Goal: Task Accomplishment & Management: Use online tool/utility

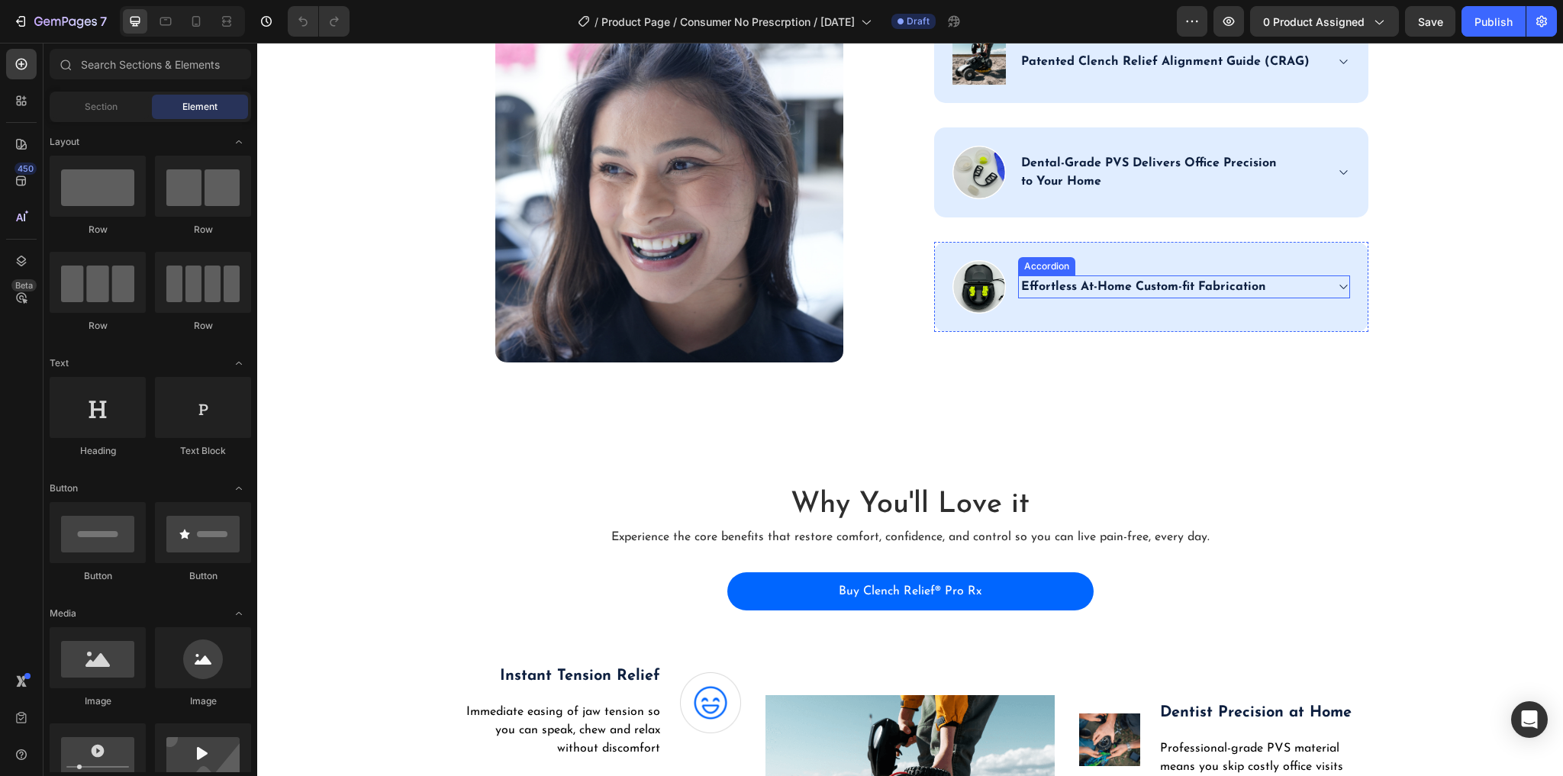
scroll to position [2625, 0]
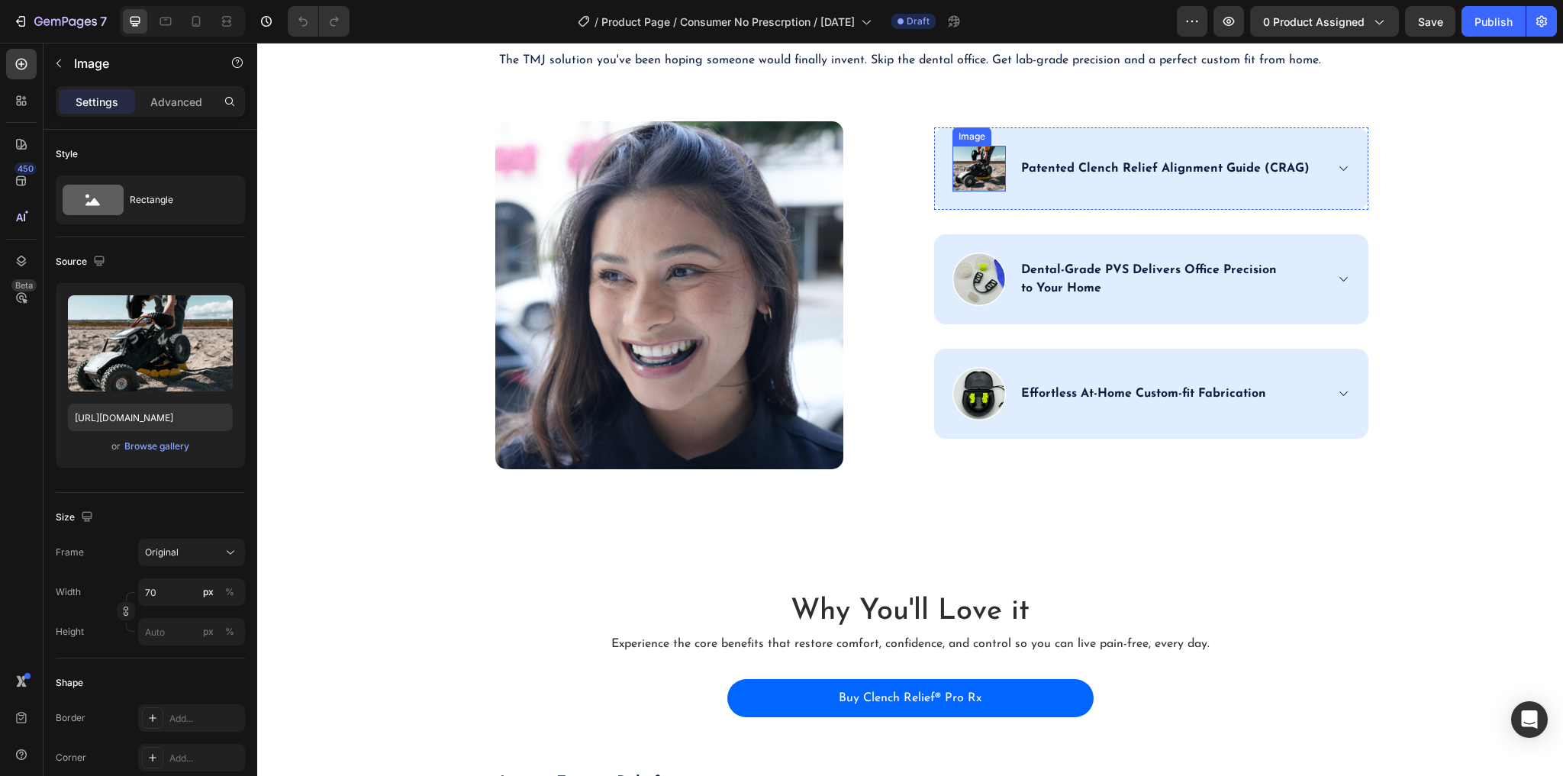
click at [967, 192] on img at bounding box center [978, 169] width 53 height 47
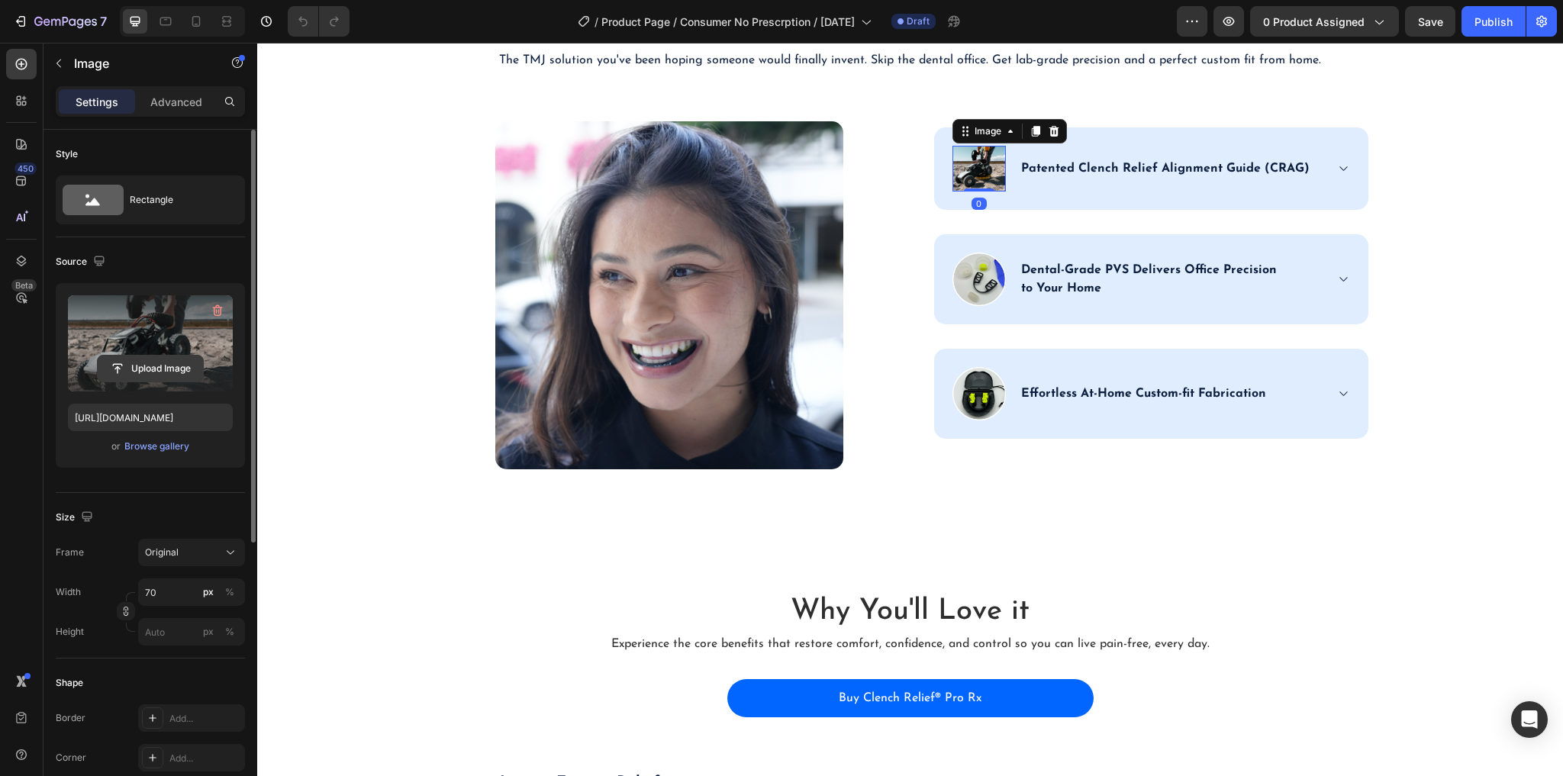
click at [156, 362] on input "file" at bounding box center [150, 369] width 105 height 26
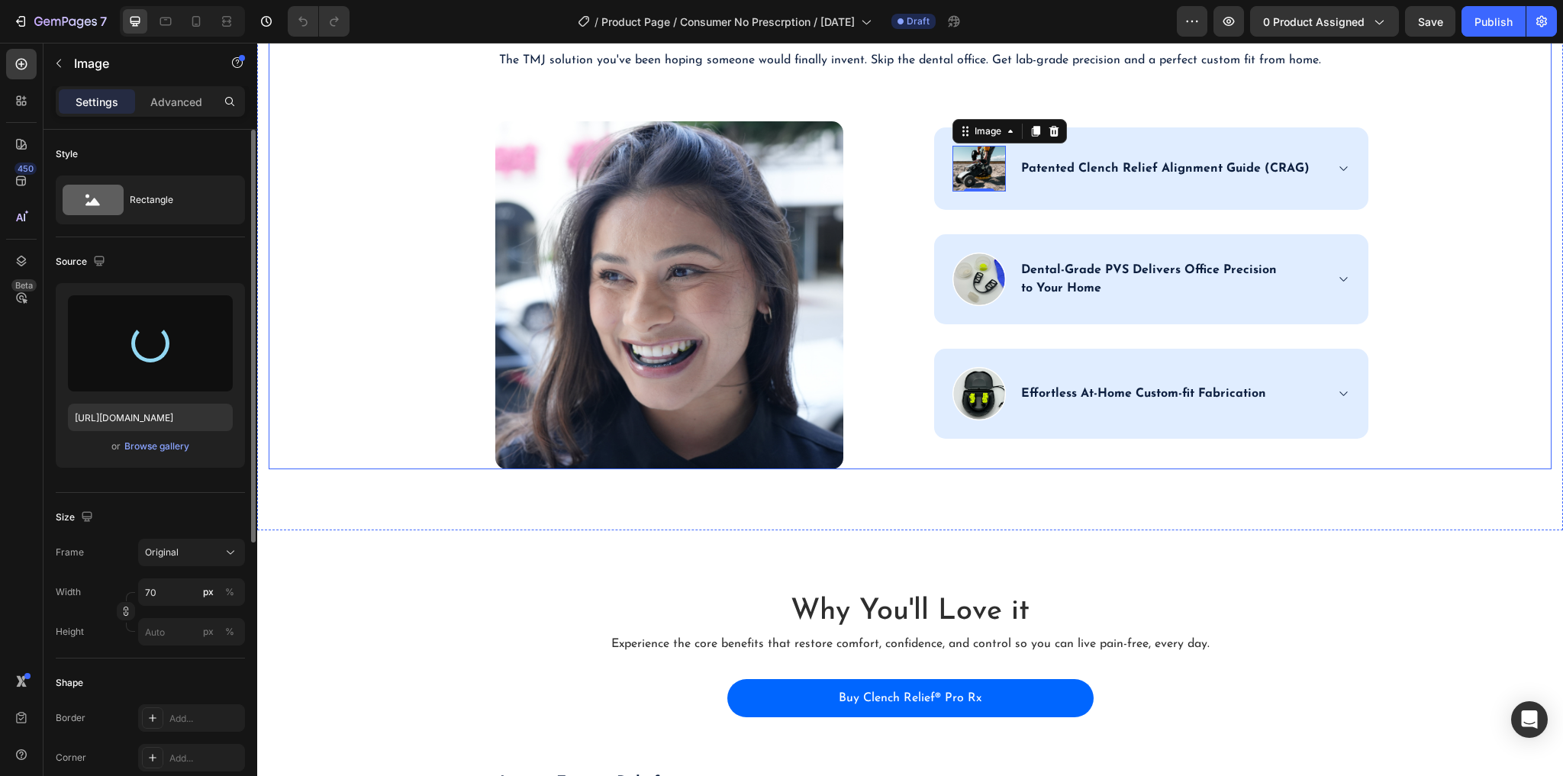
type input "https://cdn.shopify.com/s/files/1/0912/8194/8958/files/gempages_571698436630381…"
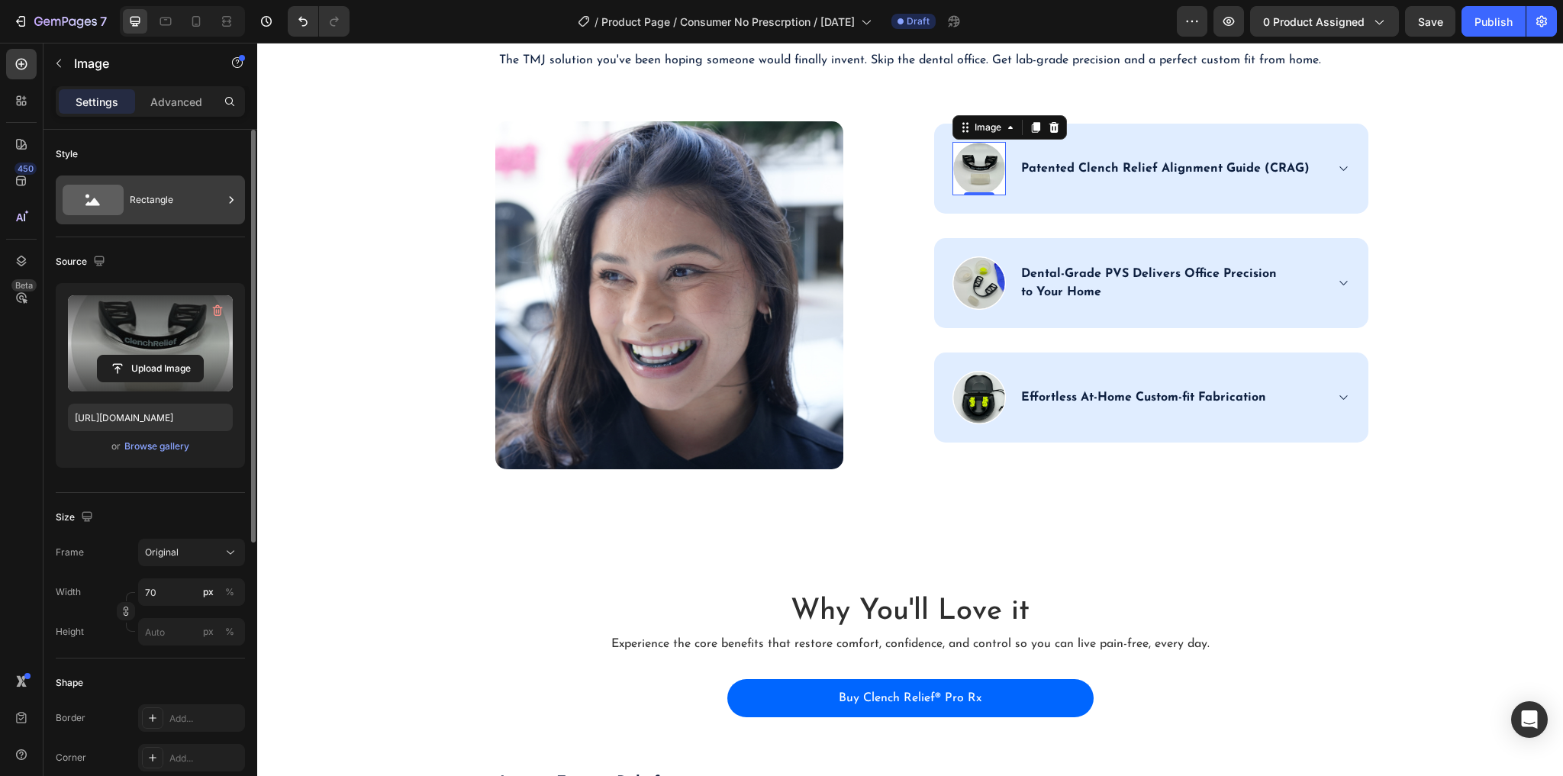
click at [150, 201] on div "Rectangle" at bounding box center [176, 199] width 93 height 35
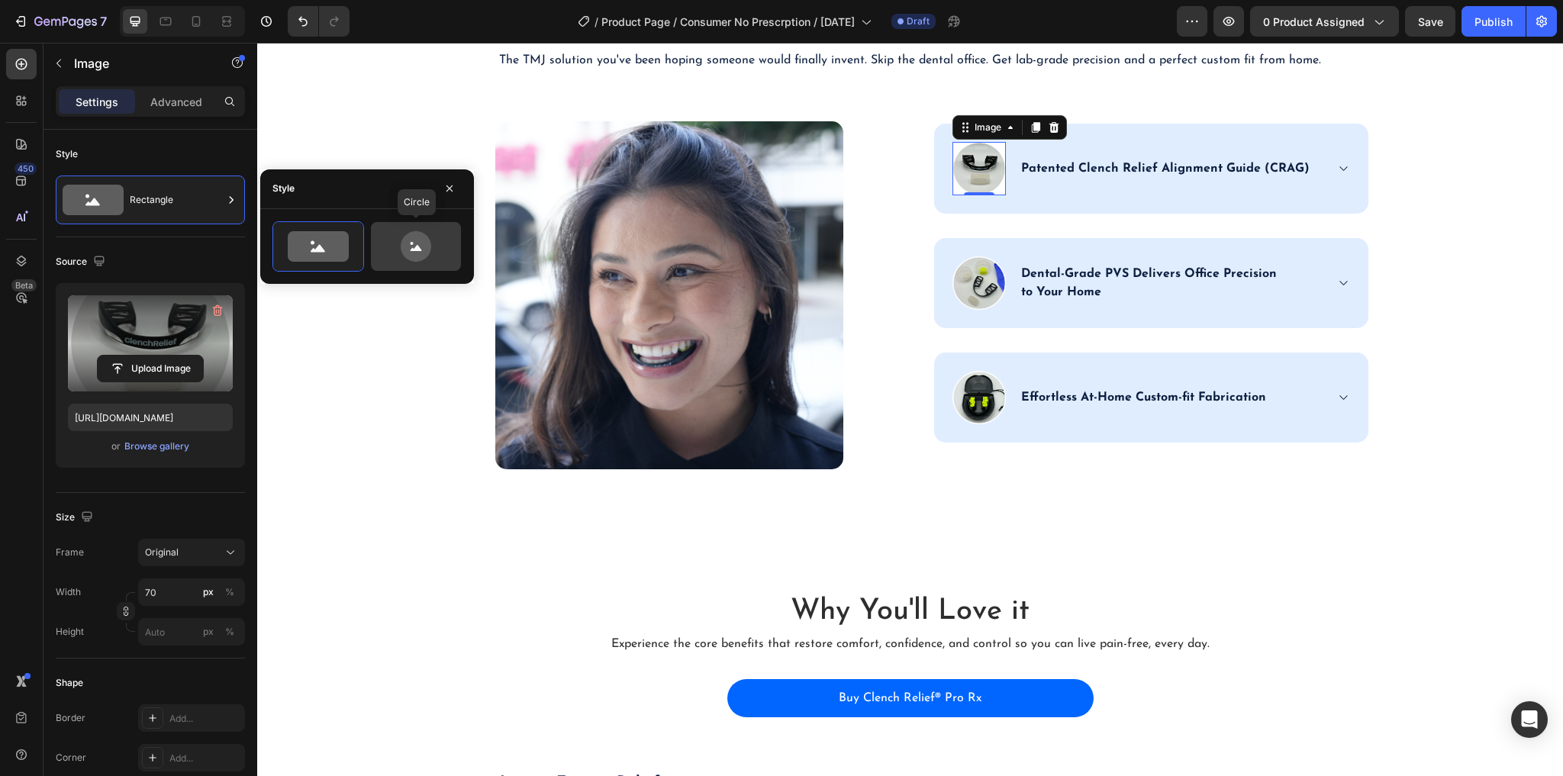
click at [394, 252] on icon at bounding box center [416, 246] width 72 height 31
type input "80"
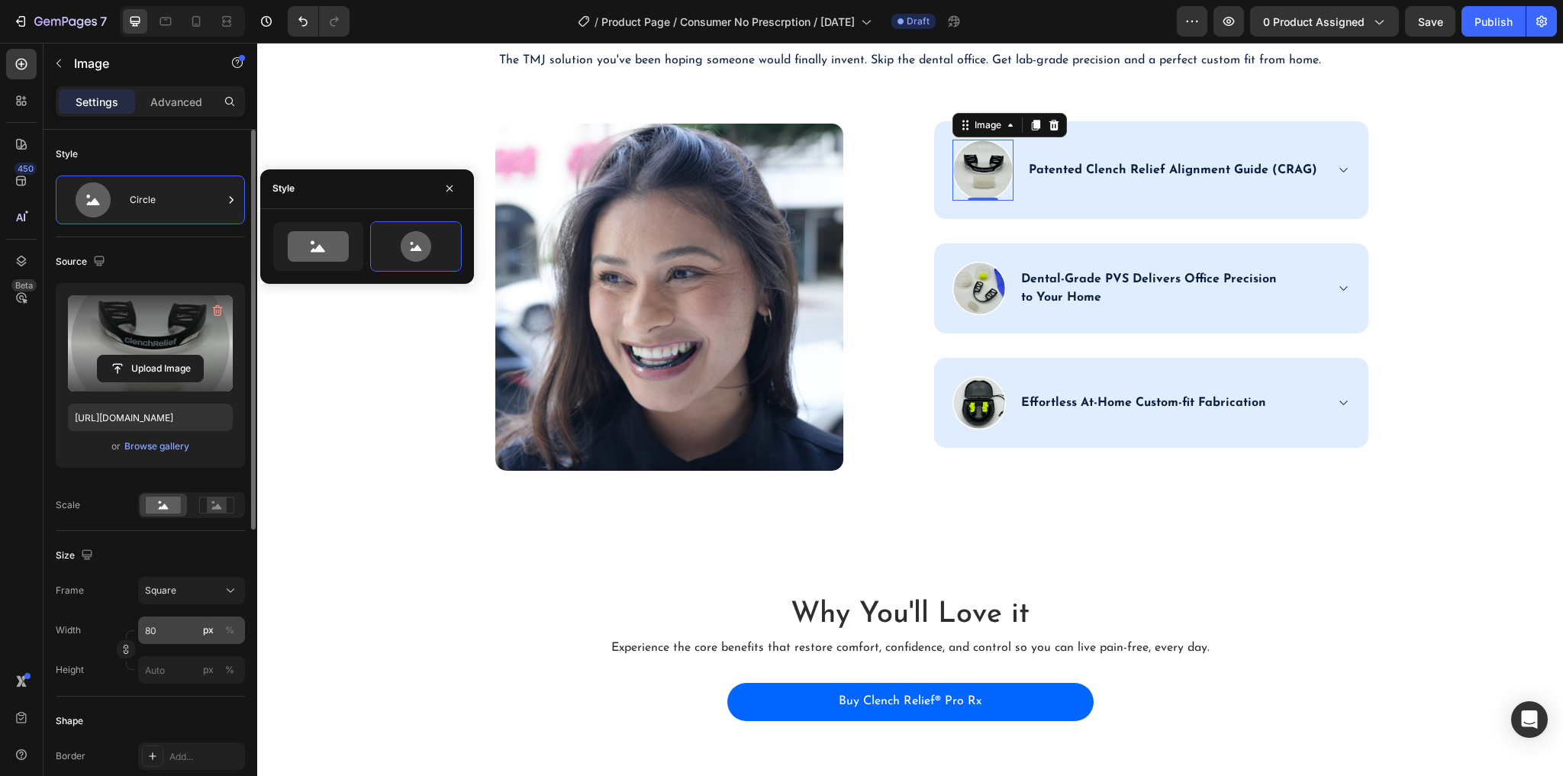
scroll to position [61, 0]
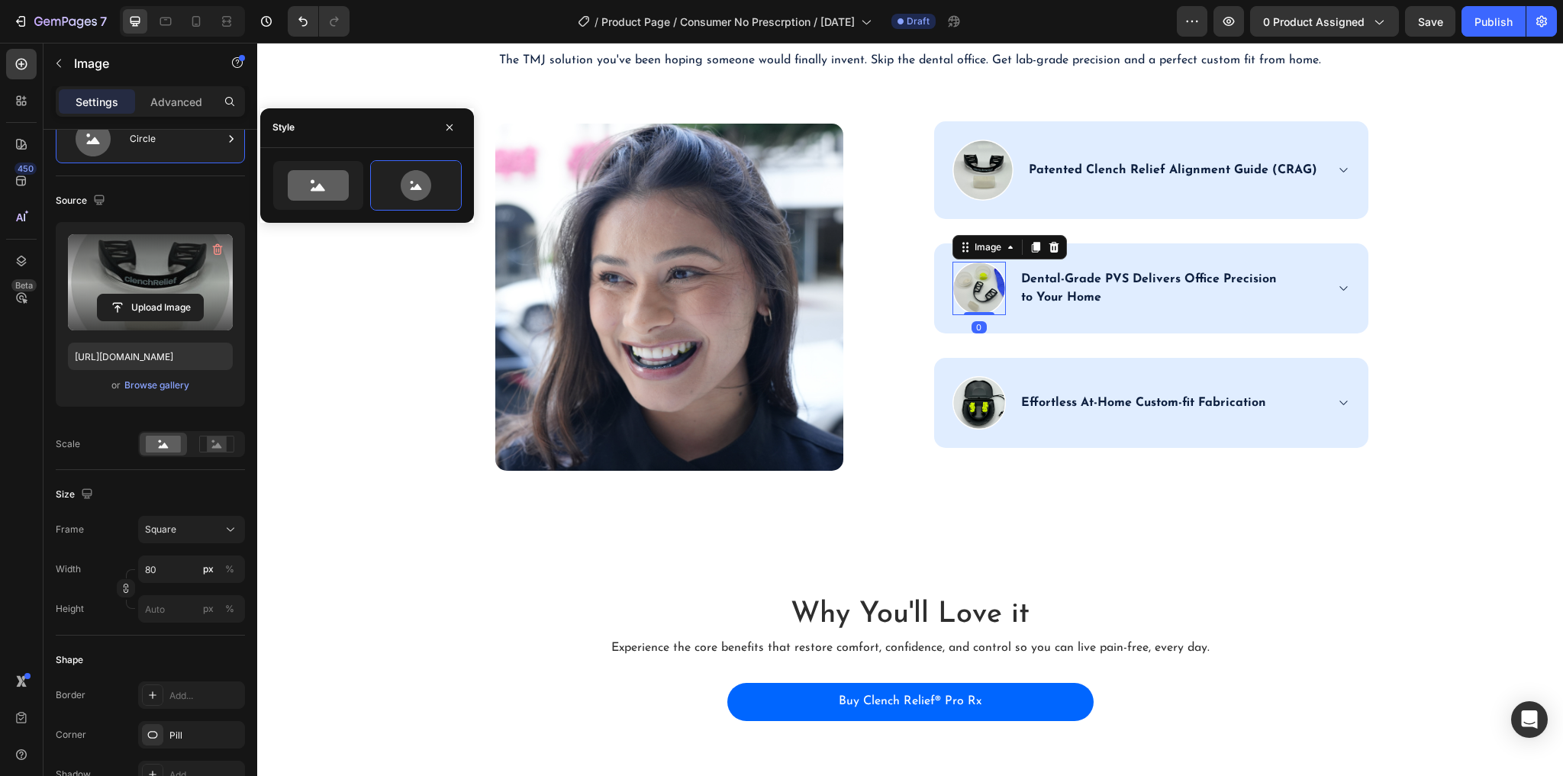
click at [977, 315] on img at bounding box center [978, 288] width 53 height 53
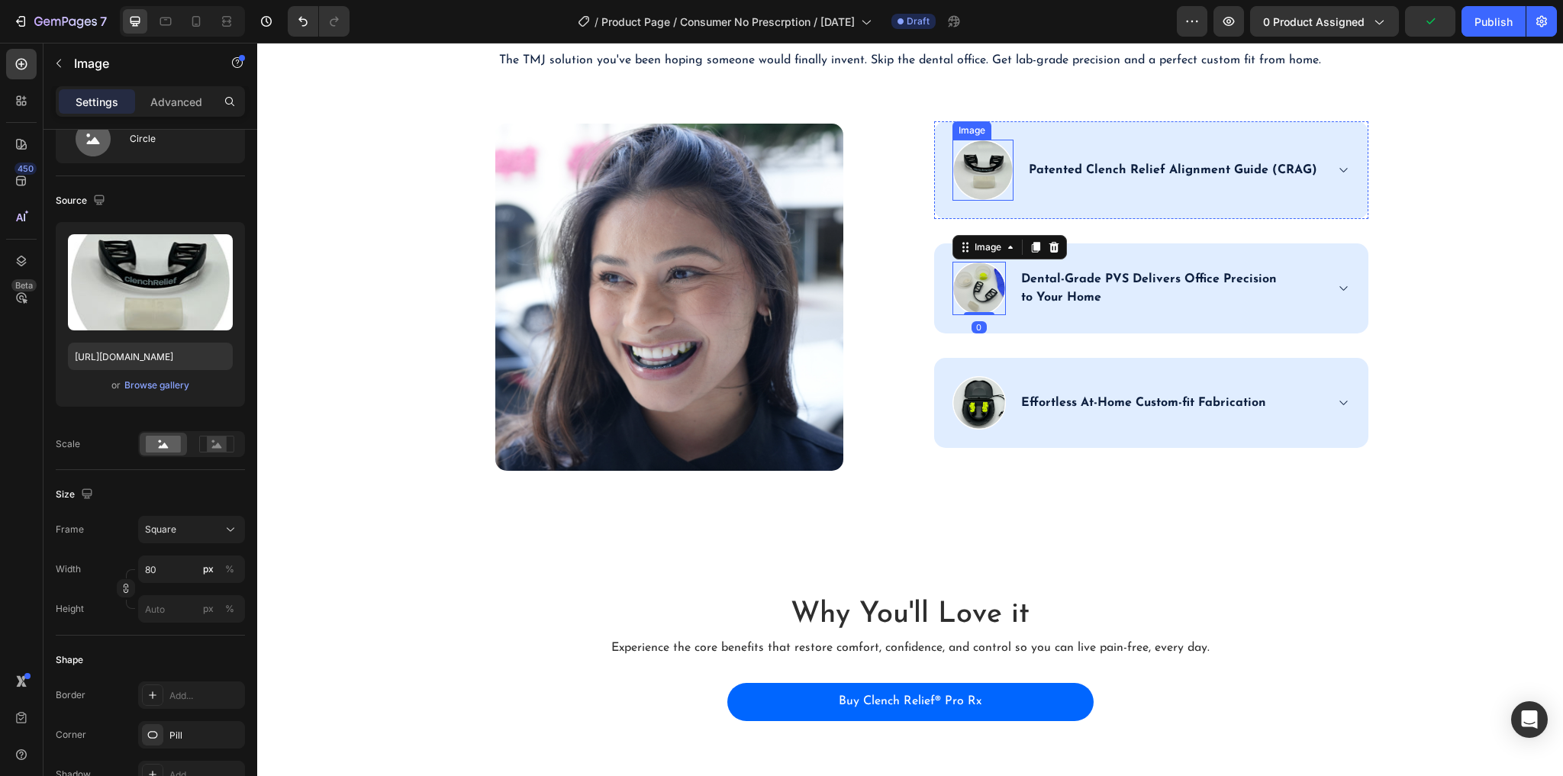
click at [980, 201] on img at bounding box center [982, 170] width 61 height 61
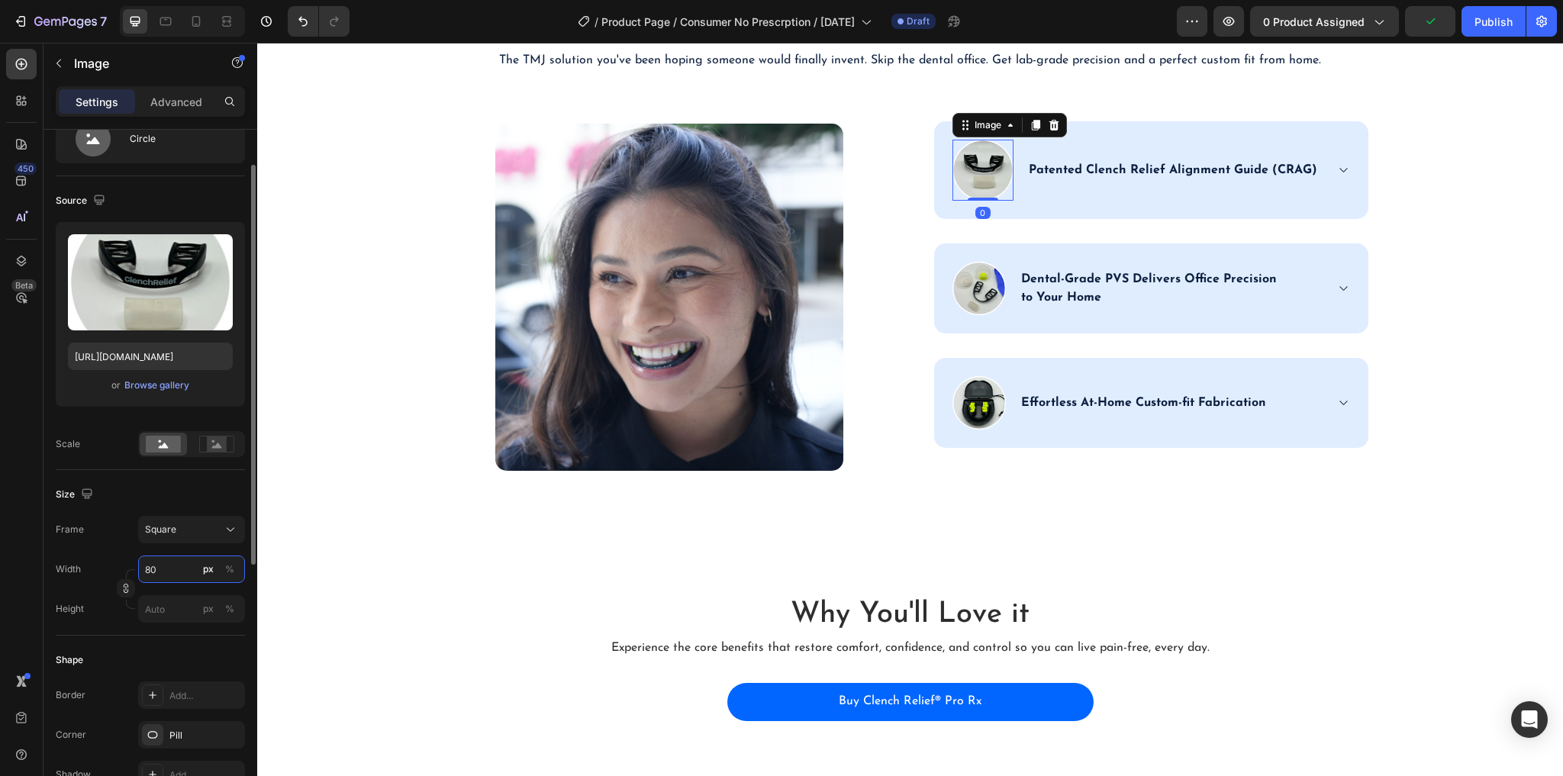
click at [159, 572] on input "80" at bounding box center [191, 569] width 107 height 27
type input "7"
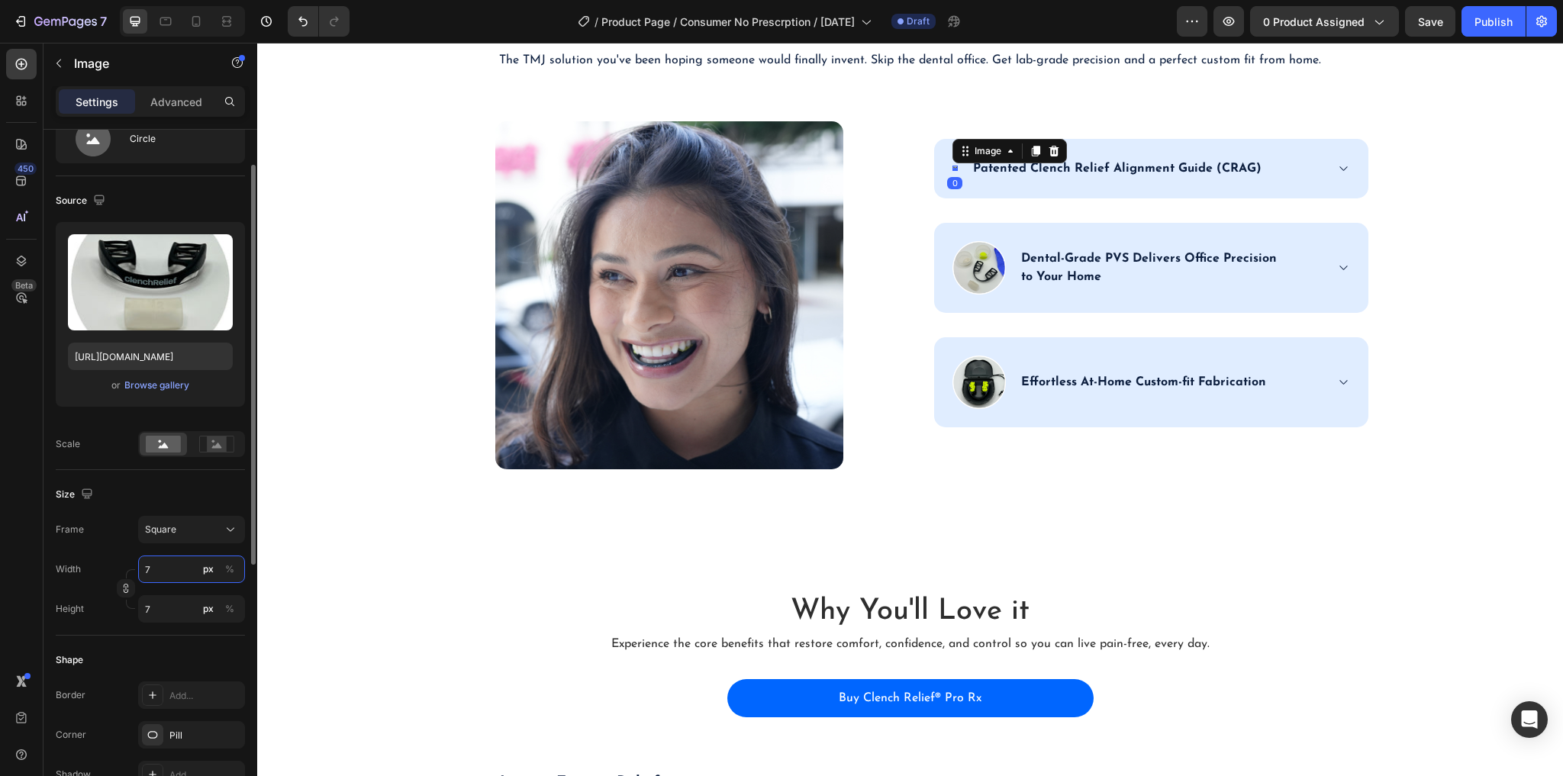
type input "70"
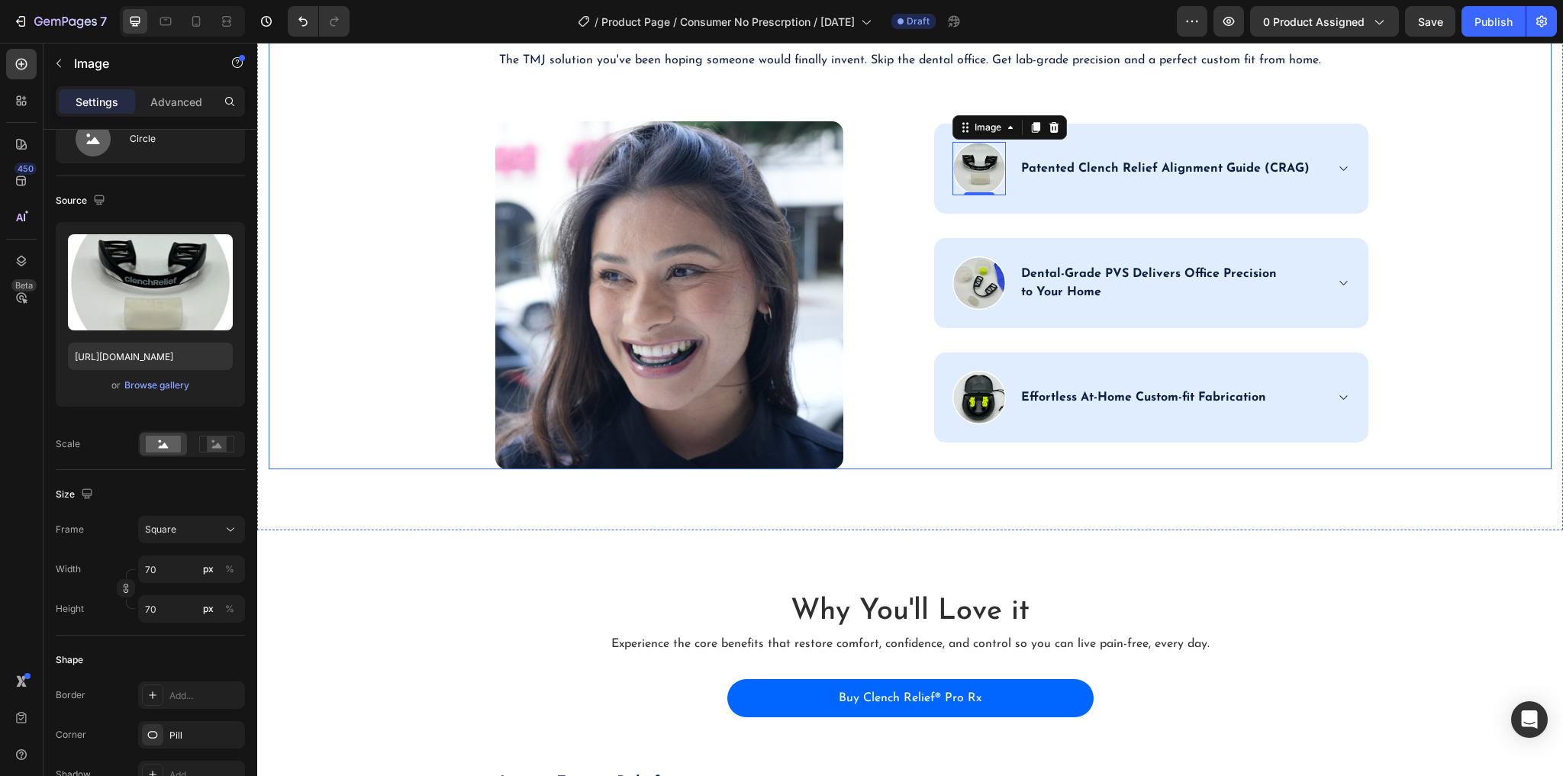
click at [1423, 427] on div "TMJ Relief, Reinvented Heading The TMJ solution you've been hoping someone woul…" at bounding box center [910, 234] width 1283 height 470
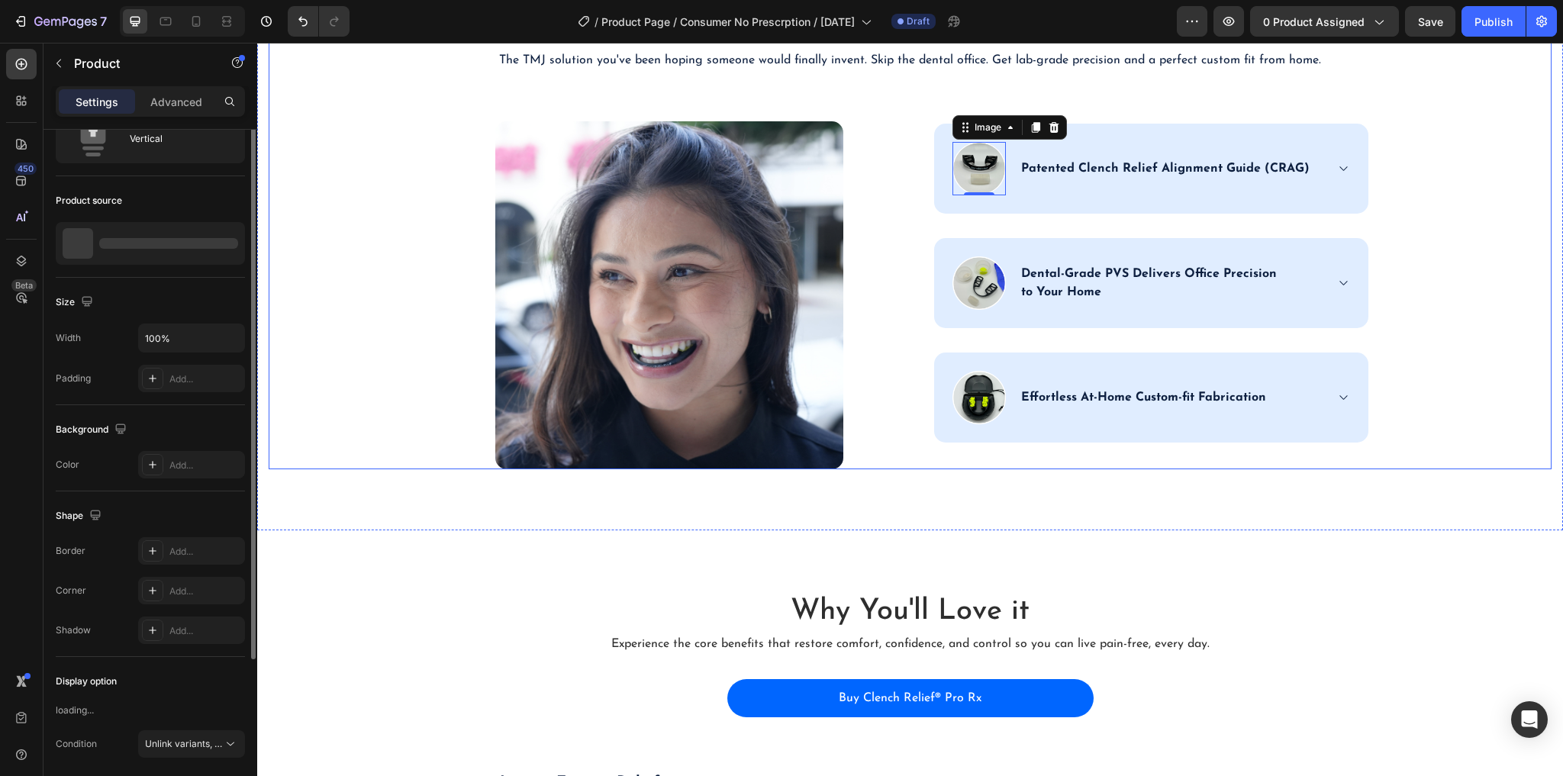
scroll to position [0, 0]
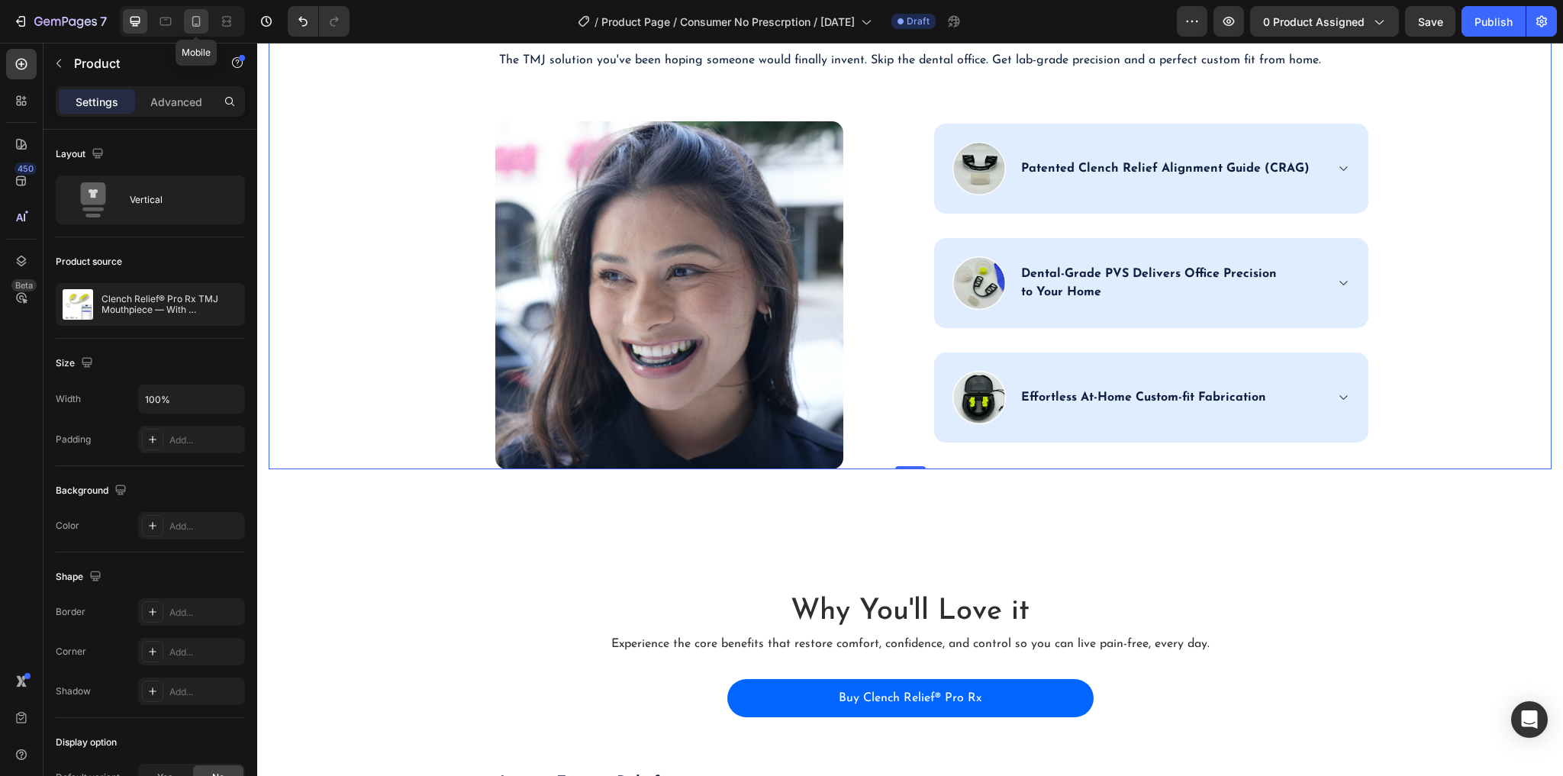
click at [188, 20] on icon at bounding box center [195, 21] width 15 height 15
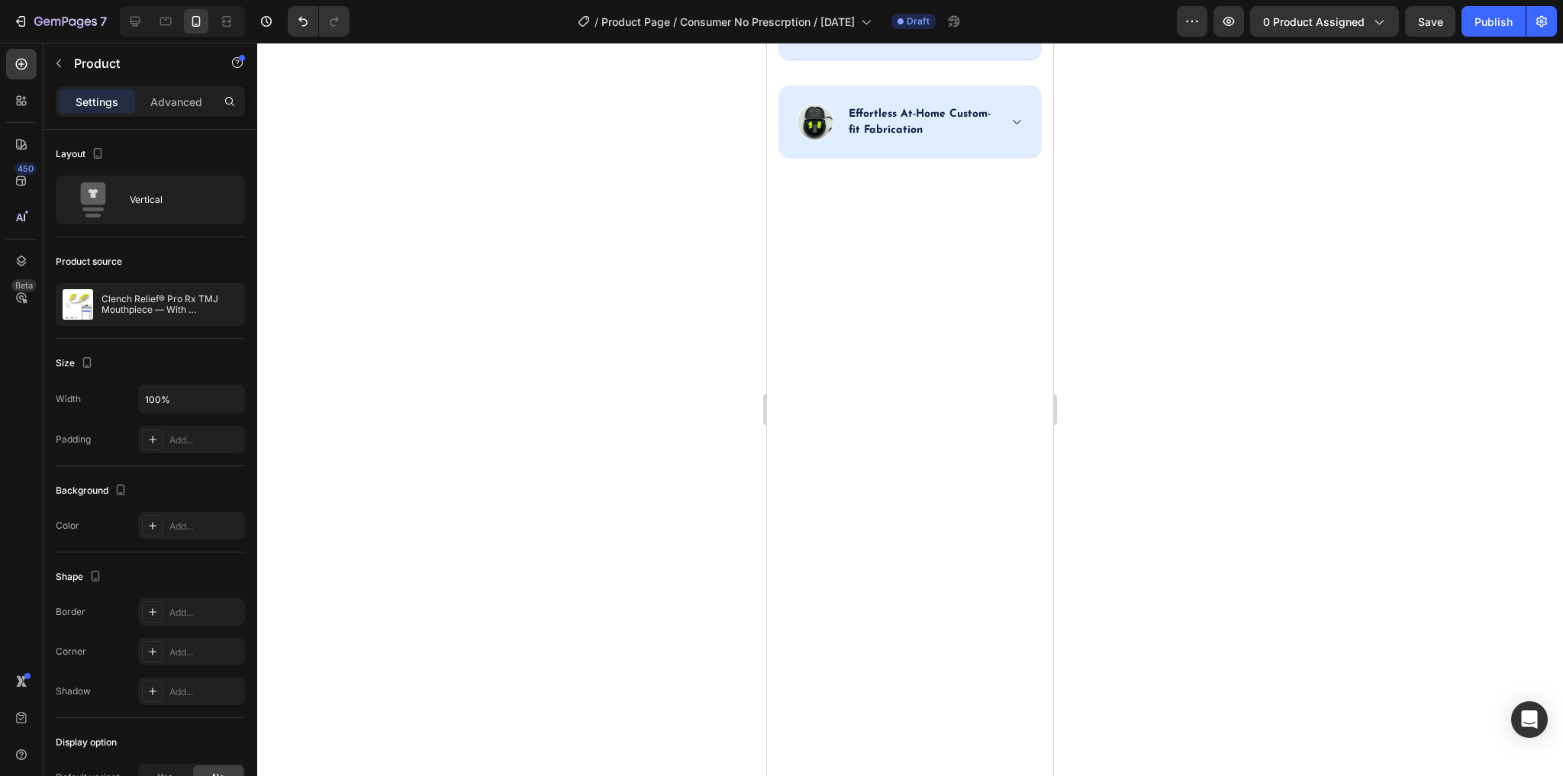
scroll to position [3932, 0]
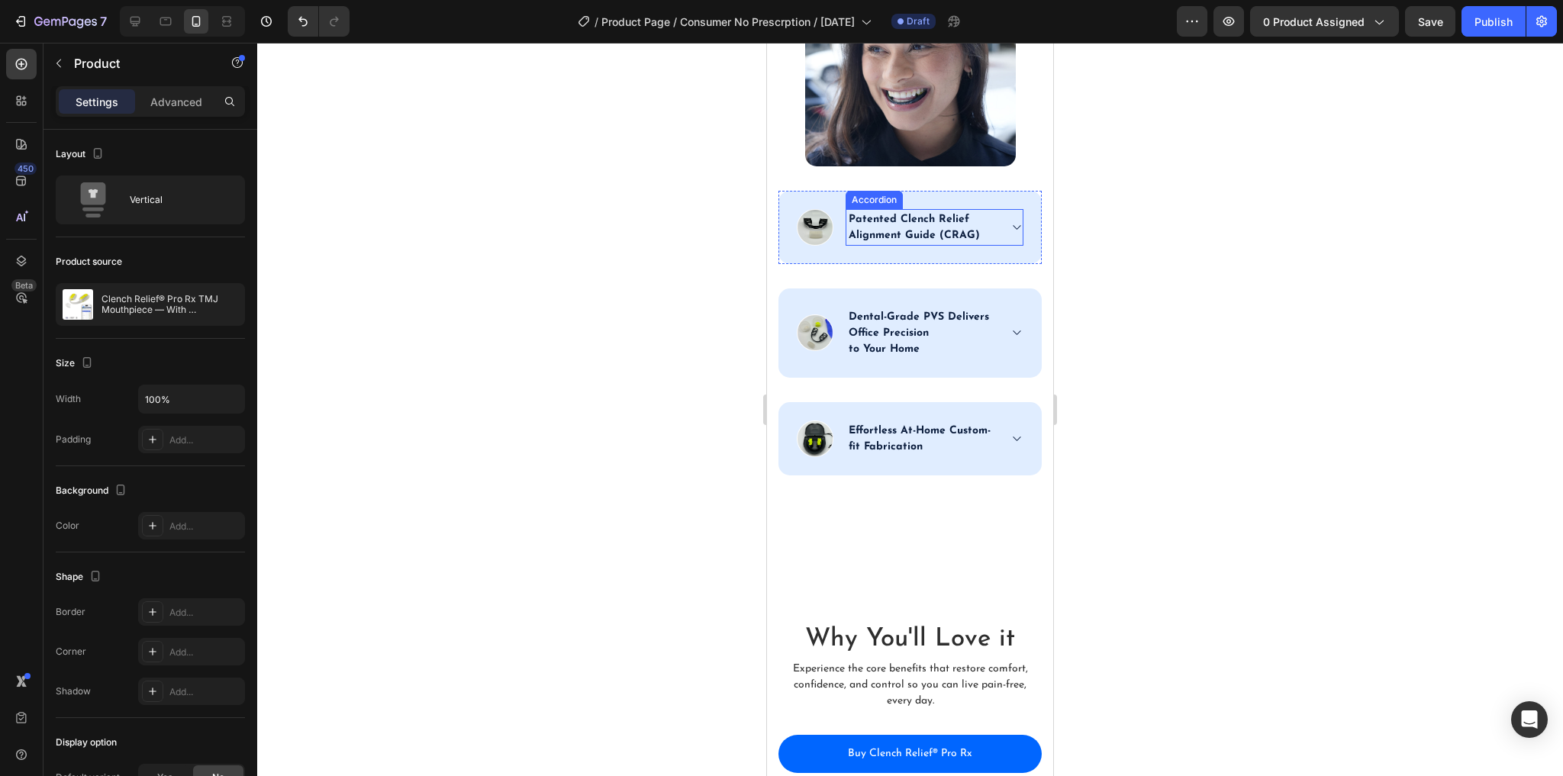
click at [1013, 221] on span at bounding box center [1016, 227] width 12 height 12
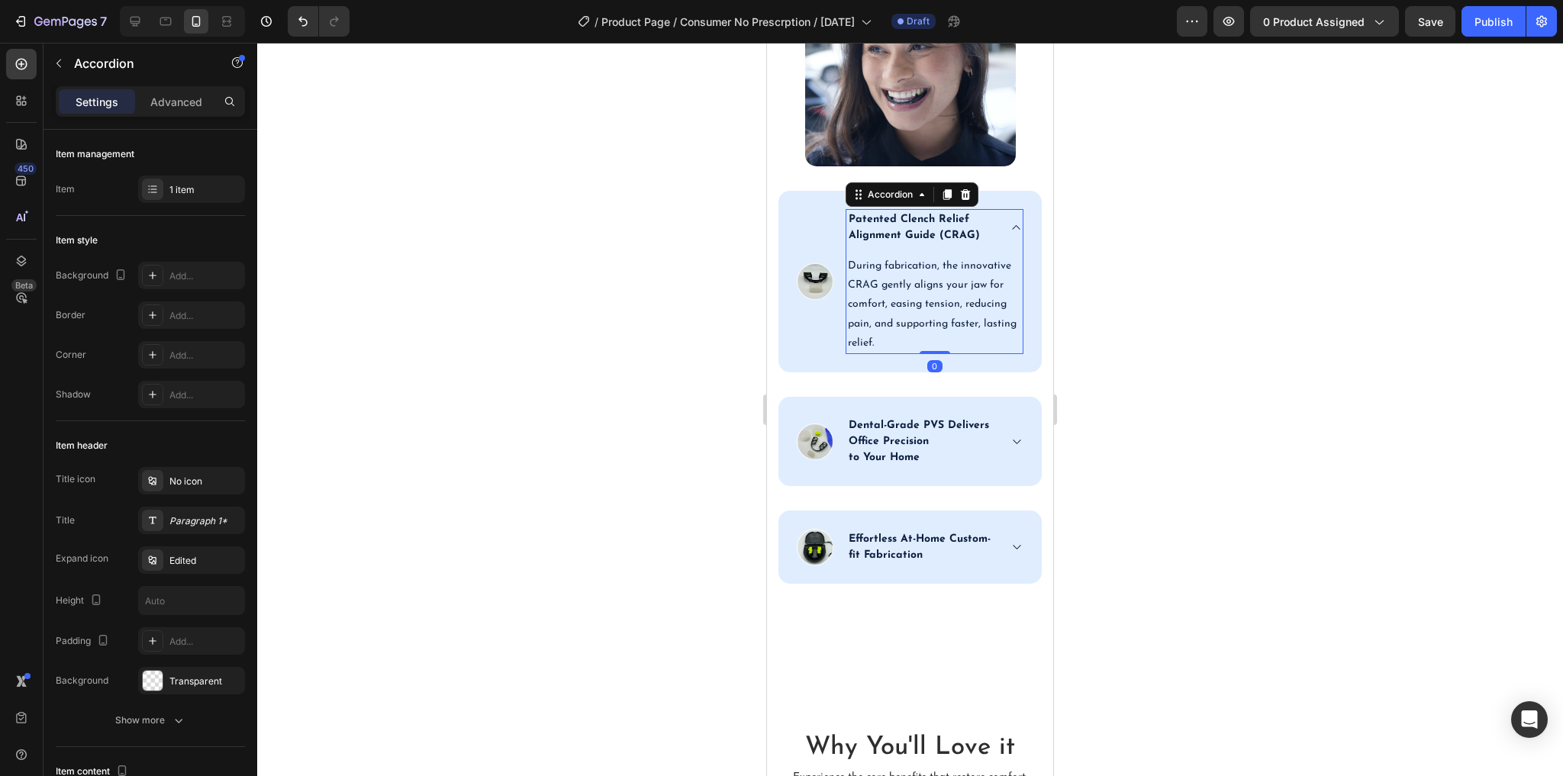
click at [1010, 221] on icon at bounding box center [1015, 227] width 11 height 12
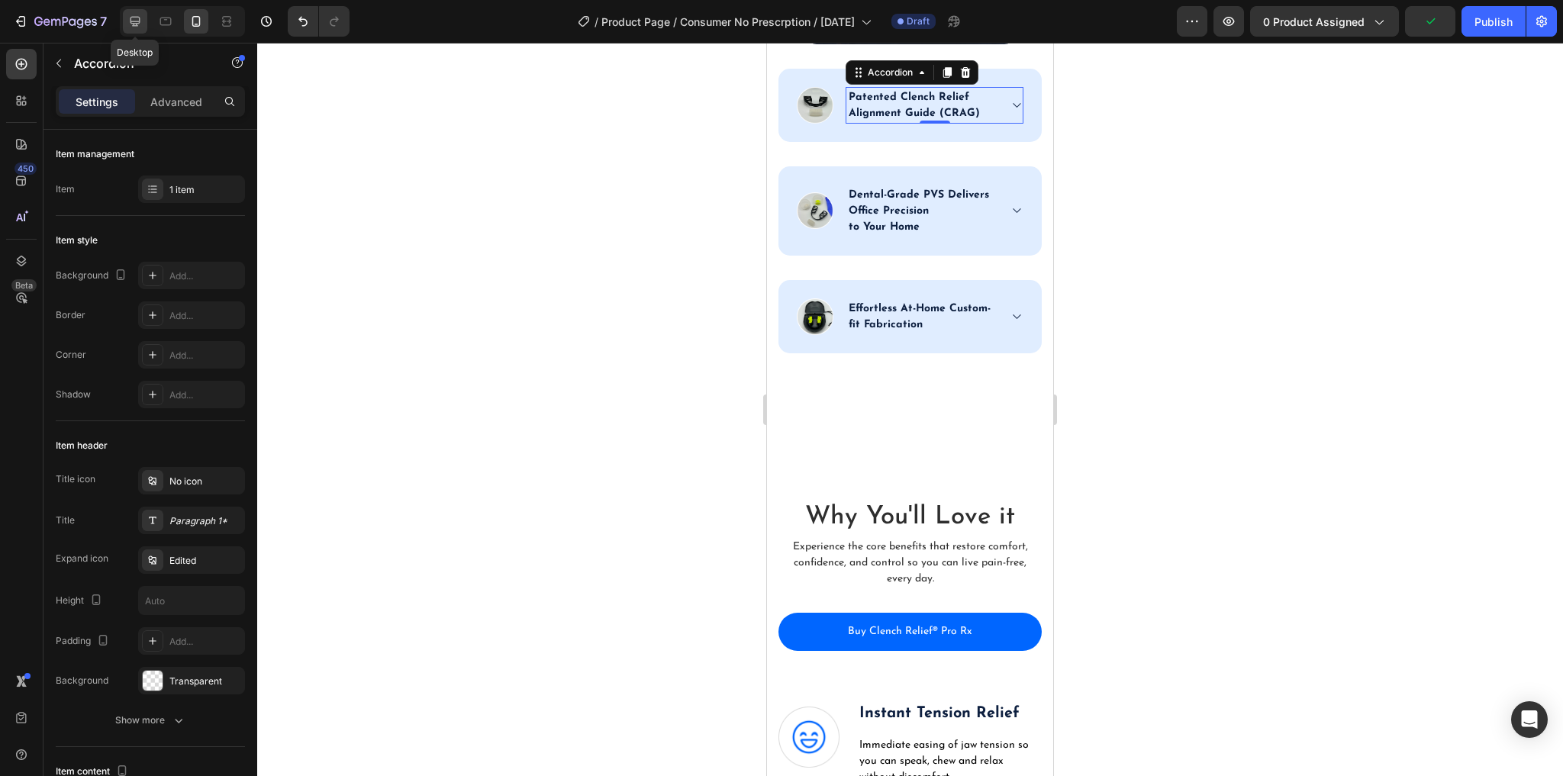
click at [134, 18] on icon at bounding box center [134, 21] width 15 height 15
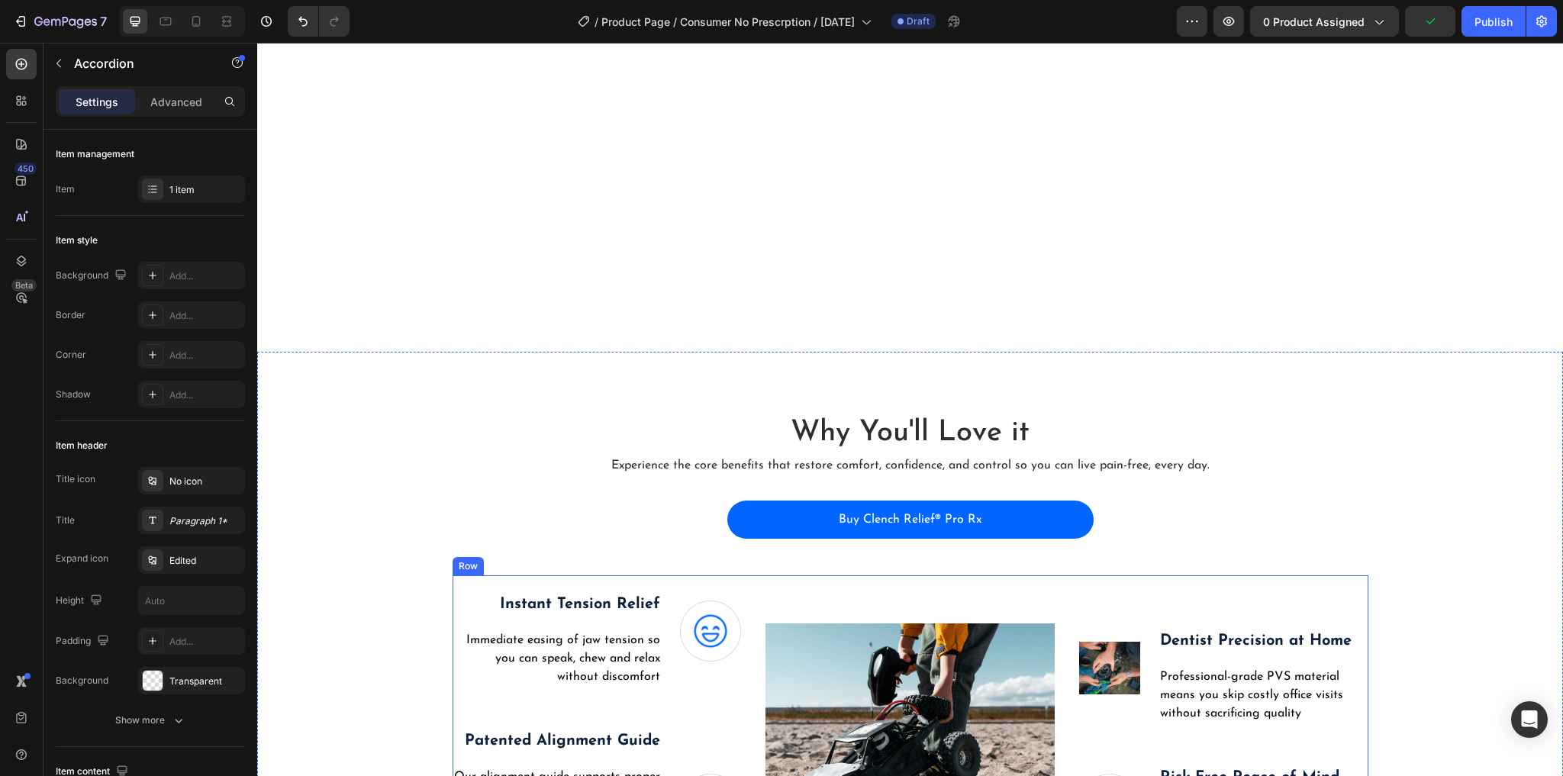
scroll to position [3632, 0]
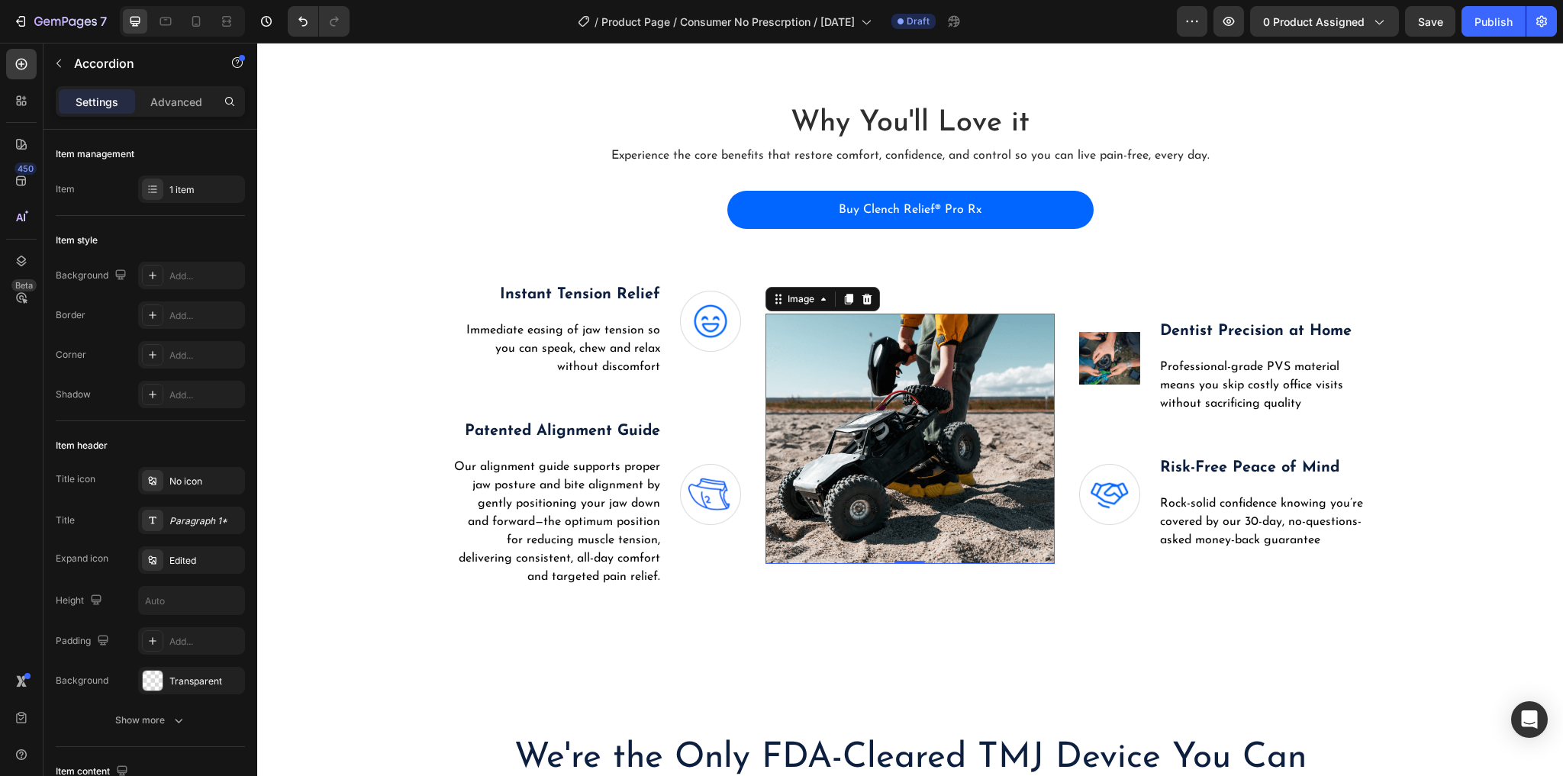
click at [899, 391] on img at bounding box center [909, 439] width 289 height 250
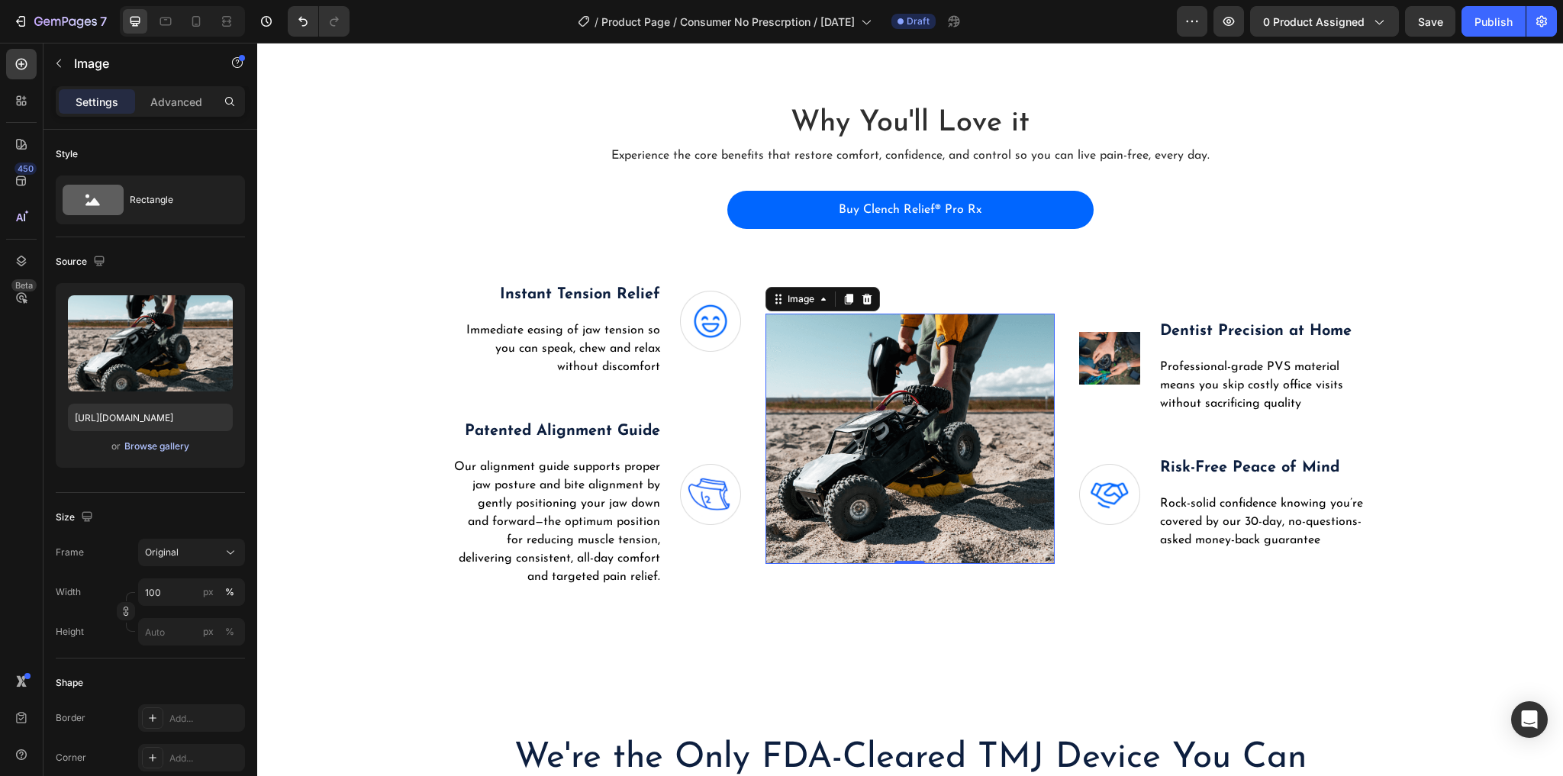
click at [165, 451] on div "Browse gallery" at bounding box center [156, 447] width 65 height 14
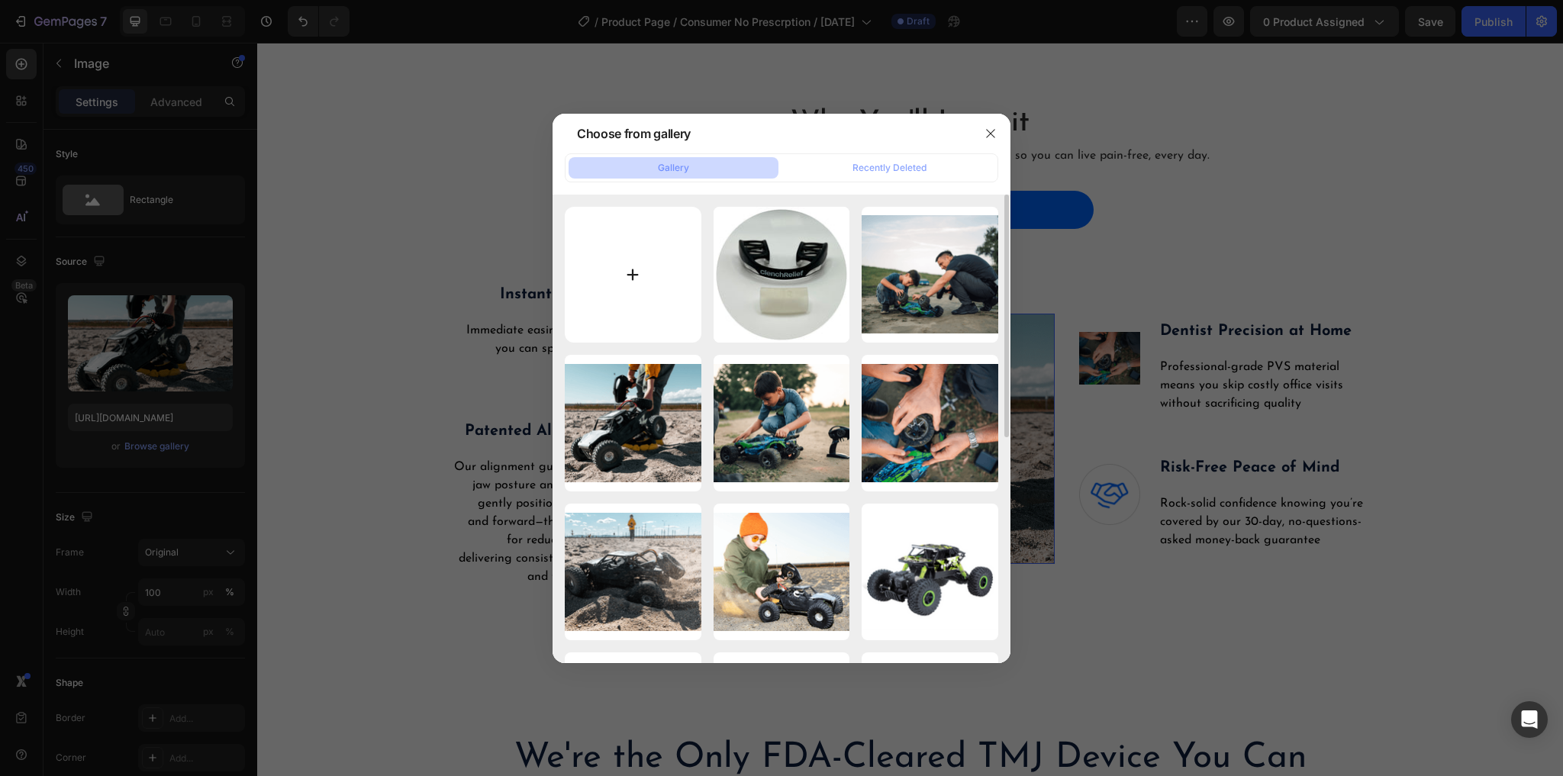
click at [640, 278] on input "file" at bounding box center [633, 275] width 137 height 137
type input "C:\fakepath\Clear.jpg"
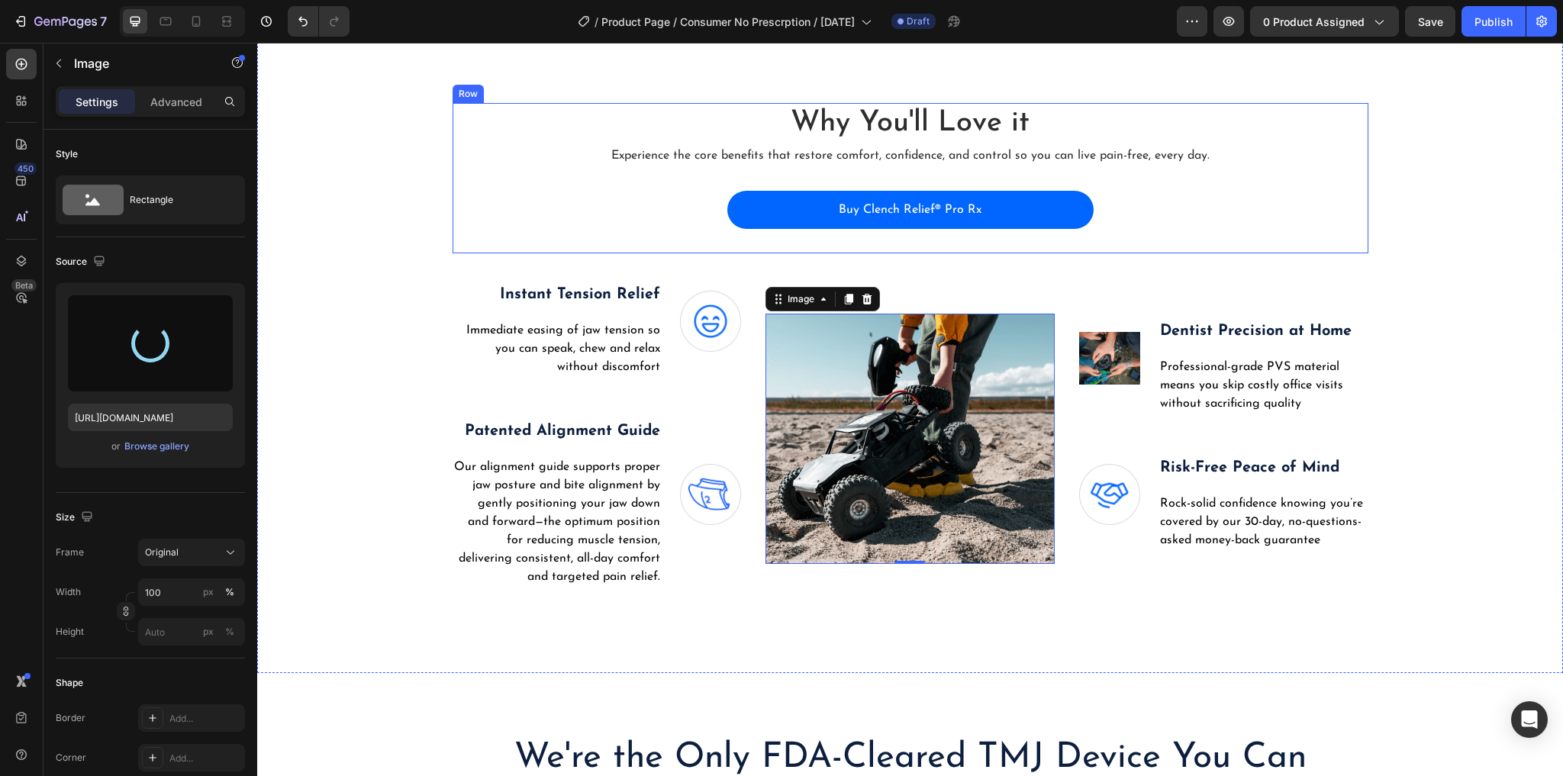
type input "https://cdn.shopify.com/s/files/1/0912/8194/8958/files/gempages_571698436630381…"
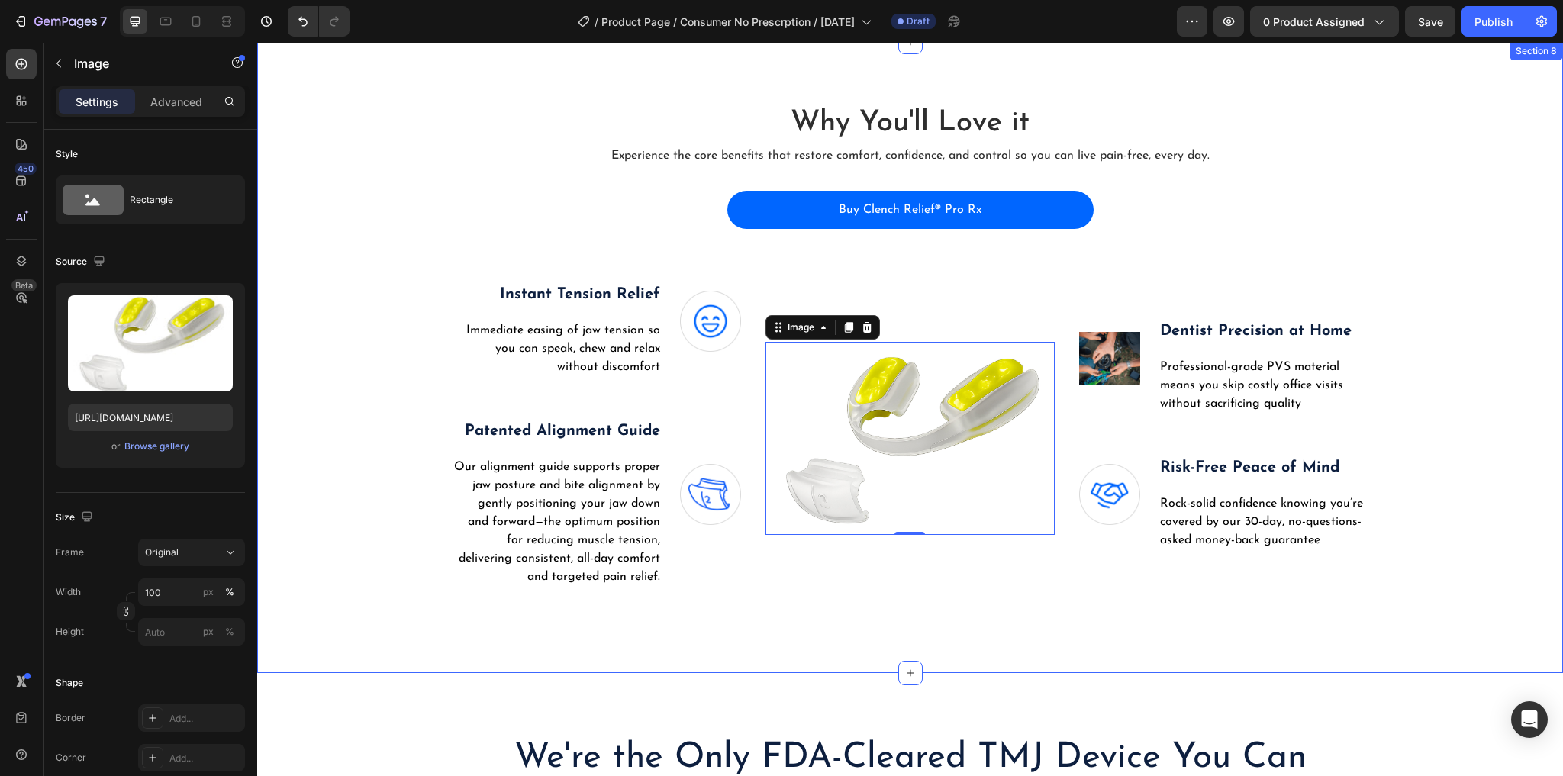
click at [377, 310] on div "Why You'll Love it Heading Experience the core benefits that restore comfort, c…" at bounding box center [910, 357] width 1283 height 509
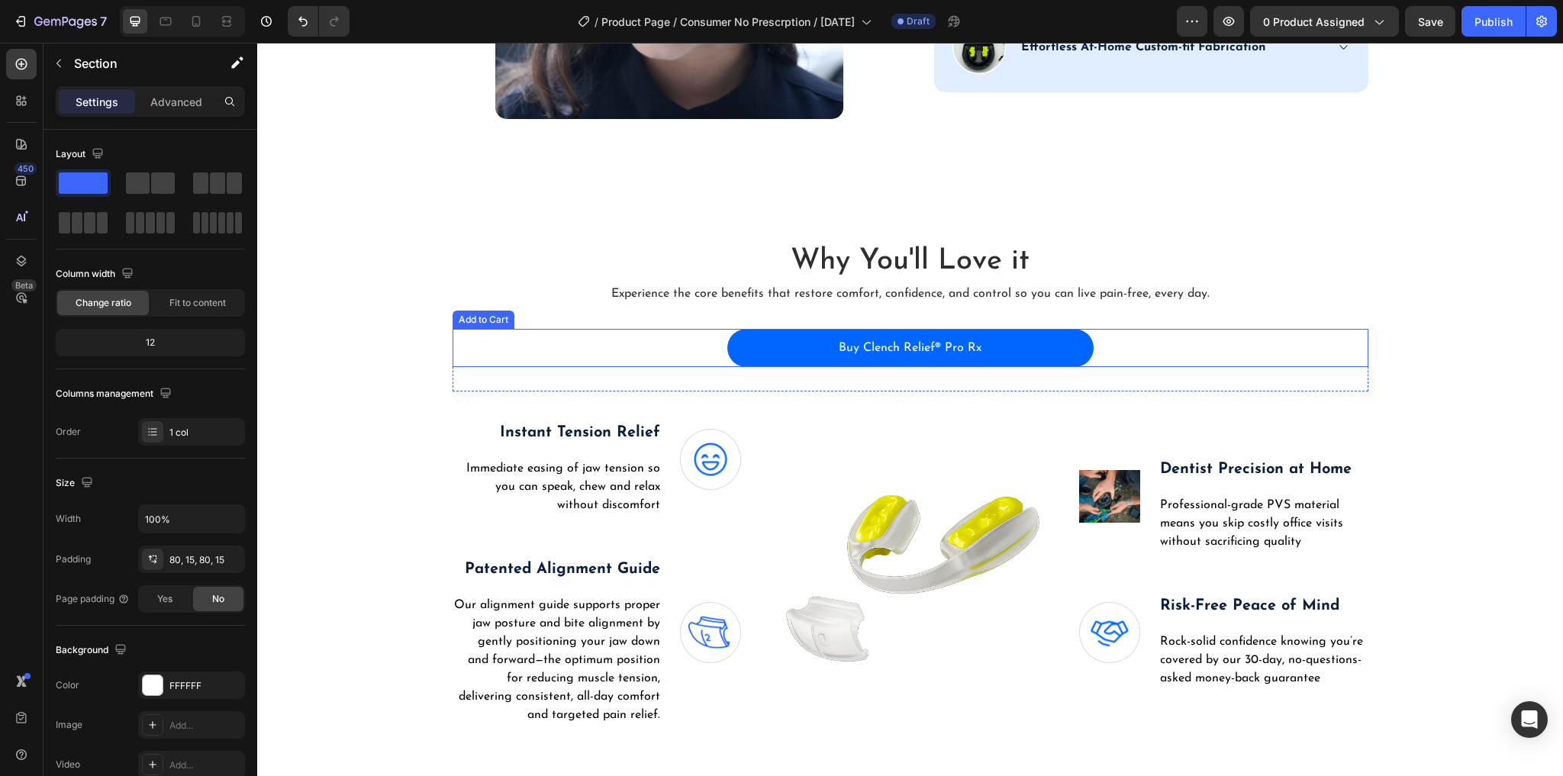
scroll to position [3205, 0]
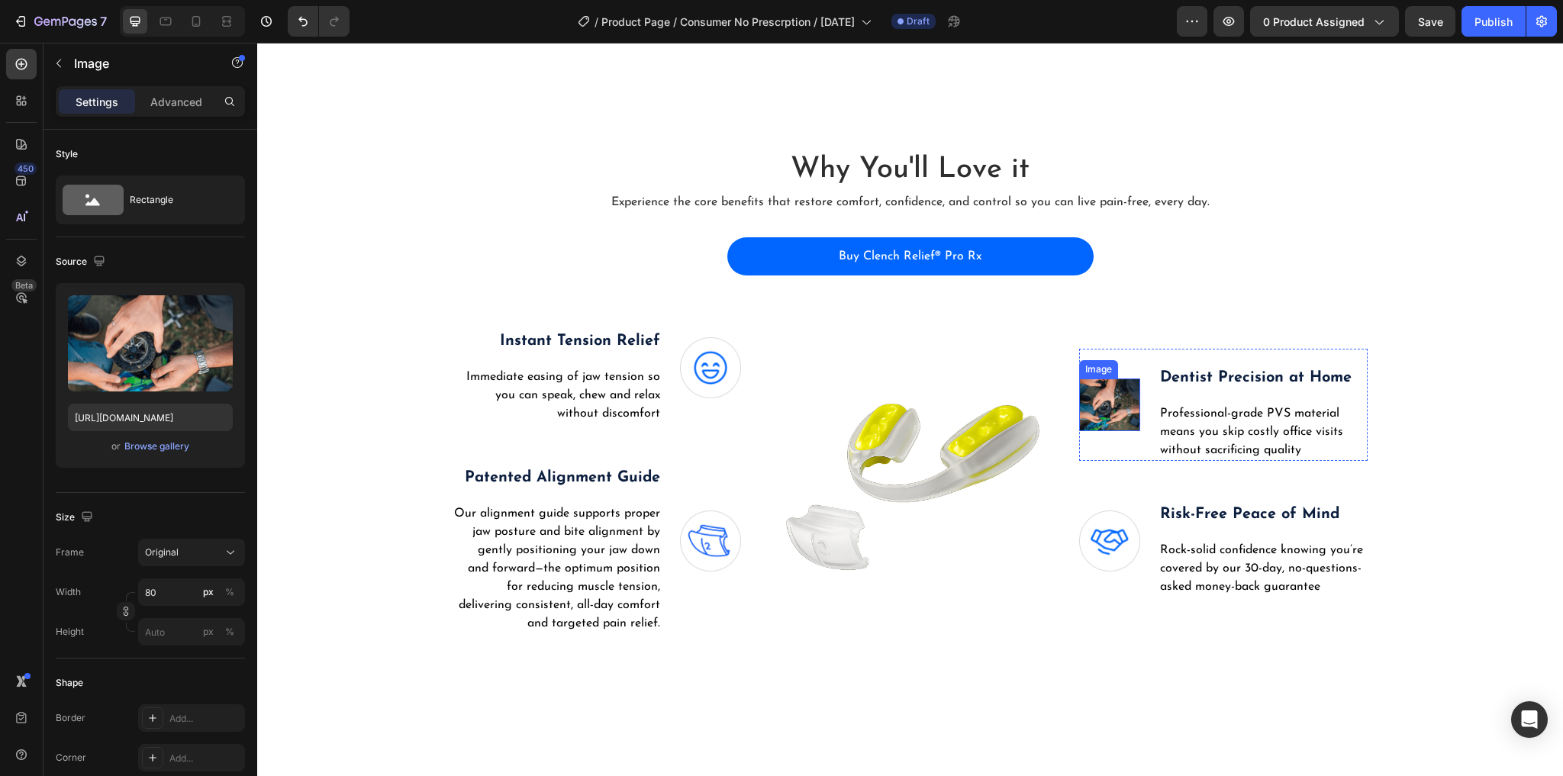
click at [1106, 398] on img at bounding box center [1109, 404] width 61 height 53
click at [144, 449] on div "Browse gallery" at bounding box center [156, 447] width 65 height 14
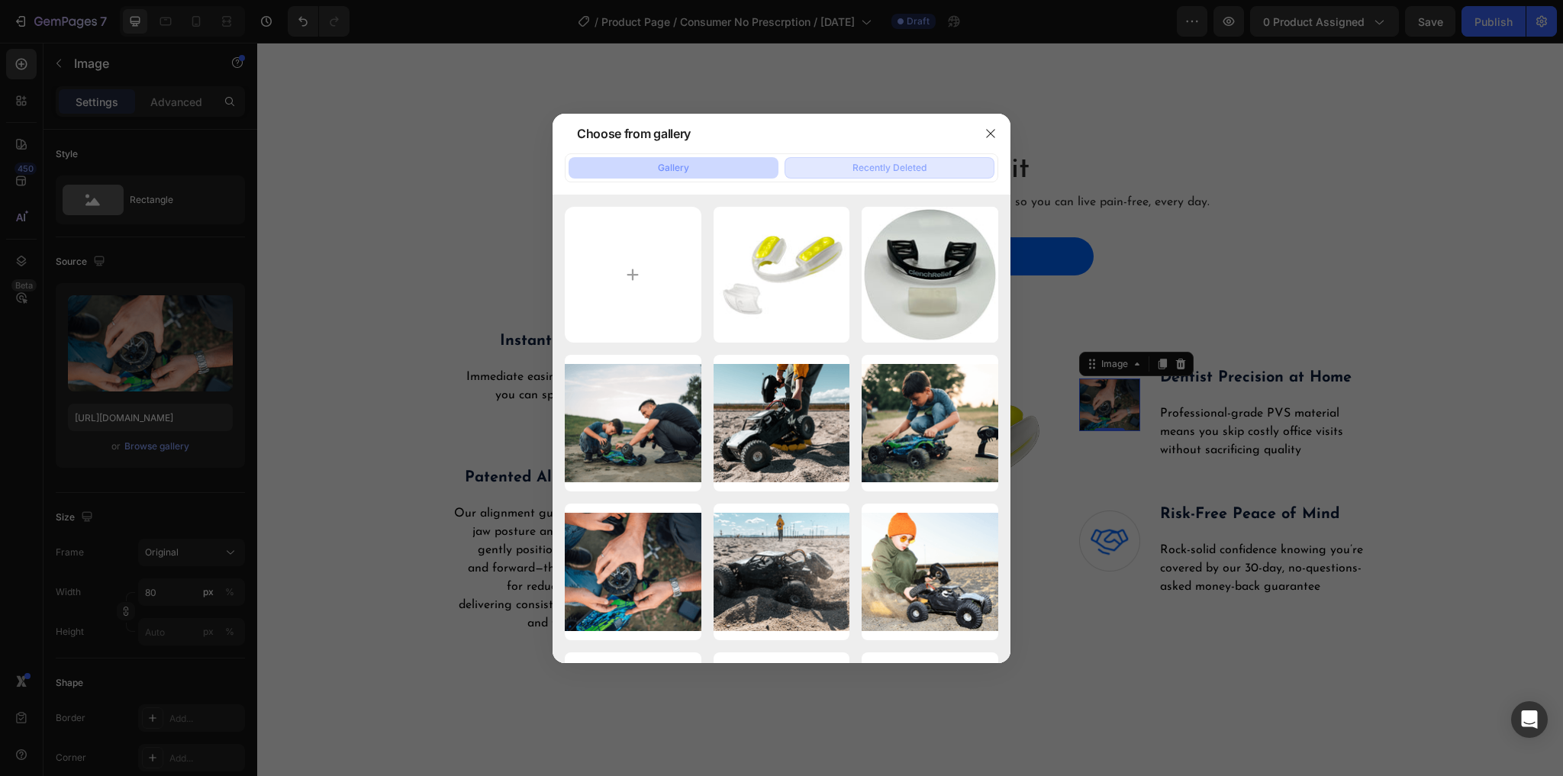
click at [885, 169] on div "Recently Deleted" at bounding box center [889, 168] width 74 height 14
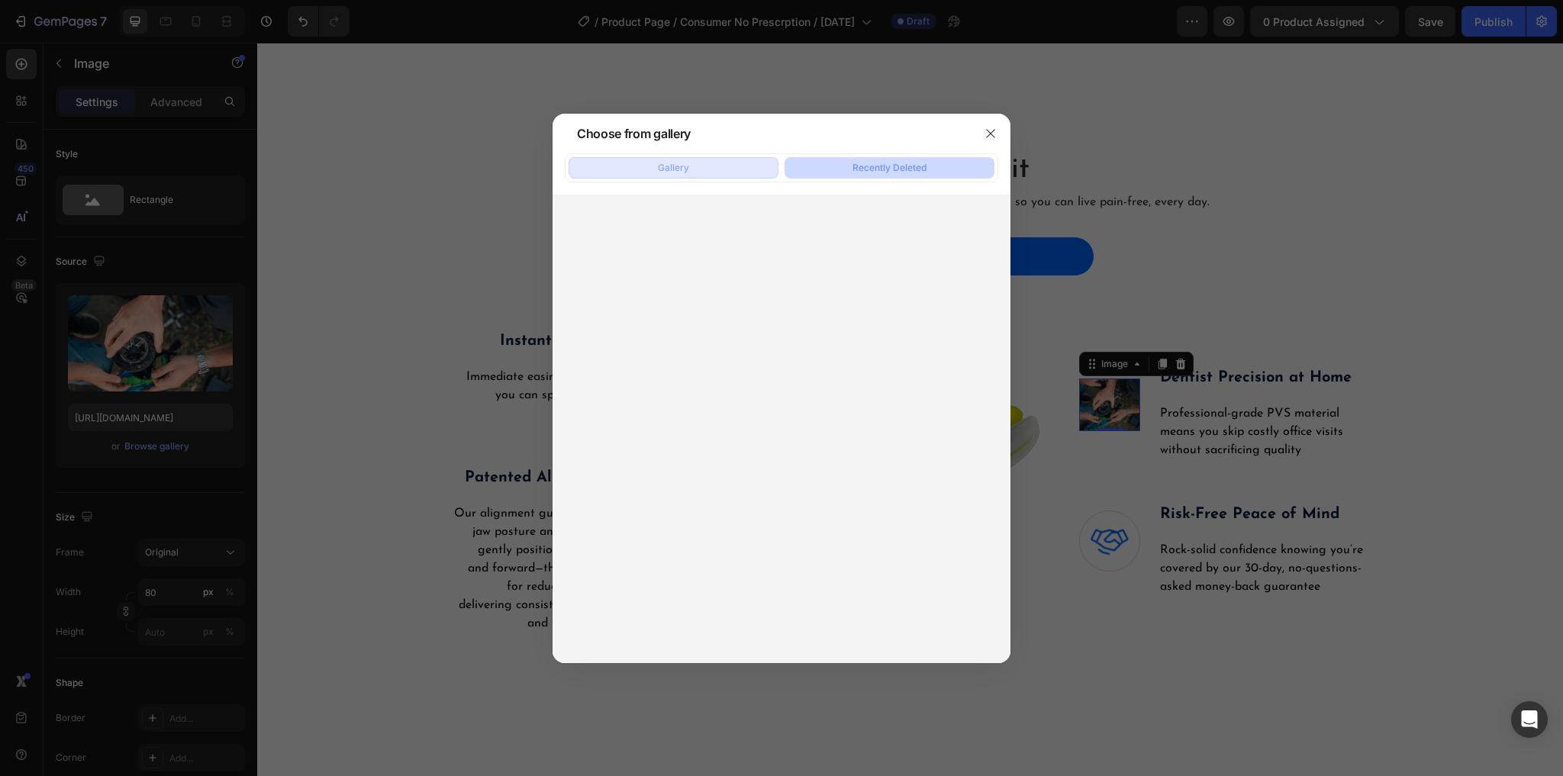
click at [741, 166] on button "Gallery" at bounding box center [673, 167] width 210 height 21
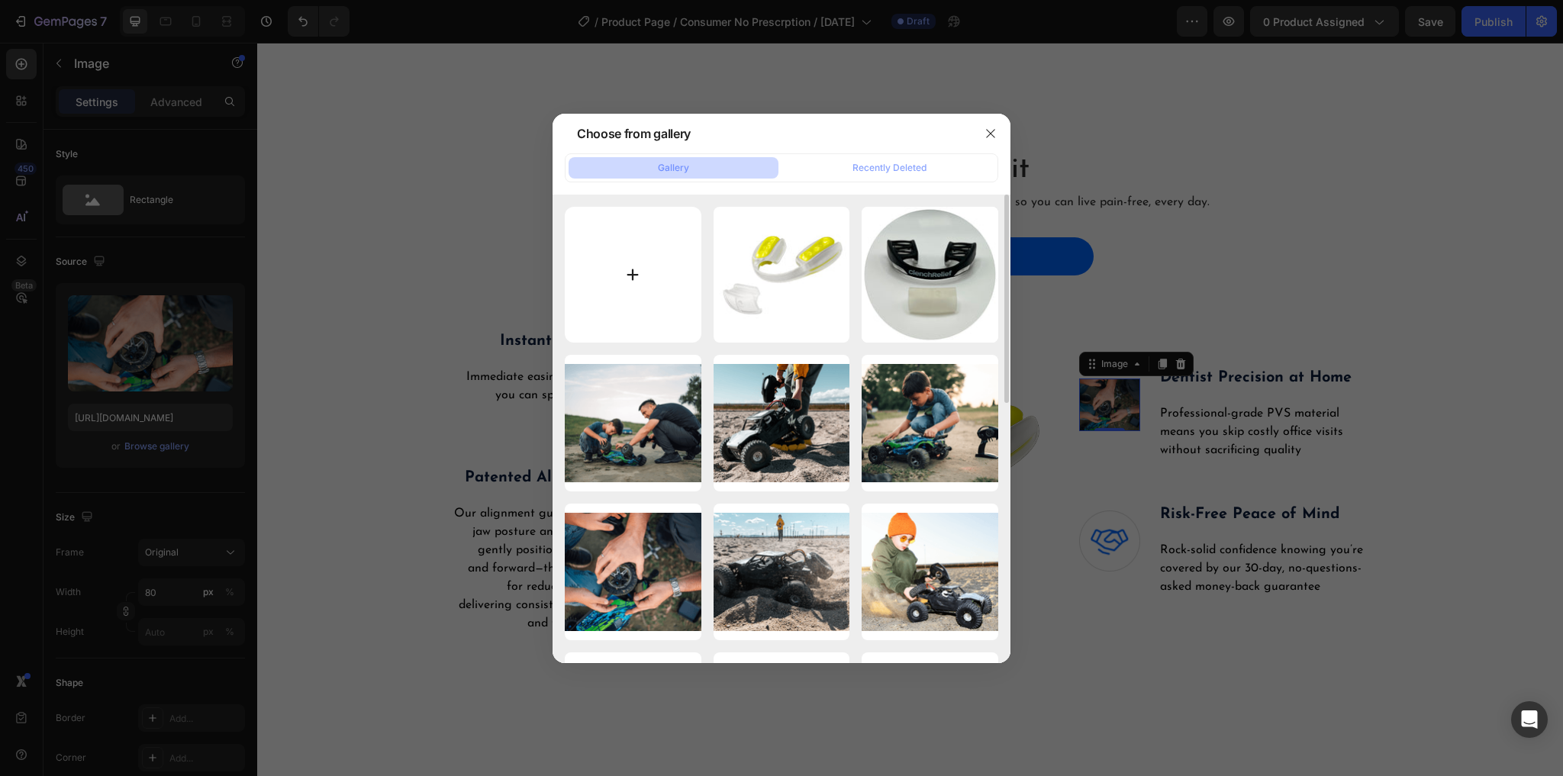
click at [635, 244] on input "file" at bounding box center [633, 275] width 137 height 137
type input "C:\fakepath\PVS.jpg"
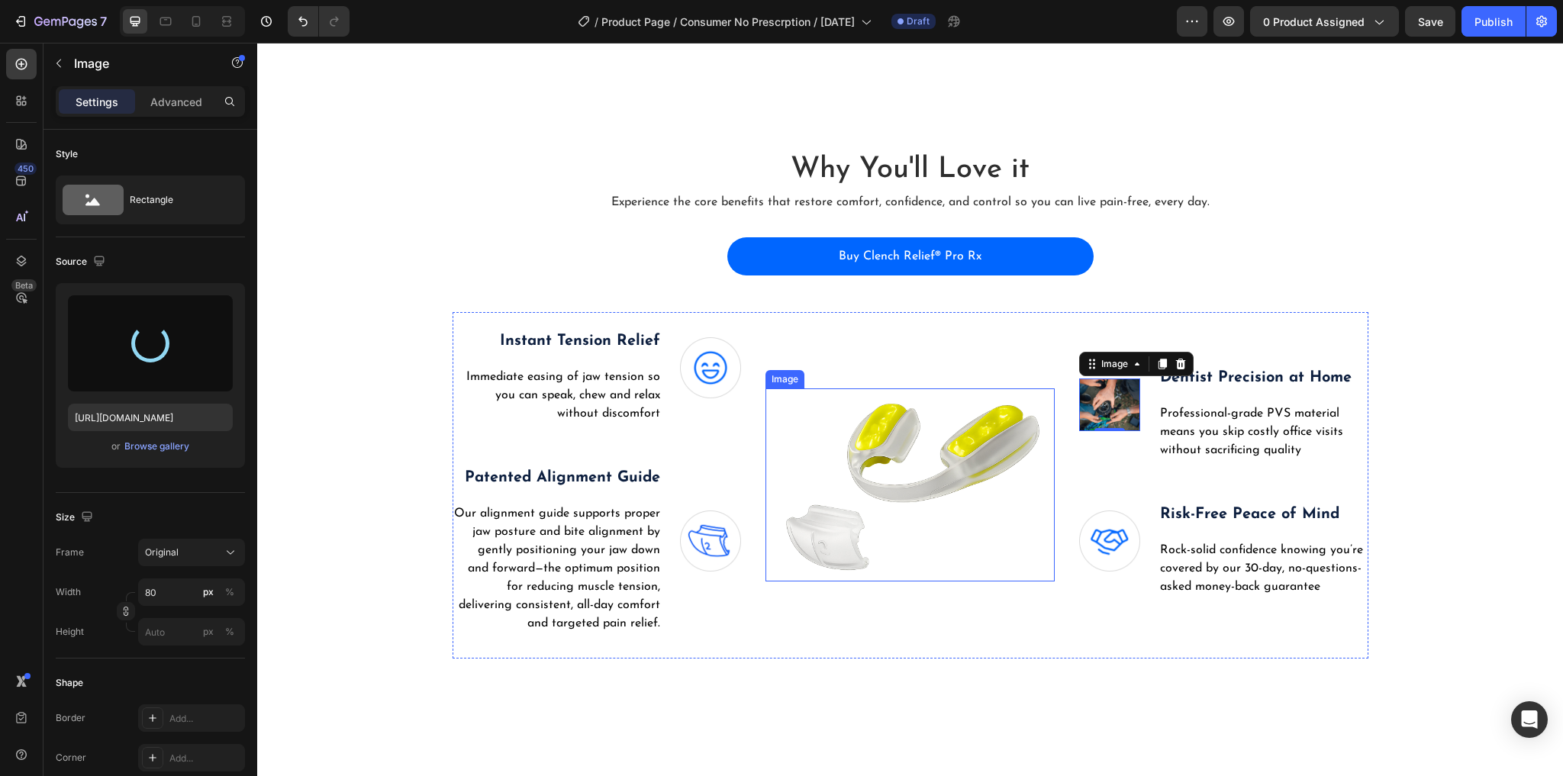
type input "https://cdn.shopify.com/s/files/1/0912/8194/8958/files/gempages_571698436630381…"
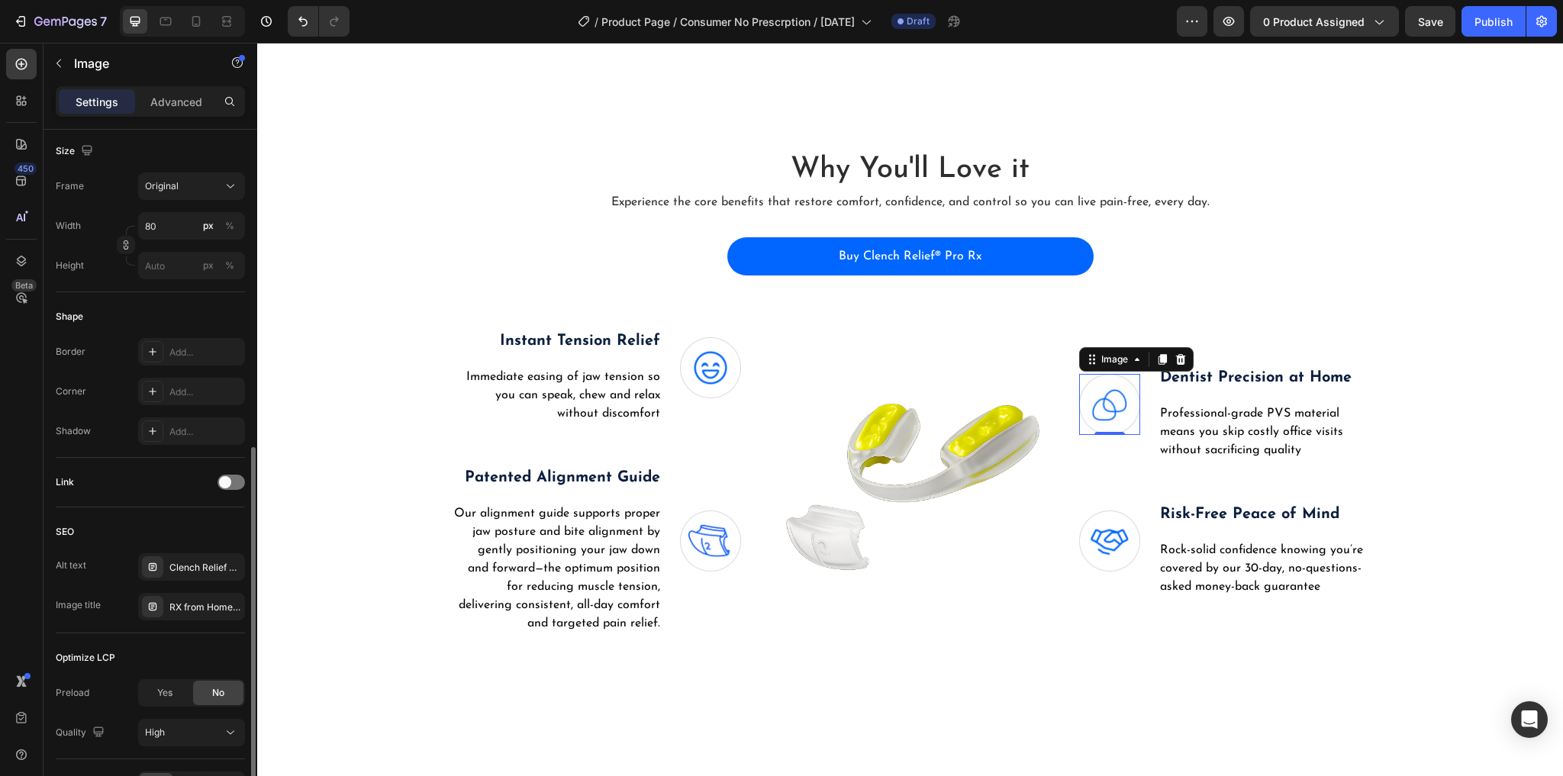
scroll to position [461, 0]
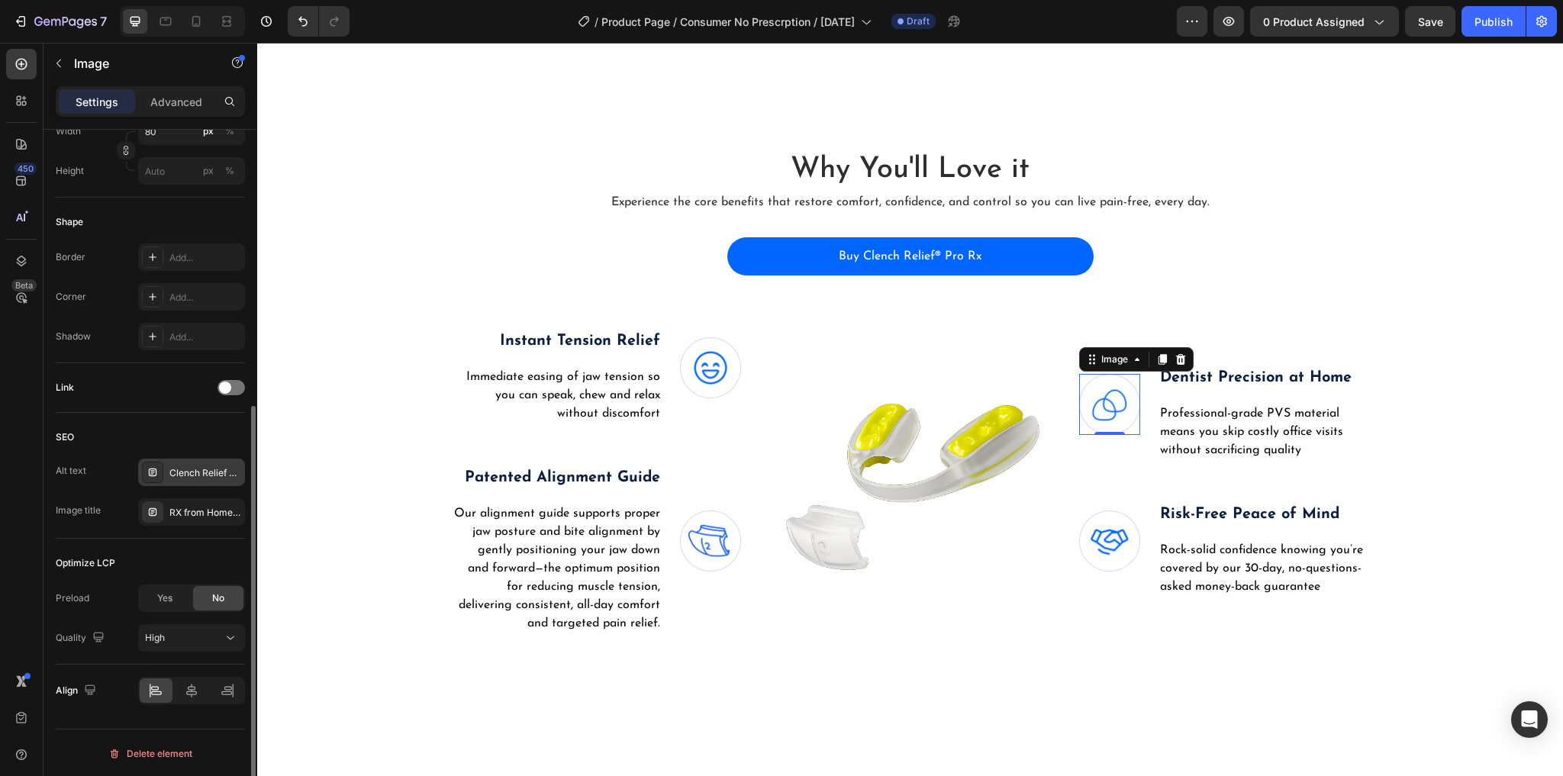
click at [186, 471] on div "Clench Relief Pro Rx comes with a viritual prescription you can get from home" at bounding box center [205, 473] width 72 height 14
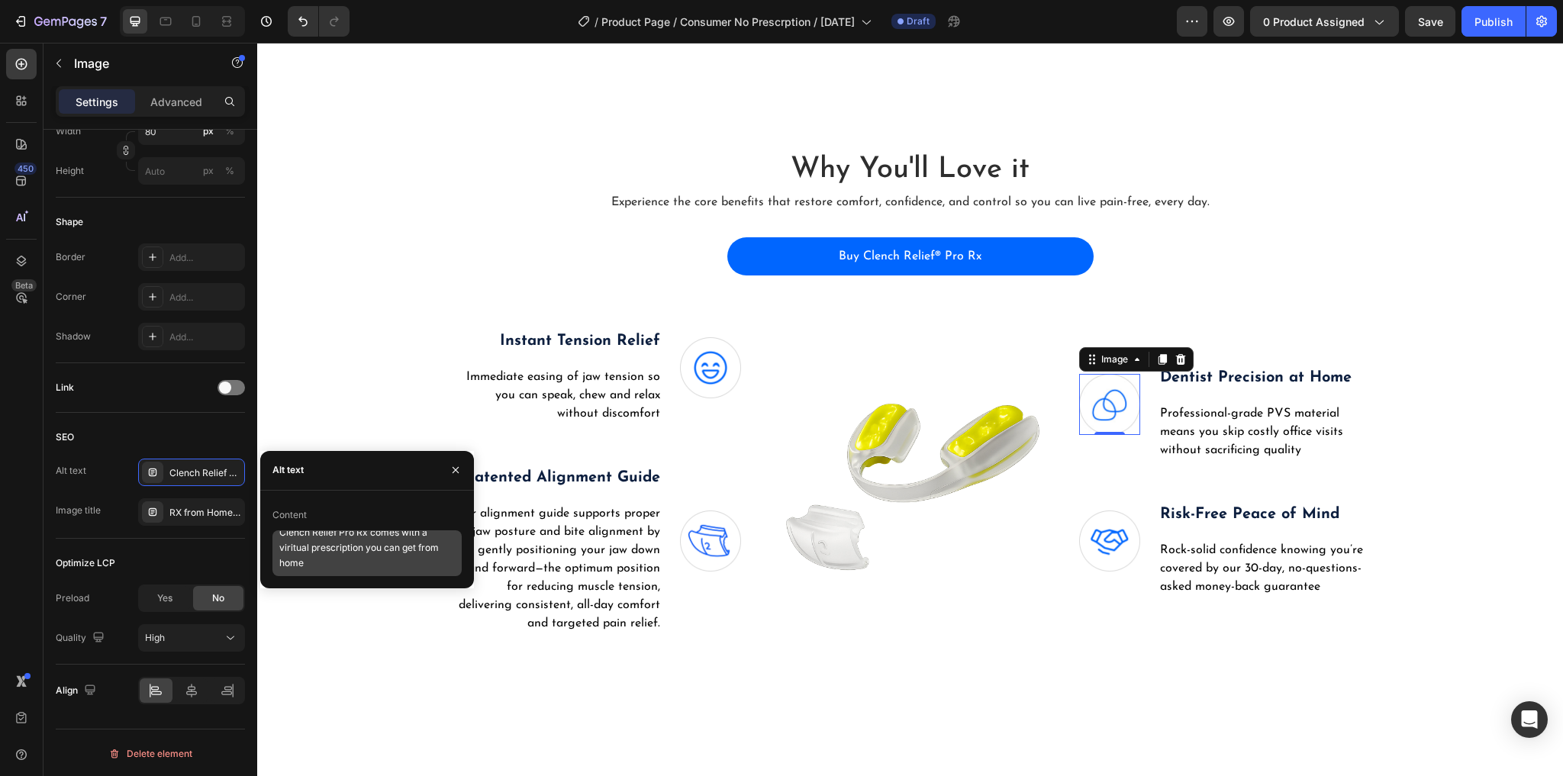
scroll to position [13, 0]
click at [332, 544] on textarea "Clench Relief Pro Rx comes with a viritual prescription you can get from home" at bounding box center [366, 553] width 189 height 46
click at [378, 546] on textarea "Clench Relief Pro Rx comes with a viritual prescription you can get from home" at bounding box center [366, 553] width 189 height 46
drag, startPoint x: 366, startPoint y: 546, endPoint x: 317, endPoint y: 559, distance: 50.5
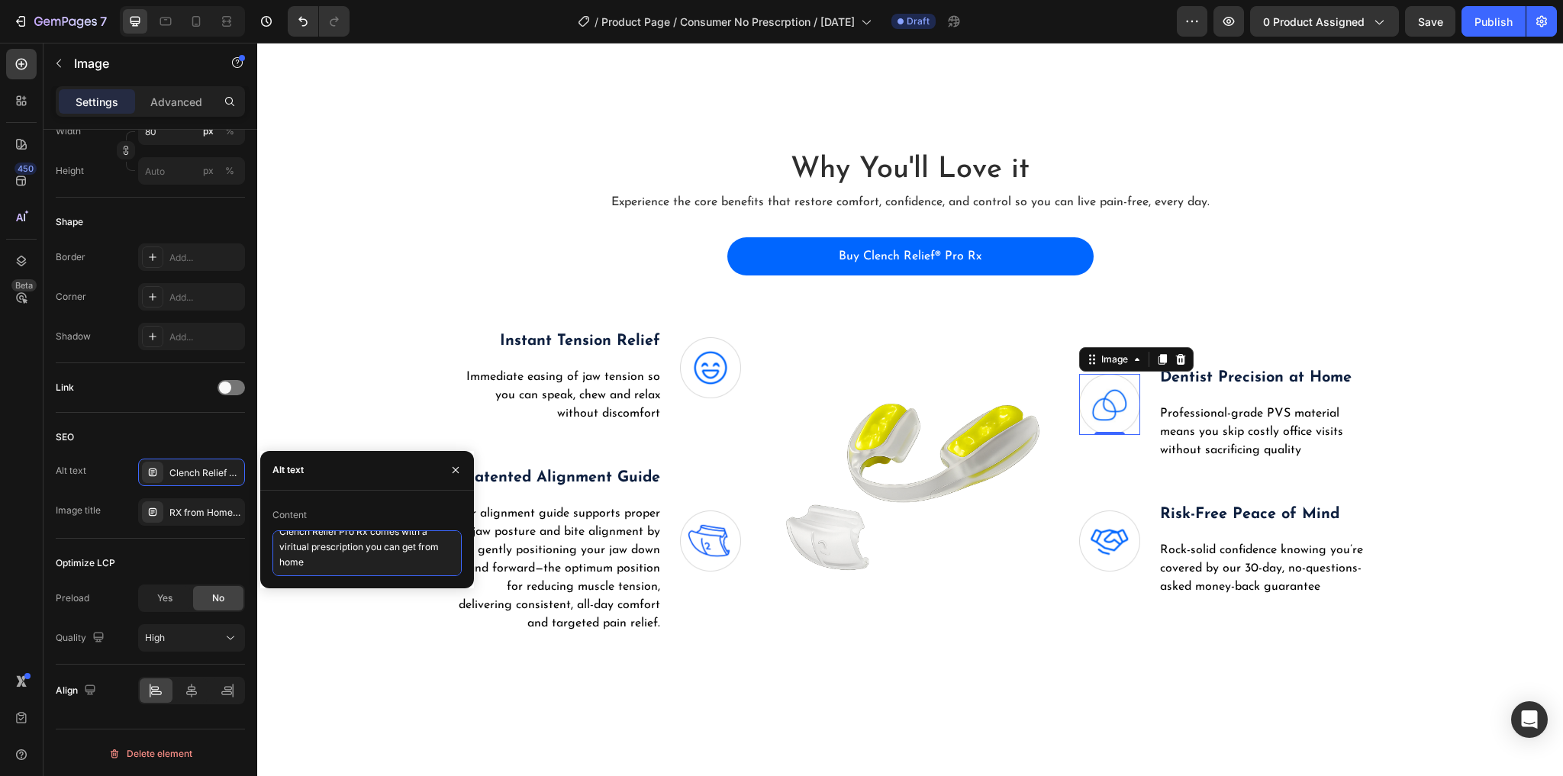
click at [317, 559] on textarea "Clench Relief Pro Rx comes with a viritual prescription you can get from home" at bounding box center [366, 553] width 189 height 46
click at [311, 561] on textarea "Clench Relief Pro Rx comes with a viritual prescription you can get from home" at bounding box center [366, 553] width 189 height 46
drag, startPoint x: 319, startPoint y: 562, endPoint x: 404, endPoint y: 543, distance: 87.6
click at [404, 543] on textarea "Clench Relief Pro Rx comes with a viritual prescription you can get from home" at bounding box center [366, 553] width 189 height 46
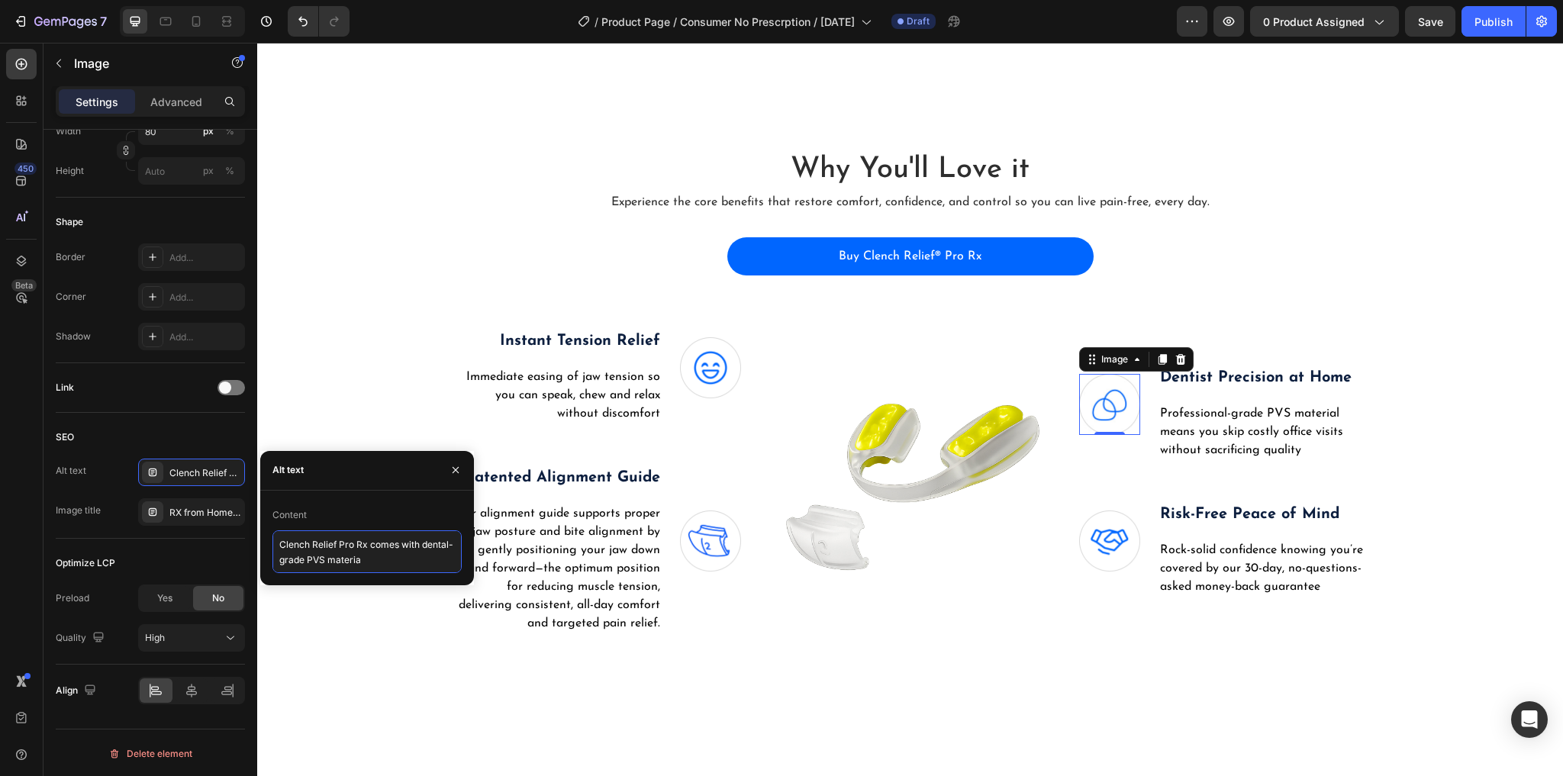
type textarea "Clench Relief Pro Rx comes with dental-grade PVS material"
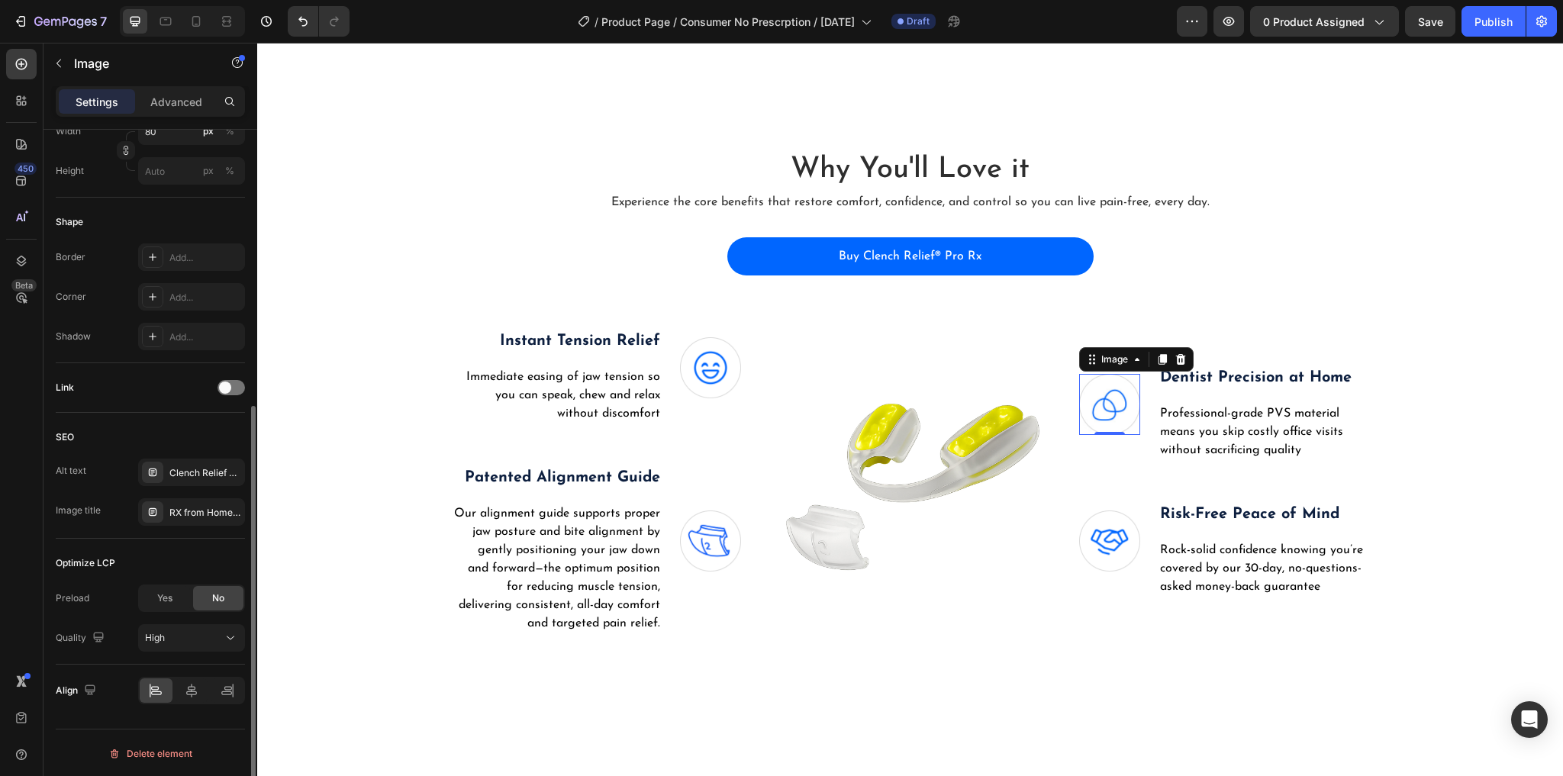
click at [182, 448] on div "SEO Alt text Clench Relief Pro Rx comes with dental-grade PVS material Image ti…" at bounding box center [150, 476] width 189 height 126
click at [185, 510] on div "RX from Home Icon" at bounding box center [205, 513] width 72 height 14
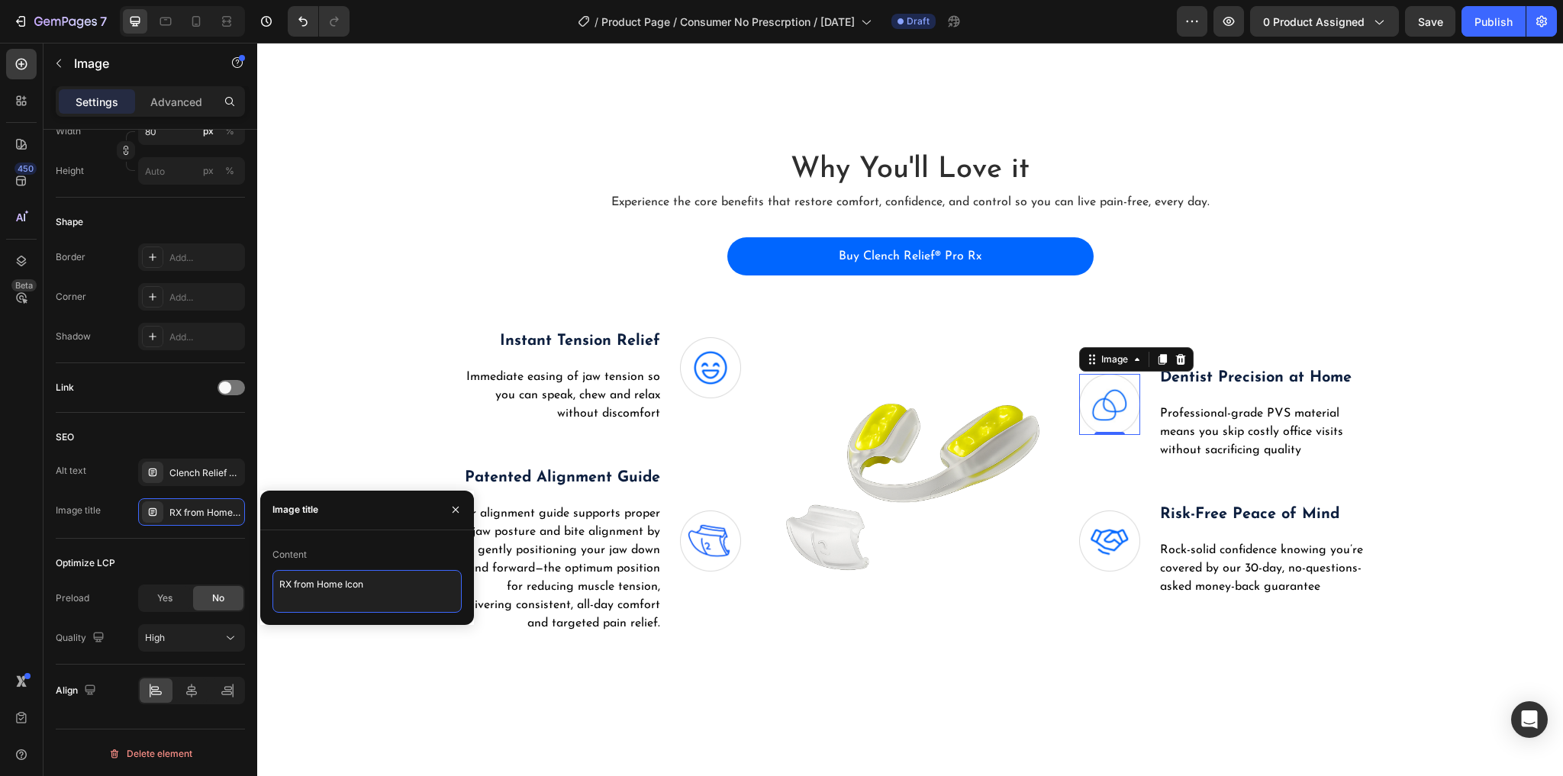
click at [332, 581] on textarea "RX from Home Icon" at bounding box center [366, 591] width 189 height 43
type textarea "PVS Icon"
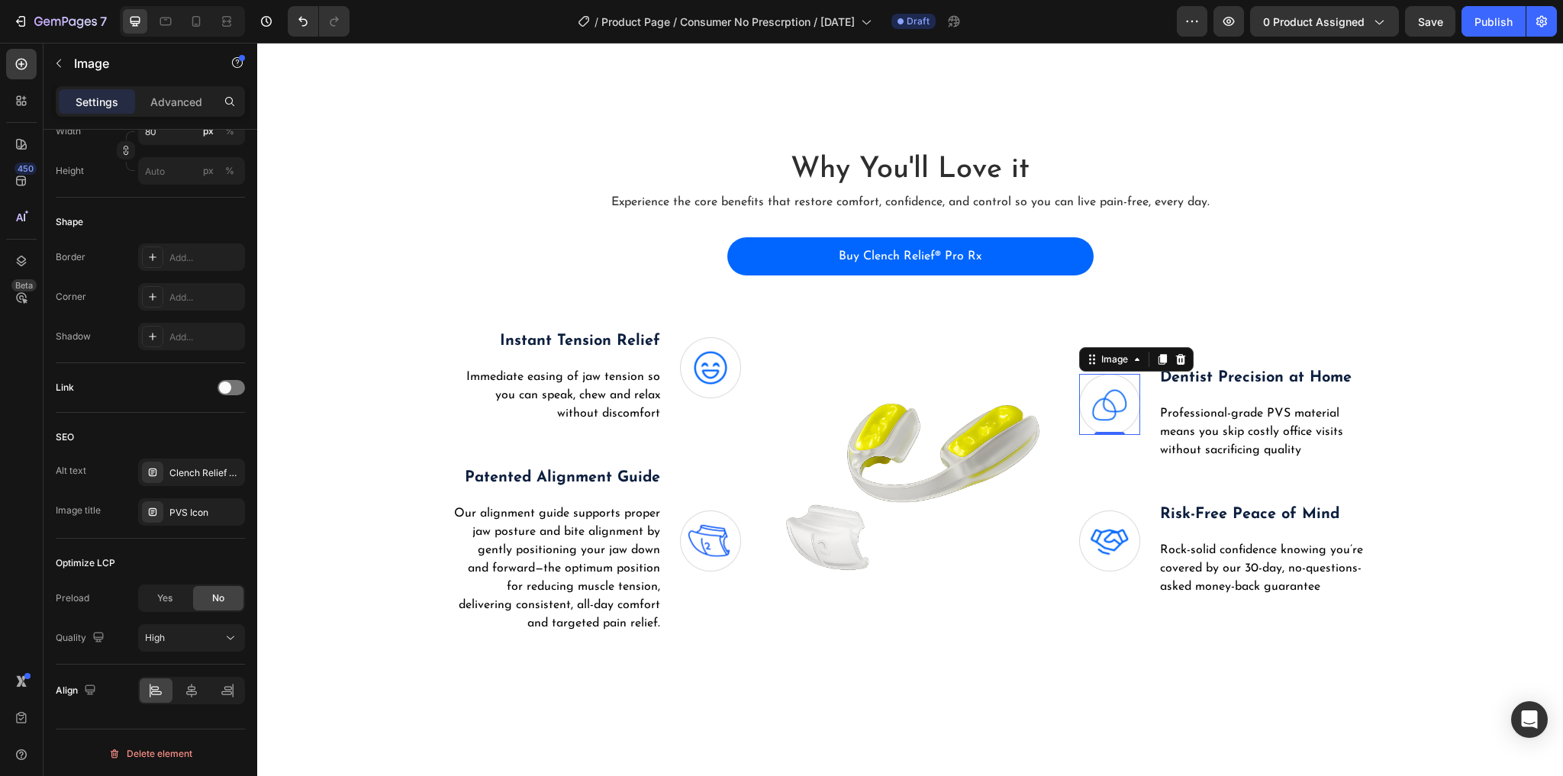
click at [0, 494] on div "450 Beta" at bounding box center [21, 409] width 43 height 733
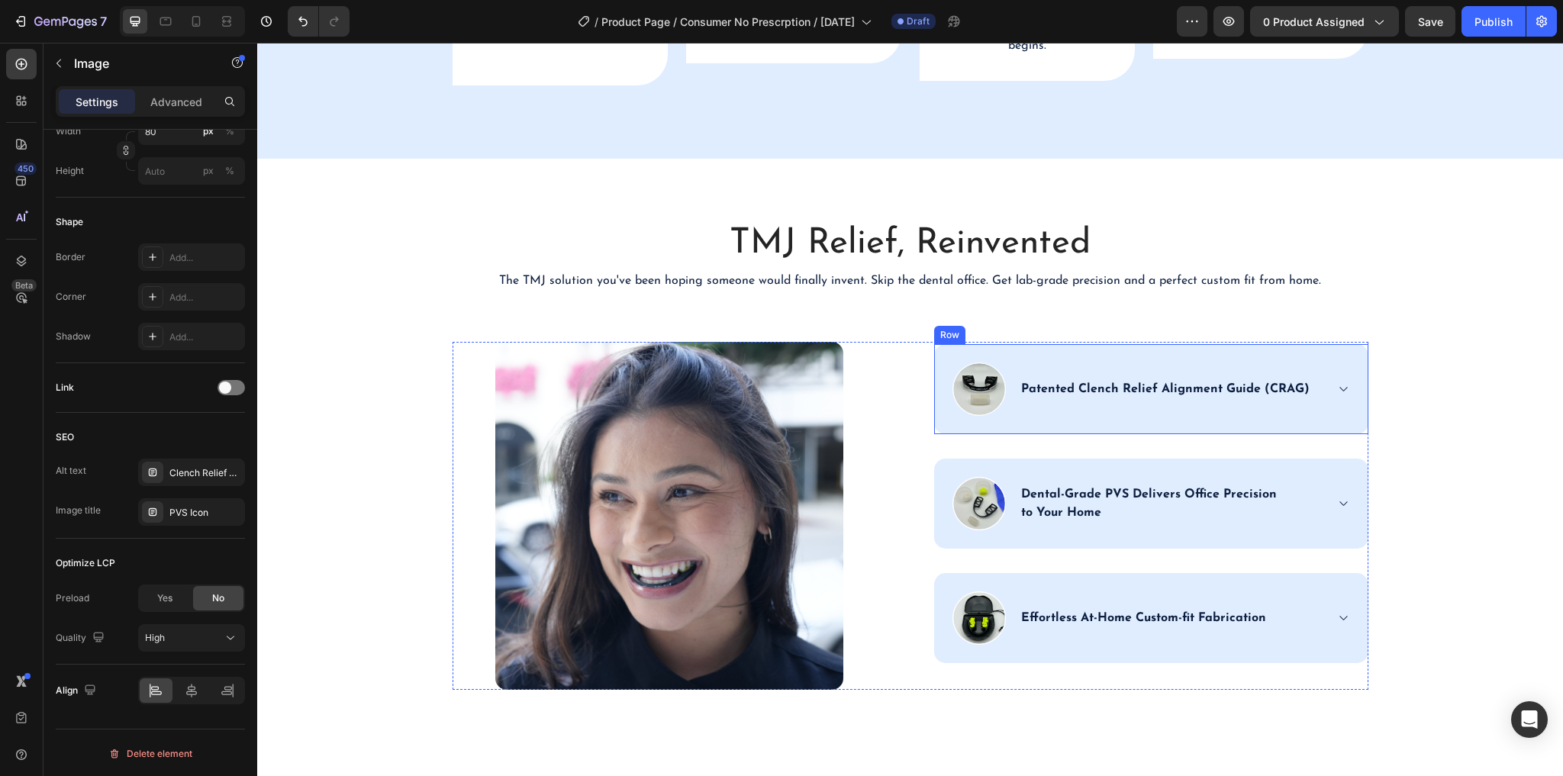
scroll to position [2656, 0]
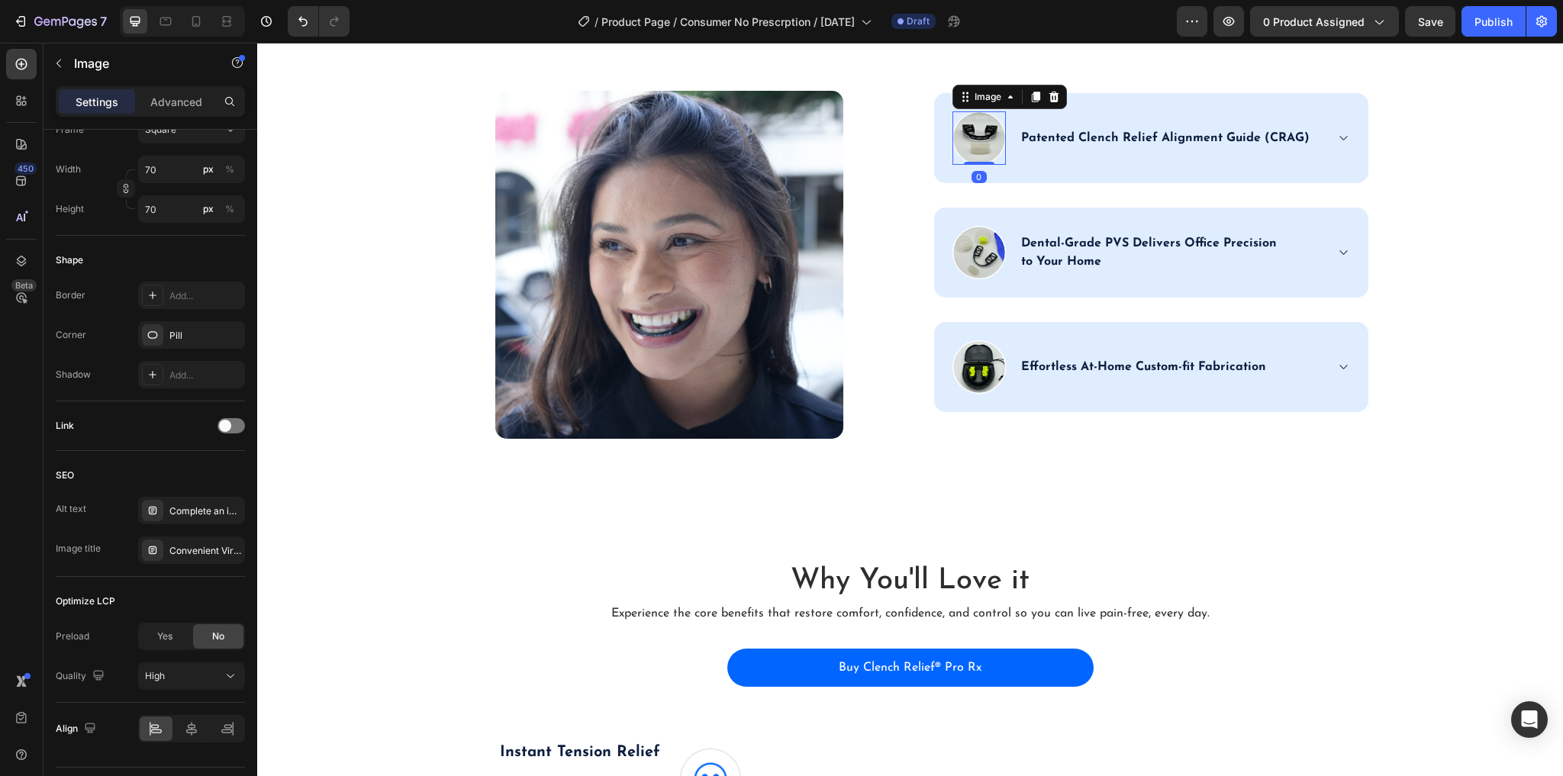
click at [973, 165] on img at bounding box center [978, 137] width 53 height 53
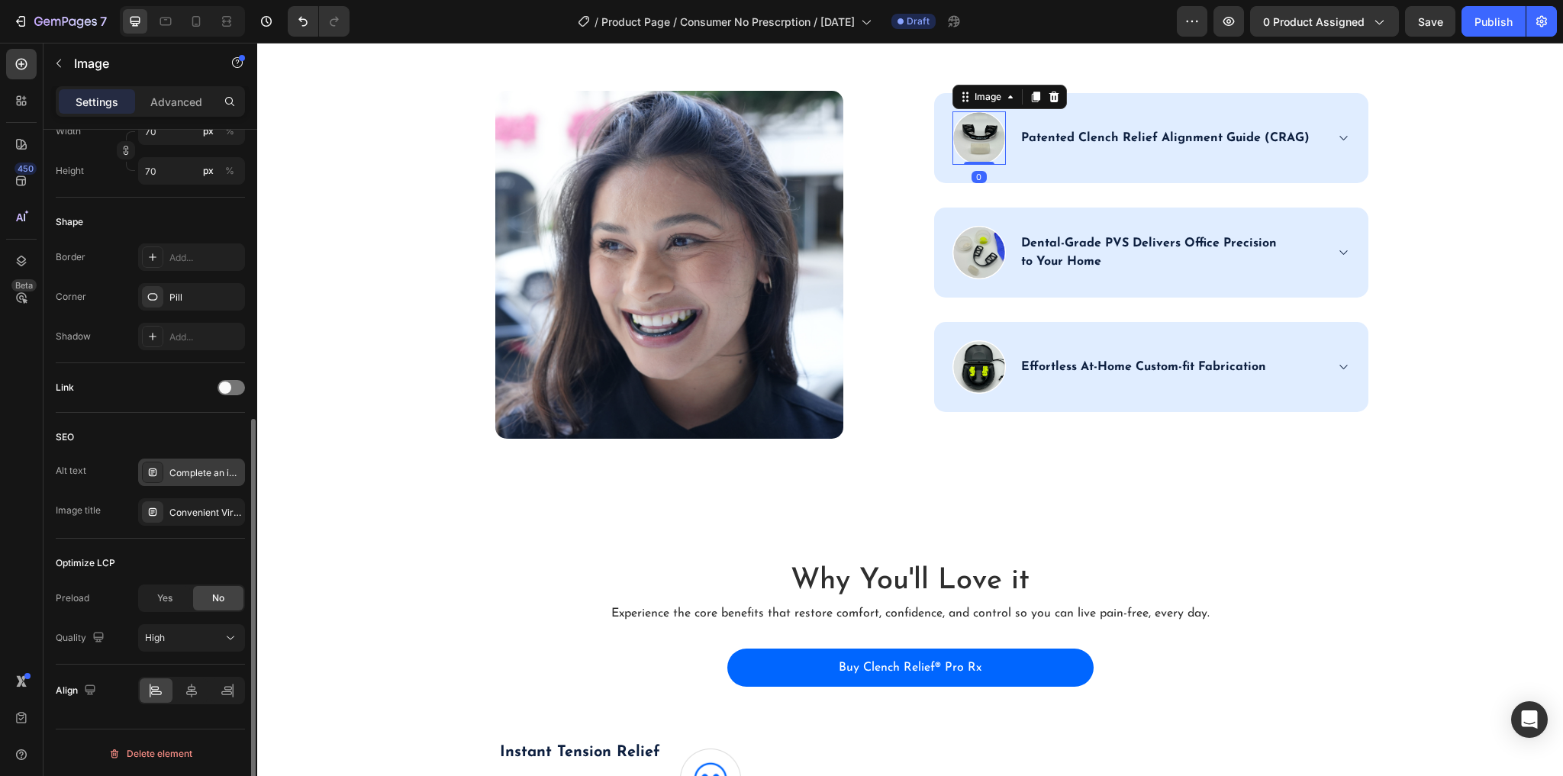
click at [191, 469] on div "Complete an intake questionnaire and chat with a licensed dentist via a mobile …" at bounding box center [205, 473] width 72 height 14
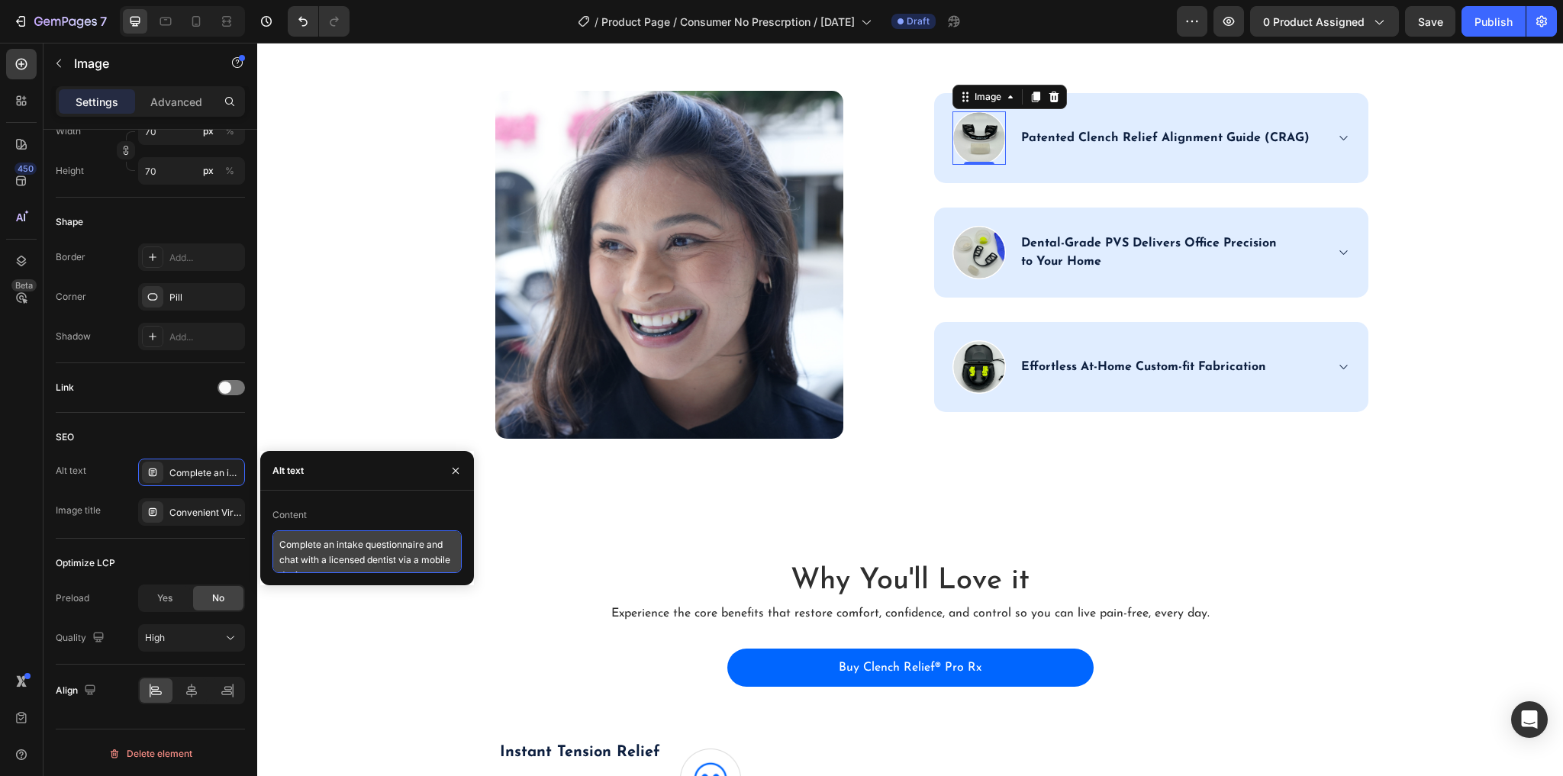
click at [348, 546] on textarea "Complete an intake questionnaire and chat with a licensed dentist via a mobile …" at bounding box center [366, 551] width 189 height 43
click at [349, 546] on textarea "Complete an intake questionnaire and chat with a licensed dentist via a mobile …" at bounding box center [366, 551] width 189 height 43
click at [1108, 147] on p "Patented Clench Relief Alignment Guide (CRAG)" at bounding box center [1165, 138] width 288 height 18
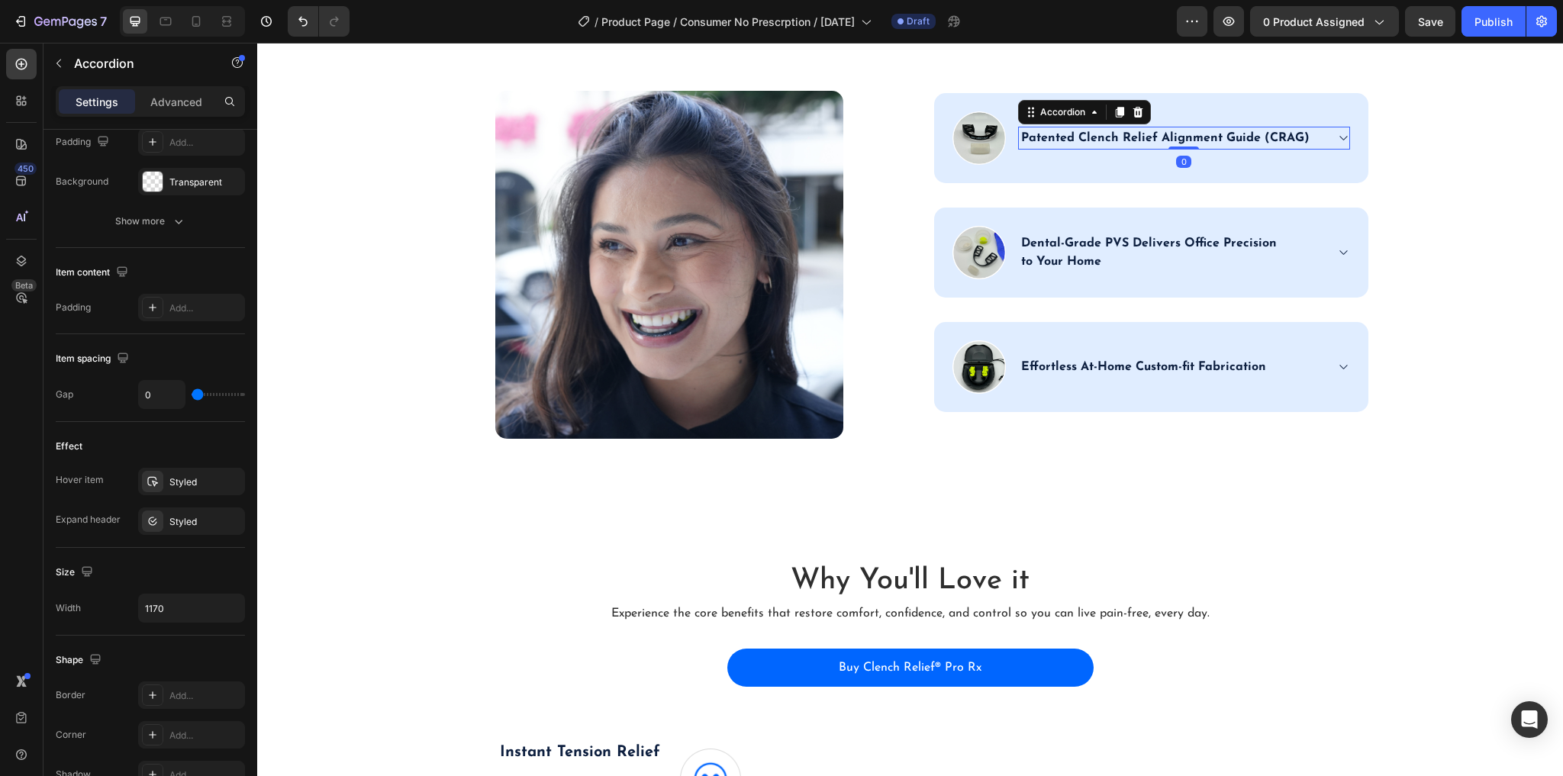
click at [1108, 147] on p "Patented Clench Relief Alignment Guide (CRAG)" at bounding box center [1165, 138] width 288 height 18
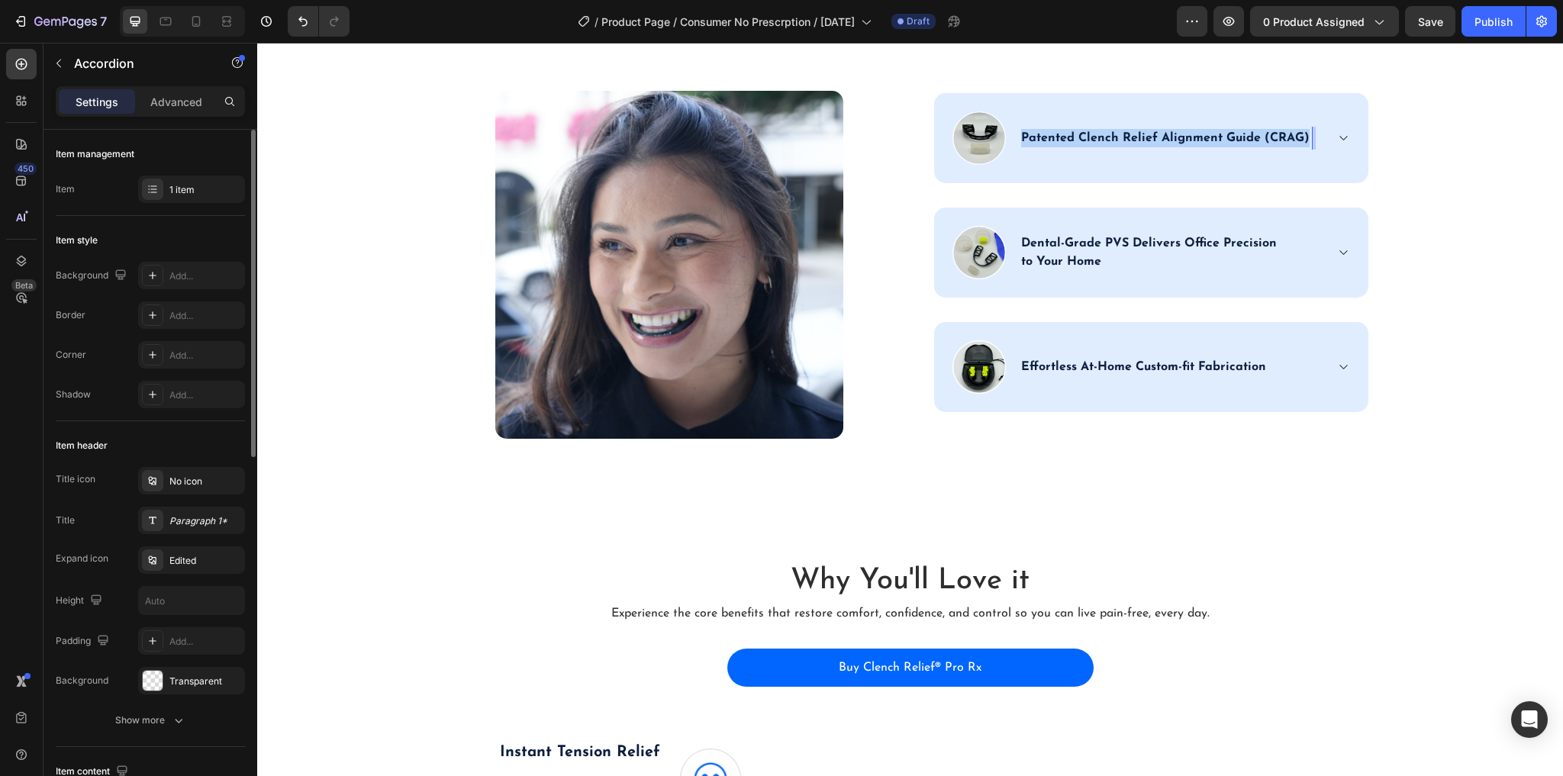
click at [1108, 147] on p "Patented Clench Relief Alignment Guide (CRAG)" at bounding box center [1165, 138] width 288 height 18
copy p "Patented Clench Relief Alignment Guide (CRAG)"
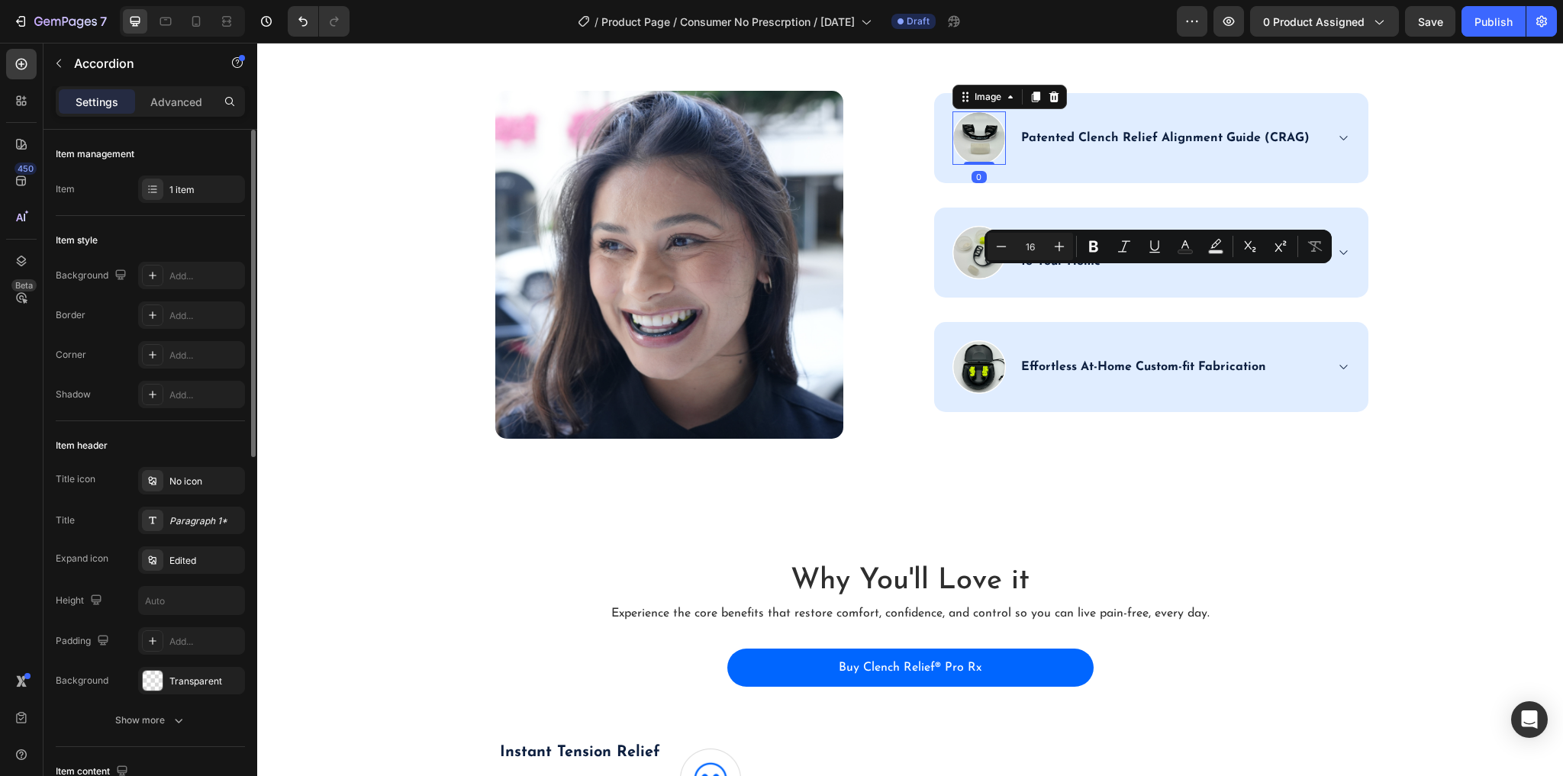
click at [958, 165] on img at bounding box center [978, 137] width 53 height 53
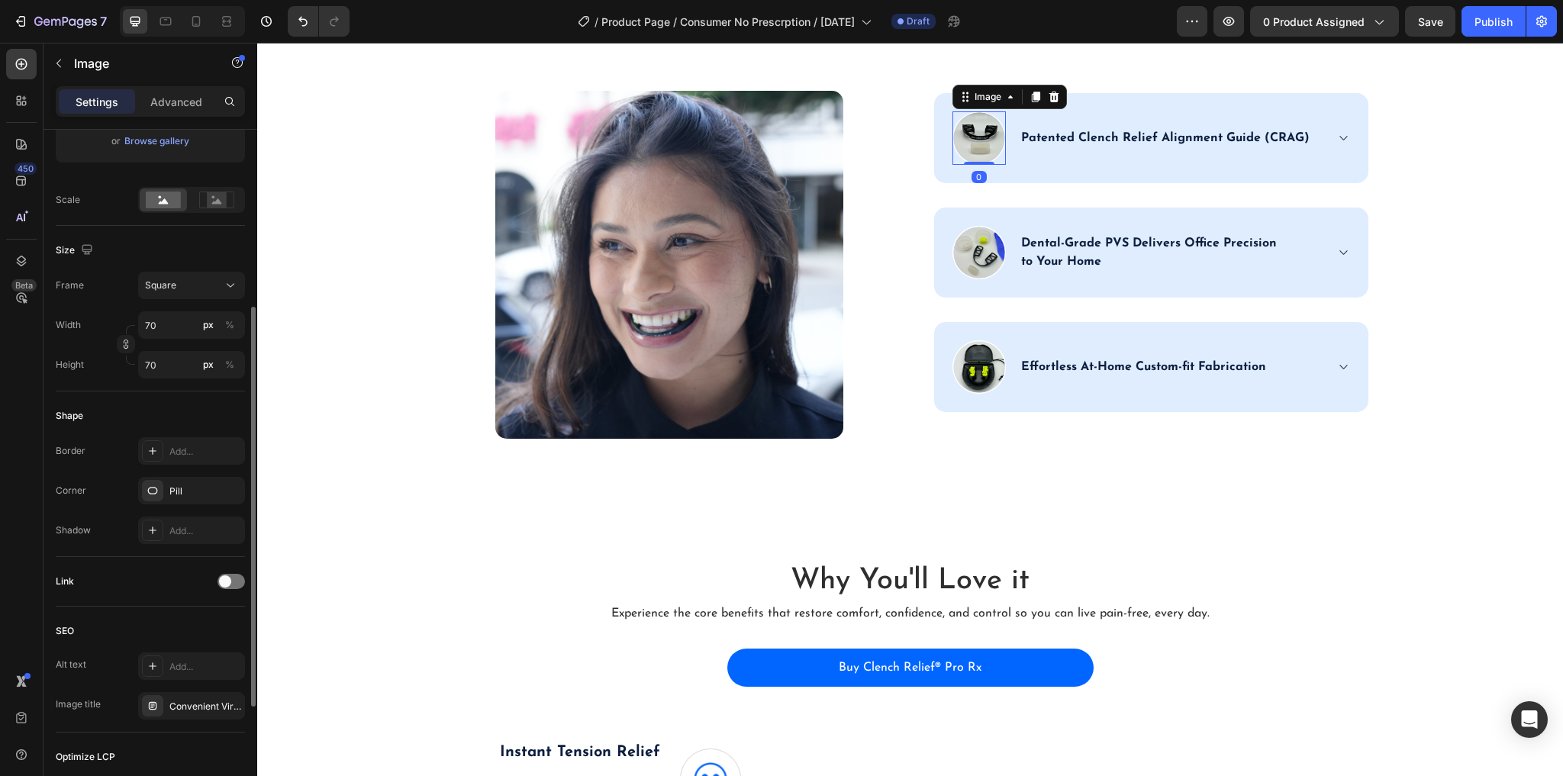
scroll to position [499, 0]
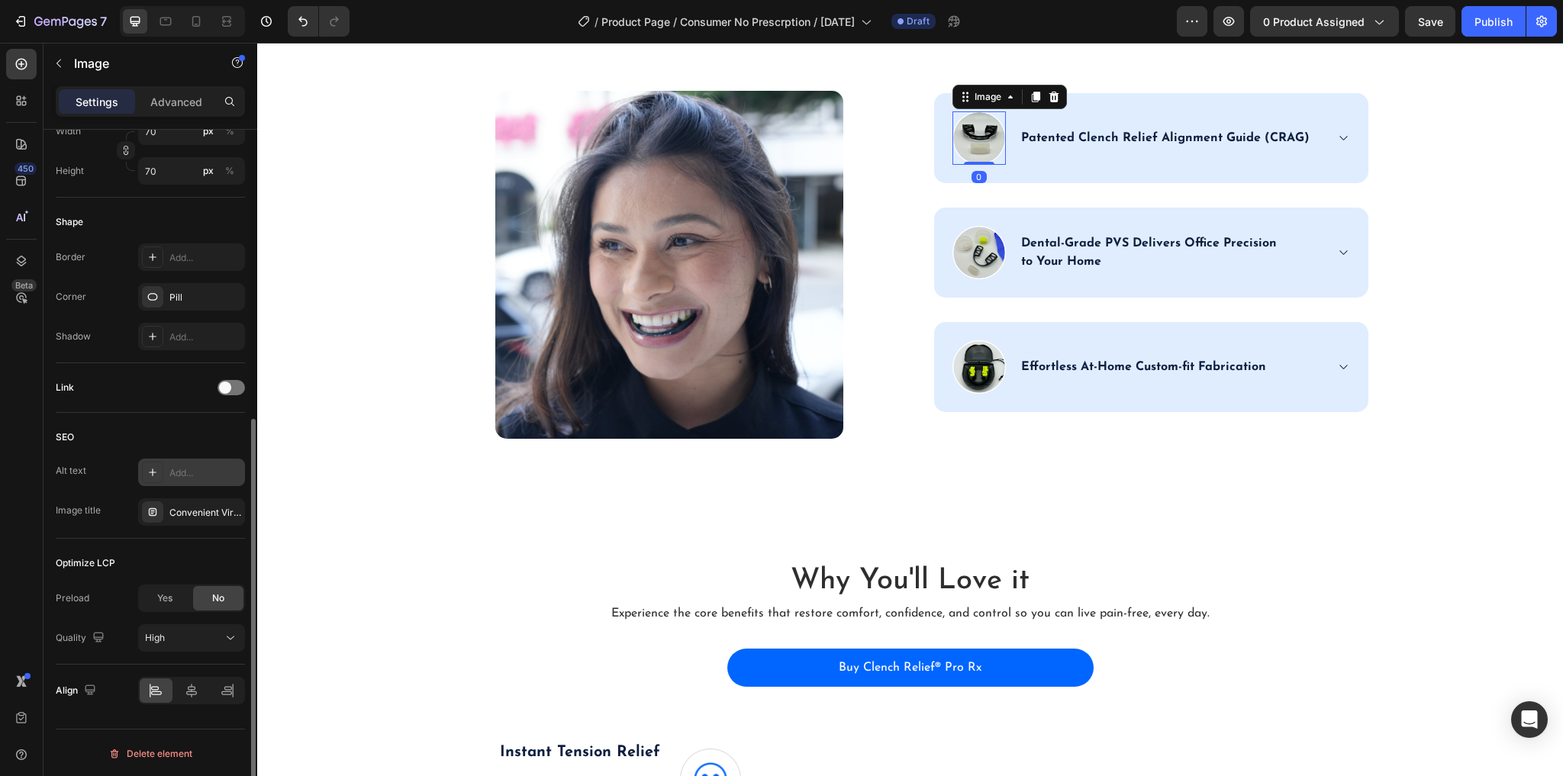
click at [210, 473] on div "Add..." at bounding box center [205, 473] width 72 height 14
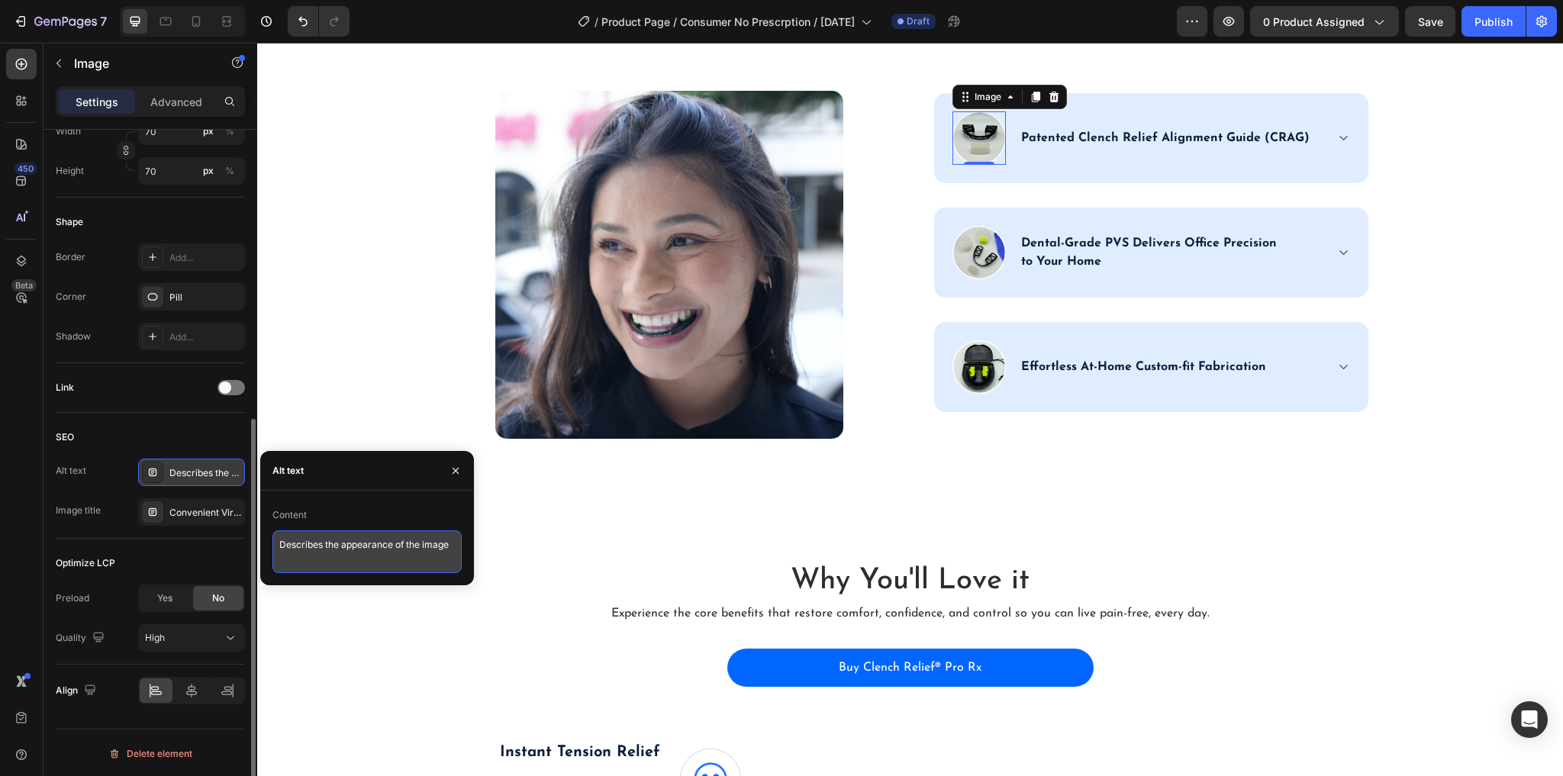
click at [317, 537] on textarea "Describes the appearance of the image" at bounding box center [366, 551] width 189 height 43
paste textarea "Patented Clench Relief Alignment Guide (CRAG)"
type textarea "Patented Clench Relief Alignment Guide (CRAG)"
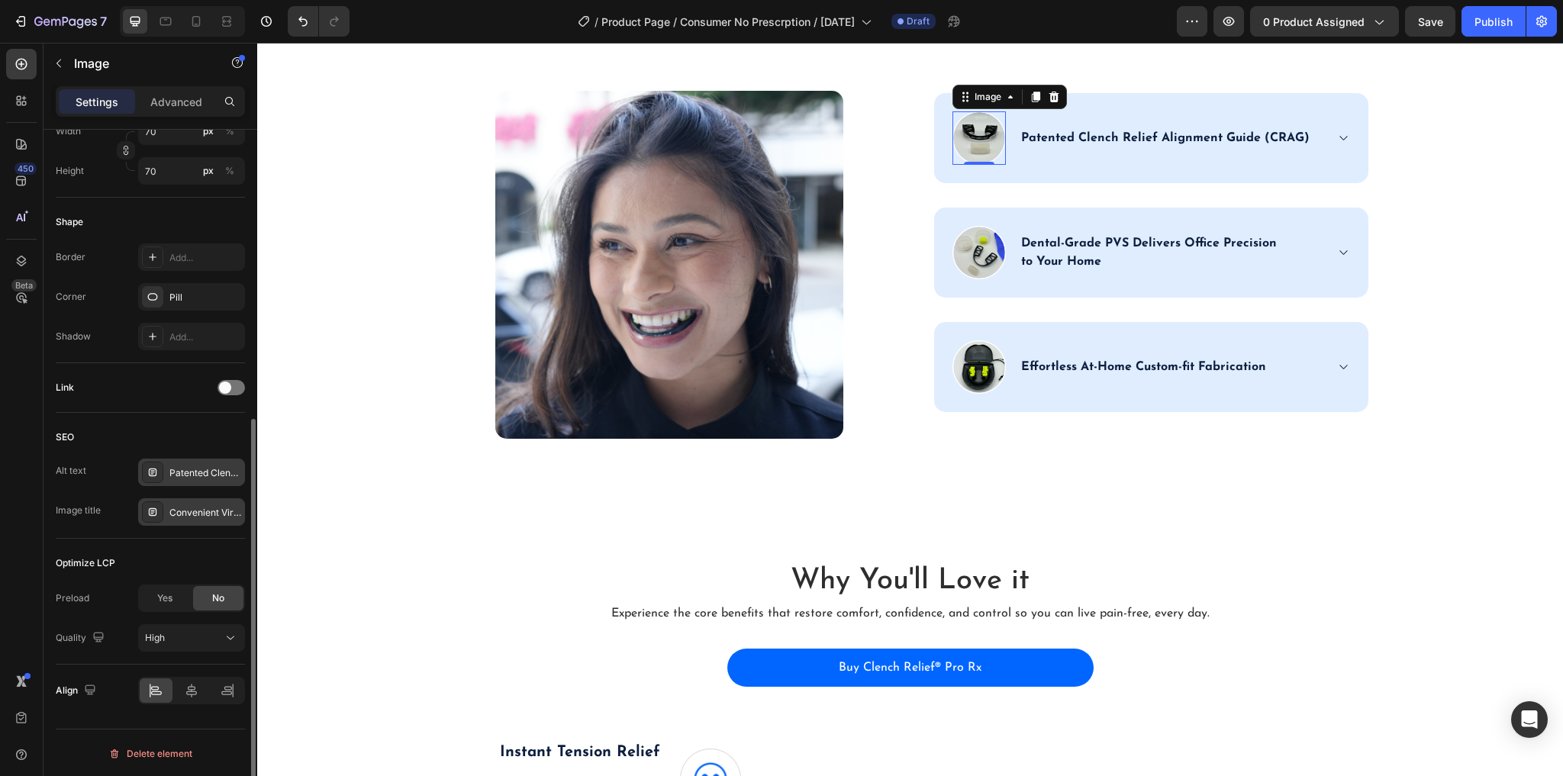
click at [185, 510] on div "Convenient Virtual Teledentistry Exam Icon" at bounding box center [205, 513] width 72 height 14
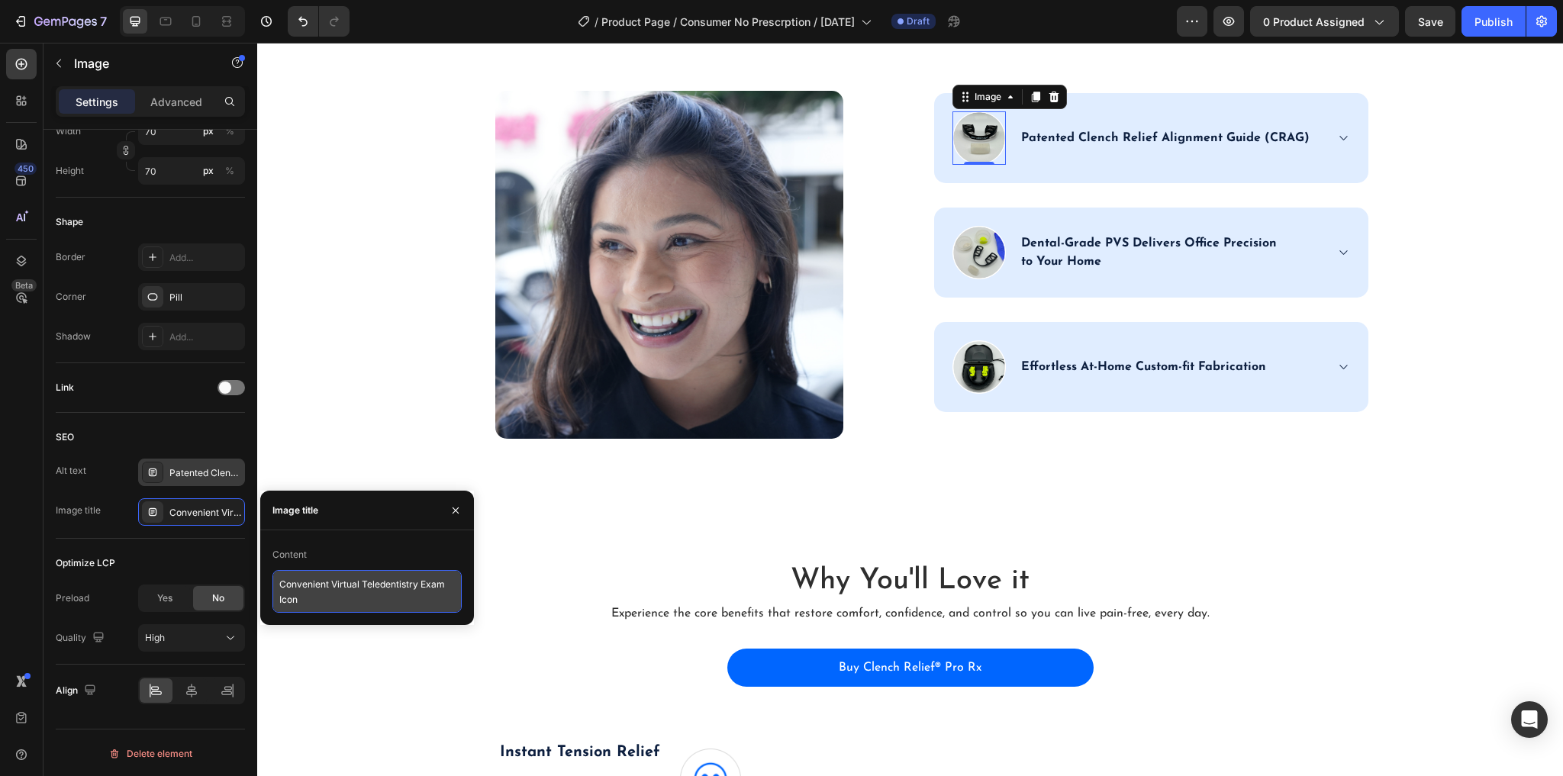
click at [360, 602] on textarea "Convenient Virtual Teledentistry Exam Icon" at bounding box center [366, 591] width 189 height 43
paste textarea "Patented Clench Relief Alignment Guide (CRAG)"
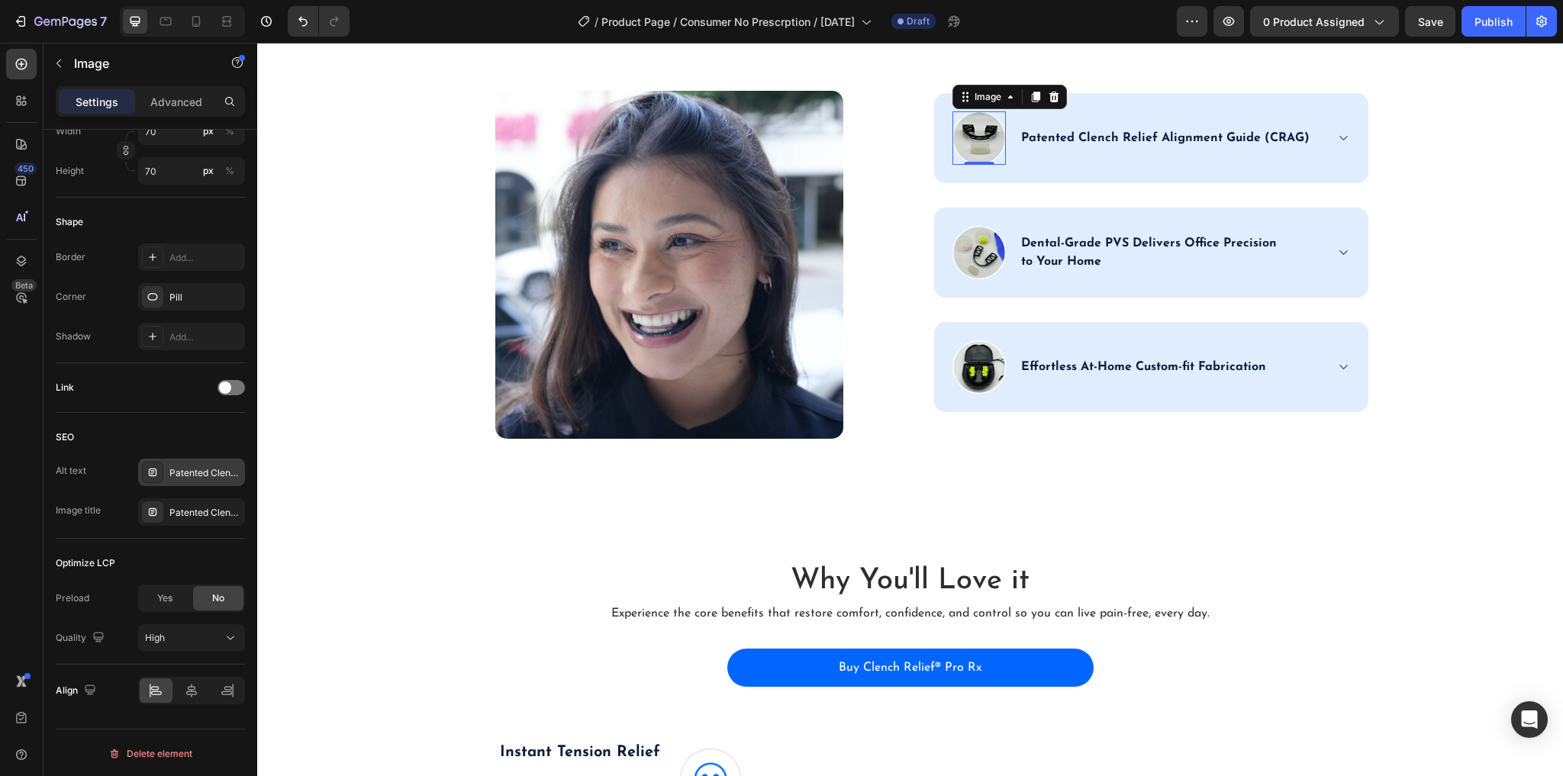
click at [169, 466] on div "Patented Clench Relief Alignment Guide (CRAG)" at bounding box center [205, 473] width 72 height 14
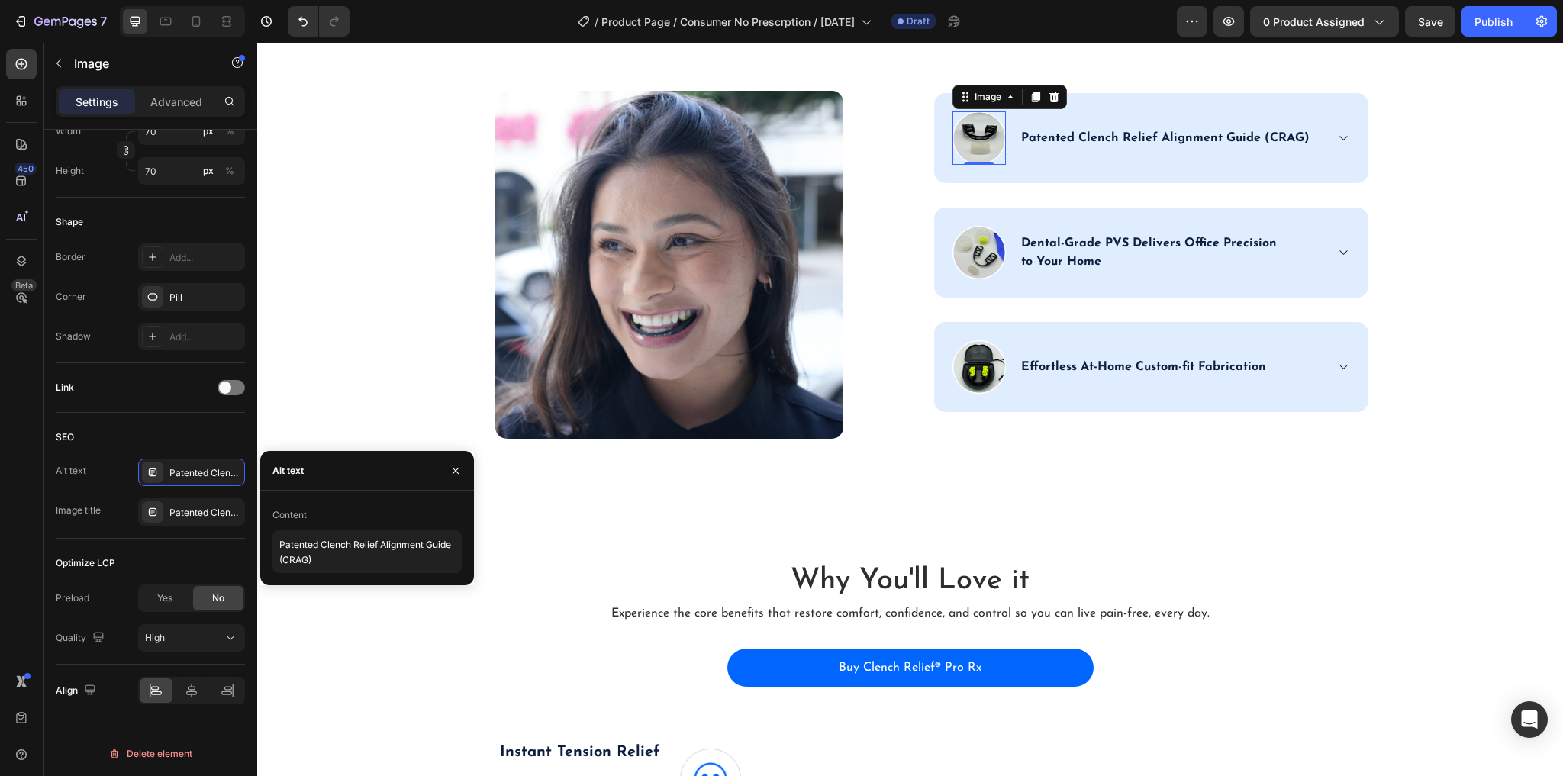
click at [192, 496] on div "Alt text Patented Clench Relief Alignment Guide (CRAG) Image title Patented Cle…" at bounding box center [150, 492] width 189 height 67
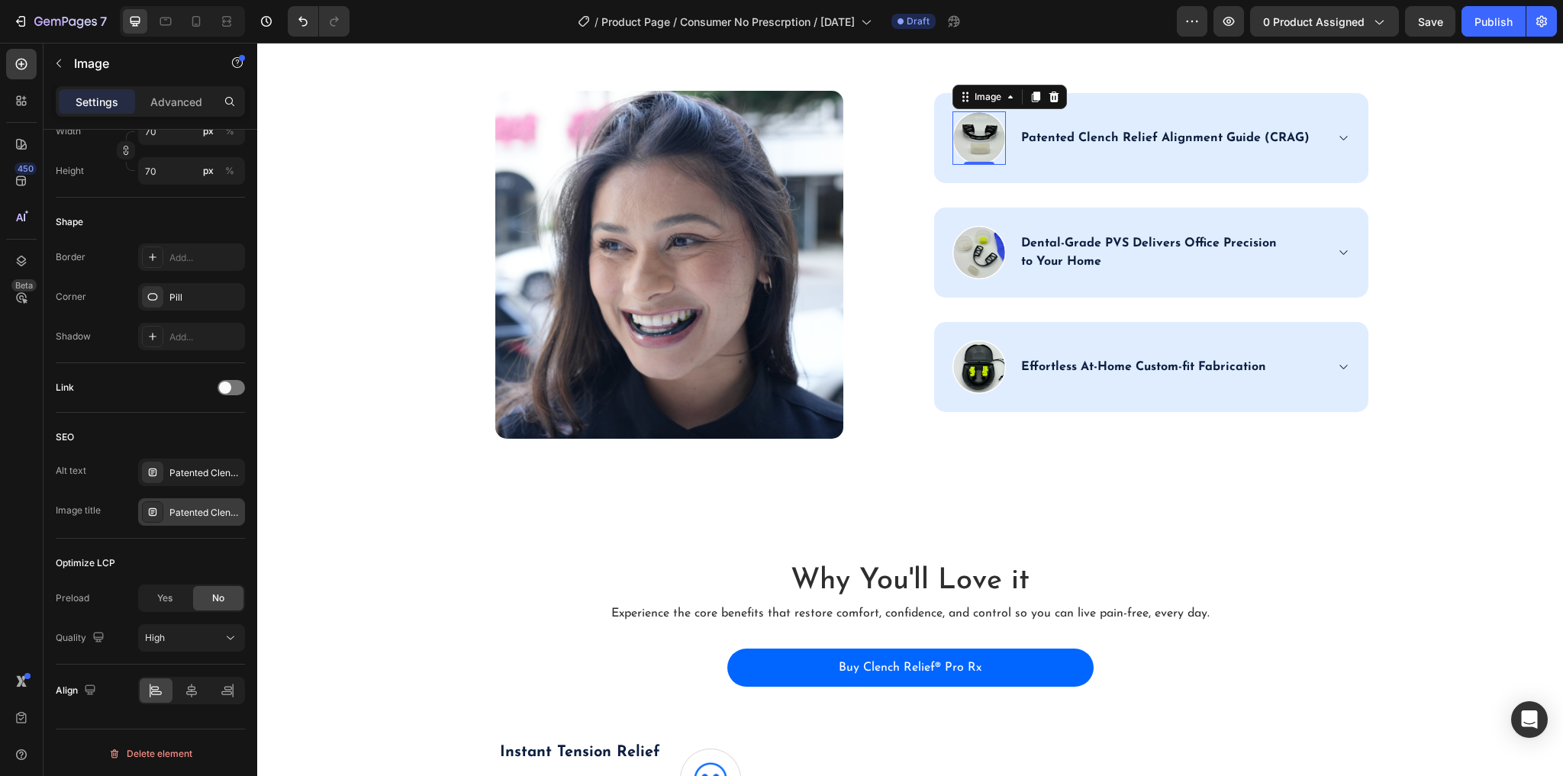
click at [198, 506] on div "Patented Clench Relief Alignment Guide (CRAG)" at bounding box center [205, 513] width 72 height 14
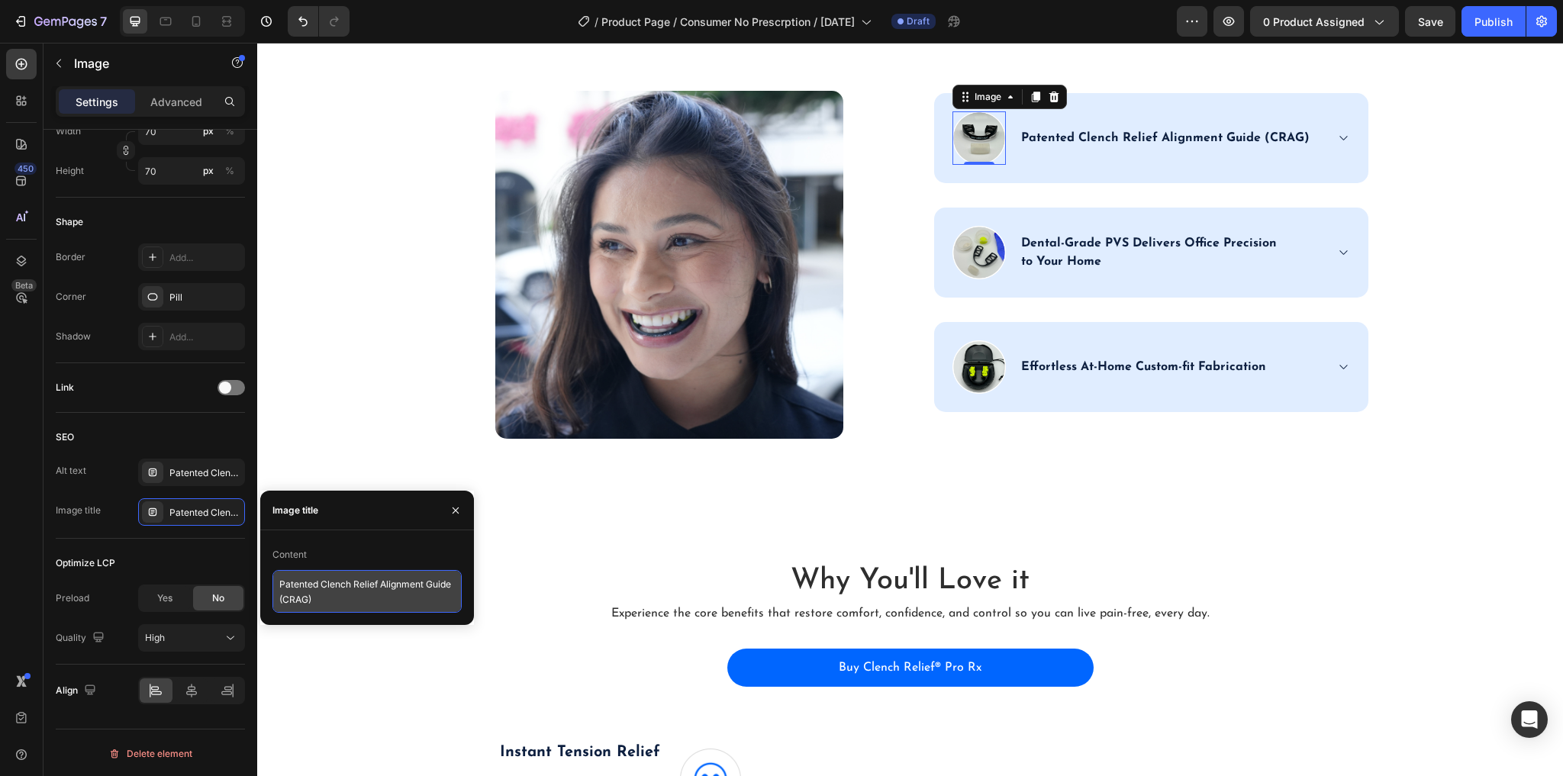
click at [360, 605] on textarea "Patented Clench Relief Alignment Guide (CRAG)" at bounding box center [366, 591] width 189 height 43
type textarea "Patented Clench Relief Alignment Guide (CRAG) Icon"
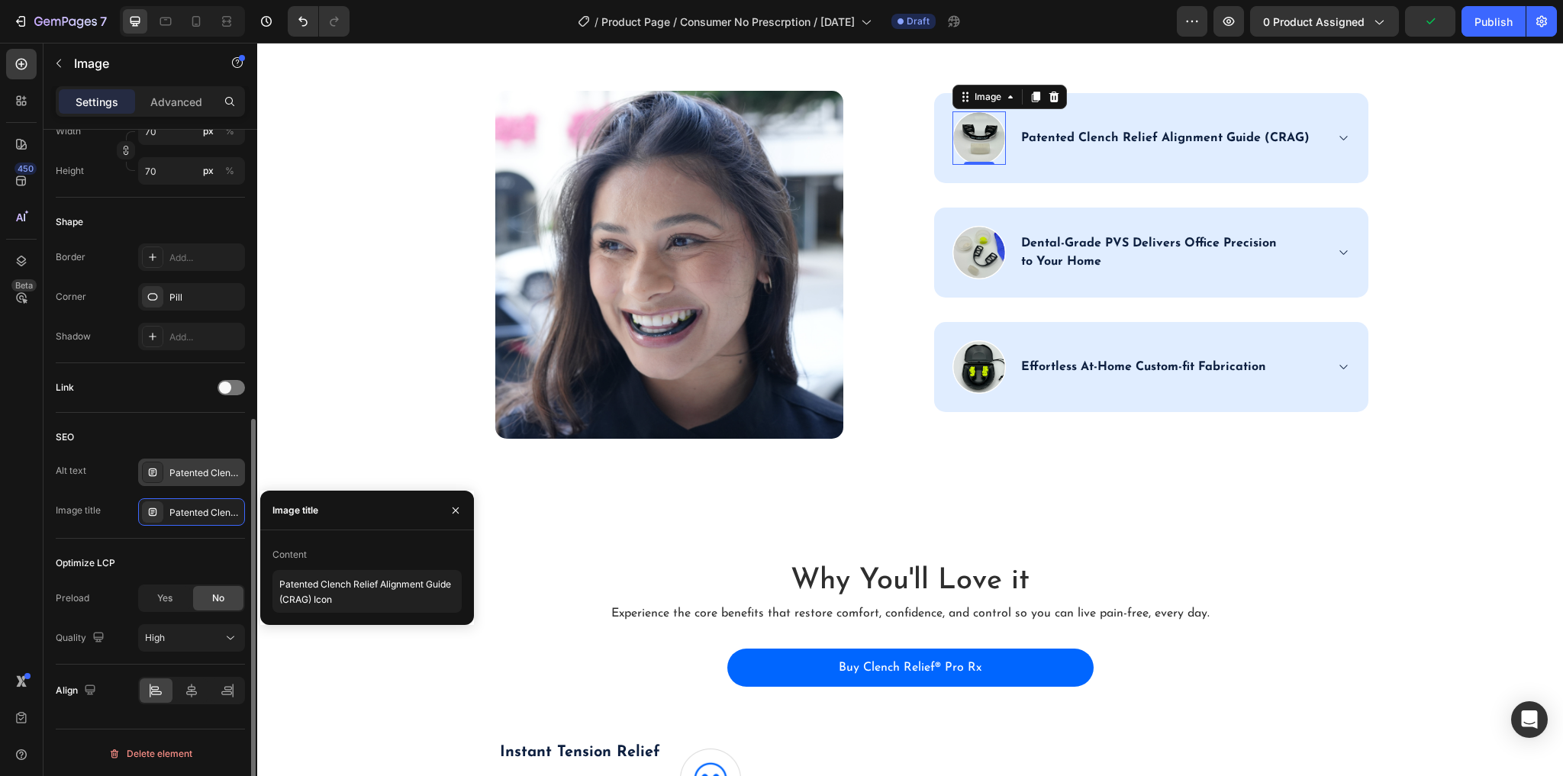
click at [187, 466] on div "Patented Clench Relief Alignment Guide (CRAG)" at bounding box center [205, 473] width 72 height 14
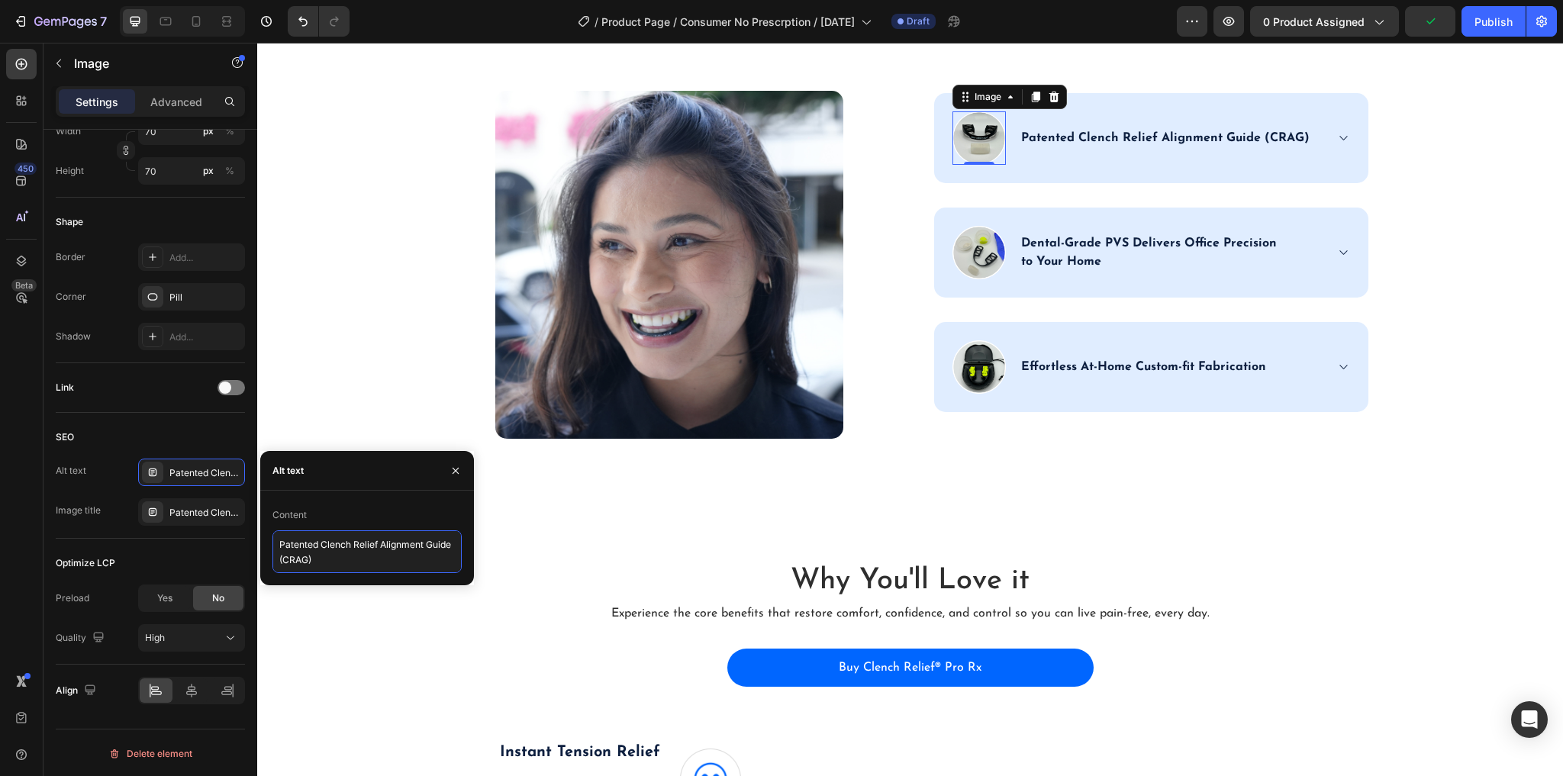
click at [304, 556] on textarea "Patented Clench Relief Alignment Guide (CRAG)" at bounding box center [366, 551] width 189 height 43
type textarea "A"
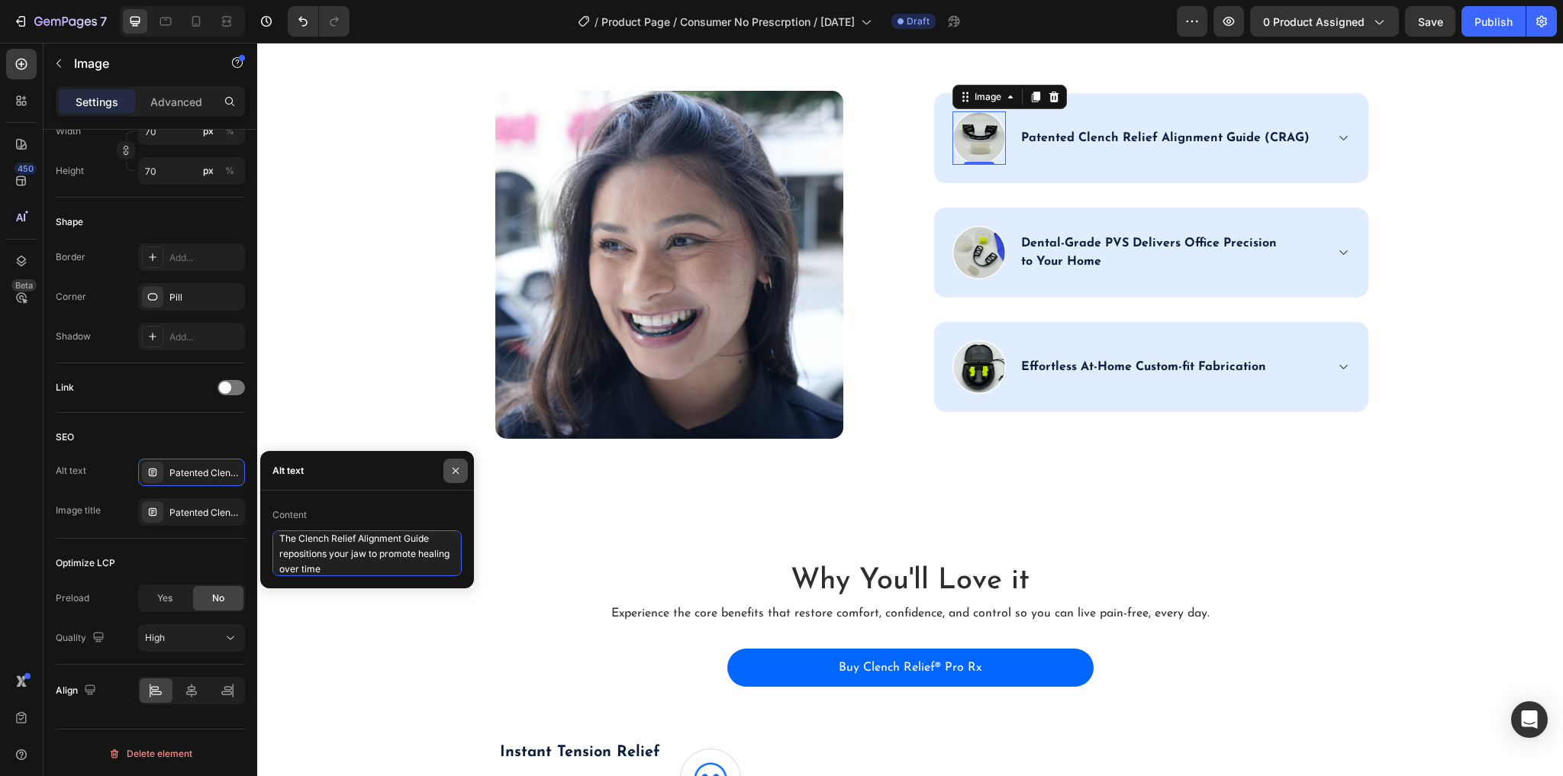
type textarea "The Clench Relief Alignment Guide repositions your jaw to promote healing over …"
click at [459, 461] on button "button" at bounding box center [455, 471] width 24 height 24
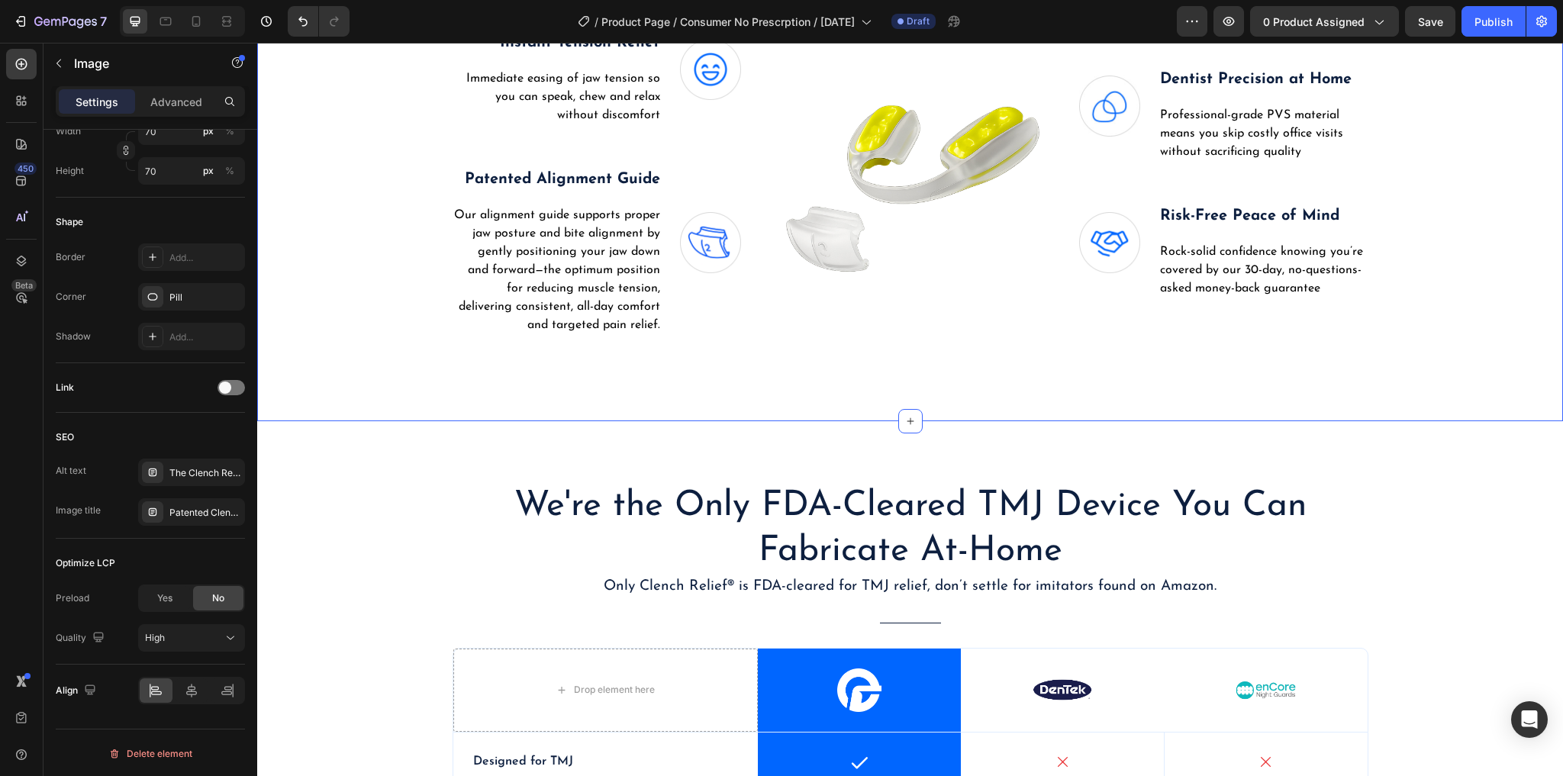
scroll to position [3510, 0]
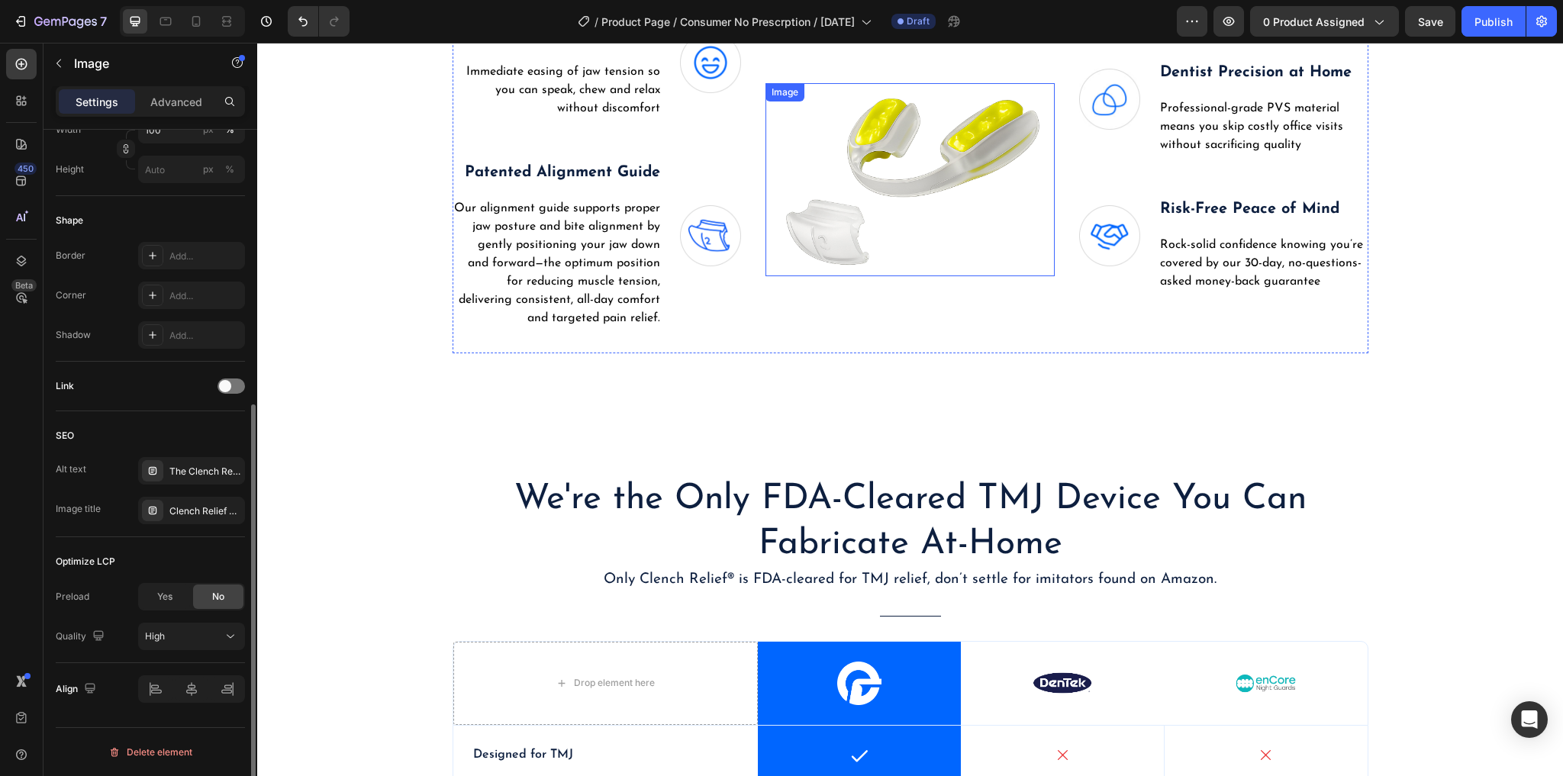
click at [882, 205] on img at bounding box center [909, 179] width 289 height 193
click at [214, 479] on div "The Clench Relief Pro Rx TMJ Mouthpiece is an FDA-Cleared TMJ relief device tha…" at bounding box center [191, 472] width 107 height 27
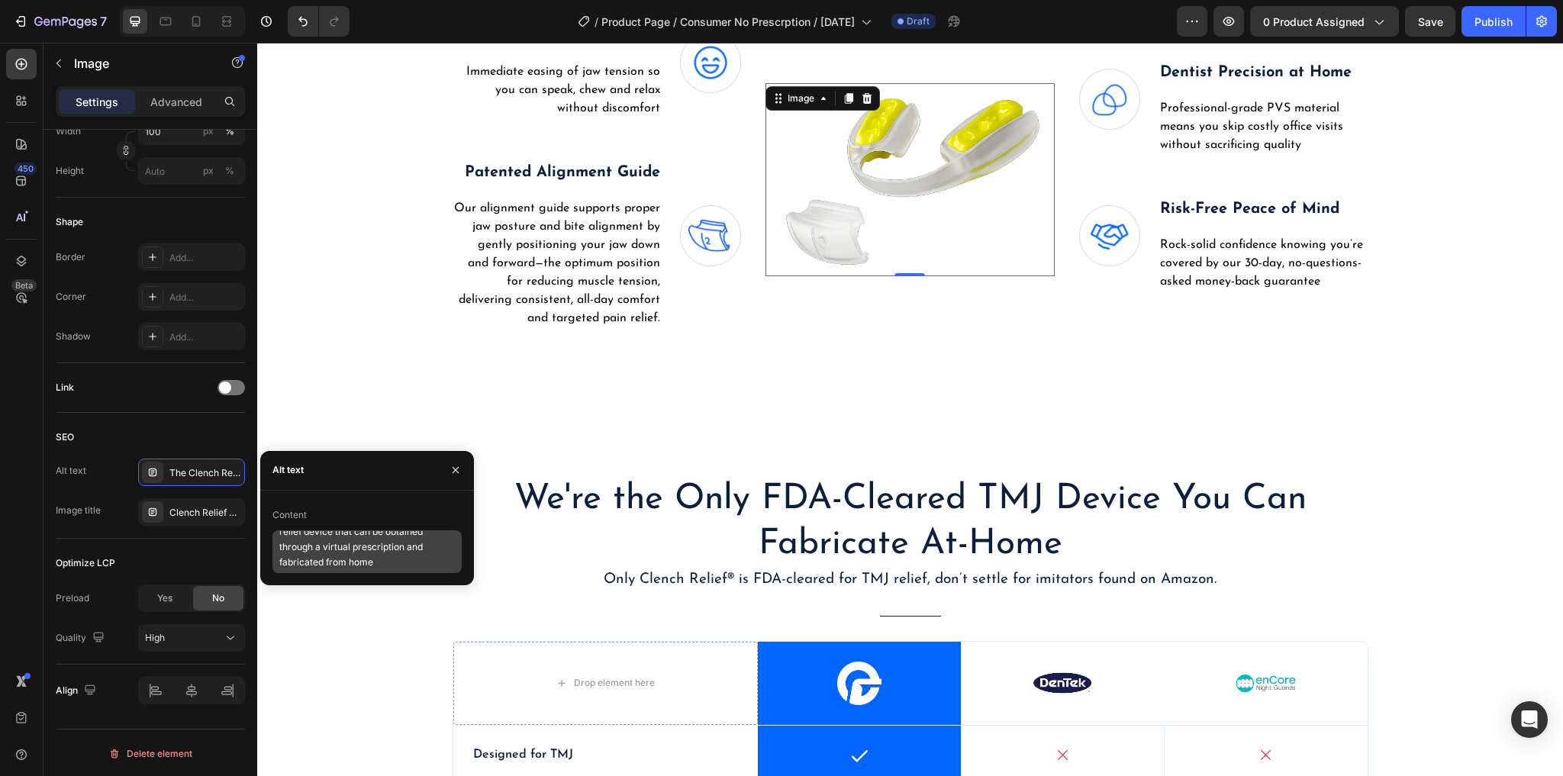
scroll to position [47, 0]
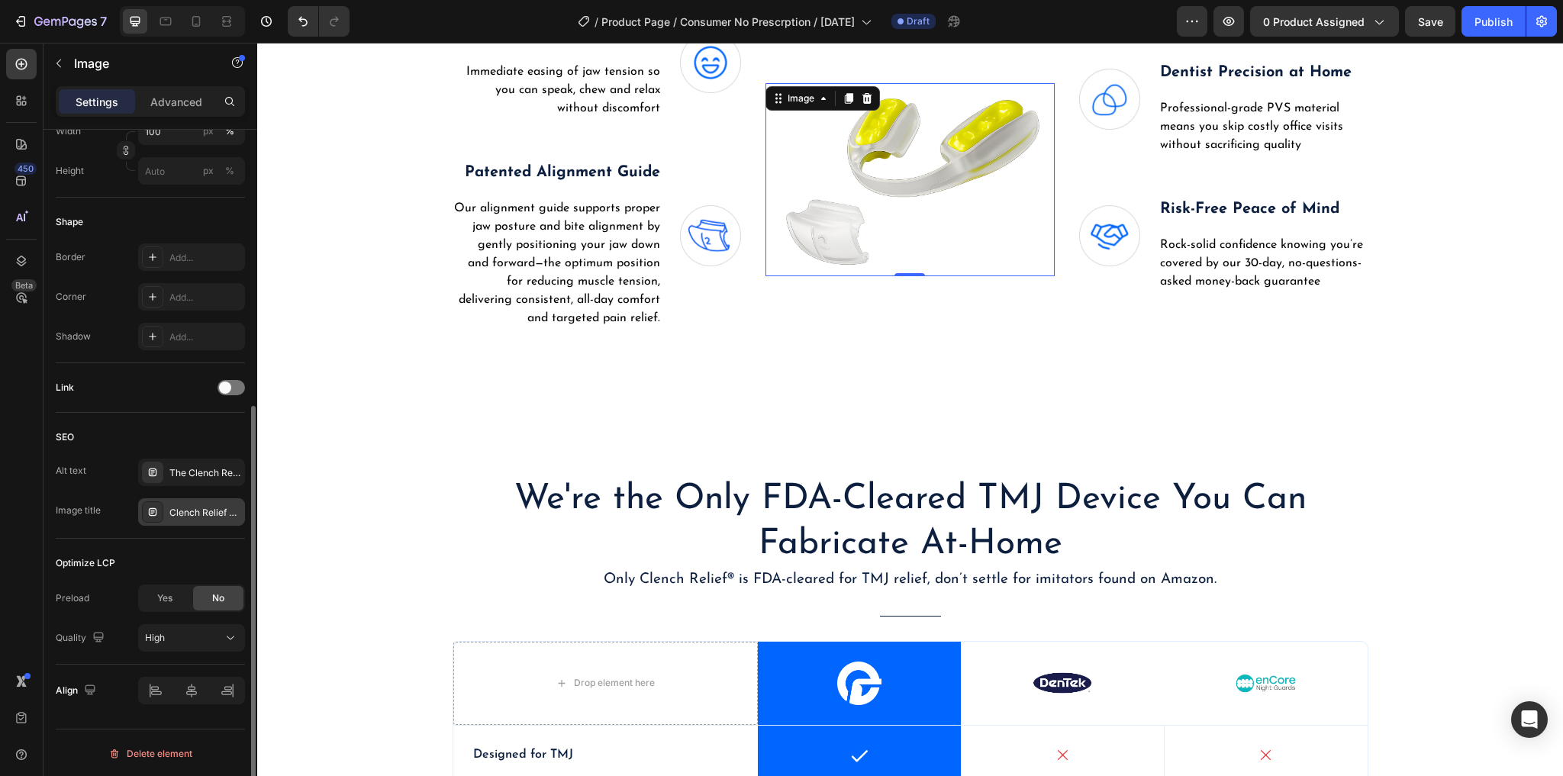
click at [166, 504] on div "Clench Relief Pro Rx TMJ Mouthpiece Product Shot" at bounding box center [191, 511] width 107 height 27
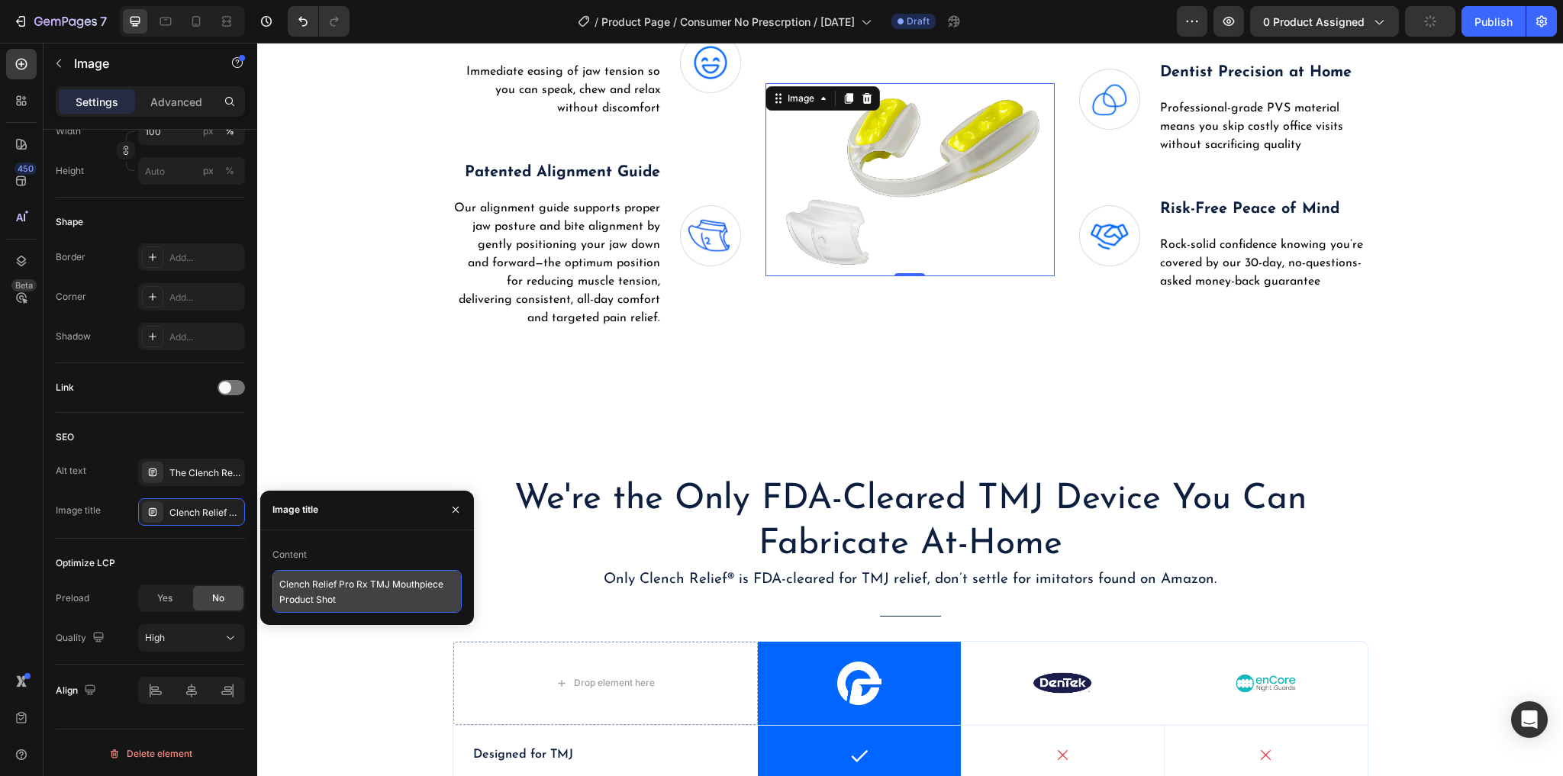
drag, startPoint x: 394, startPoint y: 585, endPoint x: 403, endPoint y: 587, distance: 9.4
click at [395, 585] on textarea "Clench Relief Pro Rx TMJ Mouthpiece Product Shot" at bounding box center [366, 591] width 189 height 43
click at [446, 583] on textarea "Clench Relief Pro Rx TMJ Mouthpiece Product Shot" at bounding box center [366, 591] width 189 height 43
type textarea "Clench Relief Pro Rx TMJ Mouthpiece - Clear Product Shot"
click at [453, 514] on icon "button" at bounding box center [455, 510] width 12 height 12
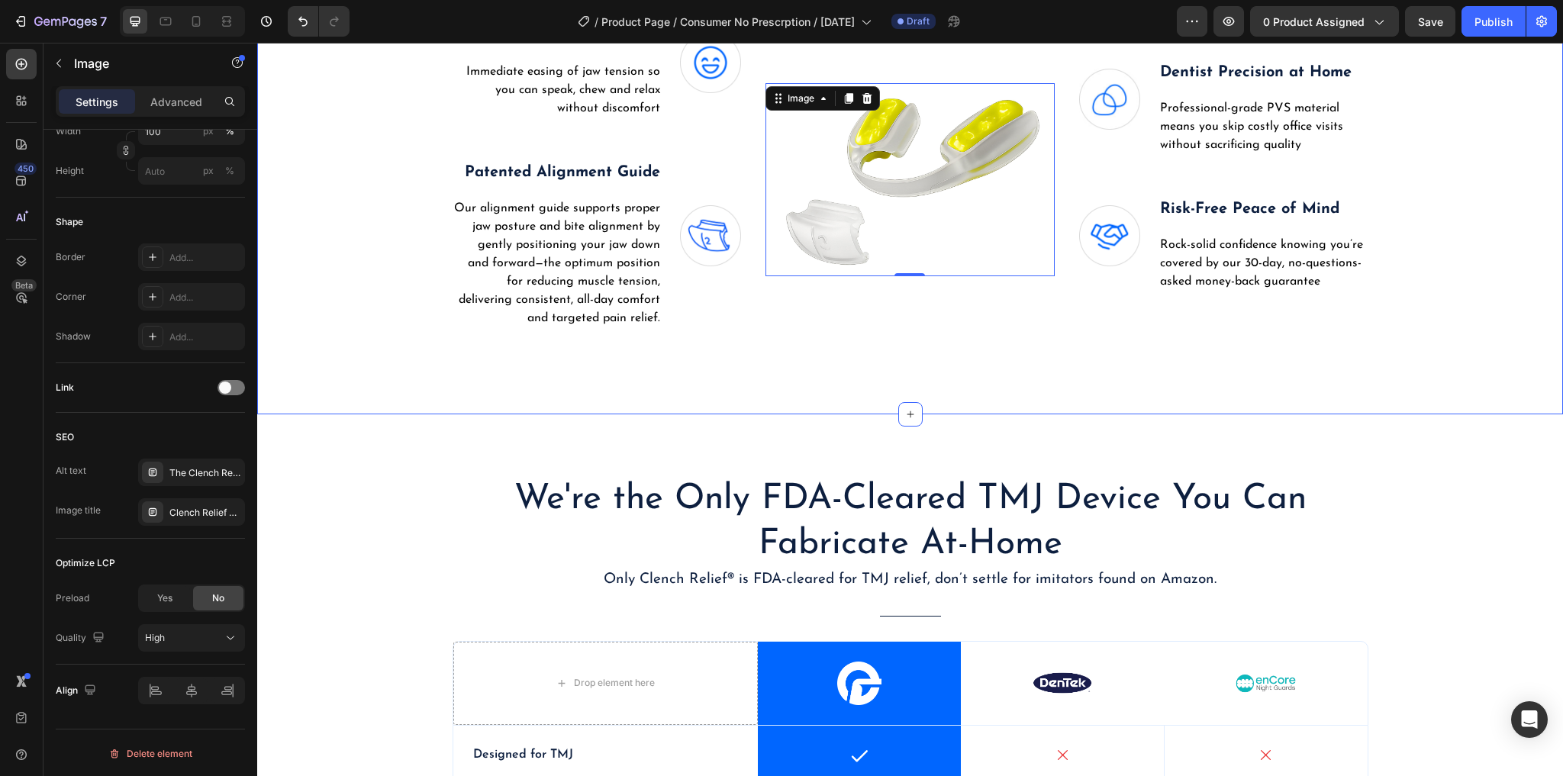
click at [742, 371] on div "Why You'll Love it Heading Experience the core benefits that restore comfort, c…" at bounding box center [910, 98] width 1306 height 631
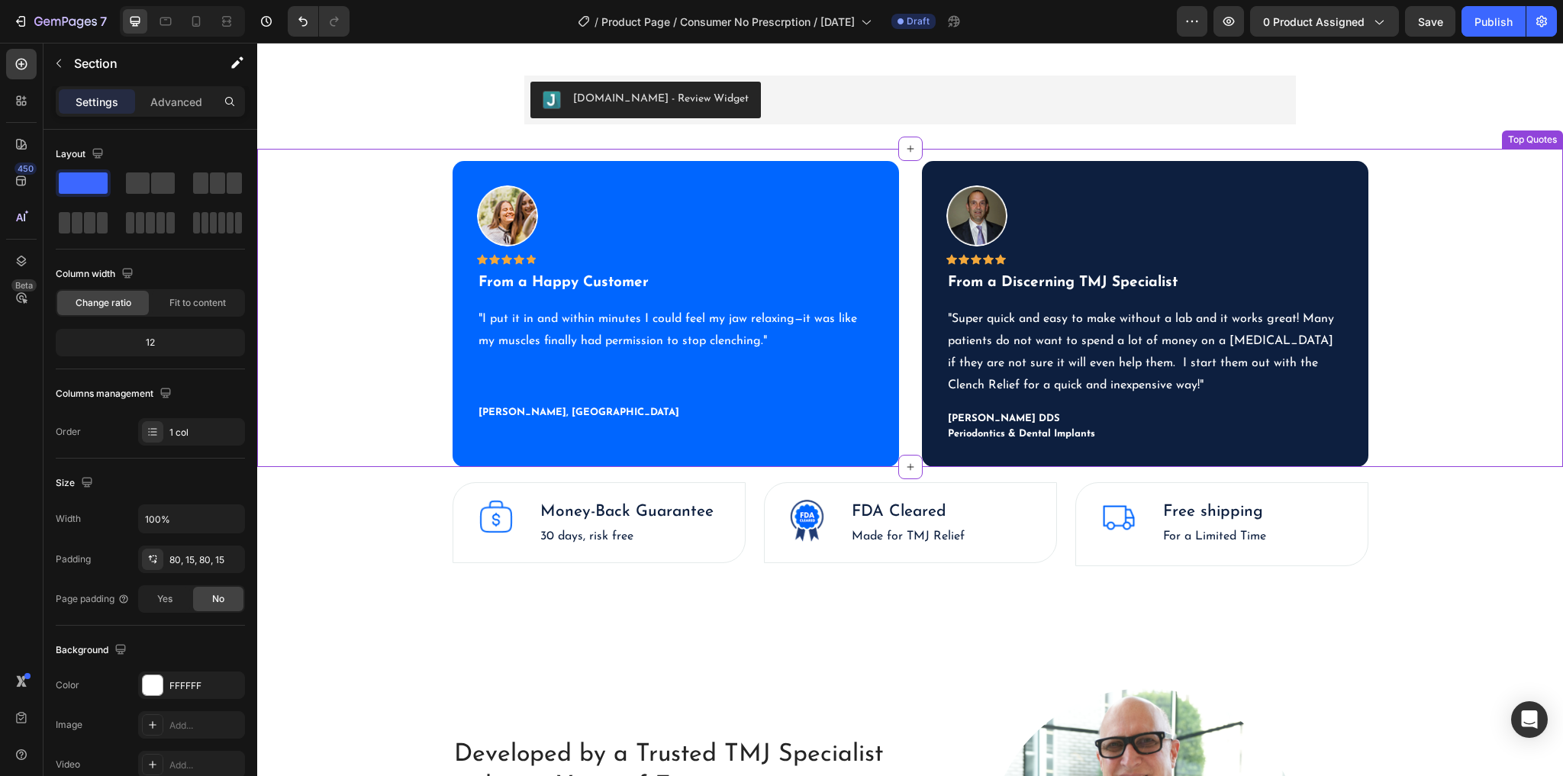
scroll to position [1007, 0]
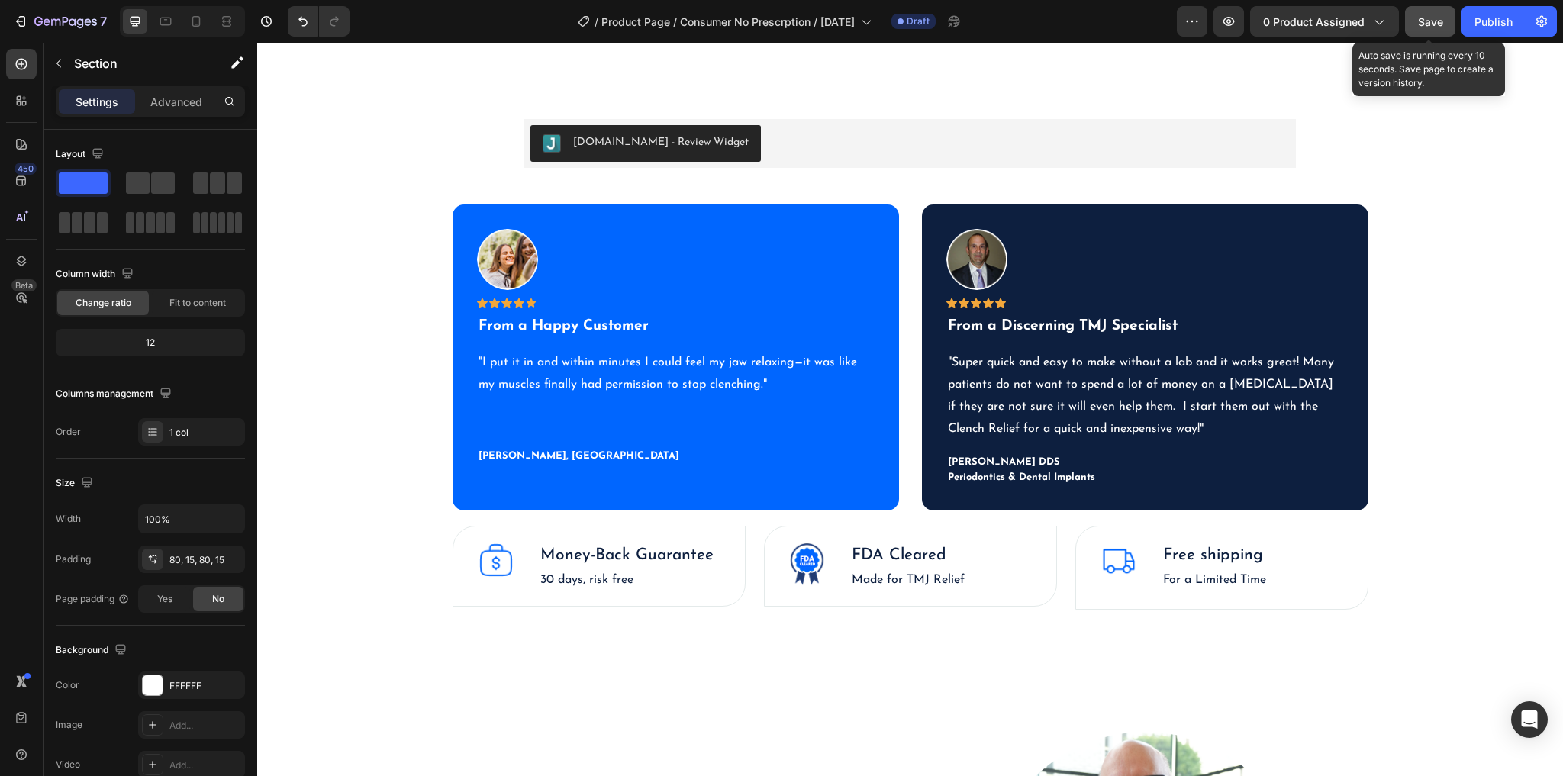
click at [1410, 19] on button "Save" at bounding box center [1430, 21] width 50 height 31
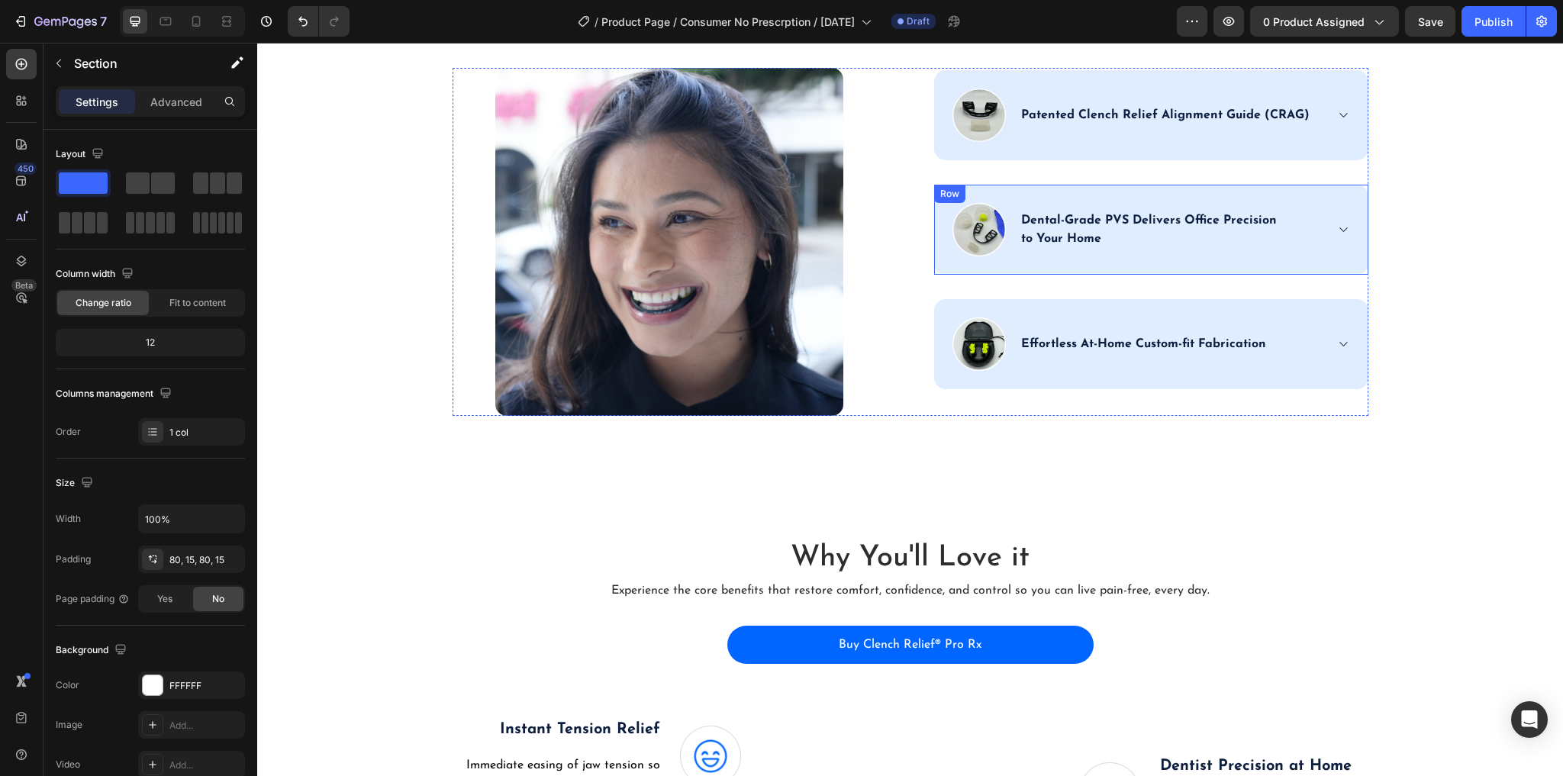
scroll to position [2778, 0]
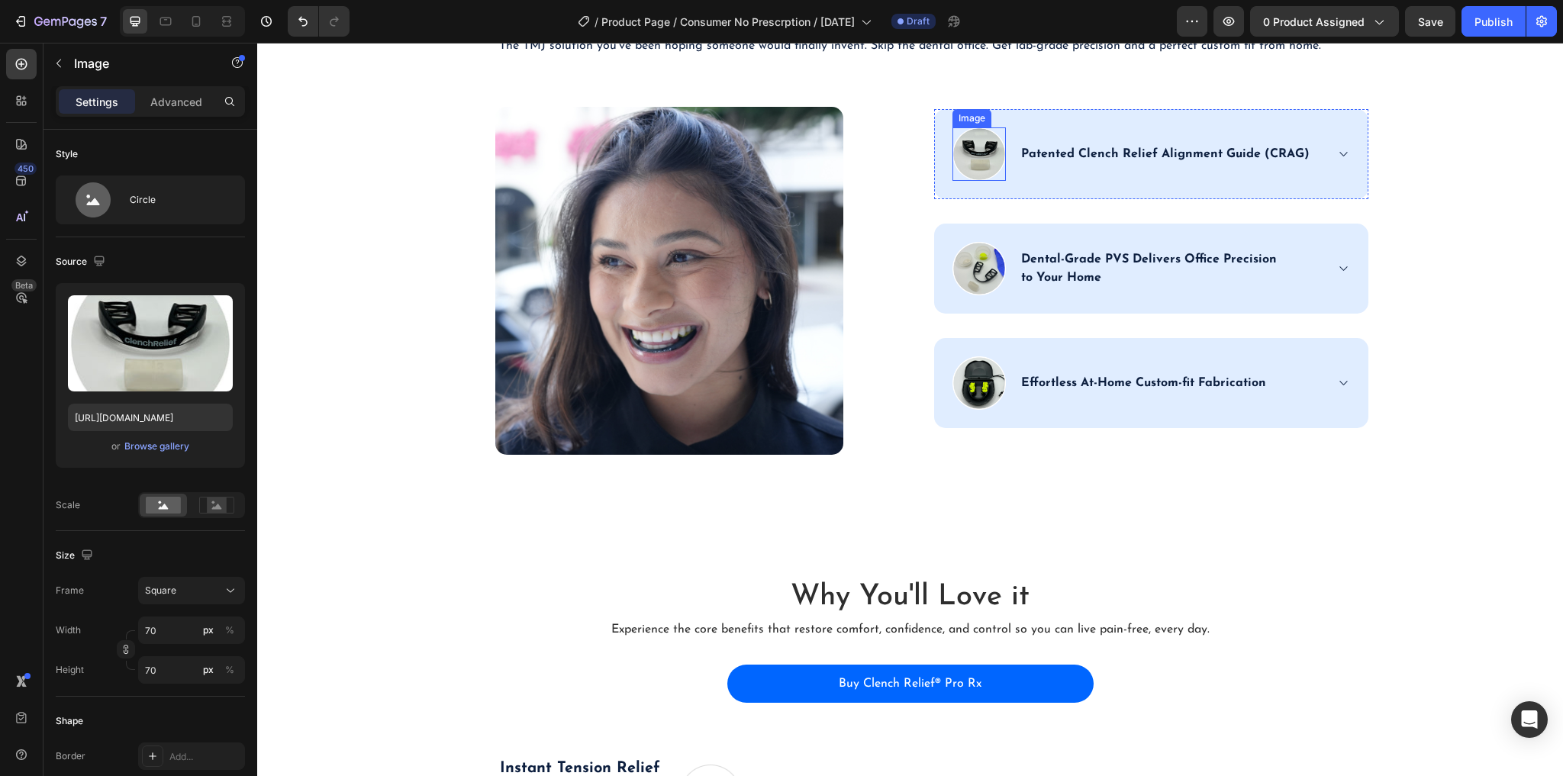
click at [977, 159] on img at bounding box center [978, 153] width 53 height 53
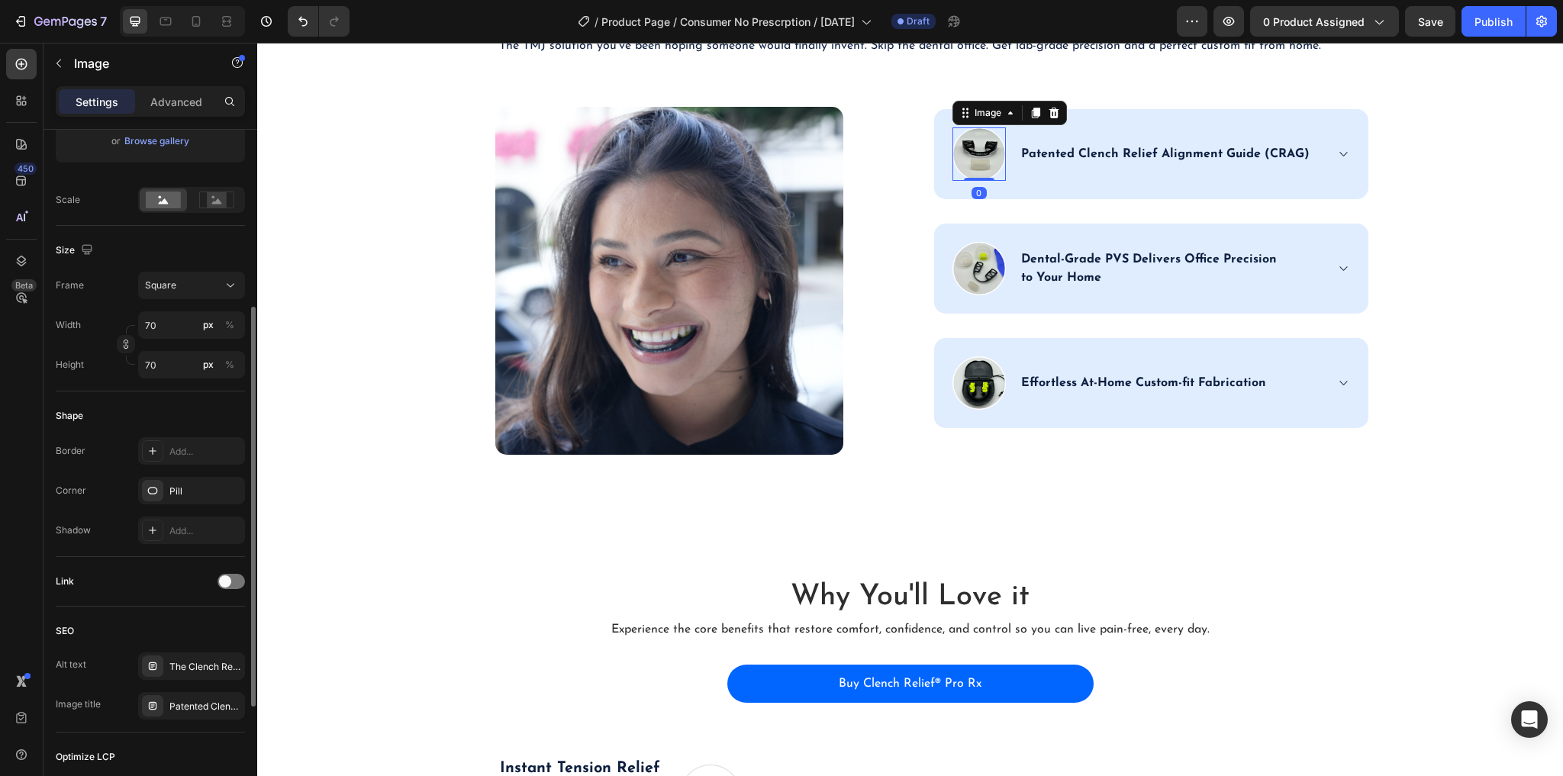
scroll to position [427, 0]
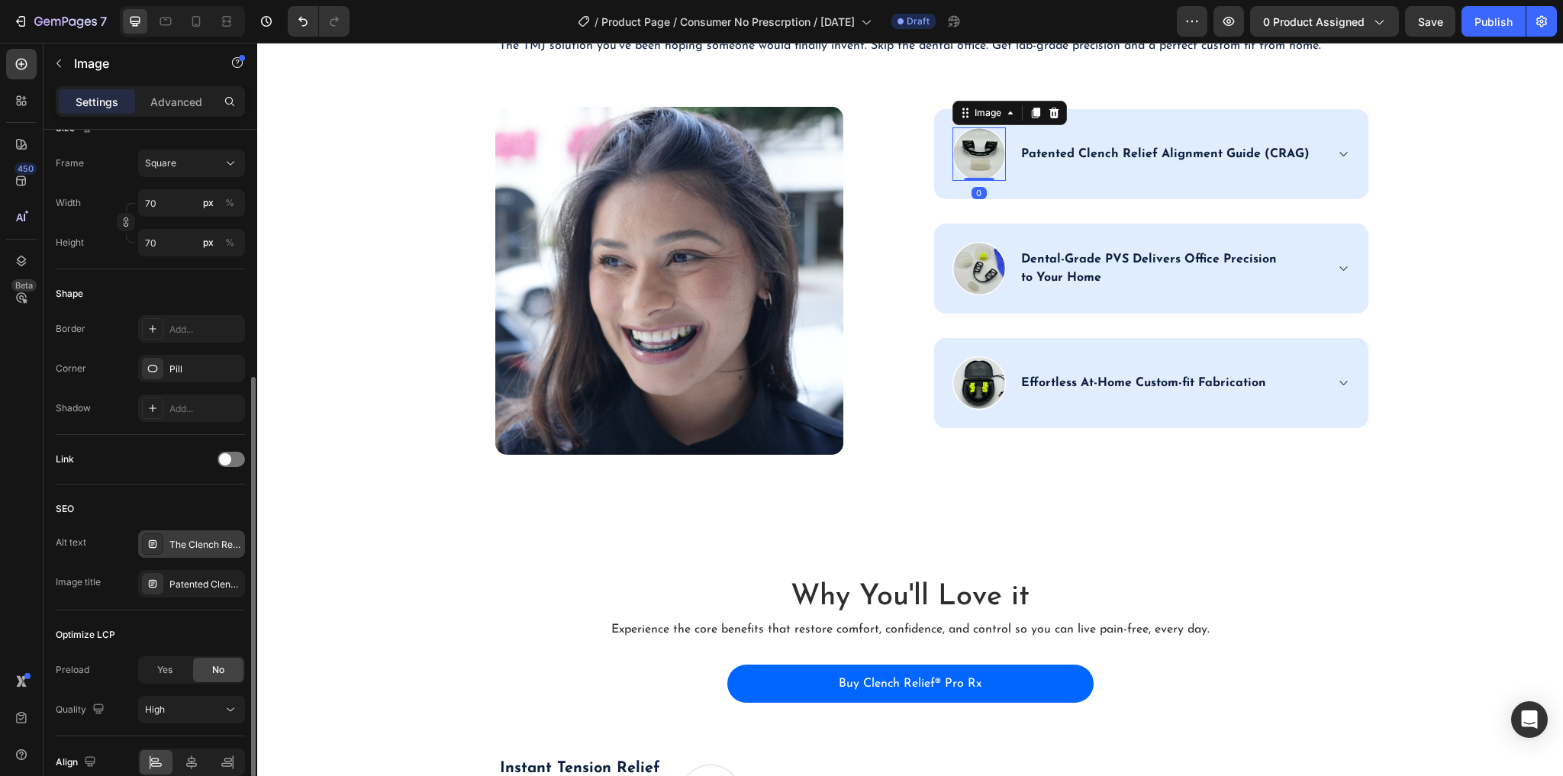
click at [189, 548] on div "The Clench Relief Alignment Guide repositions your jaw to promote healing over …" at bounding box center [205, 545] width 72 height 14
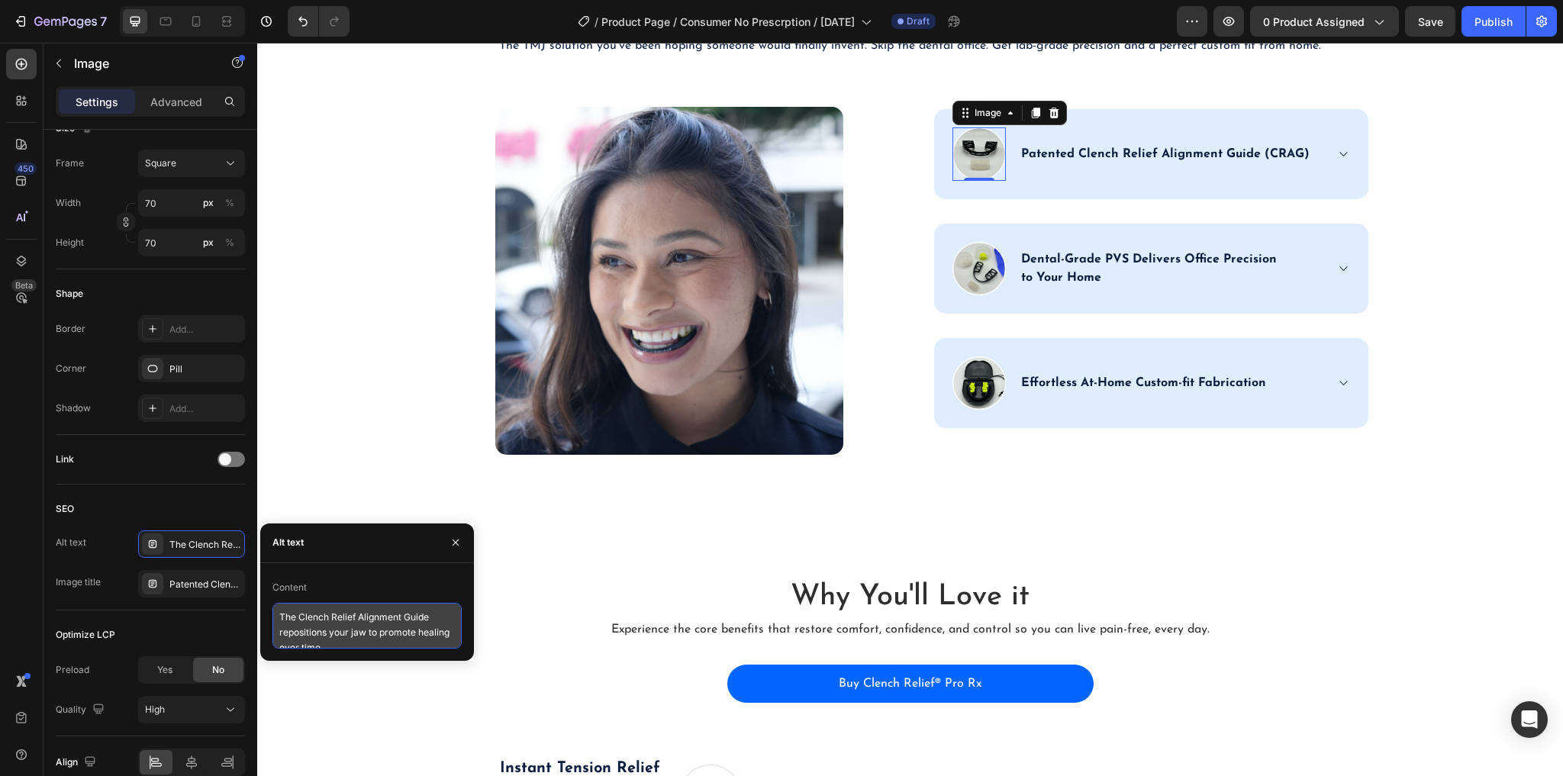
click at [360, 616] on textarea "The Clench Relief Alignment Guide repositions your jaw to promote healing over …" at bounding box center [366, 626] width 189 height 46
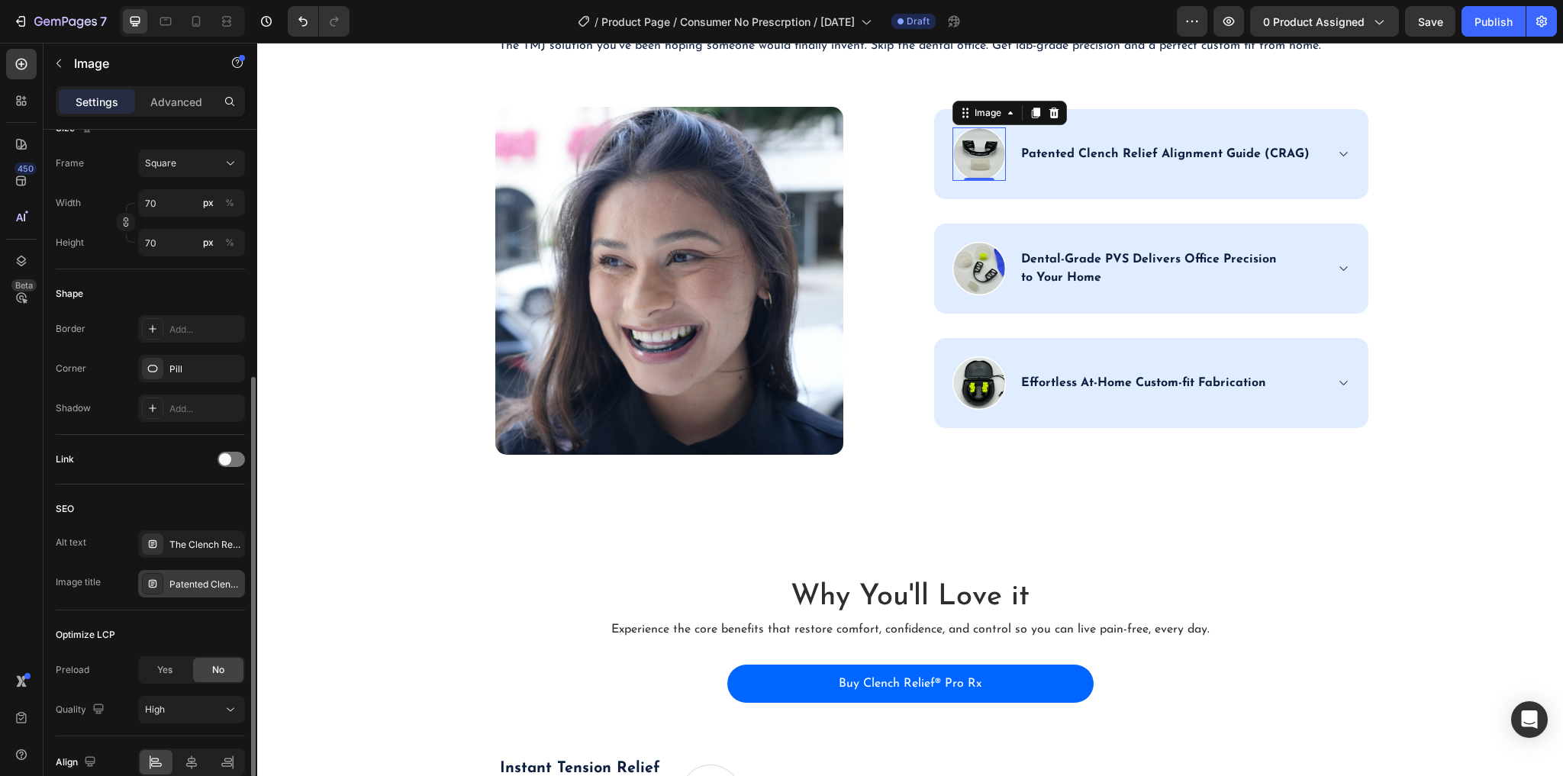
click at [200, 580] on div "Patented Clench Relief Alignment Guide (CRAG) Icon" at bounding box center [205, 585] width 72 height 14
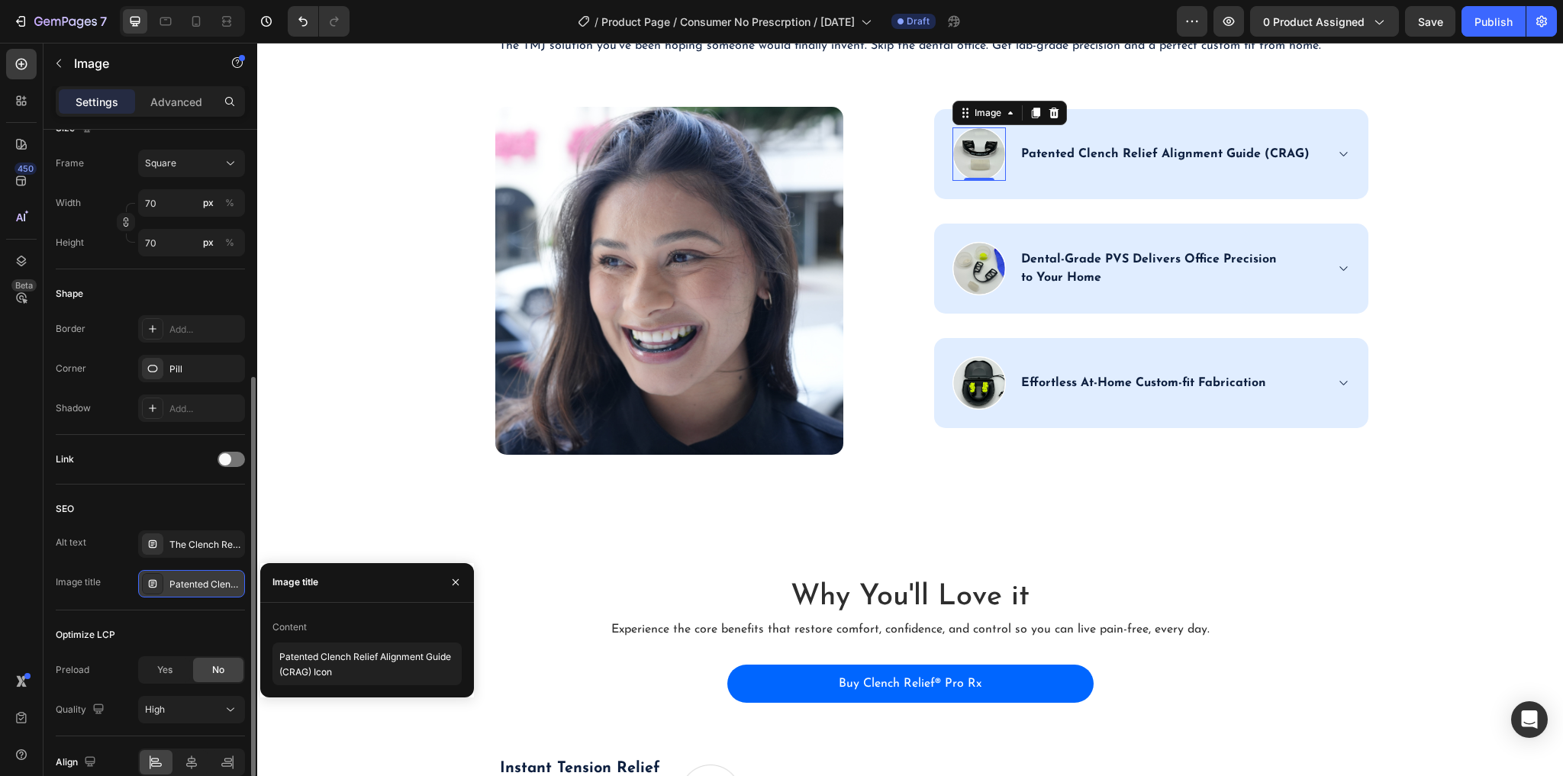
click at [200, 580] on div "Patented Clench Relief Alignment Guide (CRAG) Icon" at bounding box center [205, 585] width 72 height 14
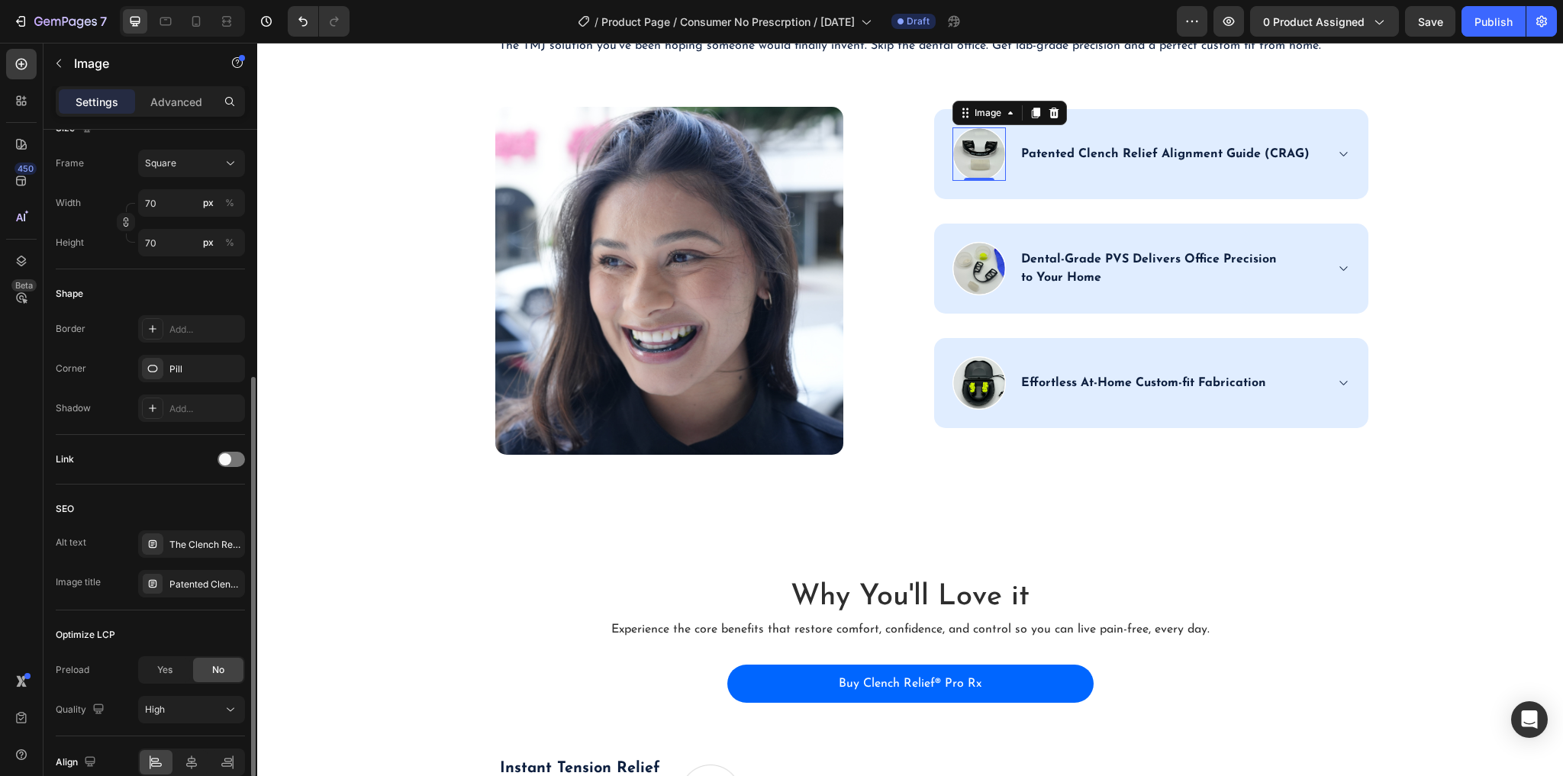
click at [244, 594] on div "Patented Clench Relief Alignment Guide (CRAG) Icon" at bounding box center [191, 583] width 107 height 27
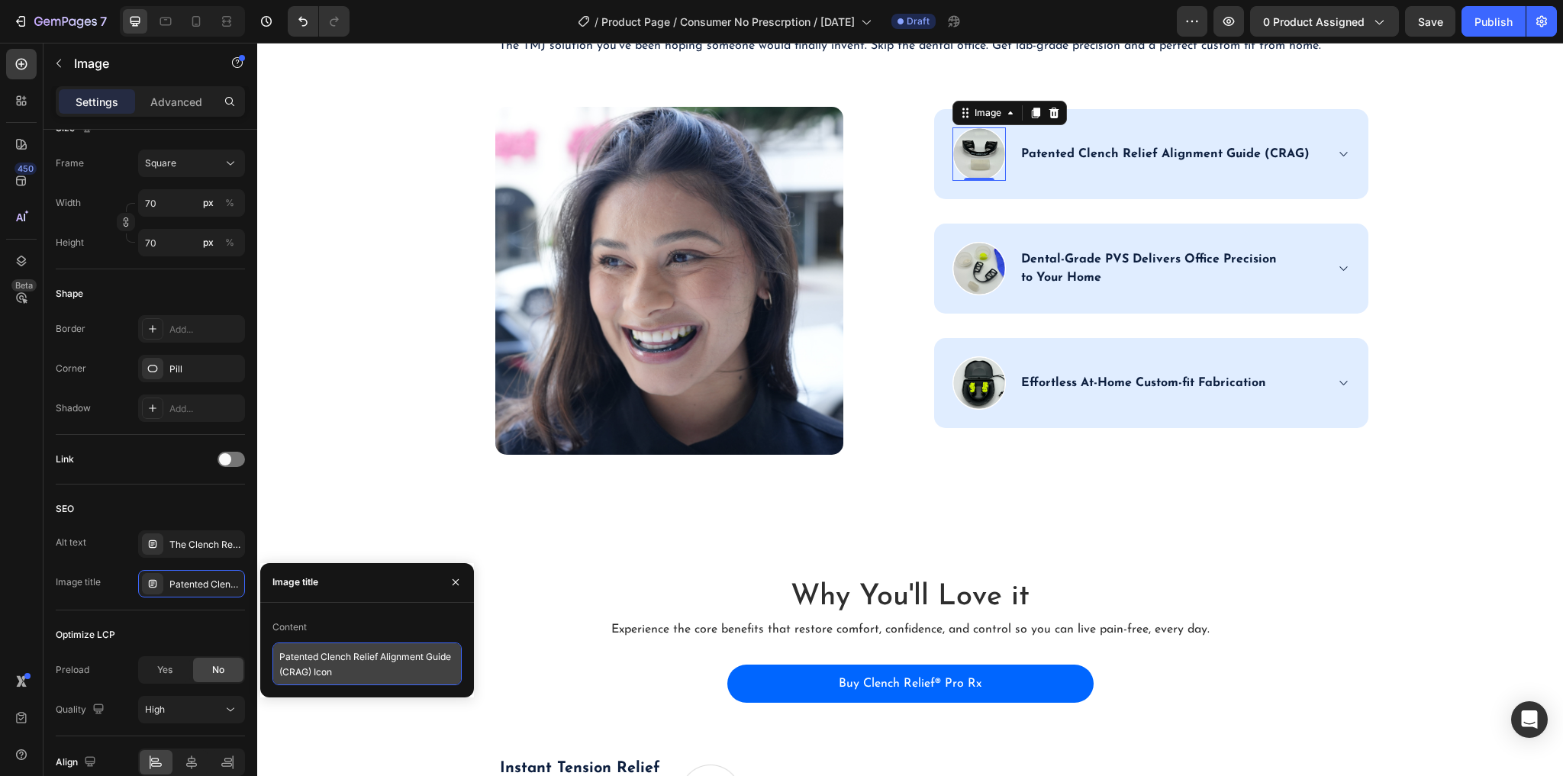
drag, startPoint x: 0, startPoint y: 556, endPoint x: 337, endPoint y: 655, distance: 351.6
click at [337, 655] on textarea "Patented Clench Relief Alignment Guide (CRAG) Icon" at bounding box center [366, 664] width 189 height 43
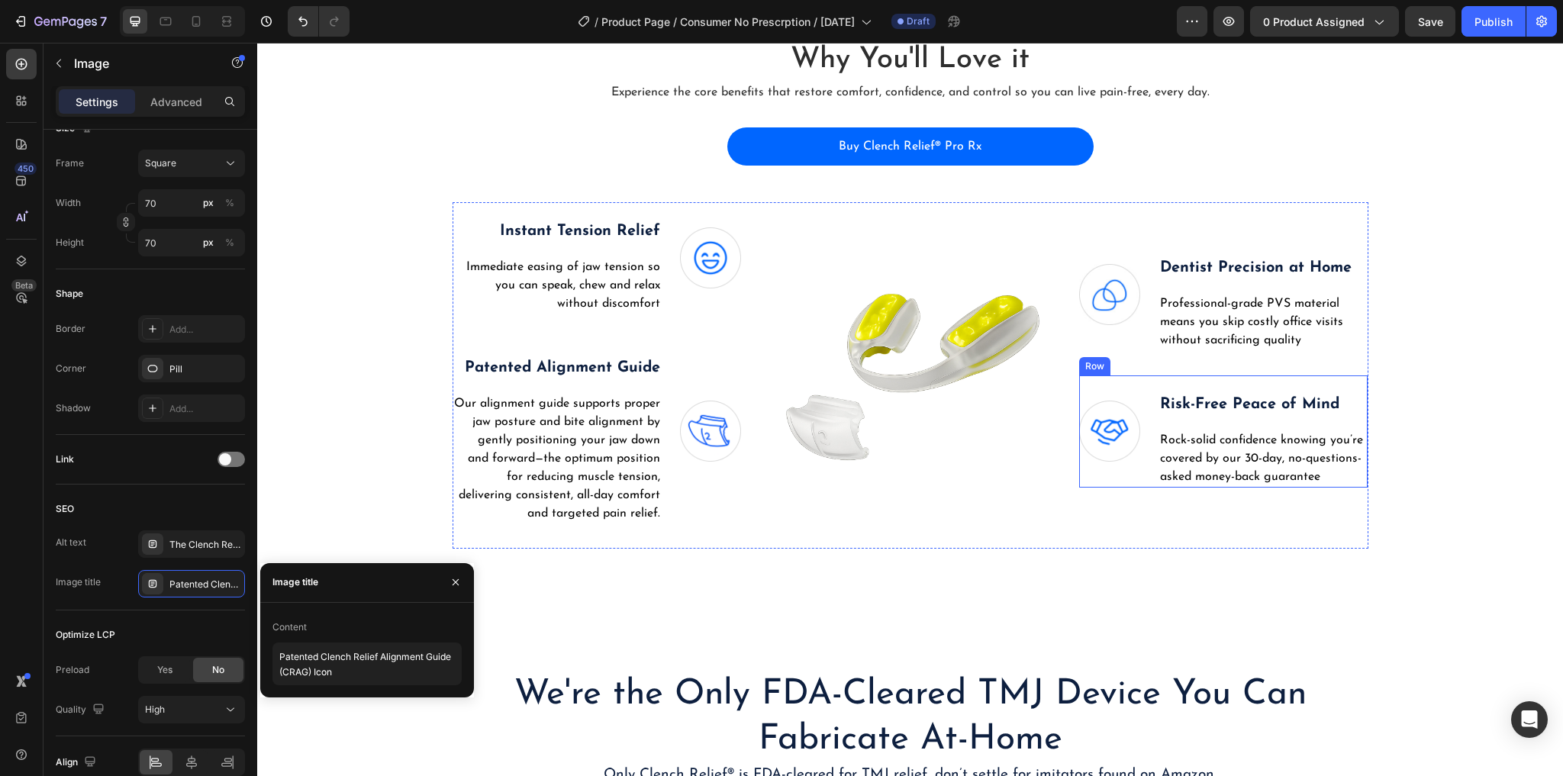
scroll to position [3327, 0]
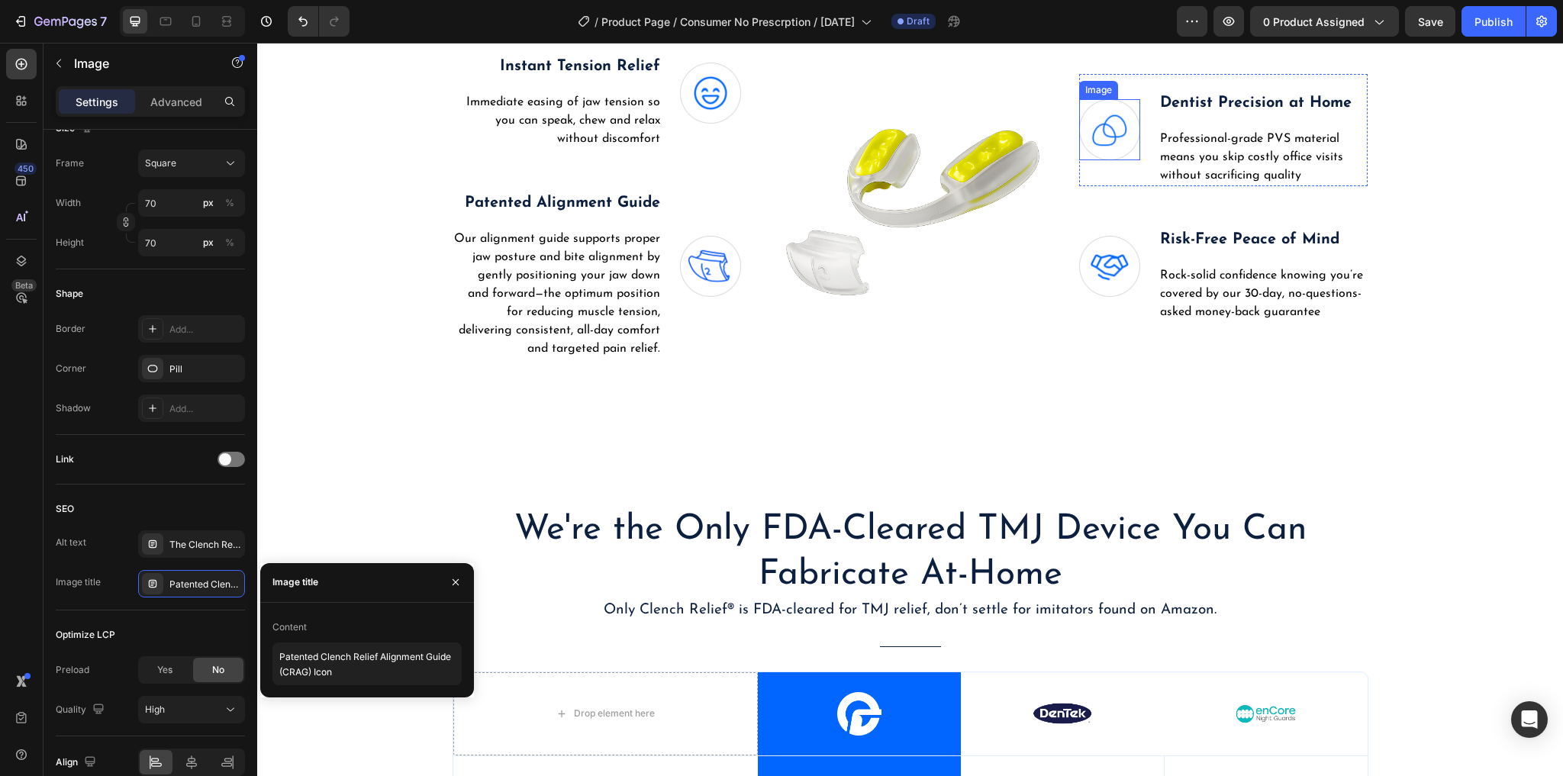
click at [1118, 134] on img at bounding box center [1109, 129] width 61 height 61
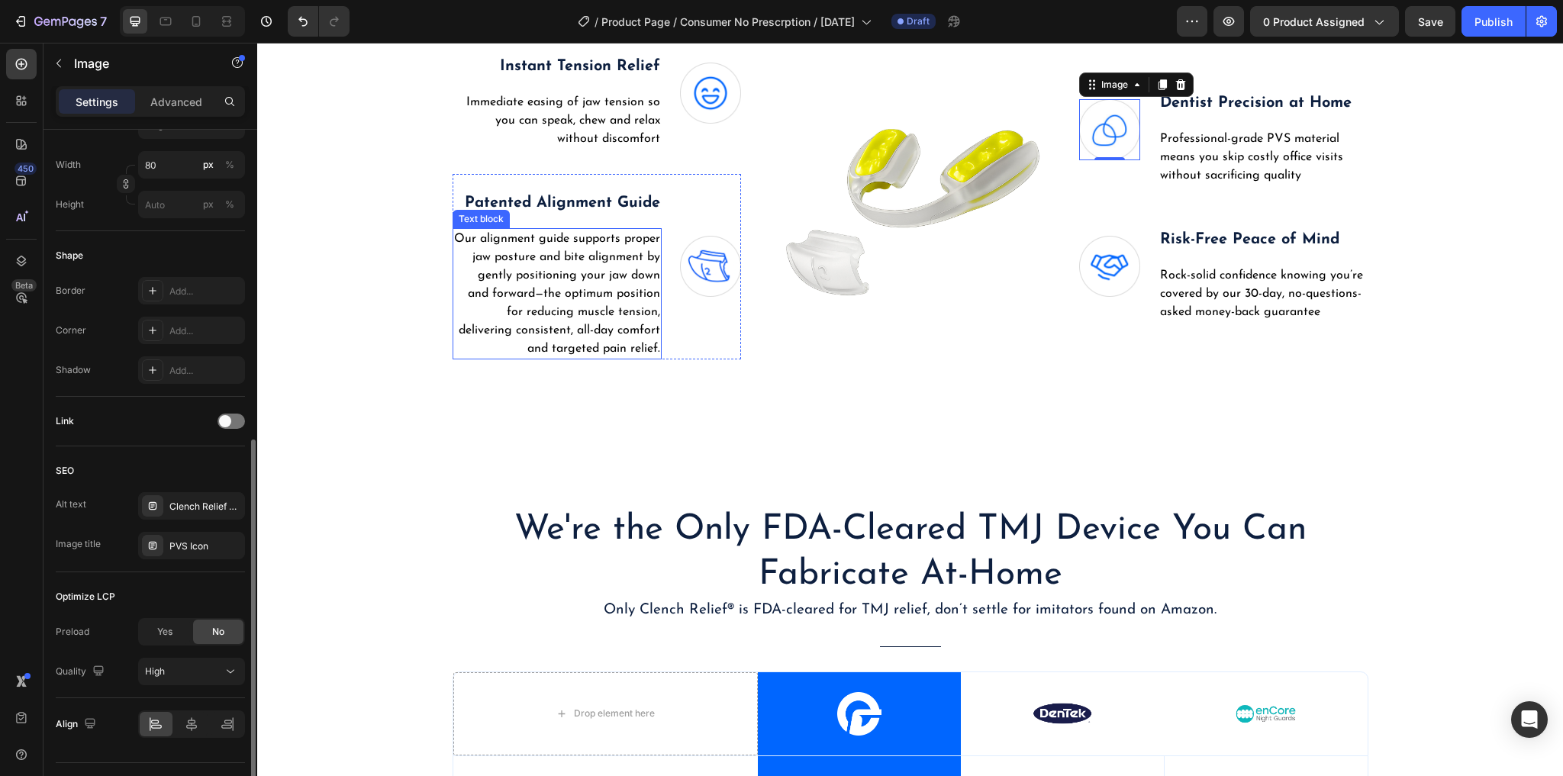
scroll to position [461, 0]
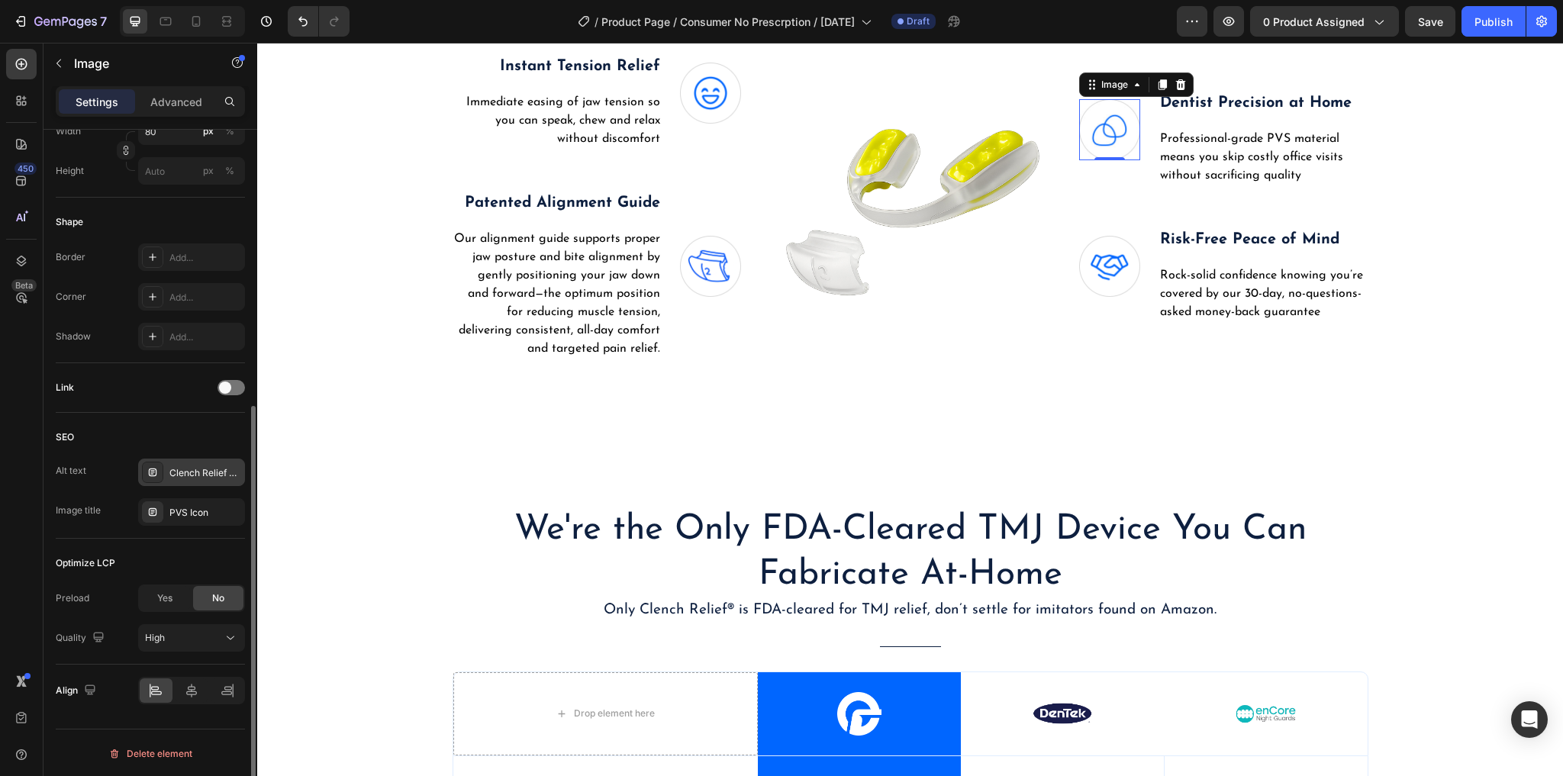
click at [185, 469] on div "Clench Relief Pro Rx comes with dental-grade PVS material" at bounding box center [205, 473] width 72 height 14
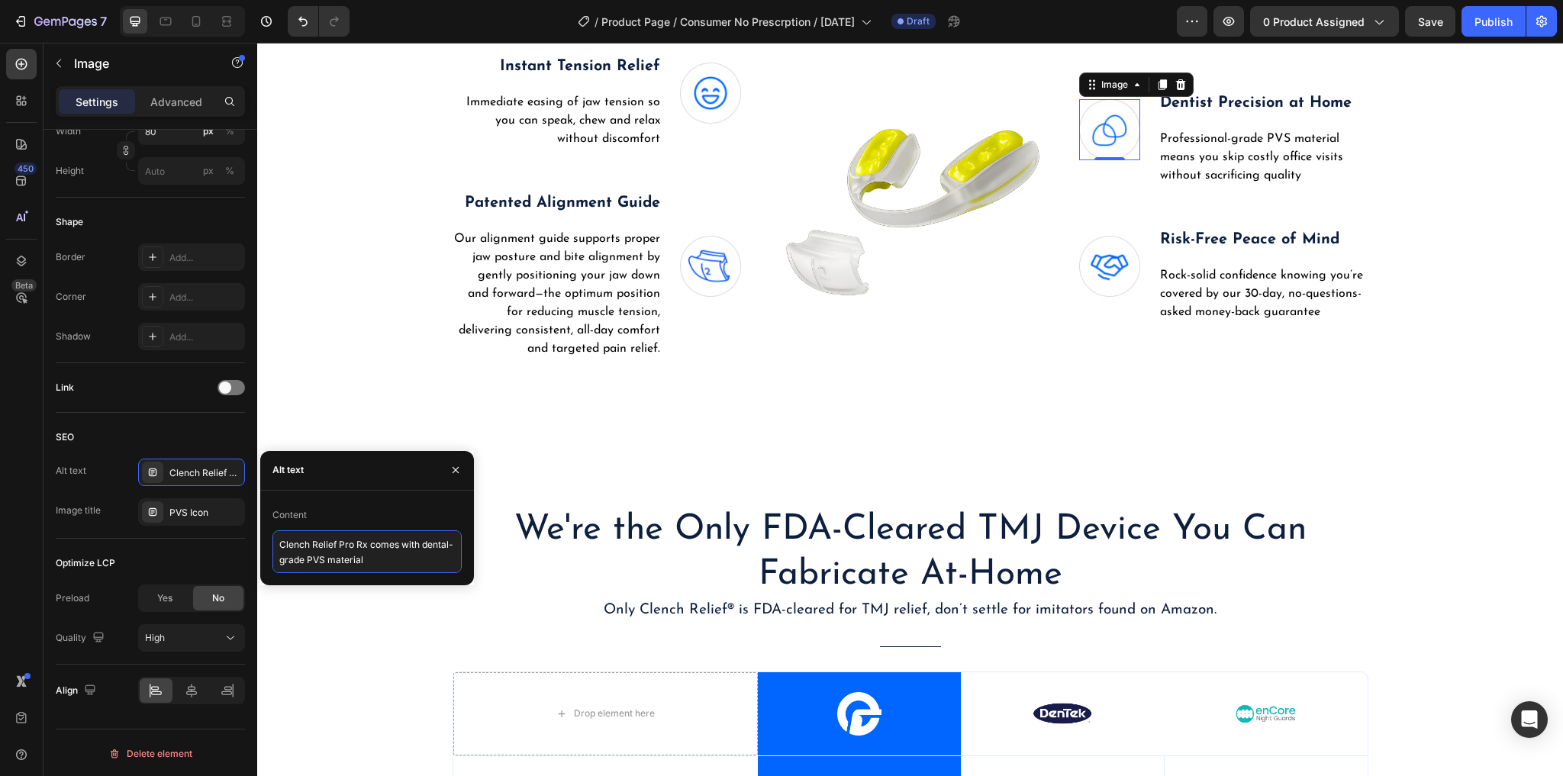
click at [343, 543] on textarea "Clench Relief Pro Rx comes with dental-grade PVS material" at bounding box center [366, 551] width 189 height 43
click at [182, 513] on div "PVS Icon" at bounding box center [205, 513] width 72 height 14
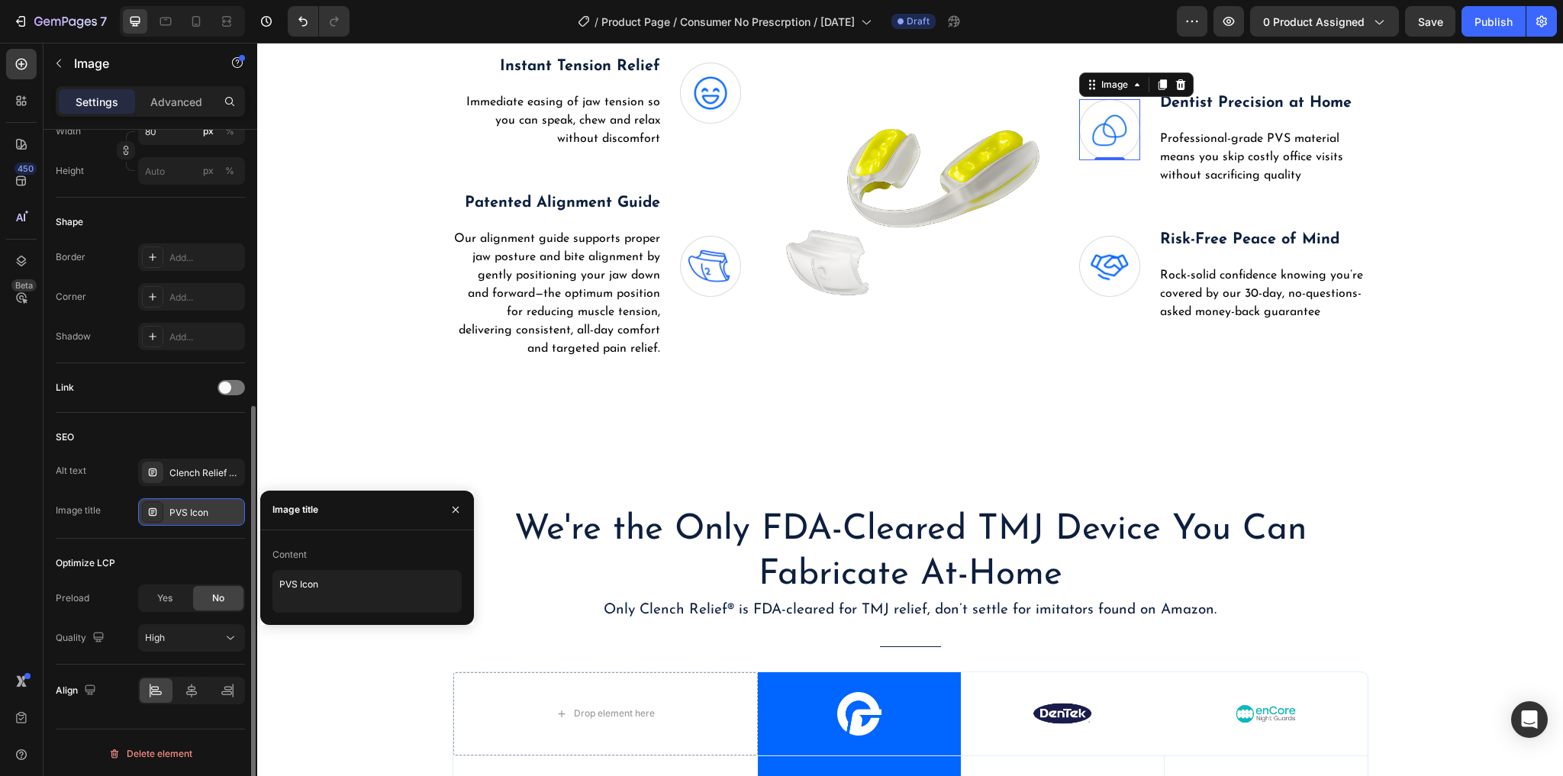
click at [182, 513] on div "PVS Icon" at bounding box center [205, 513] width 72 height 14
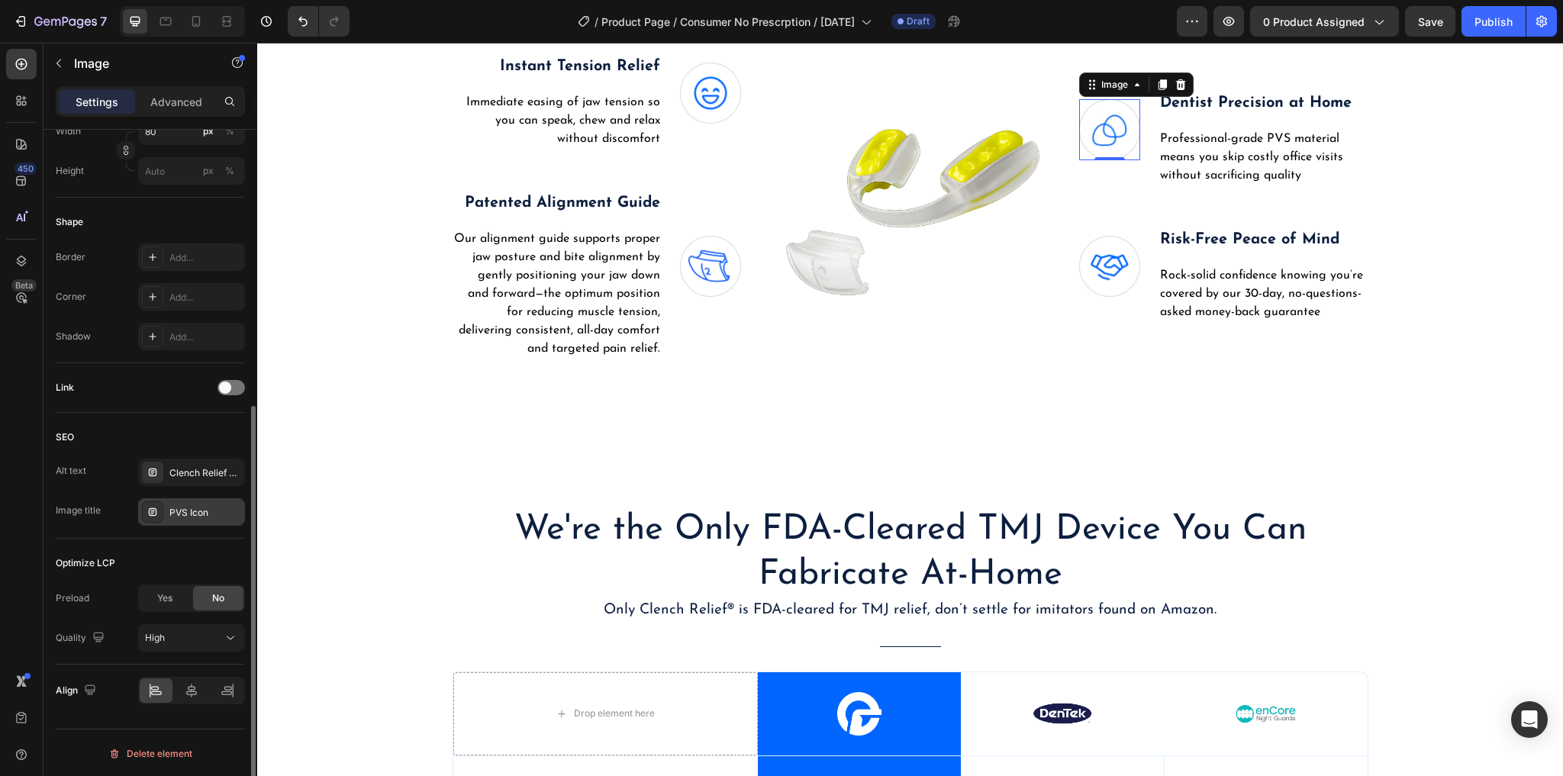
click at [210, 520] on div "PVS Icon" at bounding box center [191, 511] width 107 height 27
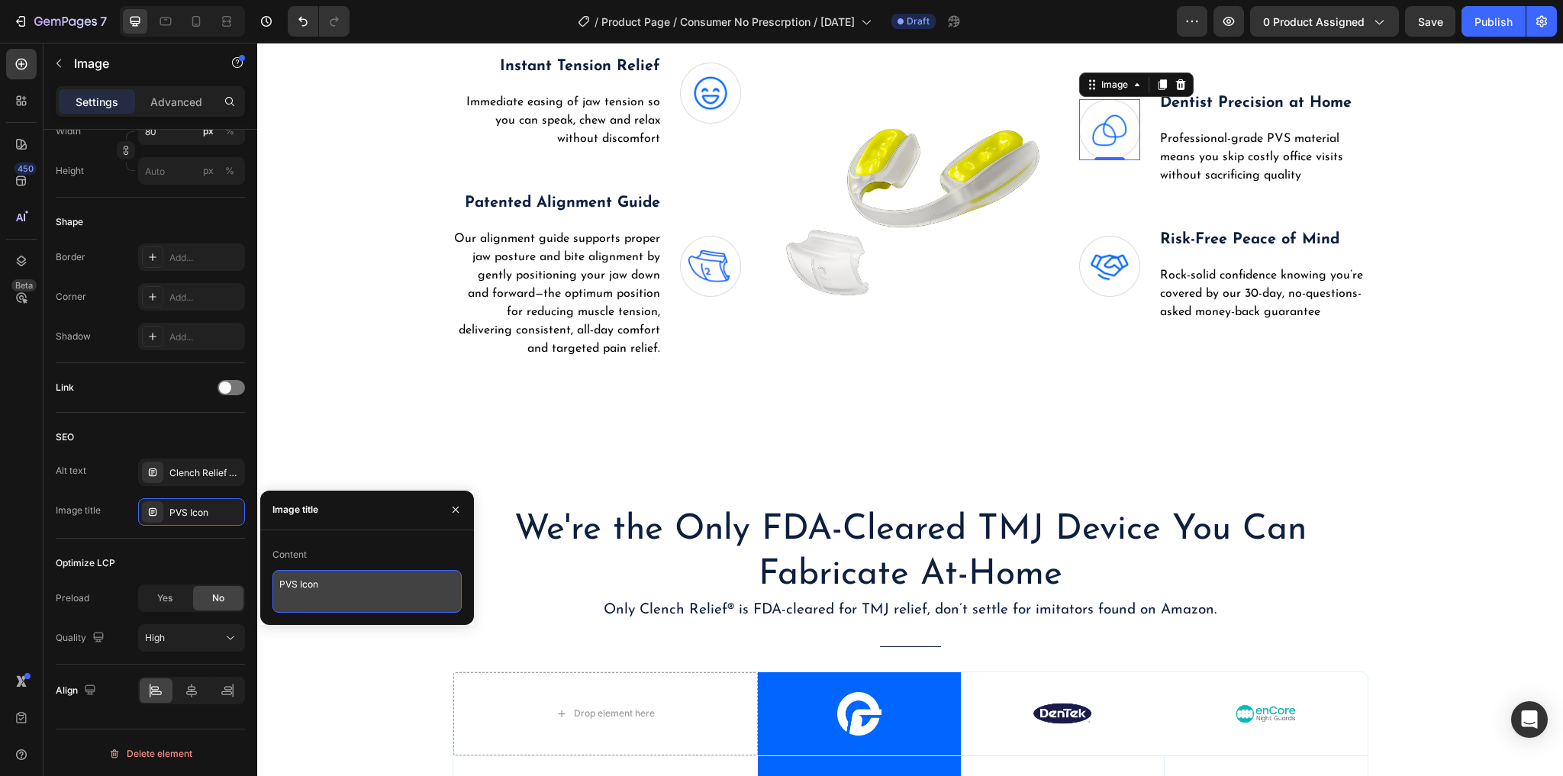
click at [333, 572] on textarea "PVS Icon" at bounding box center [366, 591] width 189 height 43
click at [333, 582] on textarea "PVS Icon" at bounding box center [366, 591] width 189 height 43
click at [332, 580] on textarea "PVS Icon" at bounding box center [366, 591] width 189 height 43
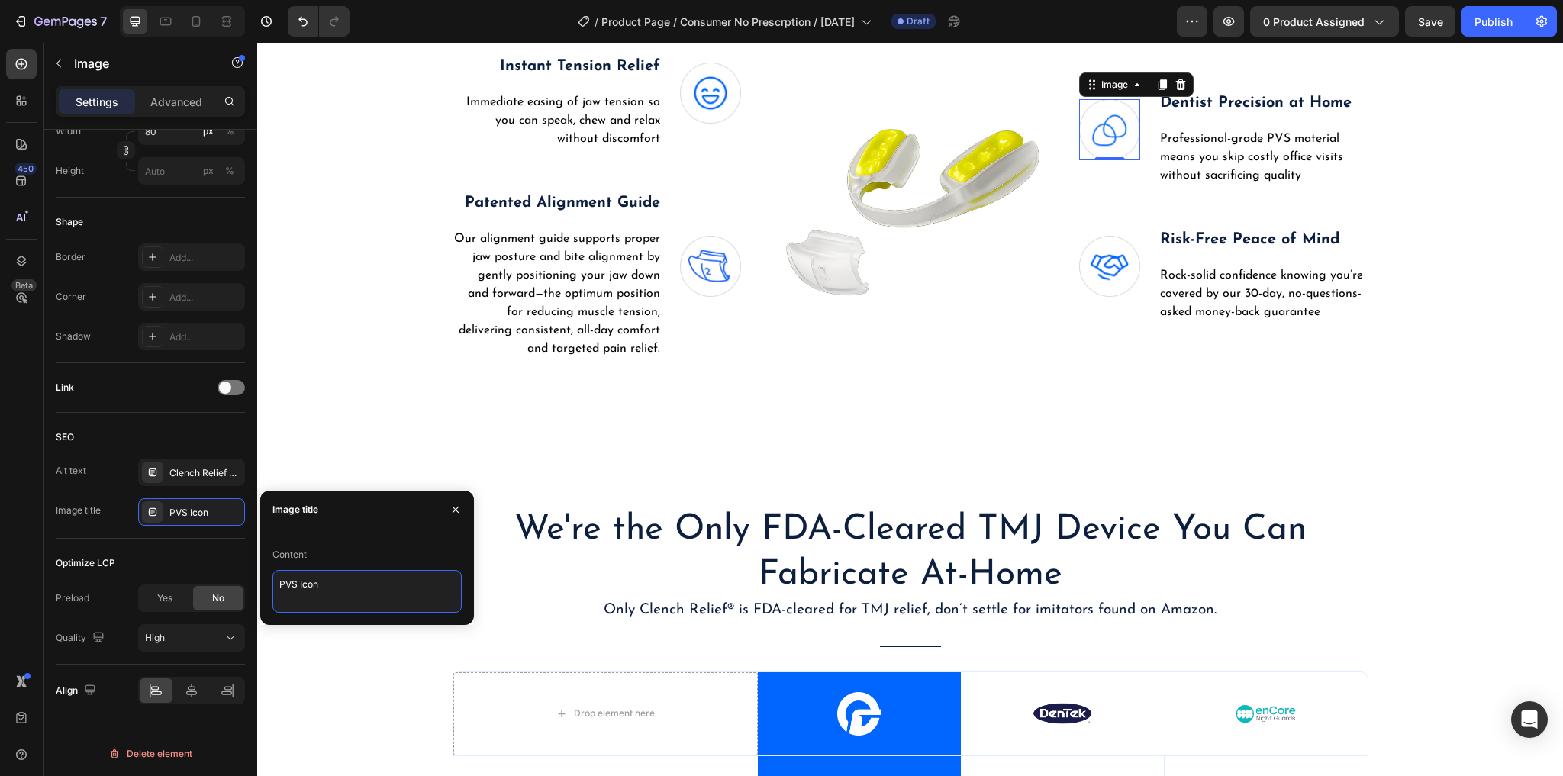
click at [332, 580] on textarea "PVS Icon" at bounding box center [366, 591] width 189 height 43
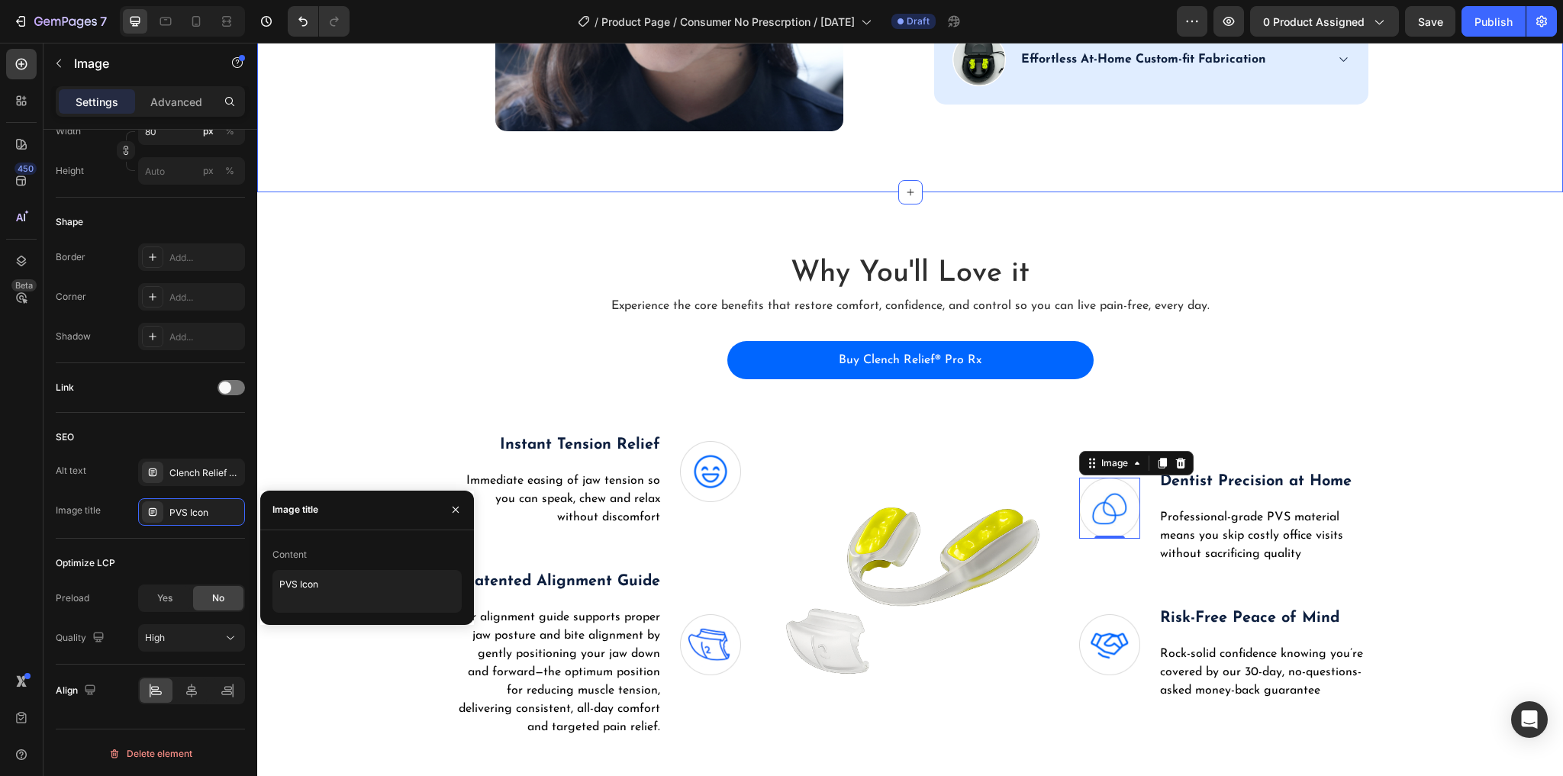
scroll to position [2717, 0]
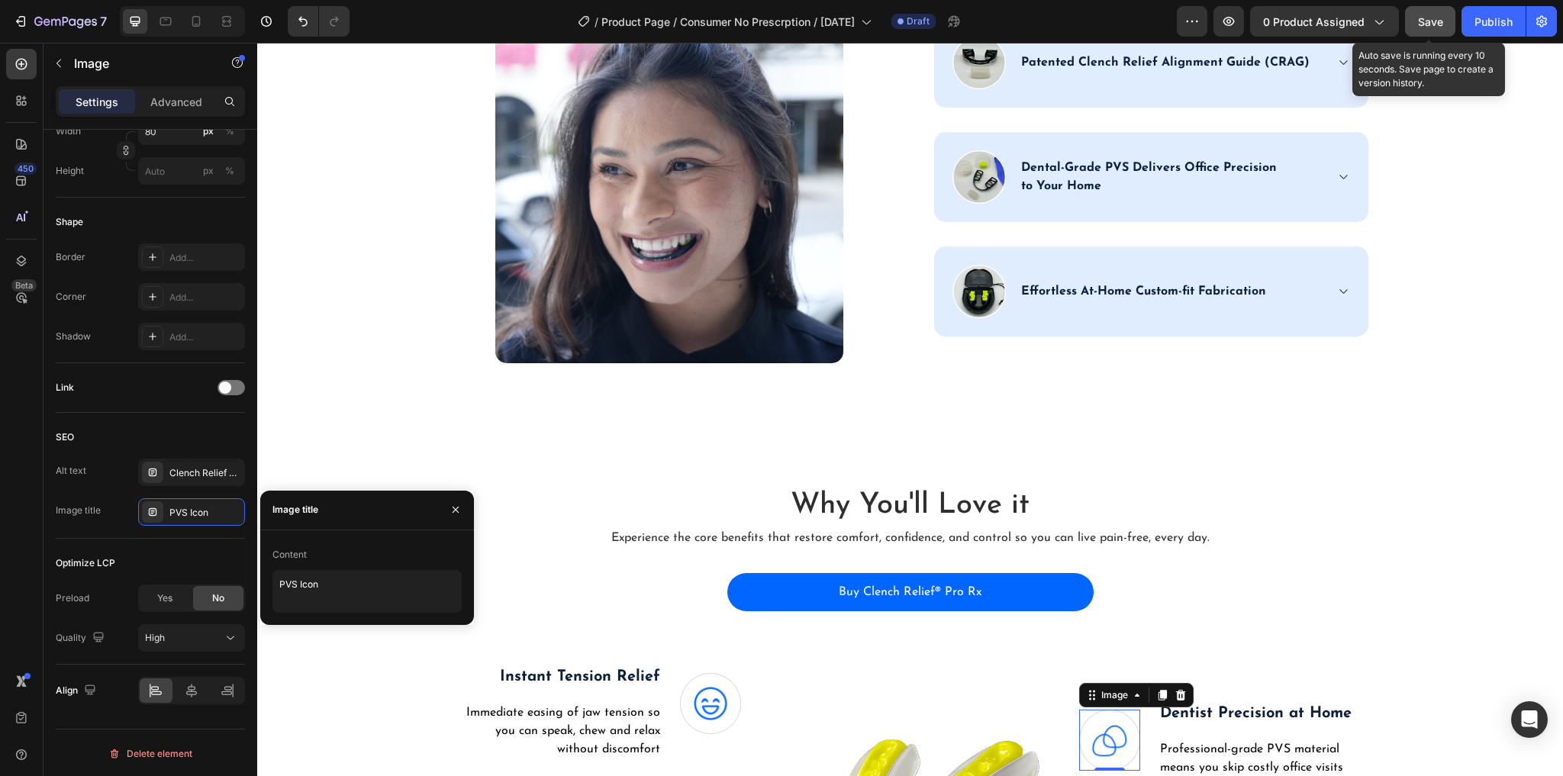
click at [1435, 18] on span "Save" at bounding box center [1430, 21] width 25 height 13
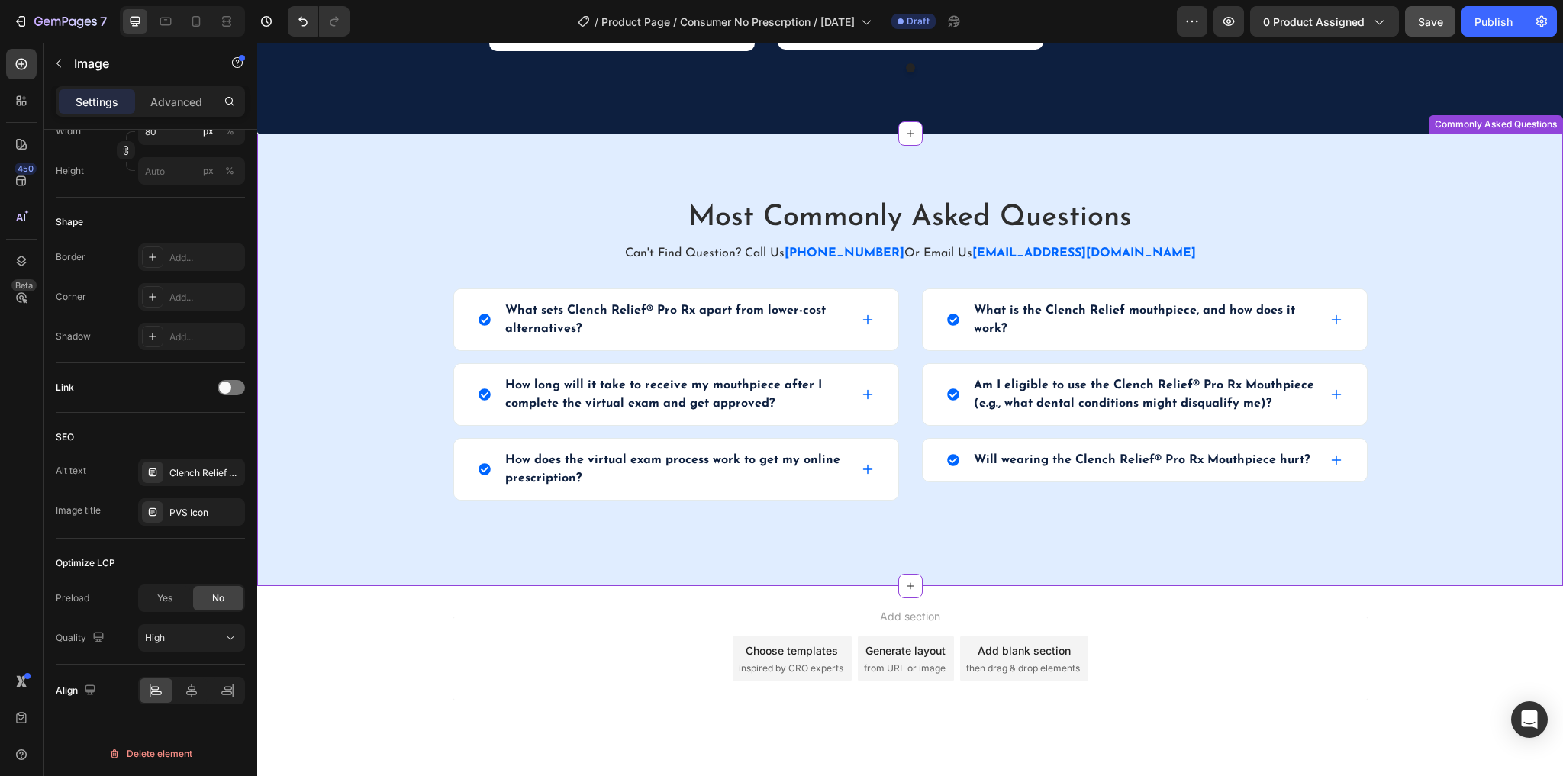
scroll to position [5634, 0]
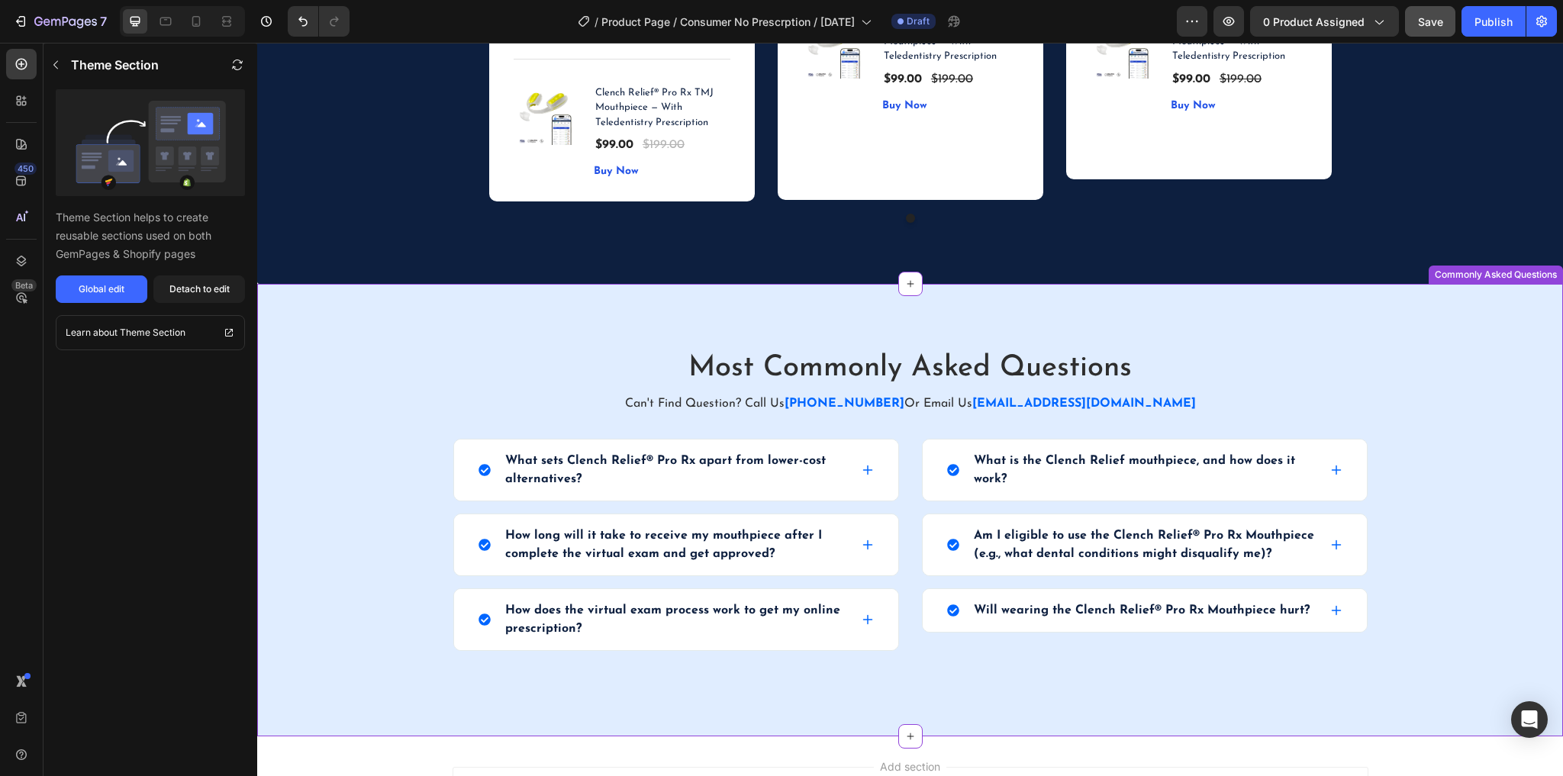
click at [1147, 318] on div "Most Commonly Asked Questions Heading Can't Find Question? Call Us (503) 308 80…" at bounding box center [910, 510] width 1306 height 453
click at [1544, 275] on icon at bounding box center [1550, 269] width 12 height 12
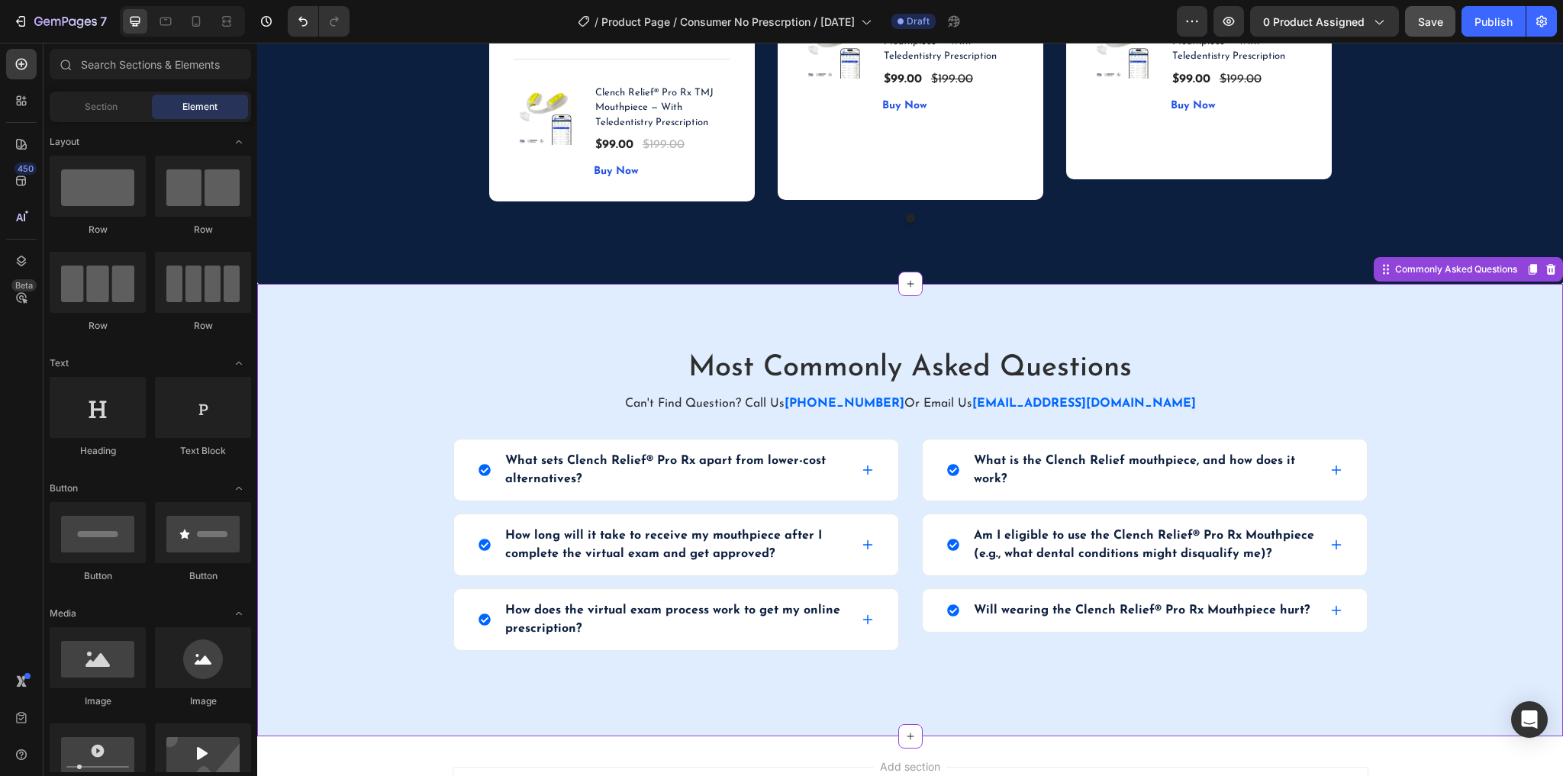
scroll to position [5366, 0]
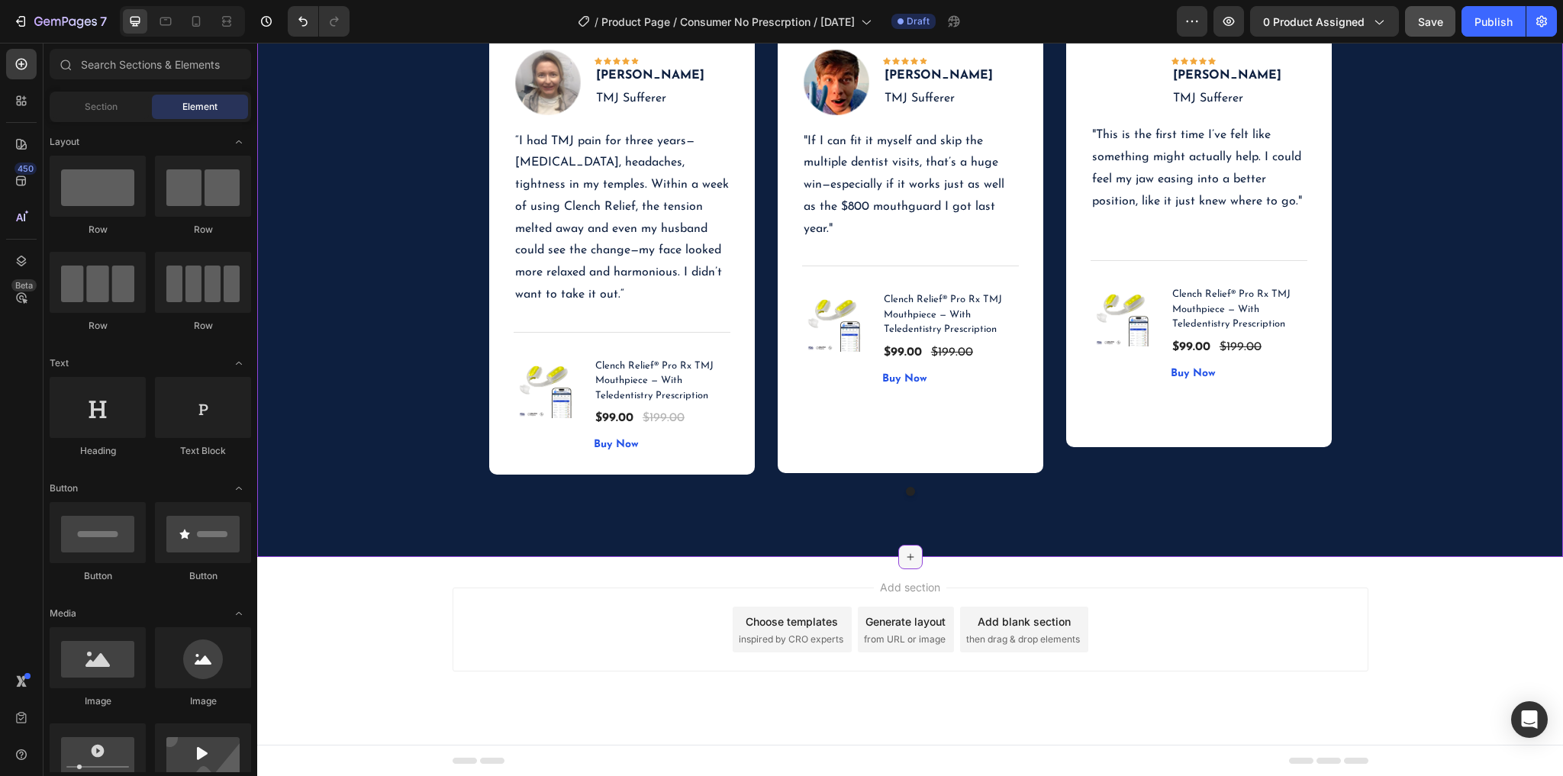
click at [910, 555] on icon at bounding box center [910, 557] width 12 height 12
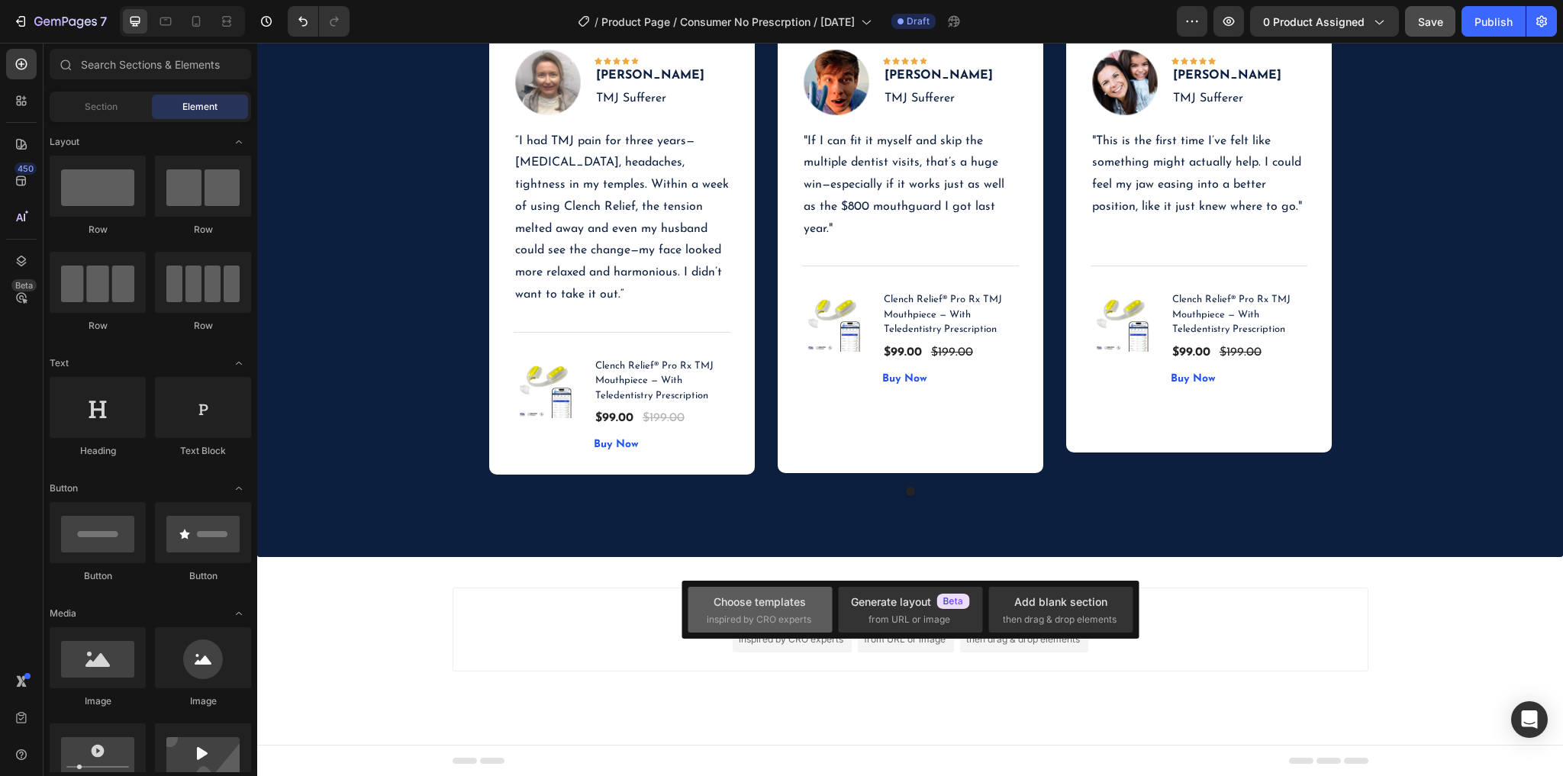
click at [753, 601] on div "Choose templates" at bounding box center [759, 602] width 92 height 16
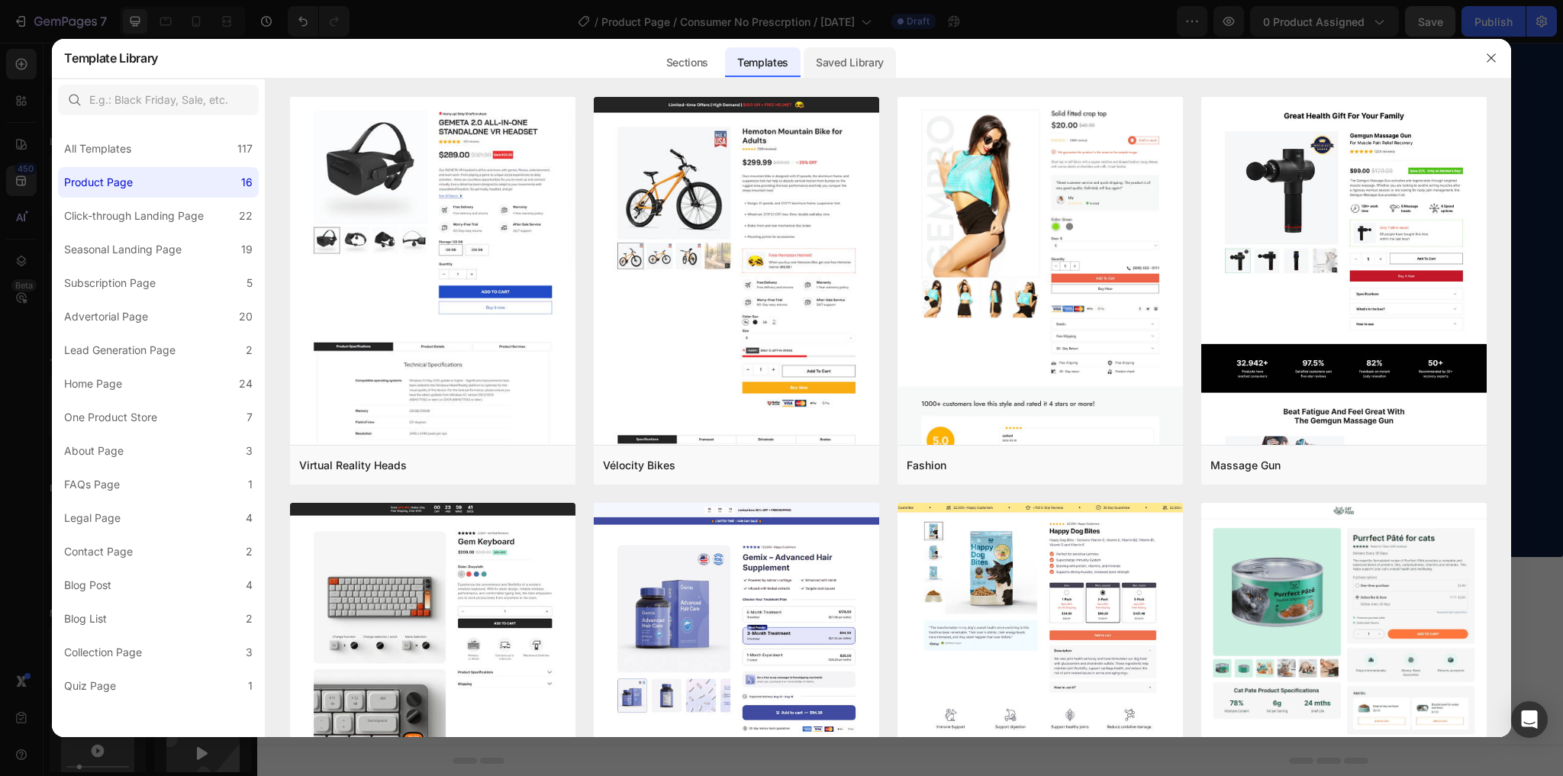
click at [851, 61] on div "Saved Library" at bounding box center [850, 62] width 92 height 31
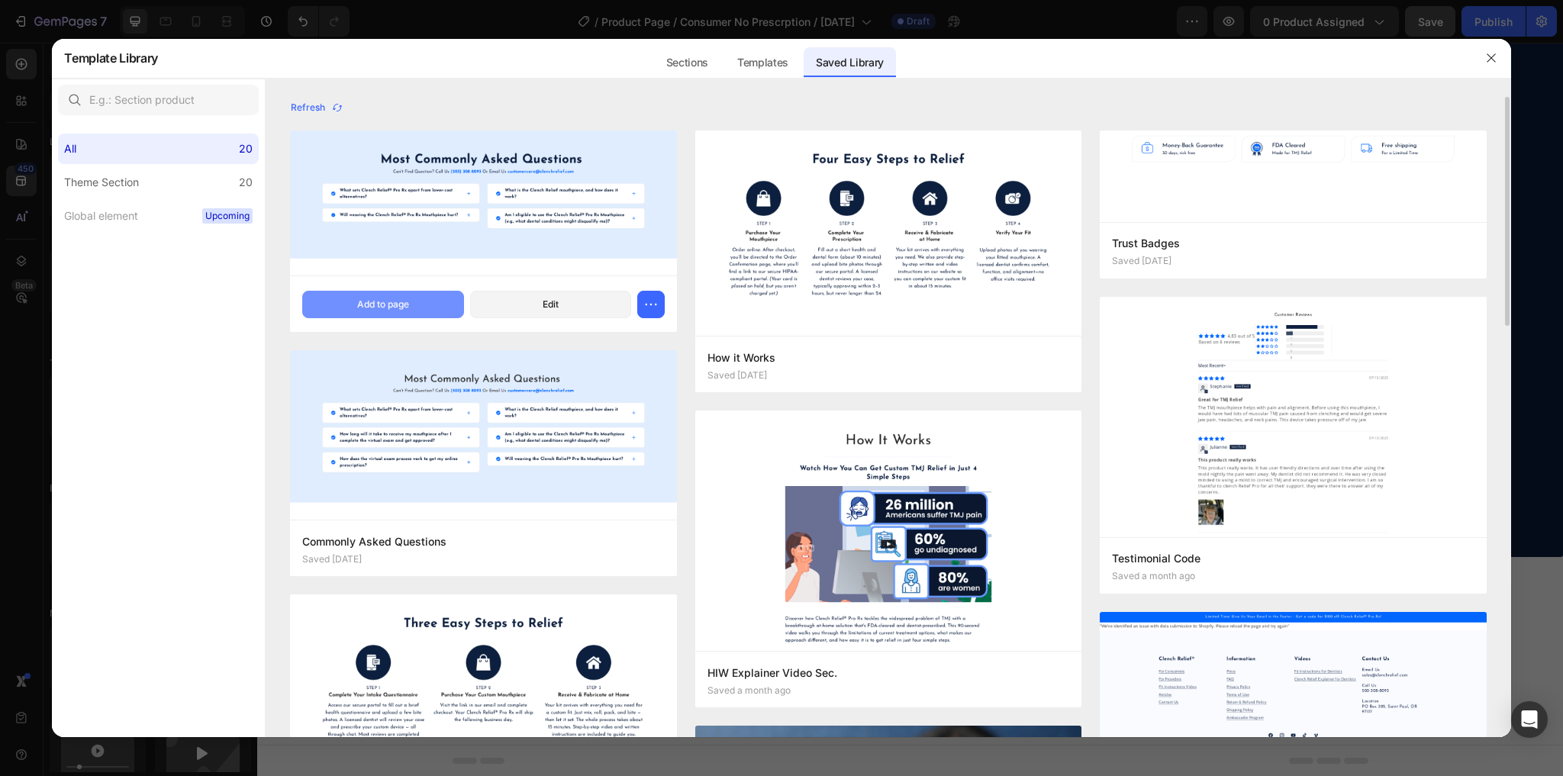
click at [406, 301] on div "Add to page" at bounding box center [383, 305] width 52 height 14
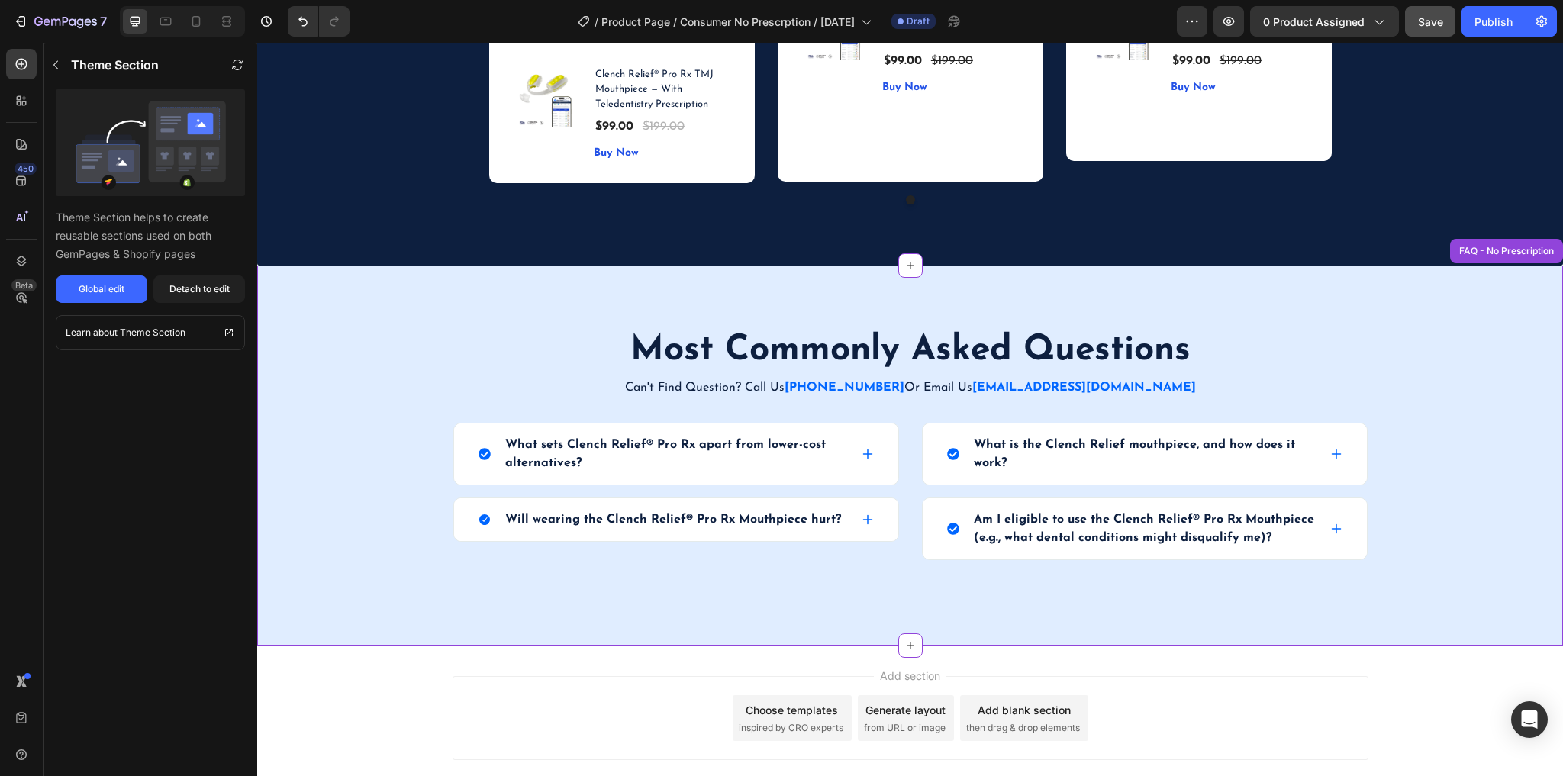
scroll to position [5256, 0]
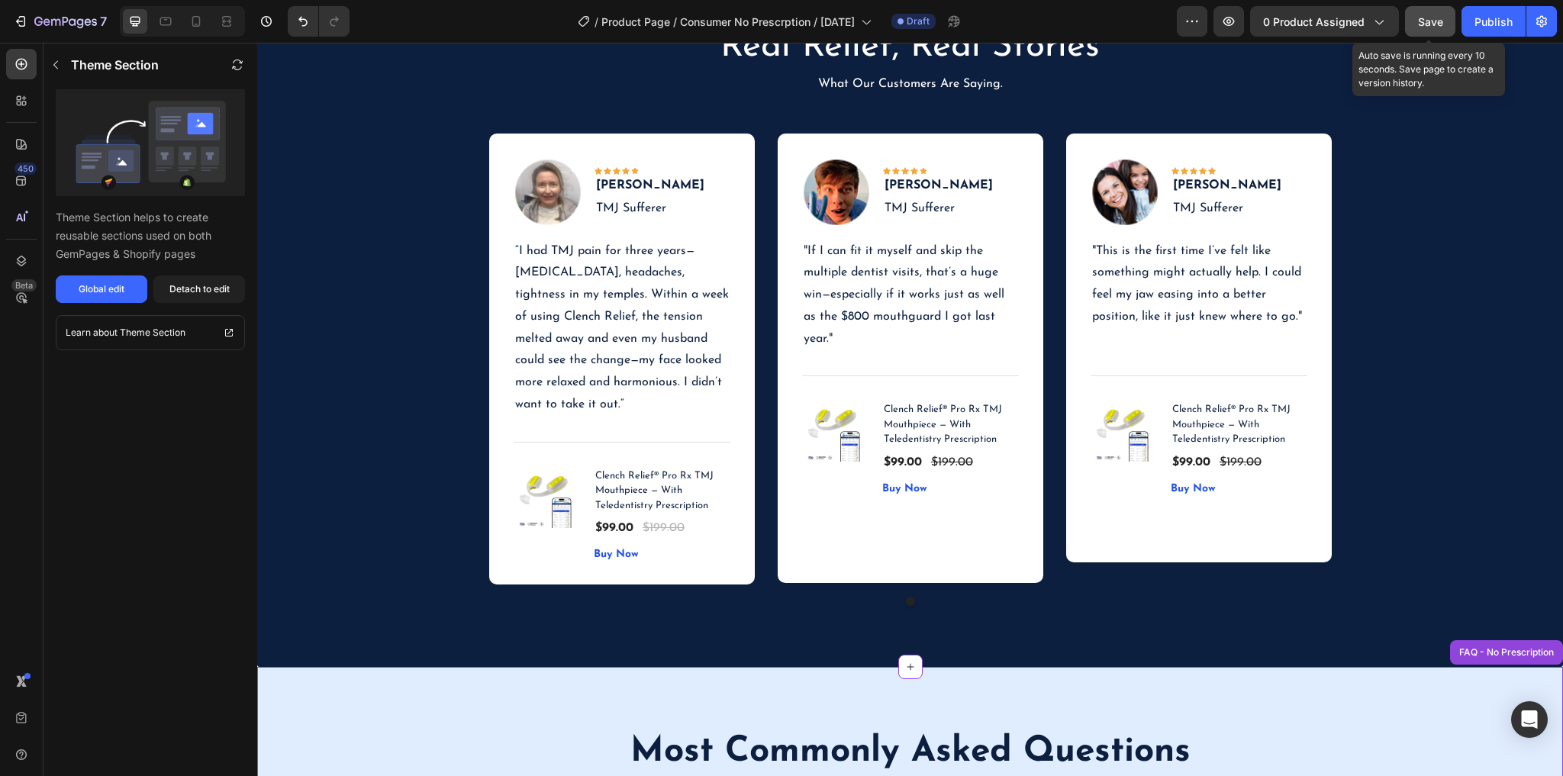
click at [1432, 24] on span "Save" at bounding box center [1430, 21] width 25 height 13
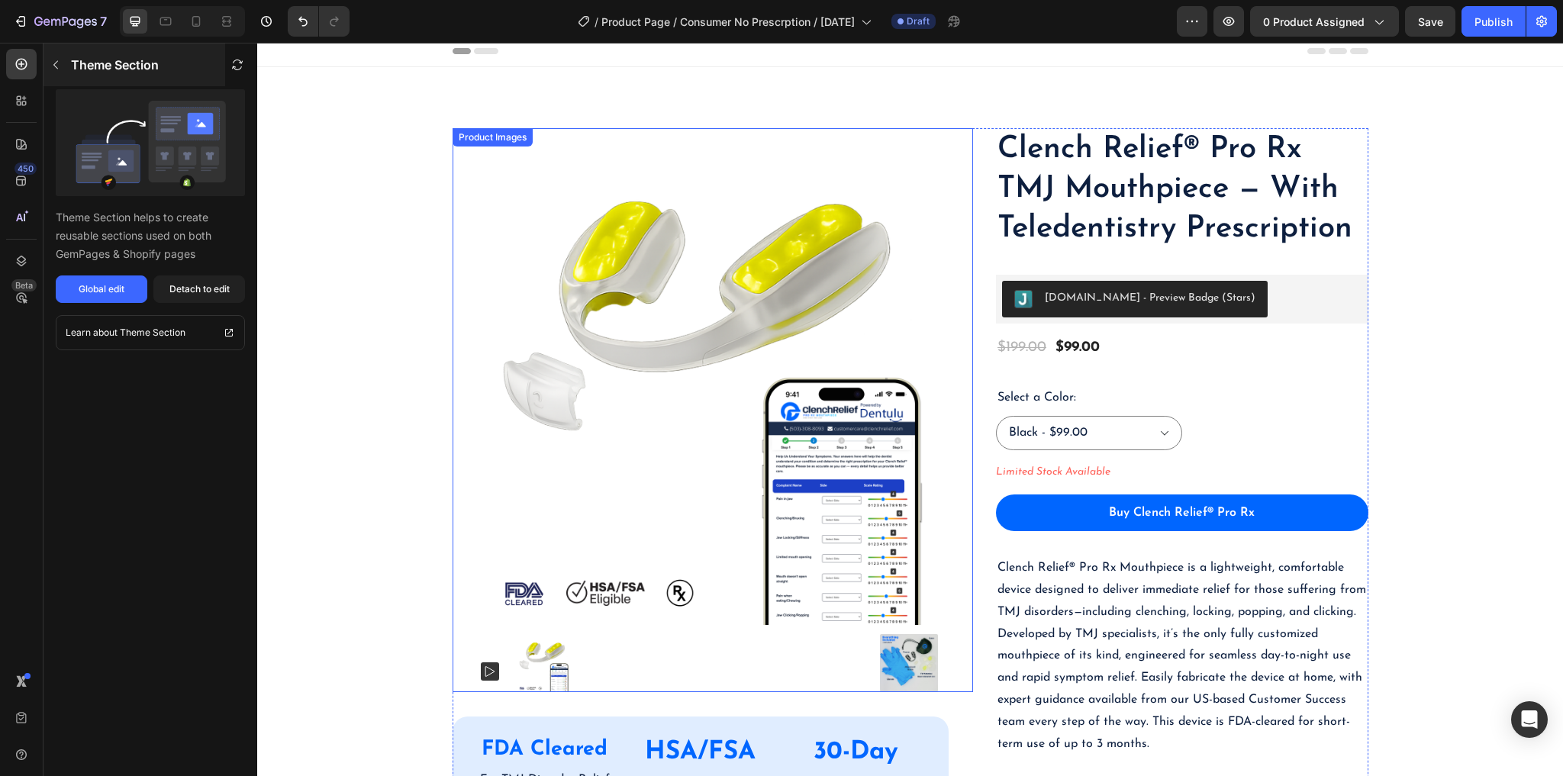
scroll to position [0, 0]
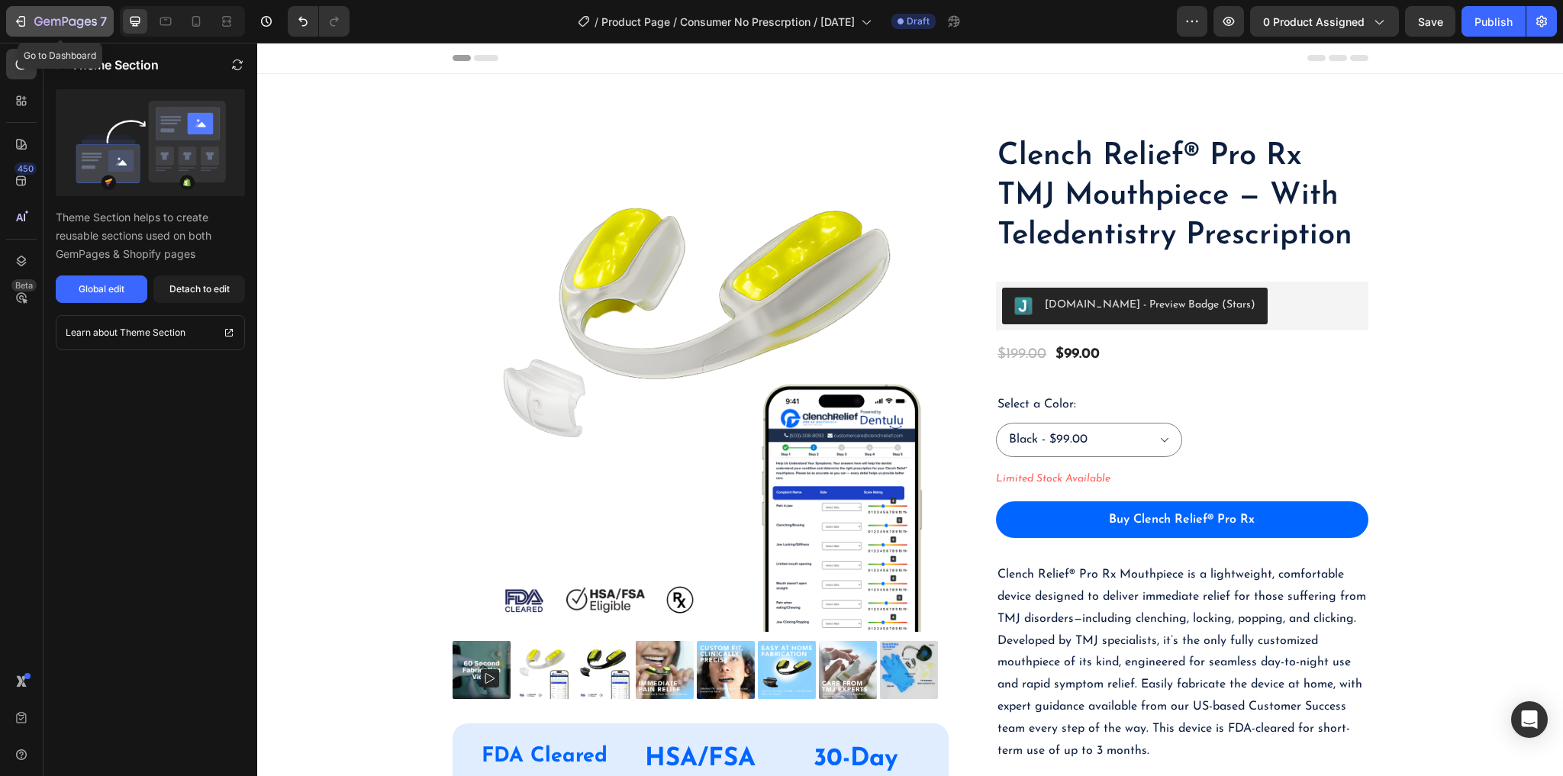
click at [27, 18] on icon "button" at bounding box center [20, 21] width 15 height 15
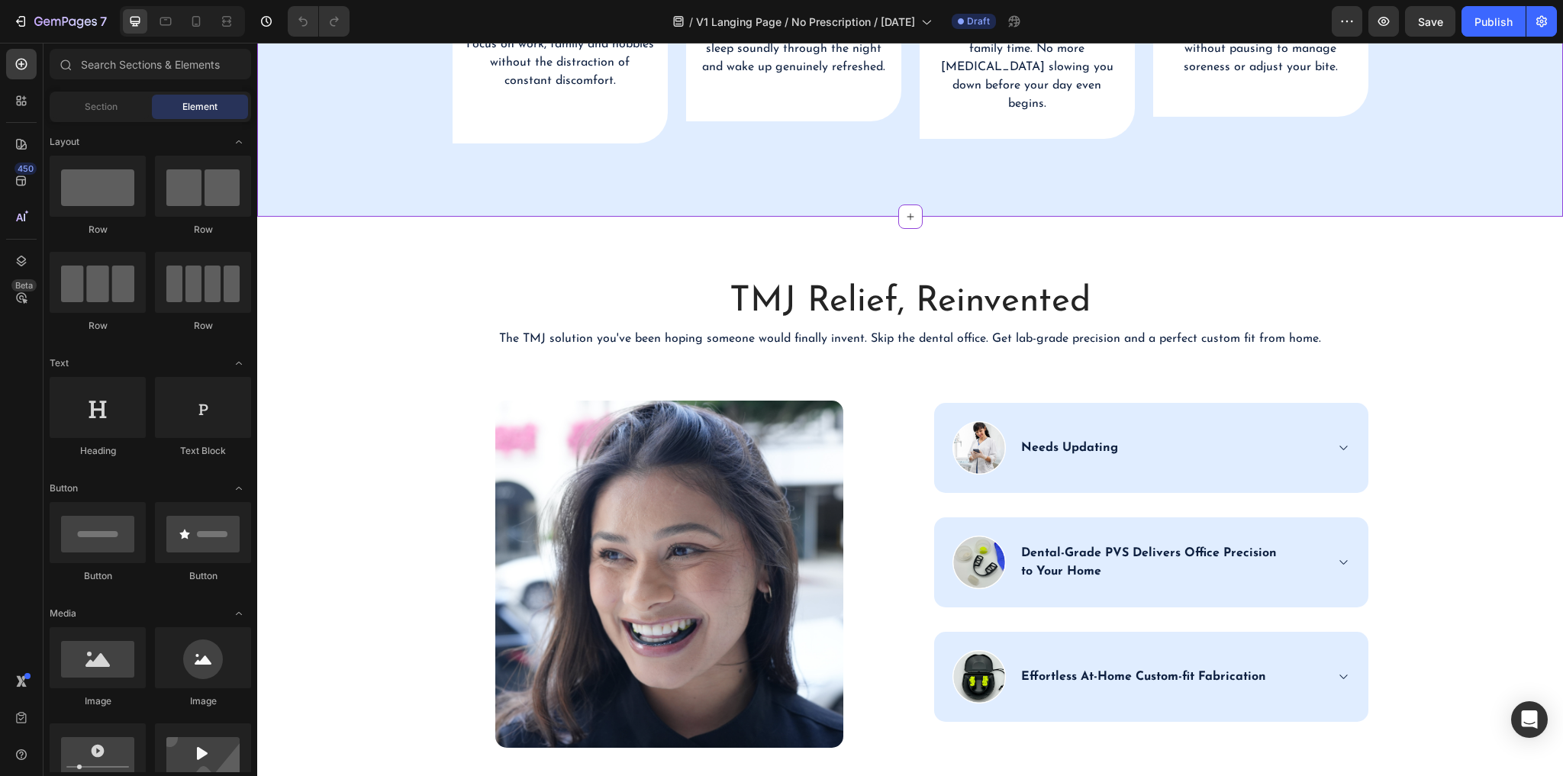
scroll to position [2137, 0]
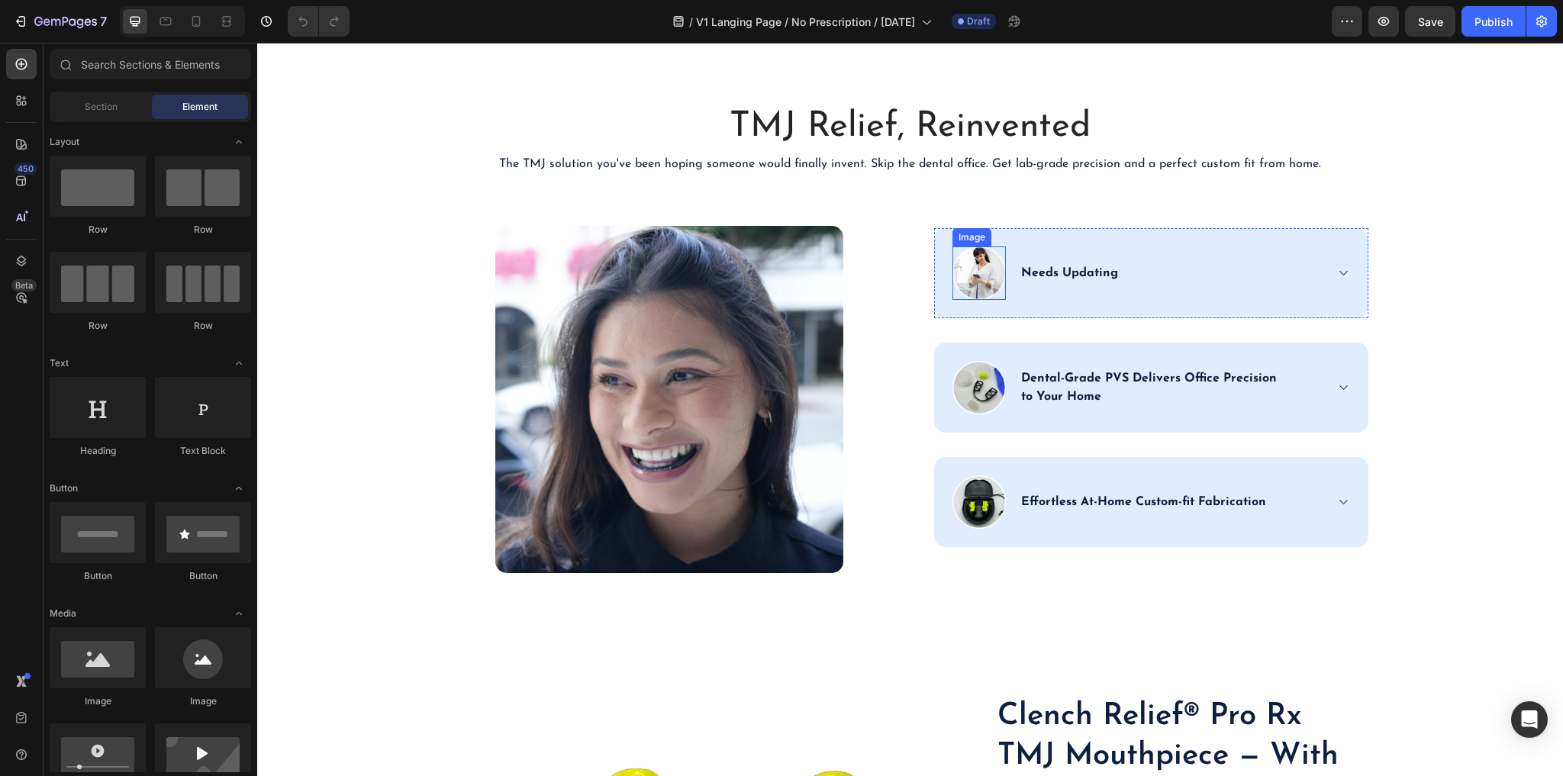
click at [976, 272] on img at bounding box center [978, 272] width 53 height 53
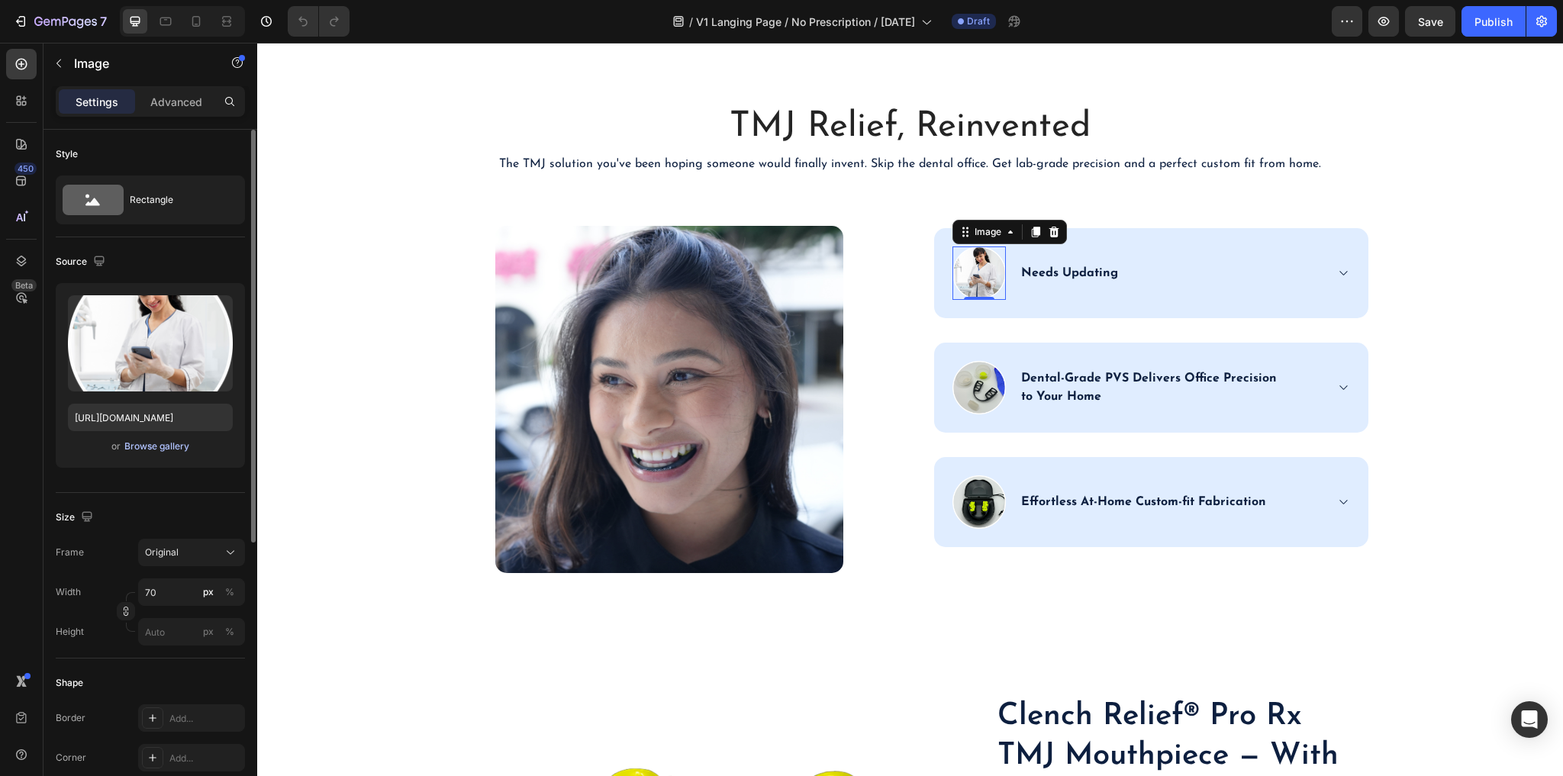
click at [161, 445] on div "Browse gallery" at bounding box center [156, 447] width 65 height 14
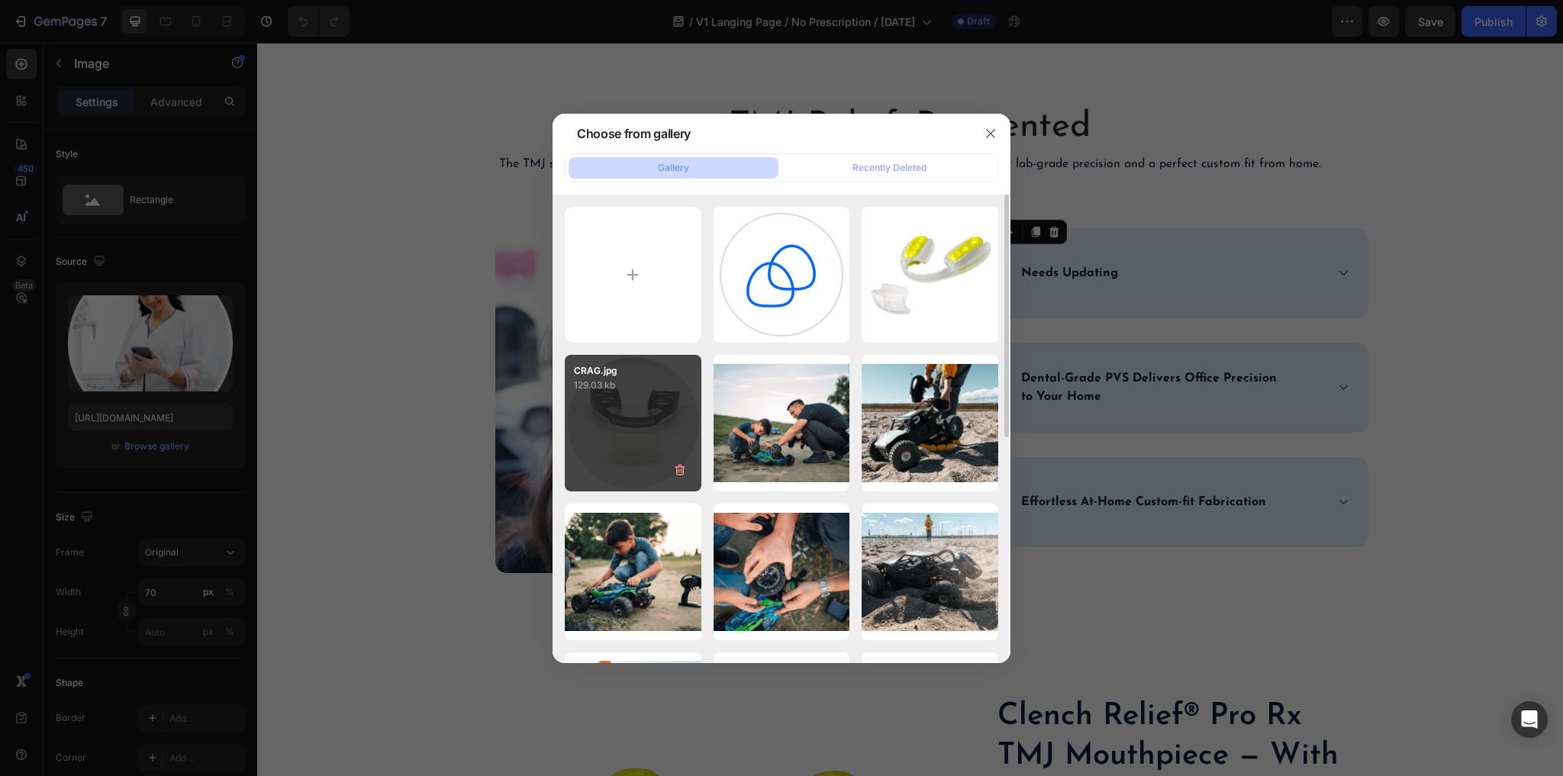
click at [638, 391] on p "129.03 kb" at bounding box center [633, 385] width 118 height 15
type input "https://cdn.shopify.com/s/files/1/0912/8194/8958/files/gempages_571698436630381…"
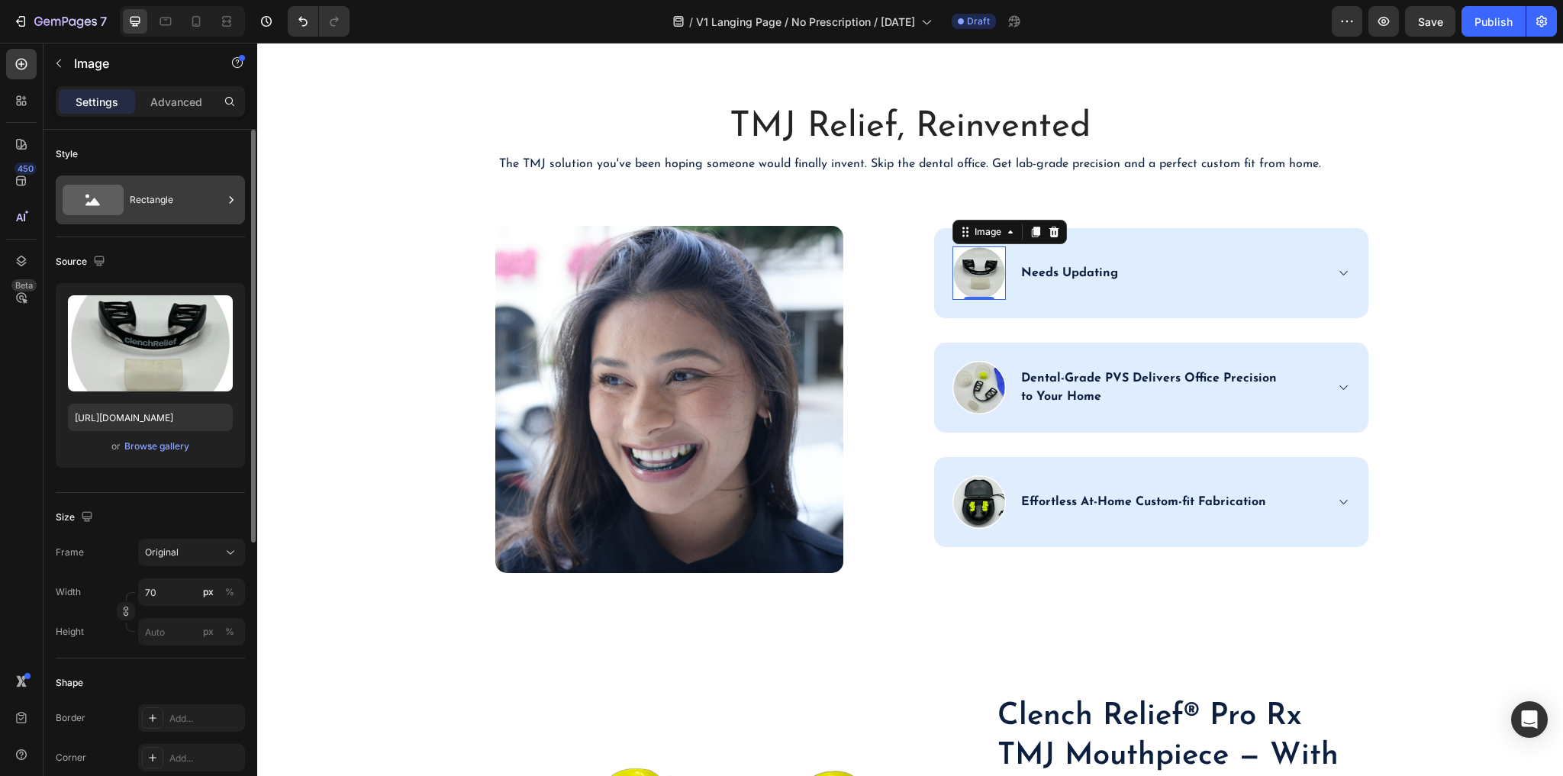
click at [151, 192] on div "Rectangle" at bounding box center [176, 199] width 93 height 35
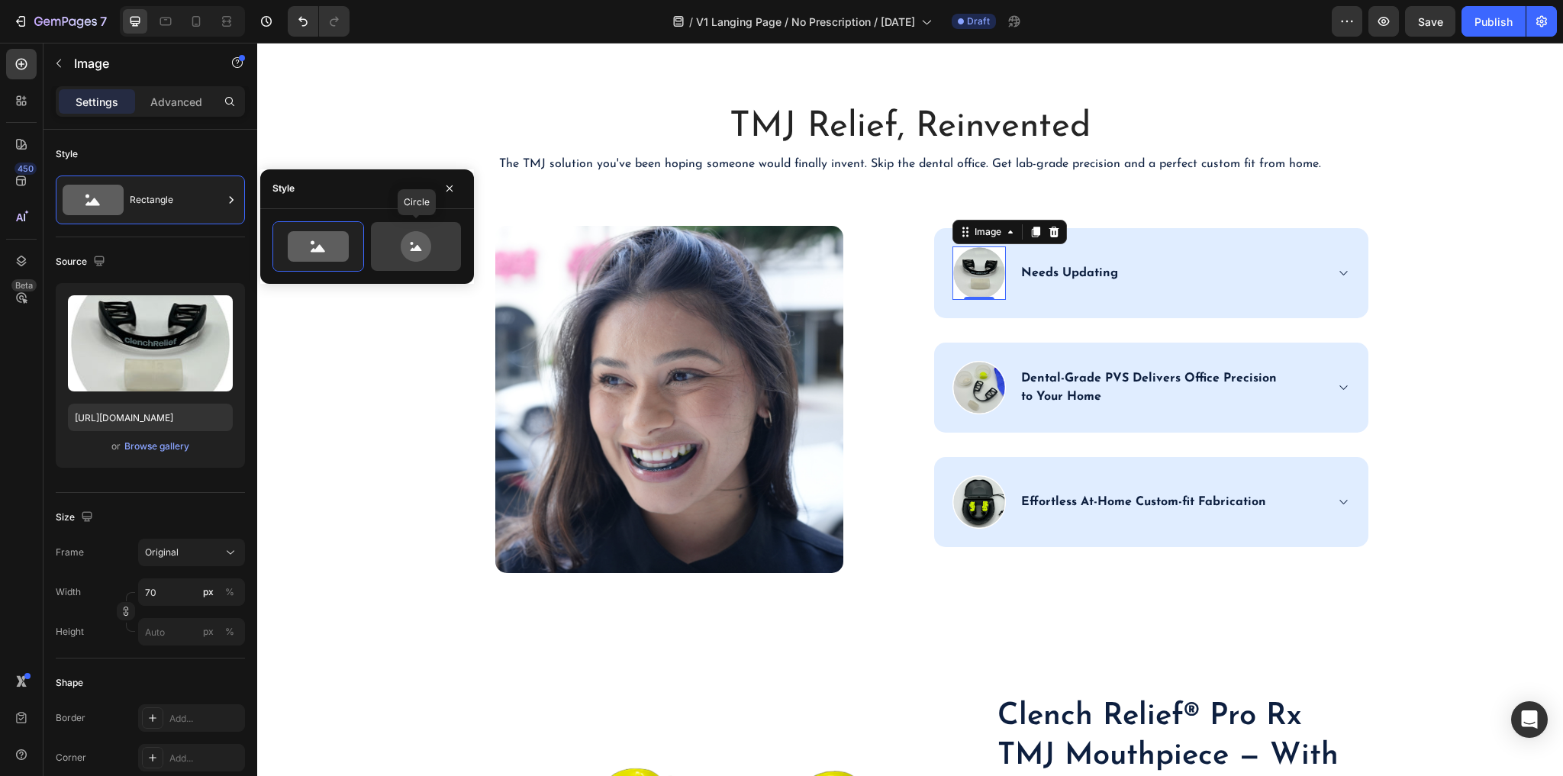
click at [416, 237] on icon at bounding box center [416, 246] width 31 height 31
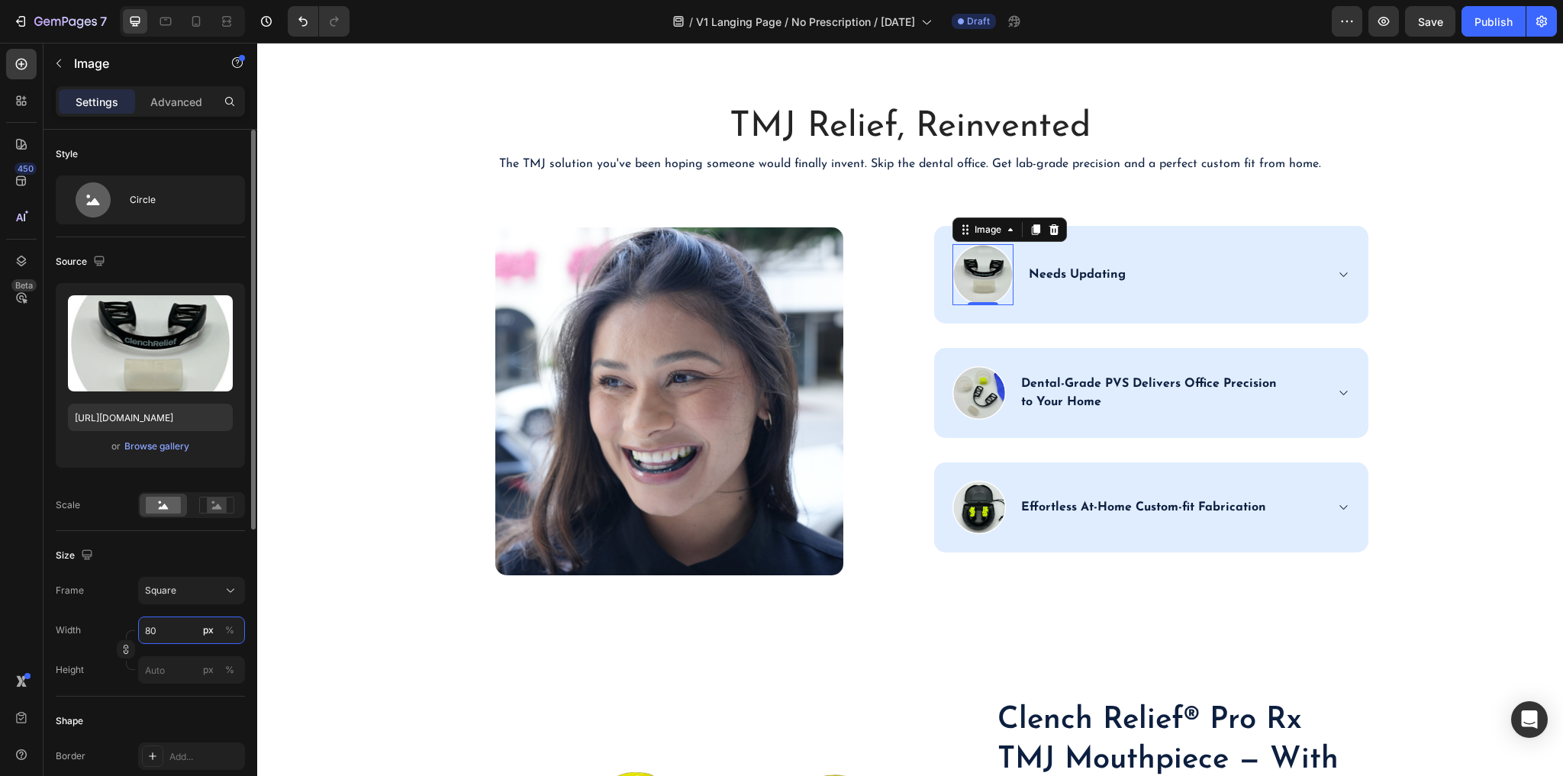
click at [167, 630] on input "80" at bounding box center [191, 630] width 107 height 27
type input "7"
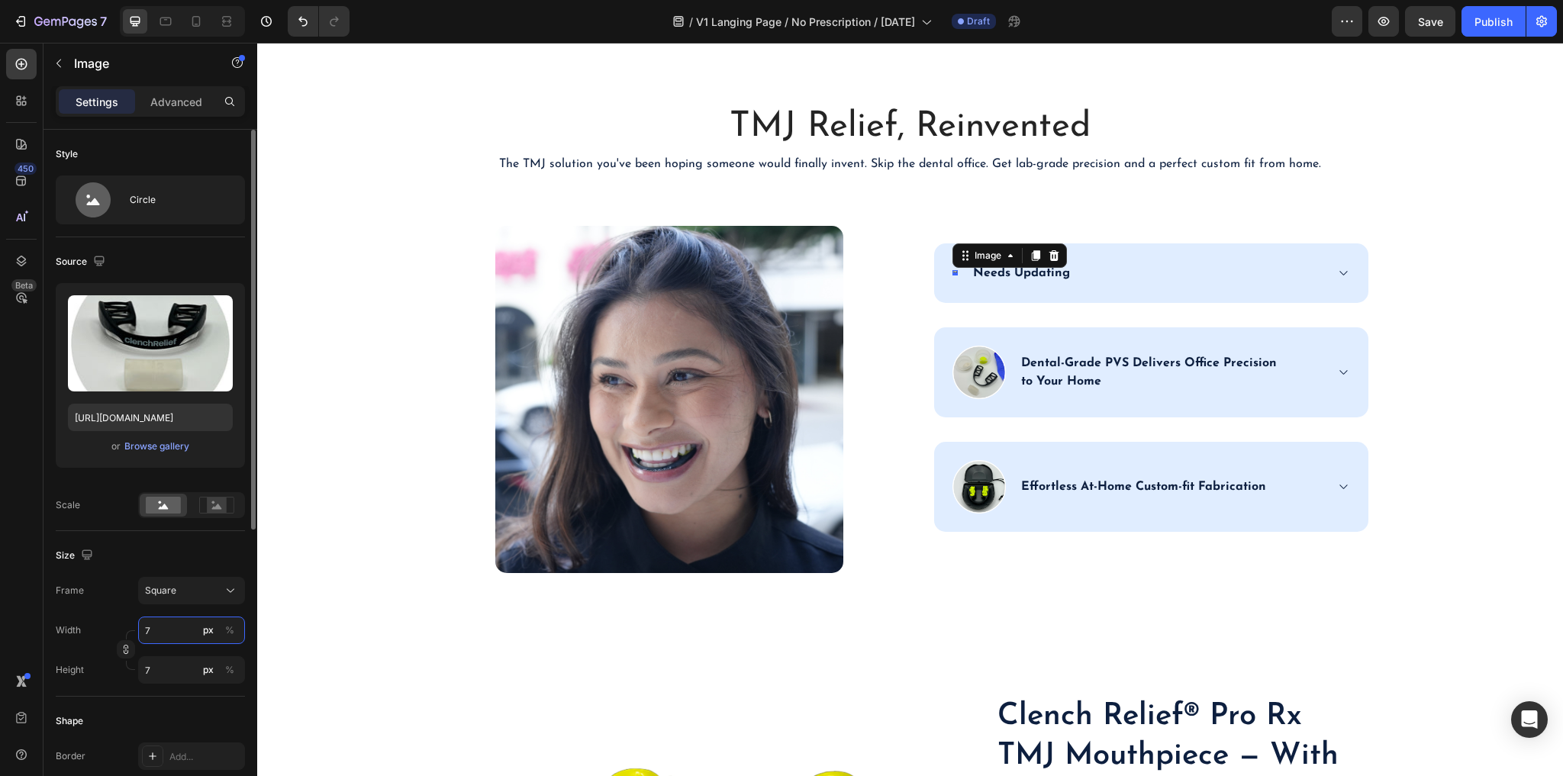
type input "70"
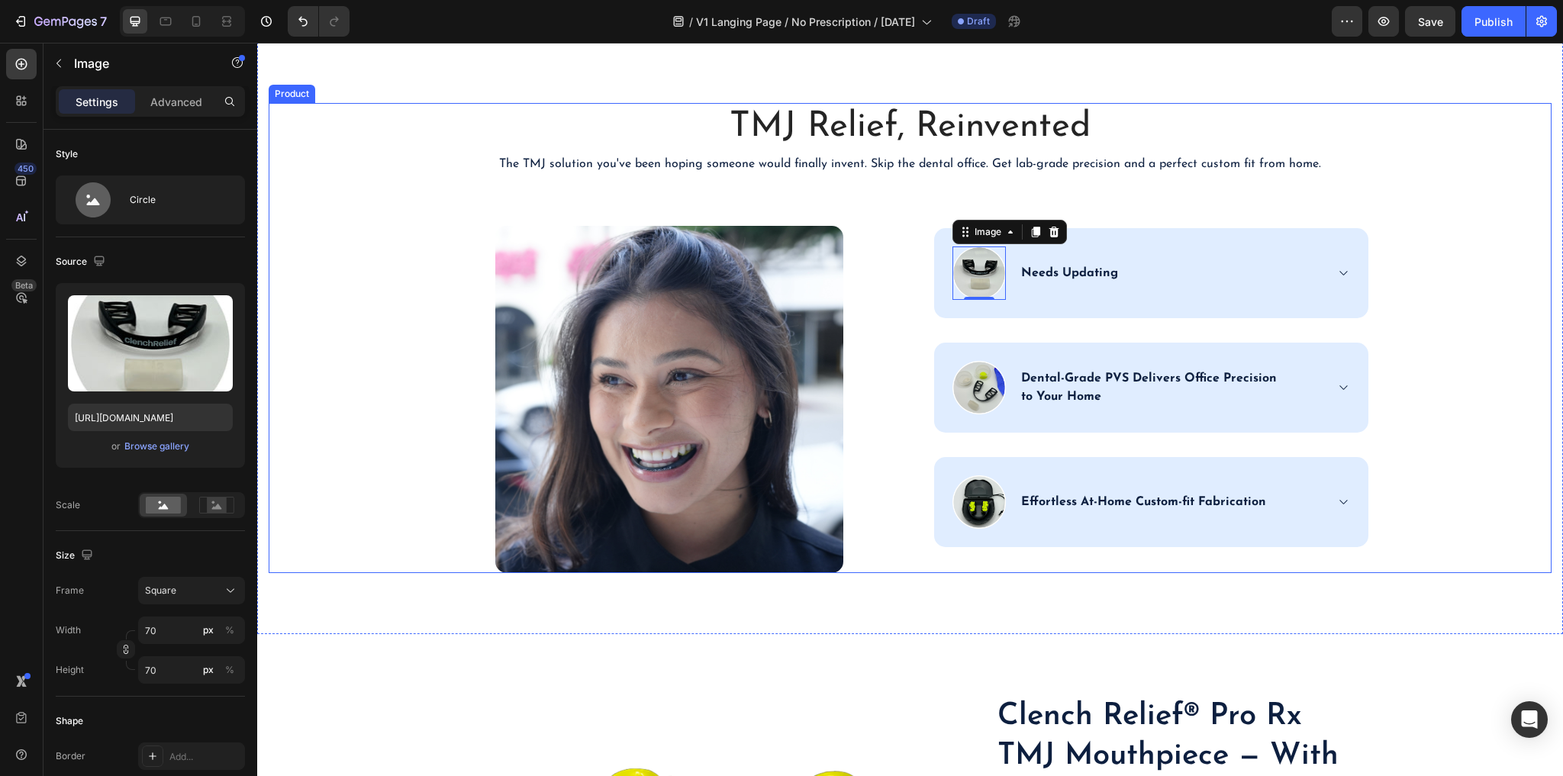
click at [388, 485] on div "TMJ Relief, Reinvented Heading The TMJ solution you've been hoping someone woul…" at bounding box center [910, 338] width 1283 height 470
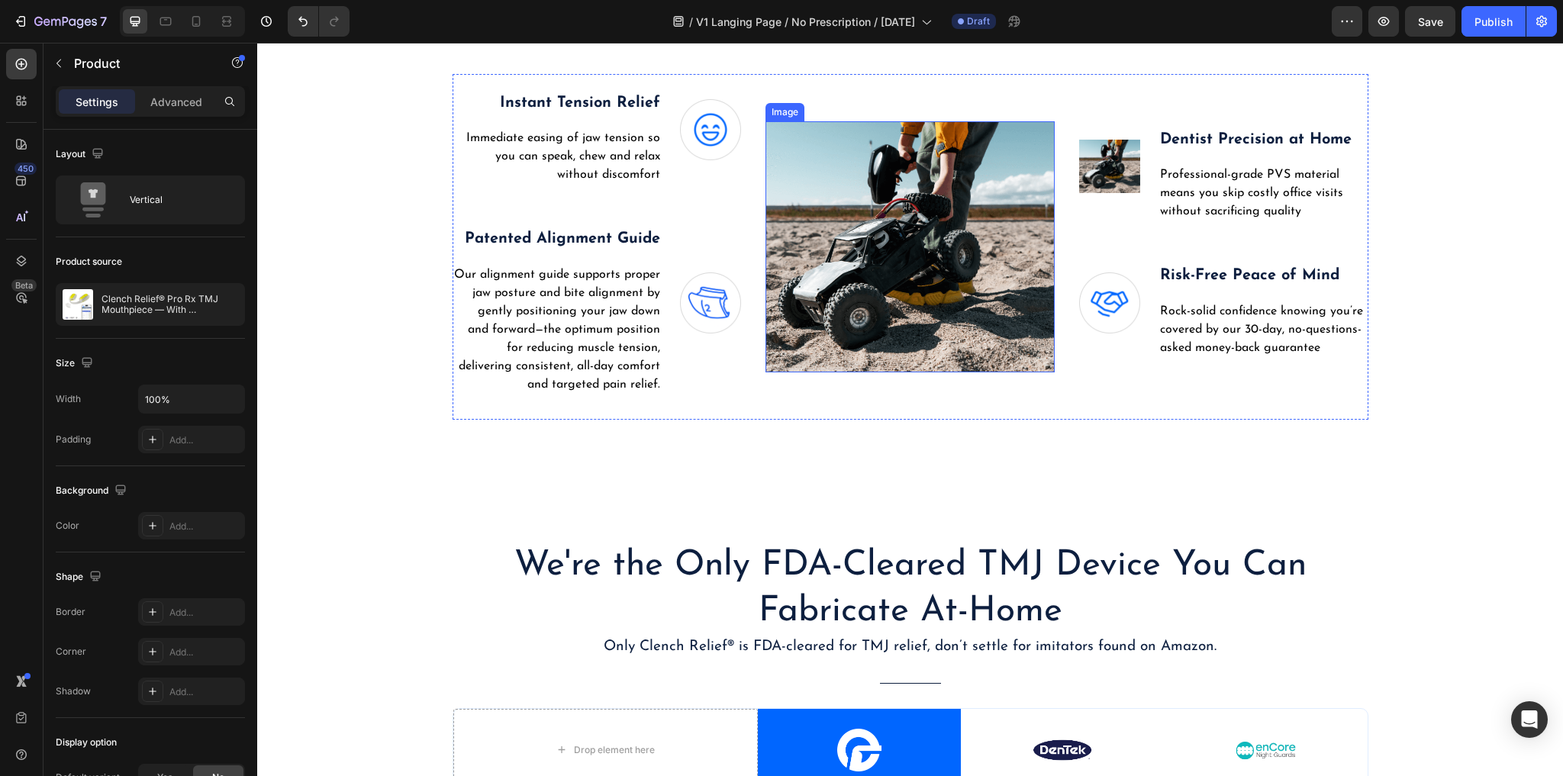
scroll to position [4029, 0]
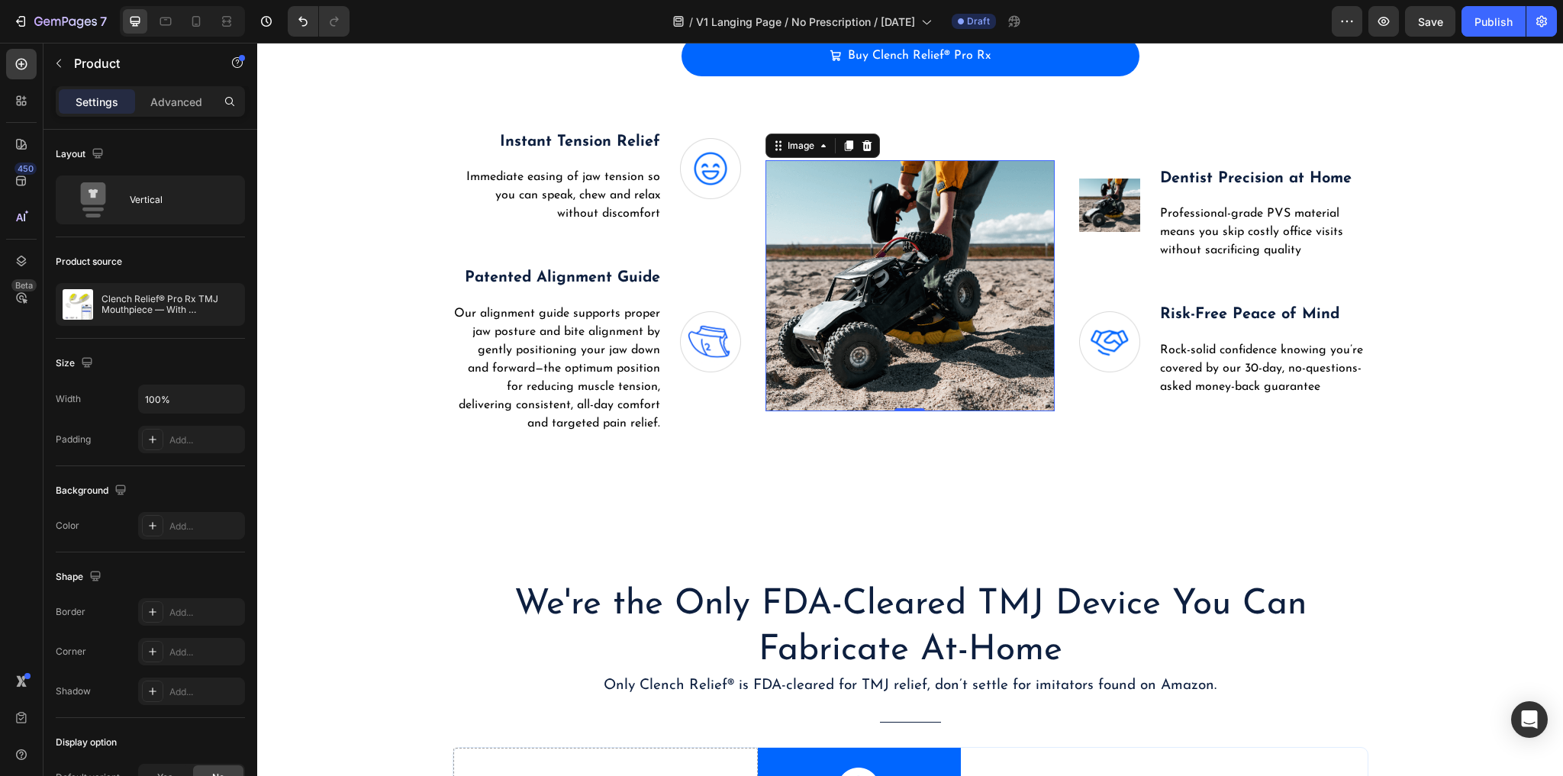
click at [897, 333] on img at bounding box center [909, 285] width 289 height 250
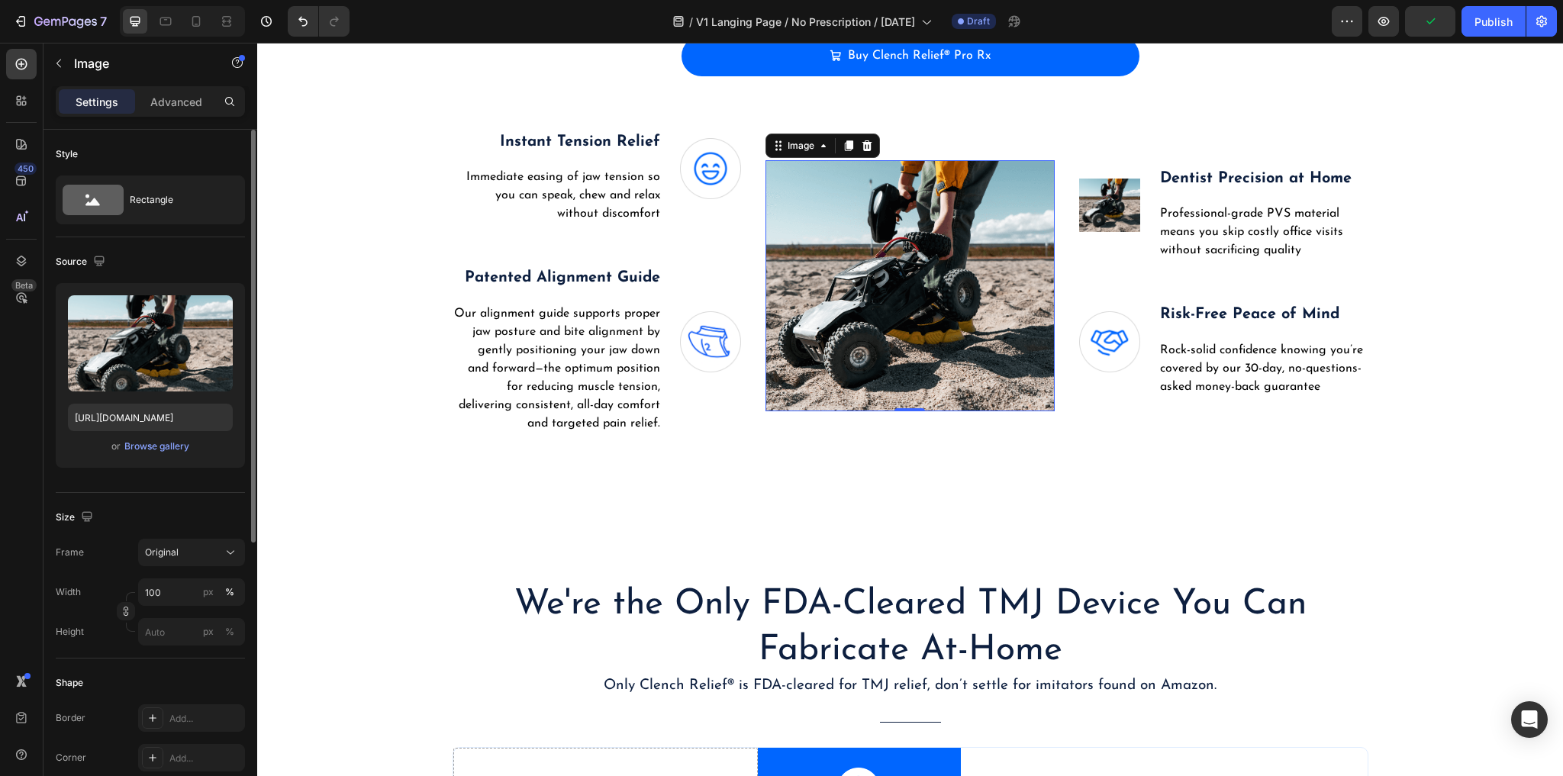
click at [164, 455] on div "Upload Image https://cdn.shopify.com/s/files/1/0912/8194/8958/files/gempages_57…" at bounding box center [150, 375] width 189 height 185
click at [164, 452] on div "Browse gallery" at bounding box center [156, 447] width 65 height 14
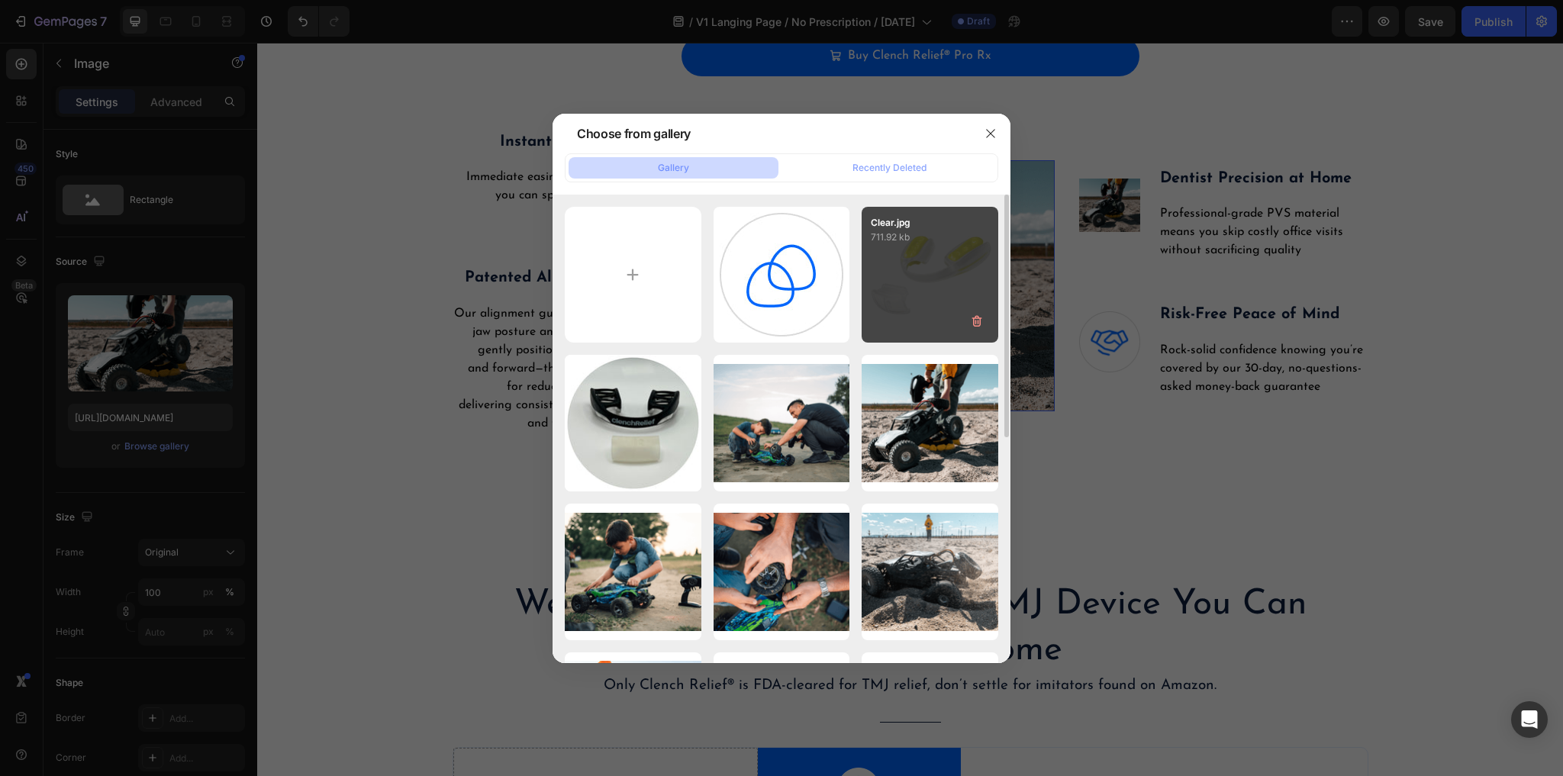
click at [939, 280] on div "Clear.jpg 711.92 kb" at bounding box center [930, 275] width 137 height 137
type input "https://cdn.shopify.com/s/files/1/0912/8194/8958/files/gempages_571698436630381…"
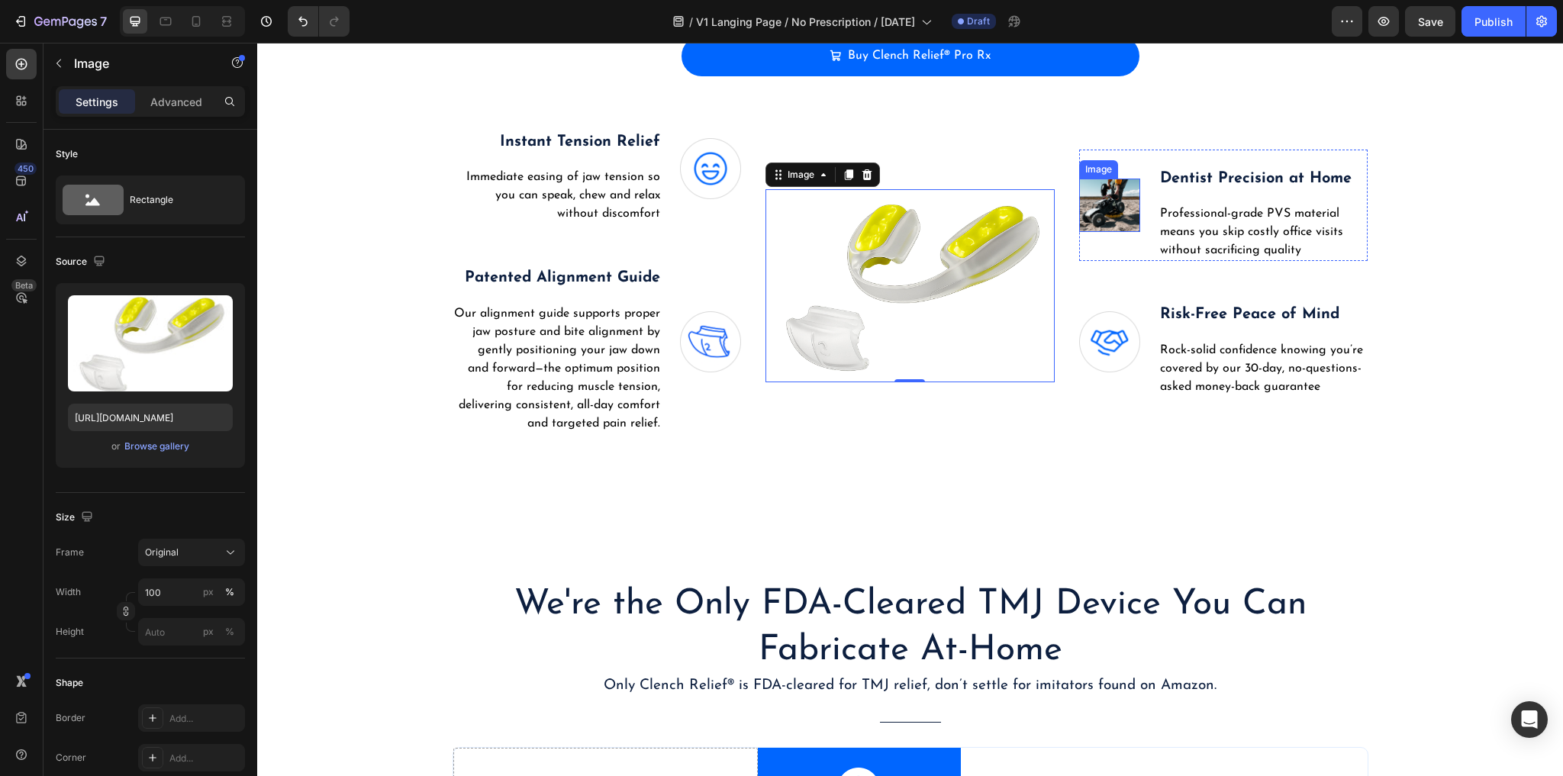
click at [1105, 198] on img at bounding box center [1109, 205] width 61 height 53
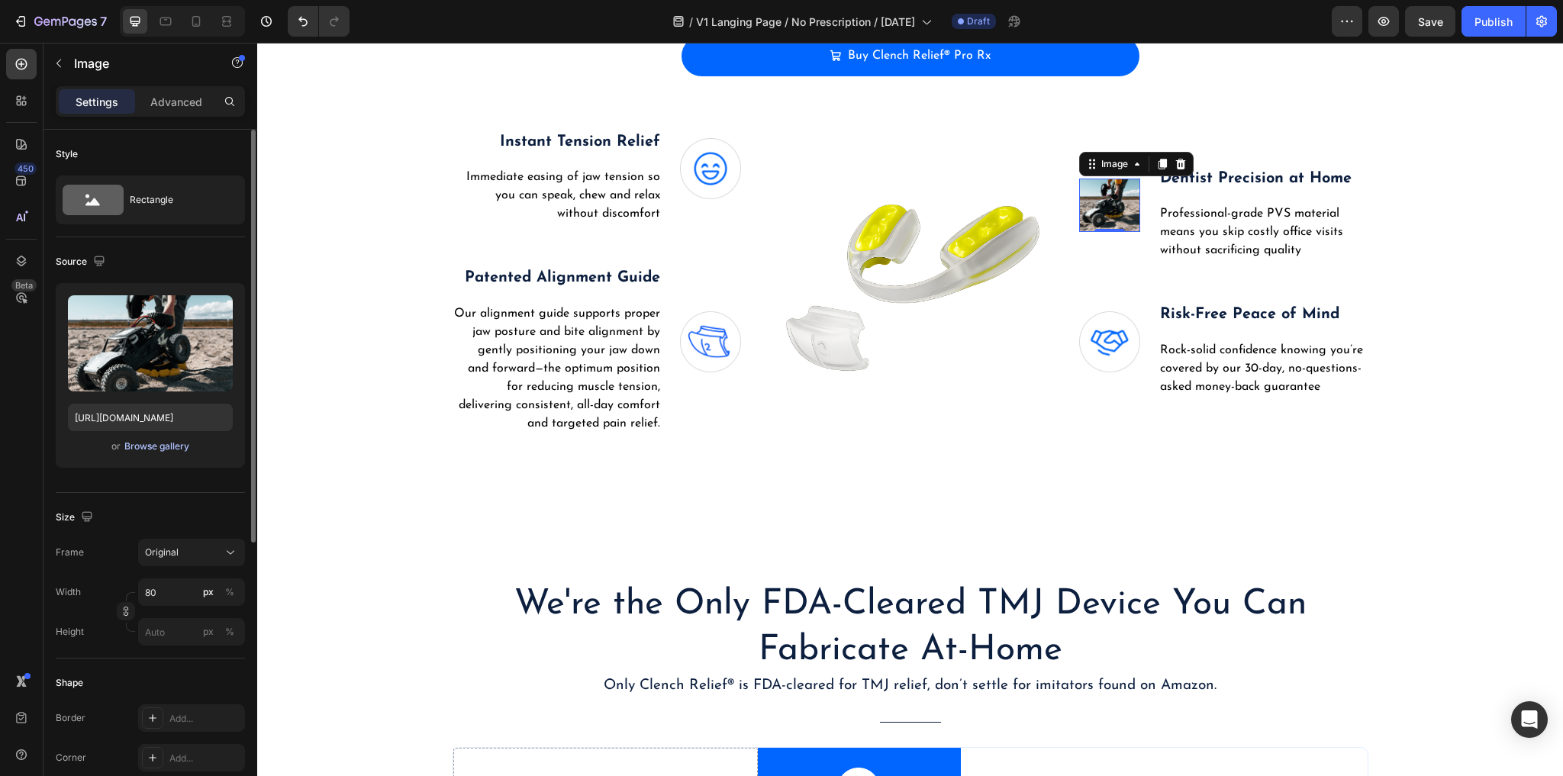
click at [159, 446] on div "Browse gallery" at bounding box center [156, 447] width 65 height 14
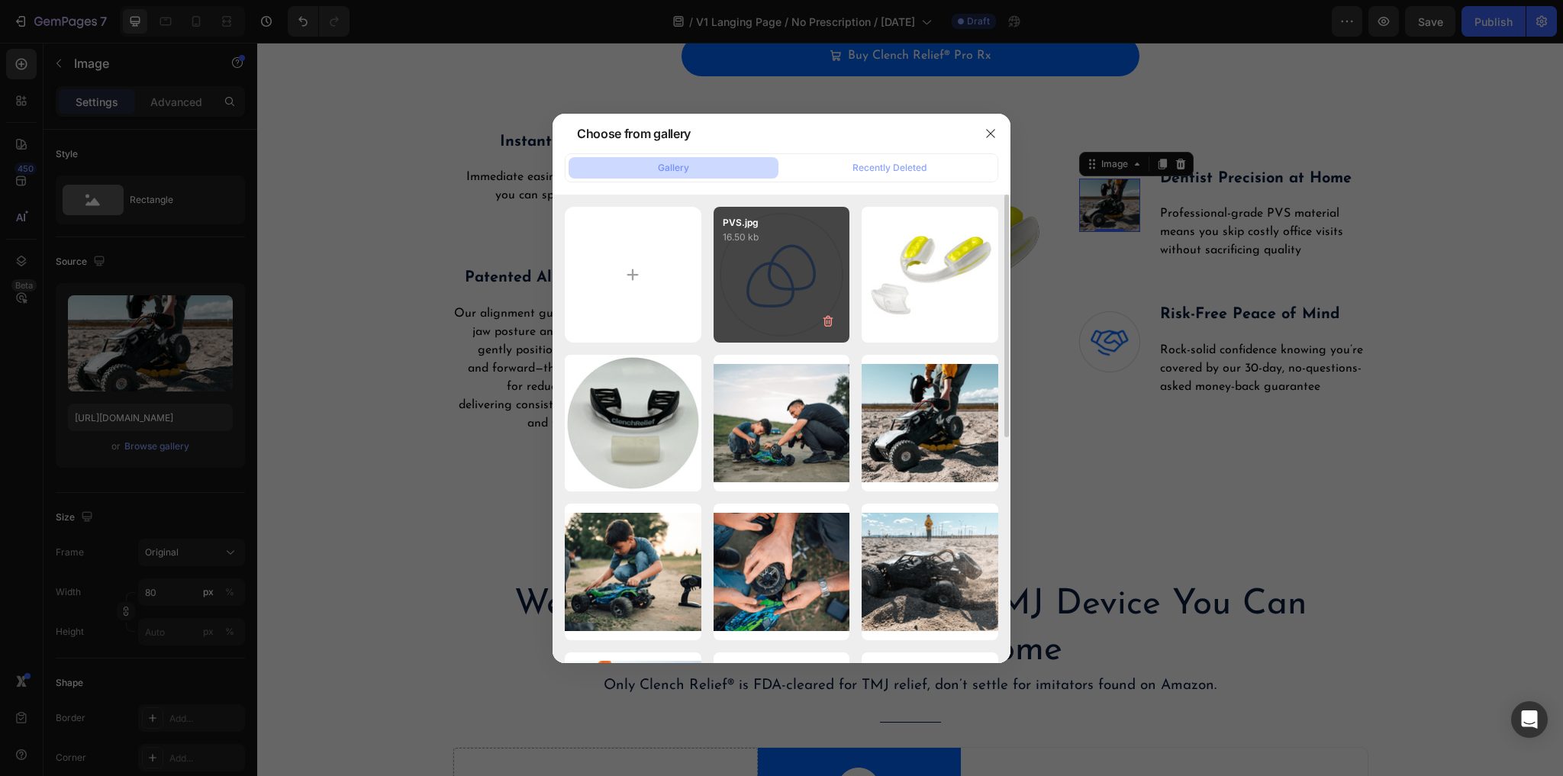
click at [784, 281] on div "PVS.jpg 16.50 kb" at bounding box center [781, 275] width 137 height 137
type input "https://cdn.shopify.com/s/files/1/0912/8194/8958/files/gempages_571698436630381…"
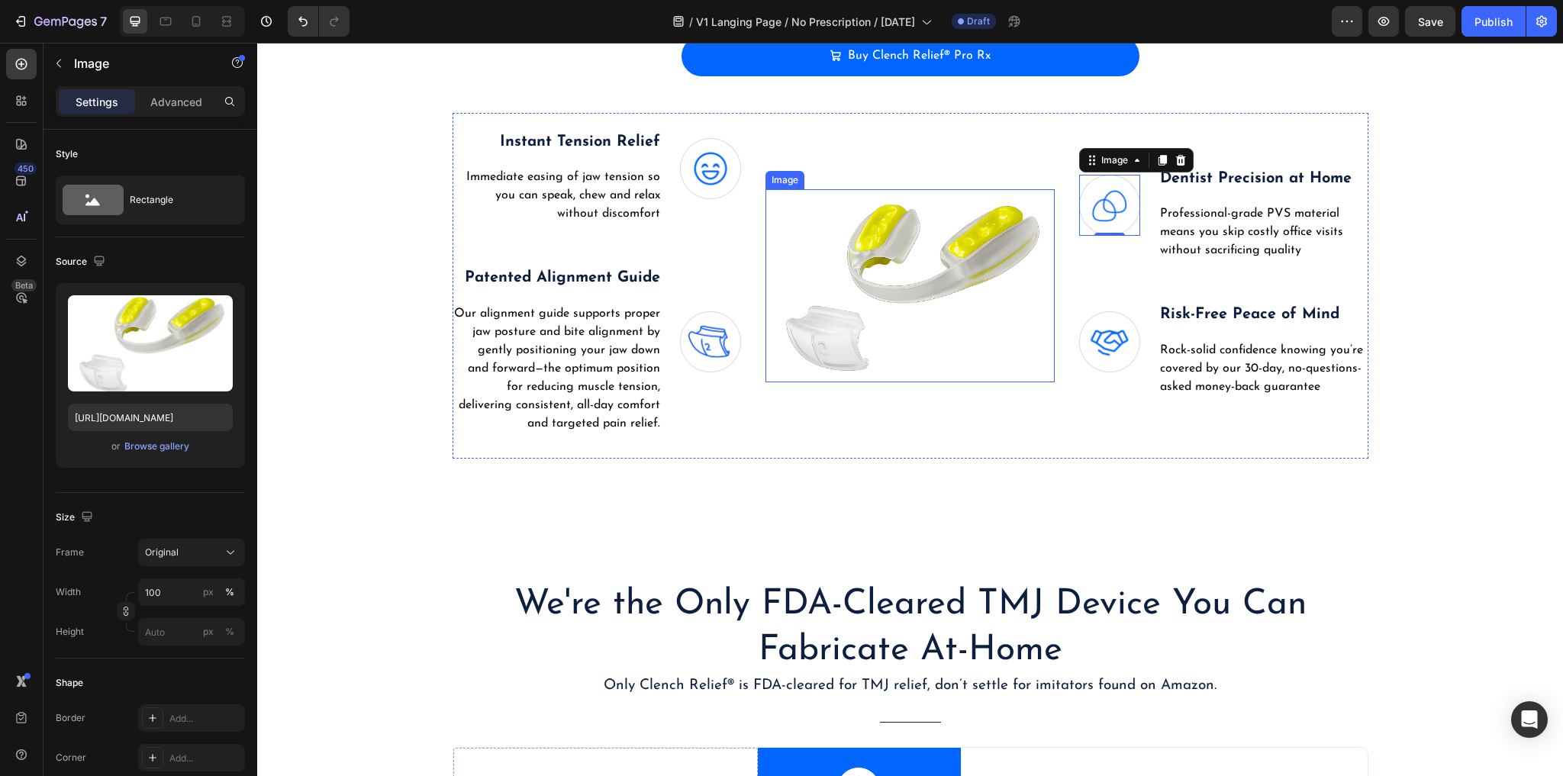
click at [897, 209] on img at bounding box center [909, 285] width 289 height 193
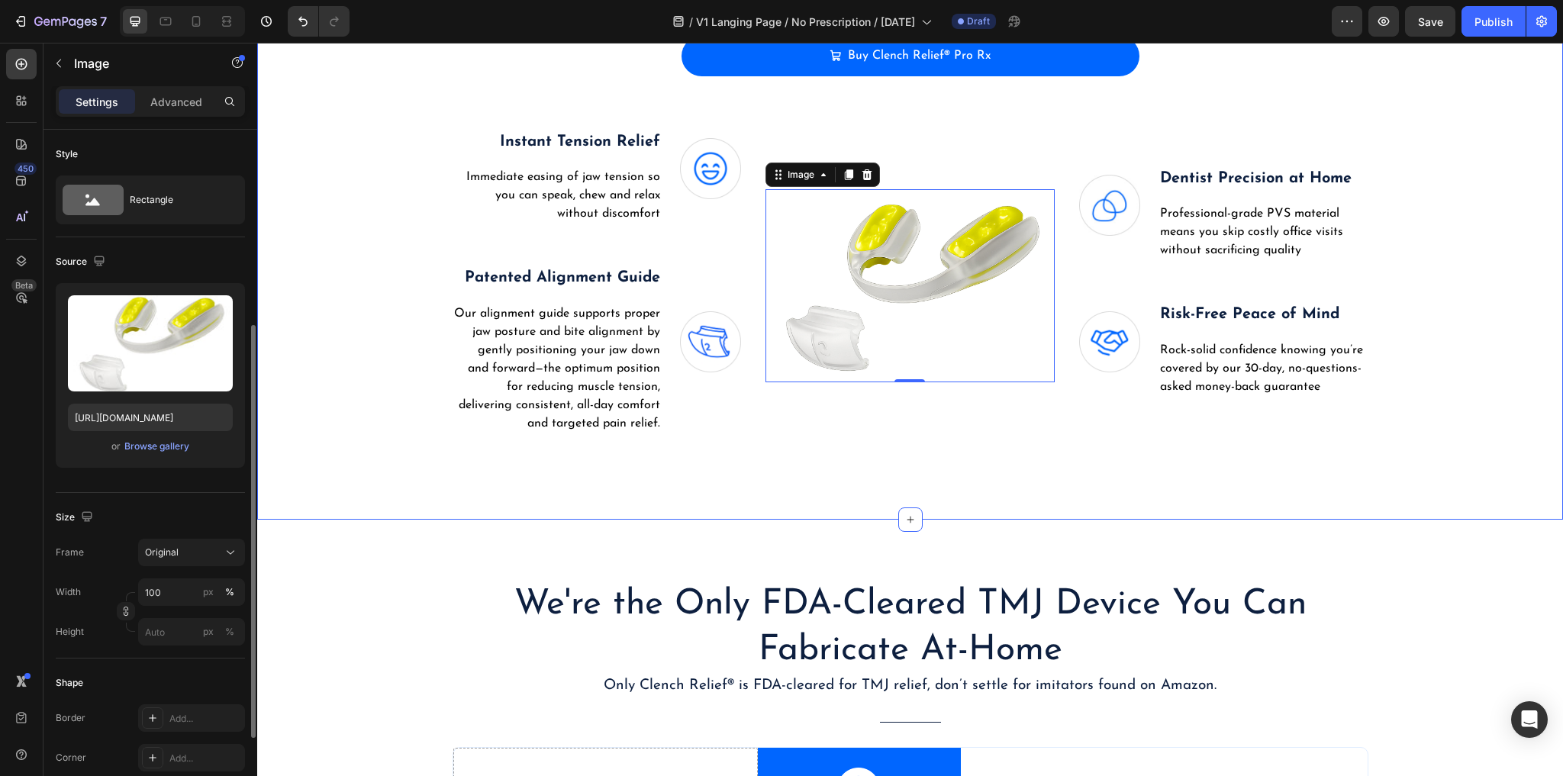
scroll to position [427, 0]
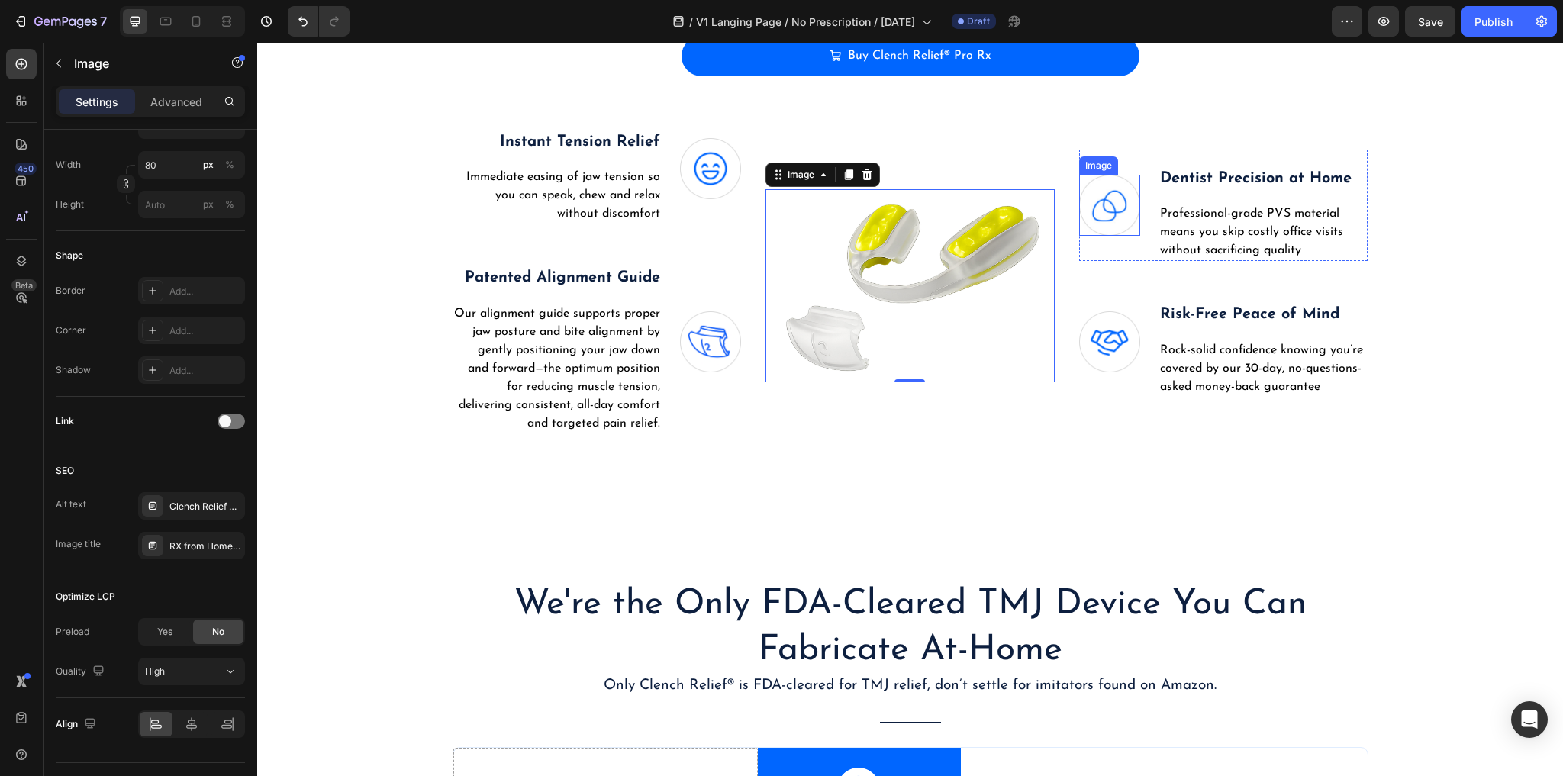
click at [1110, 207] on img at bounding box center [1109, 205] width 61 height 61
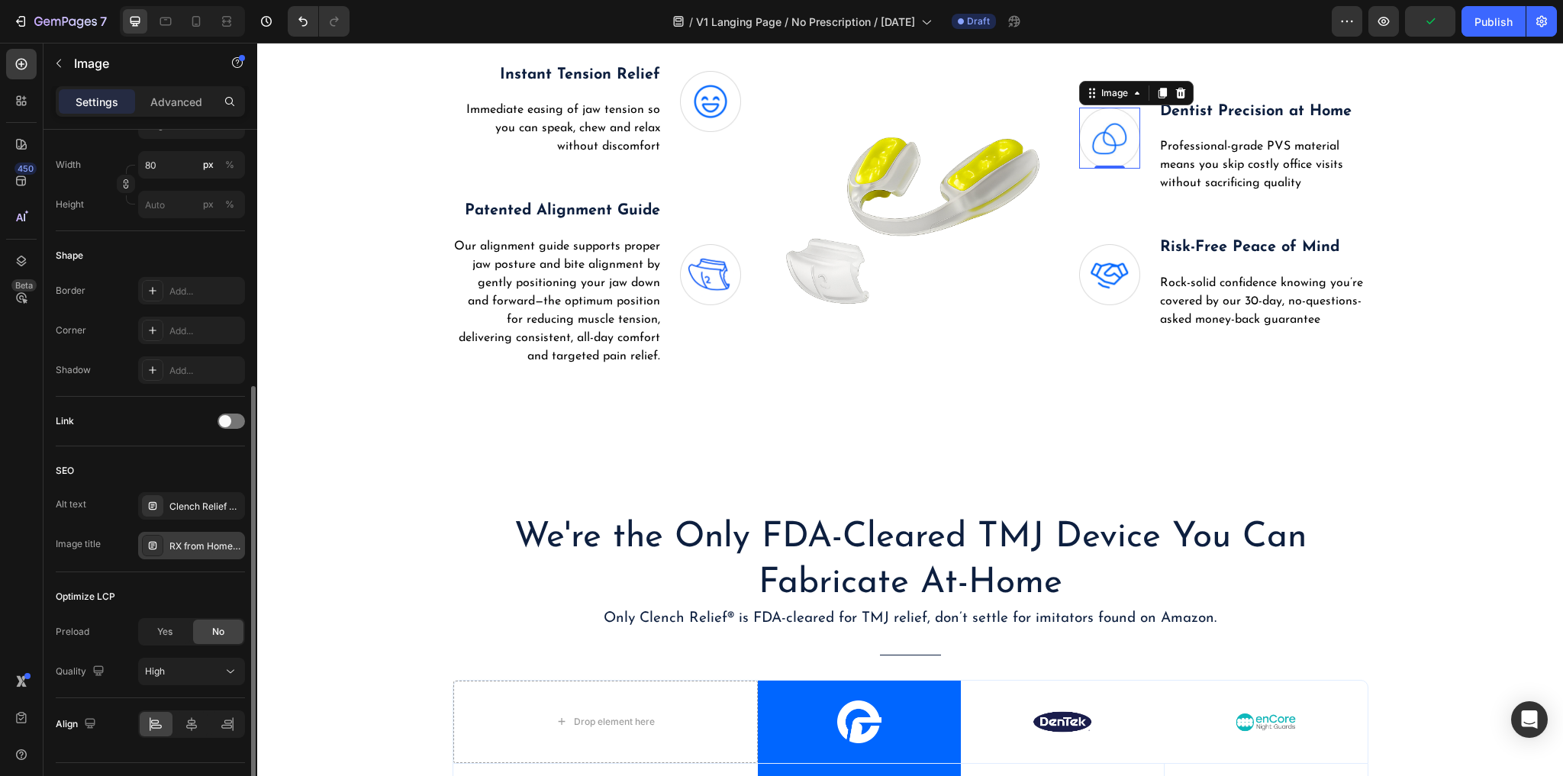
scroll to position [4151, 0]
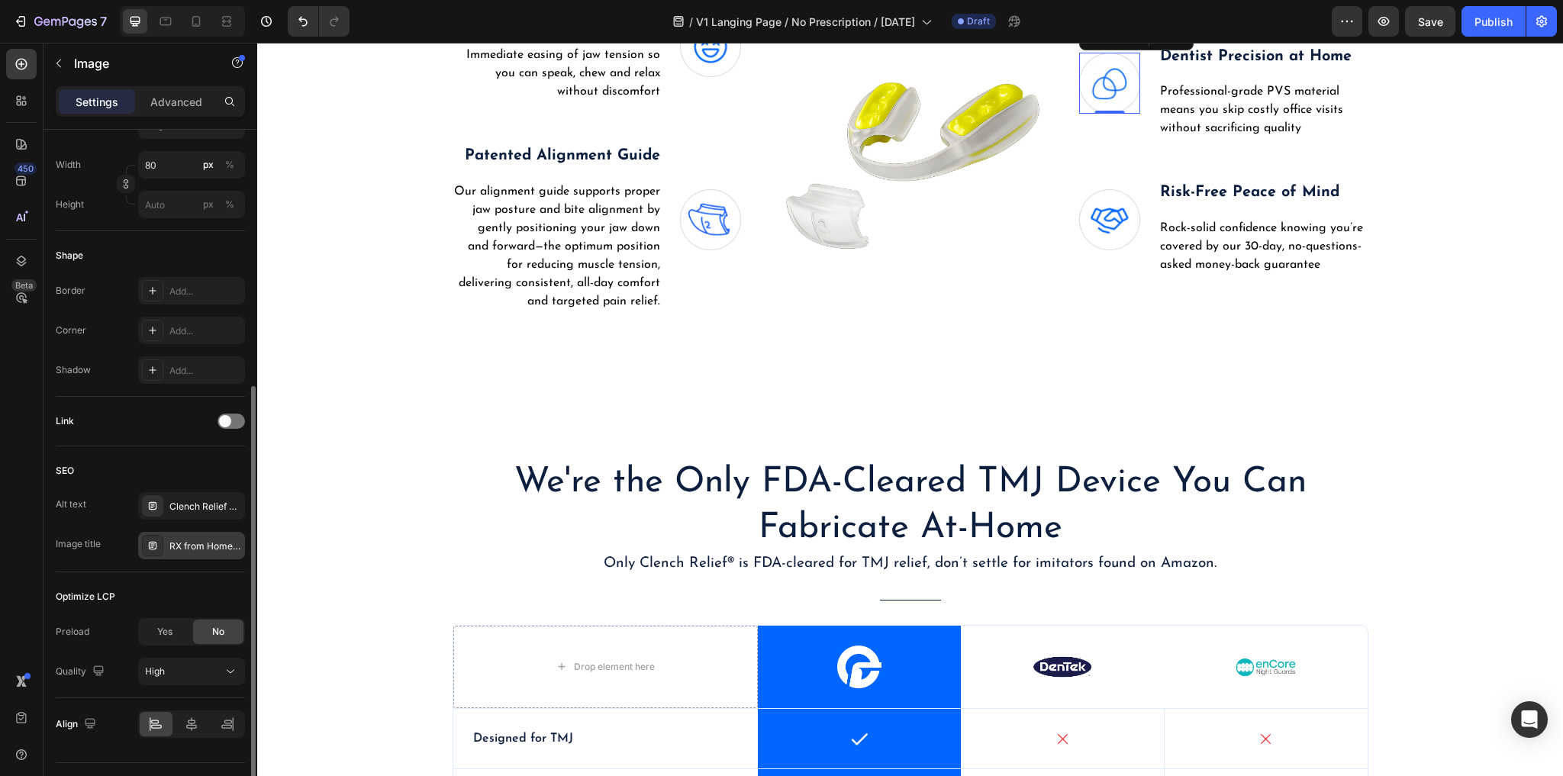
click at [192, 539] on div "RX from Home Icon" at bounding box center [205, 546] width 72 height 14
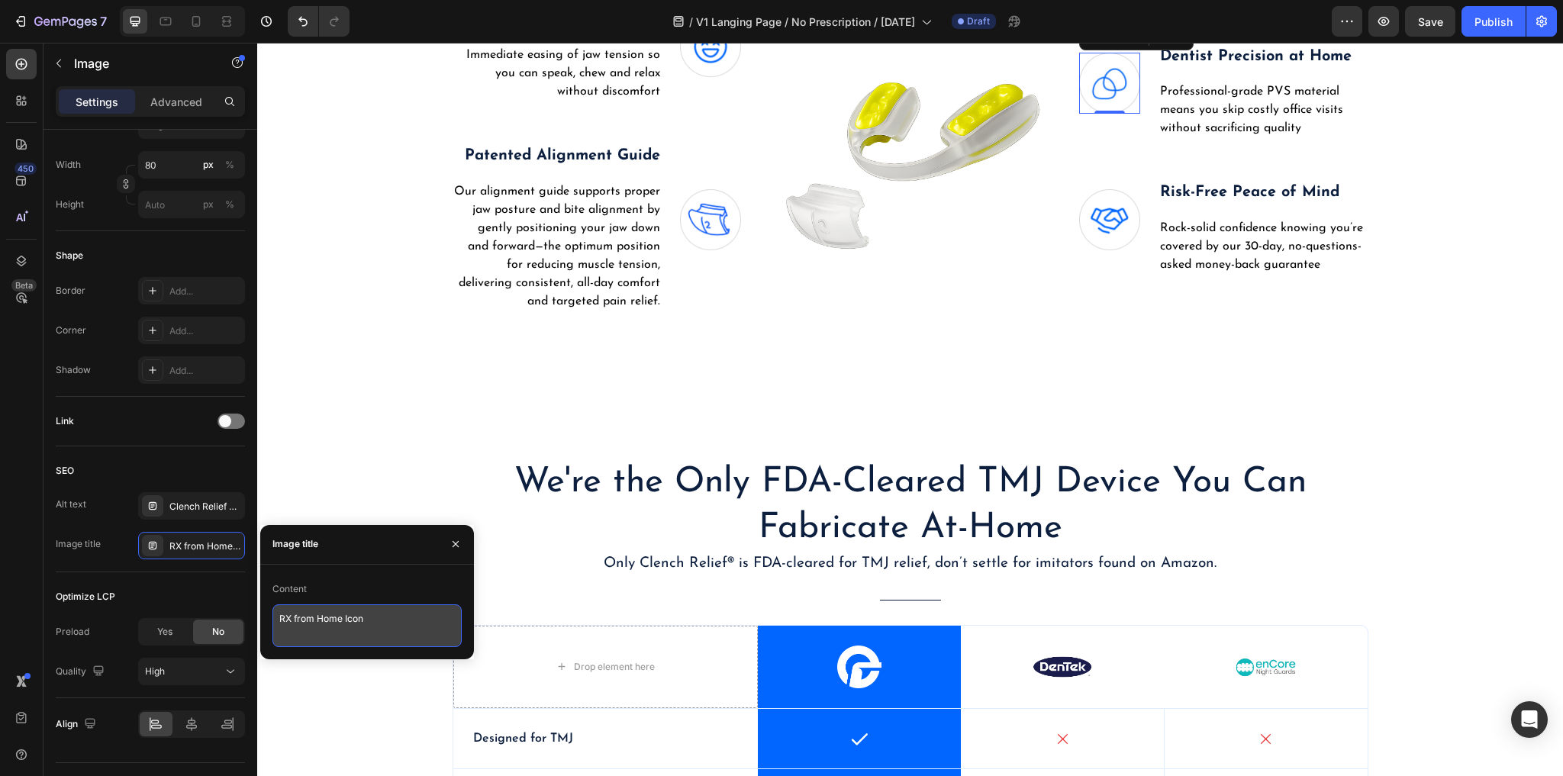
click at [340, 617] on textarea "RX from Home Icon" at bounding box center [366, 625] width 189 height 43
paste textarea "PVS"
type textarea "PVS Icon"
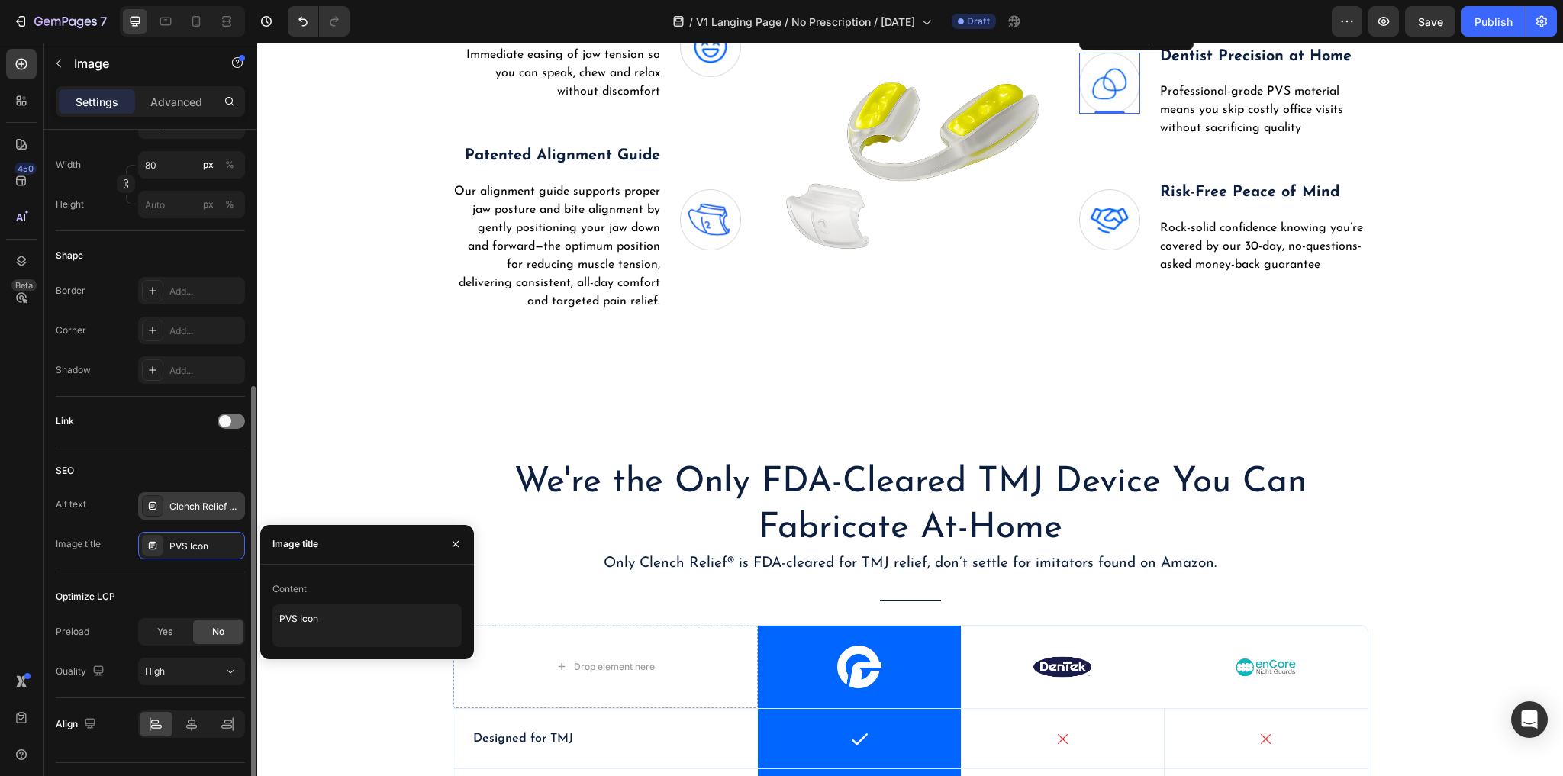
click at [172, 514] on div "Clench Relief Pro Rx comes with a viritual prescription you can get from home" at bounding box center [191, 505] width 107 height 27
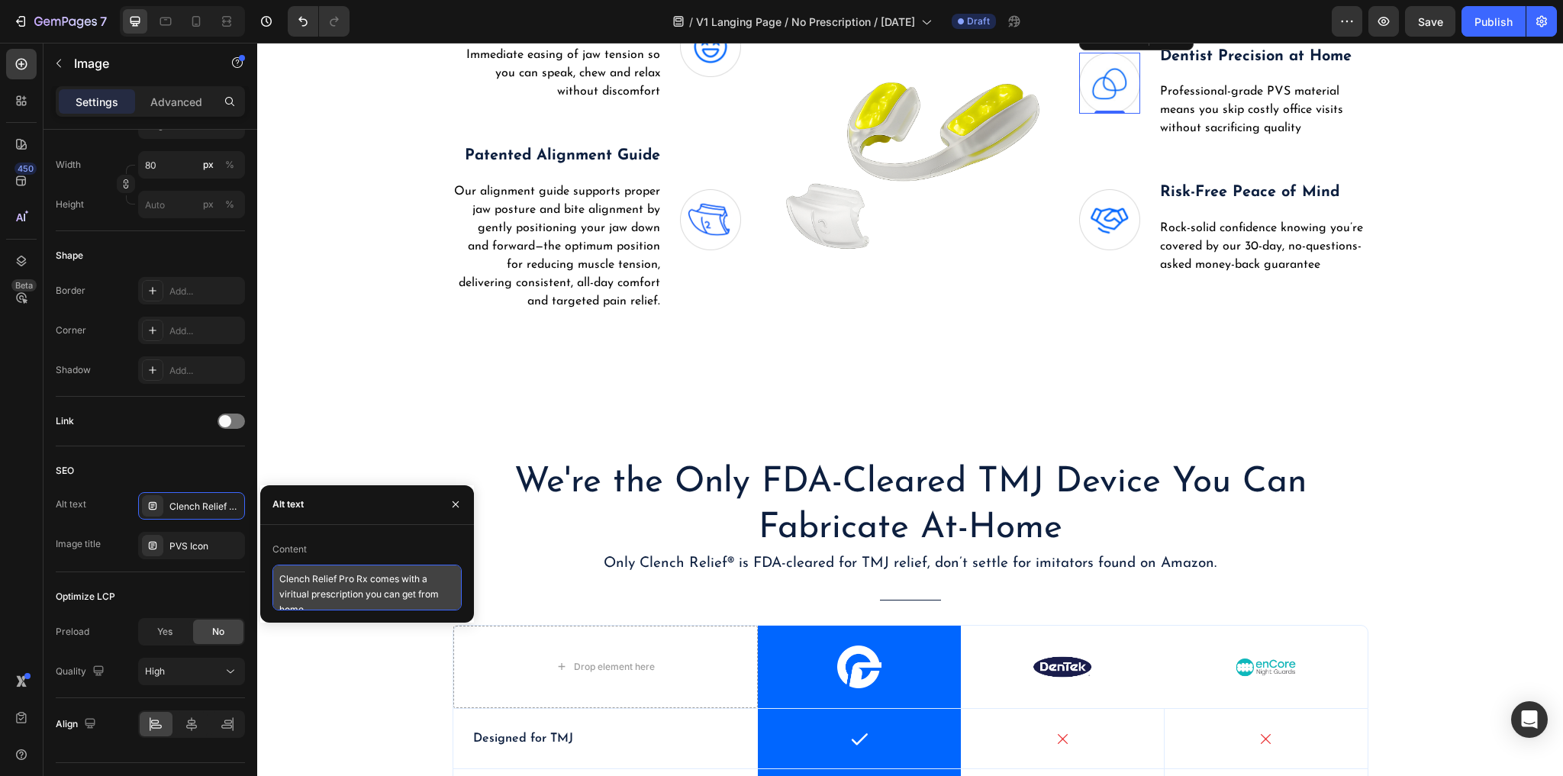
click at [345, 592] on textarea "Clench Relief Pro Rx comes with a viritual prescription you can get from home" at bounding box center [366, 588] width 189 height 46
paste textarea "dental-grade PVS material"
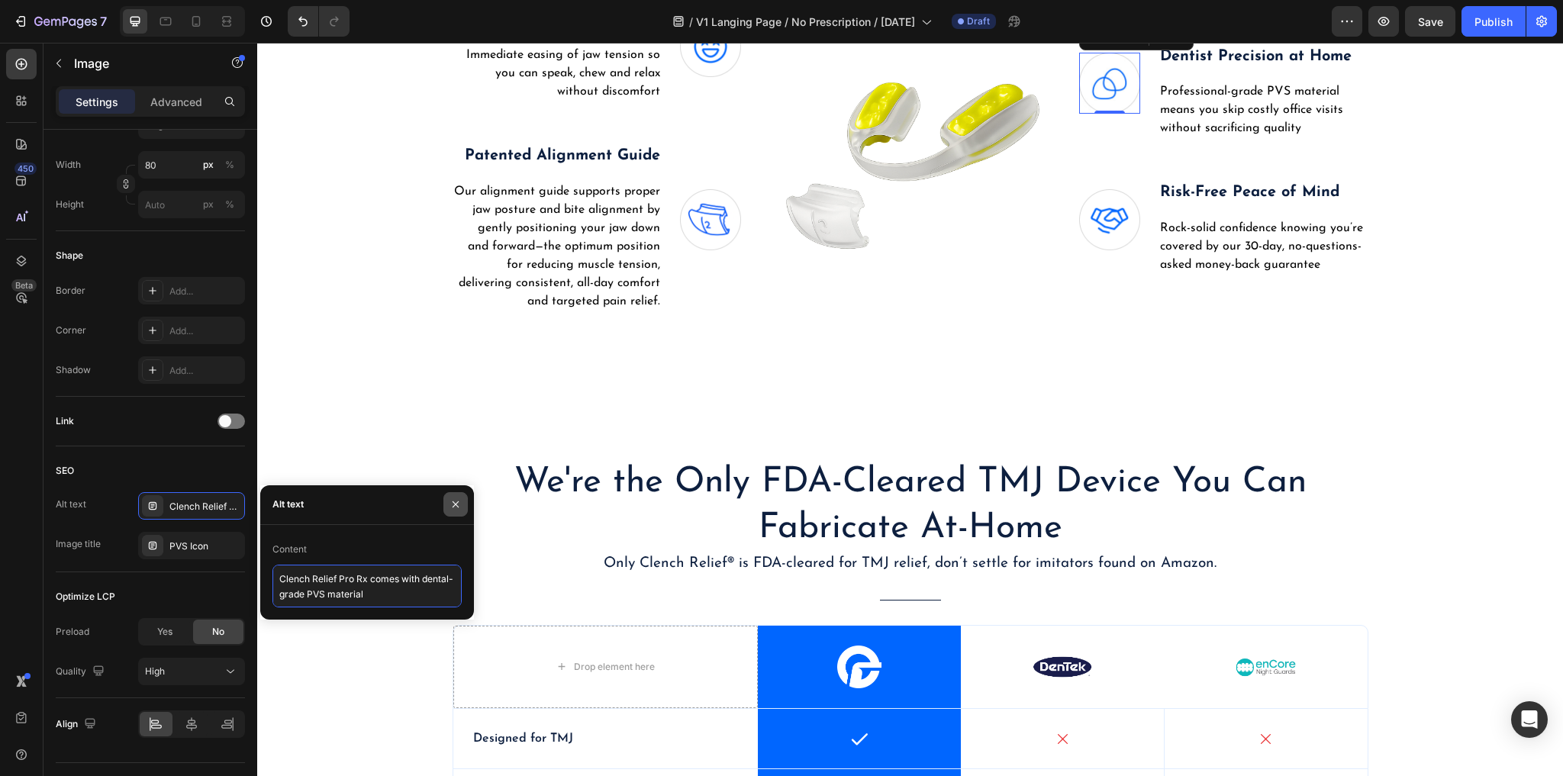
type textarea "Clench Relief Pro Rx comes with dental-grade PVS material"
click at [454, 504] on icon "button" at bounding box center [455, 504] width 12 height 12
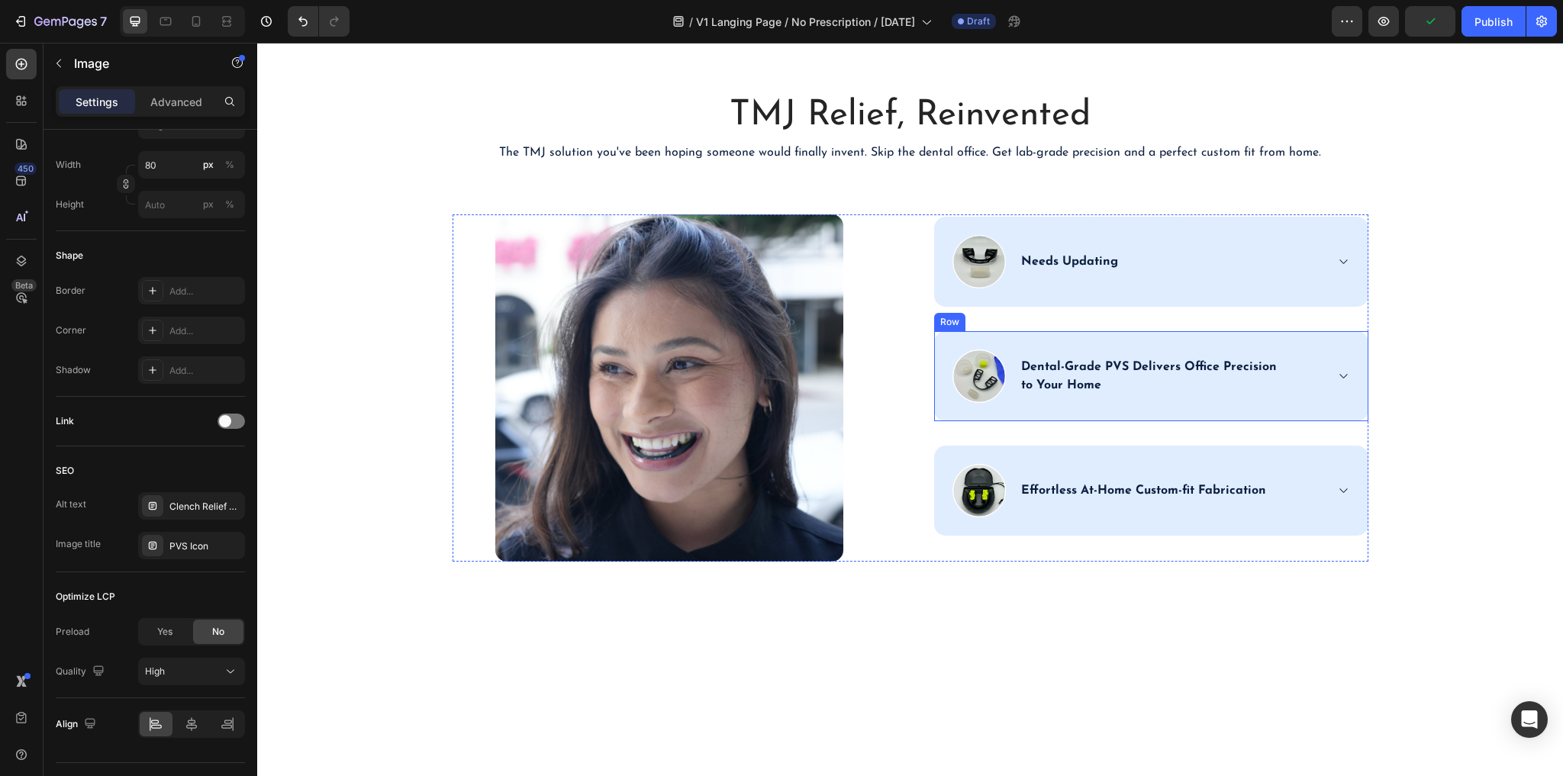
scroll to position [1981, 0]
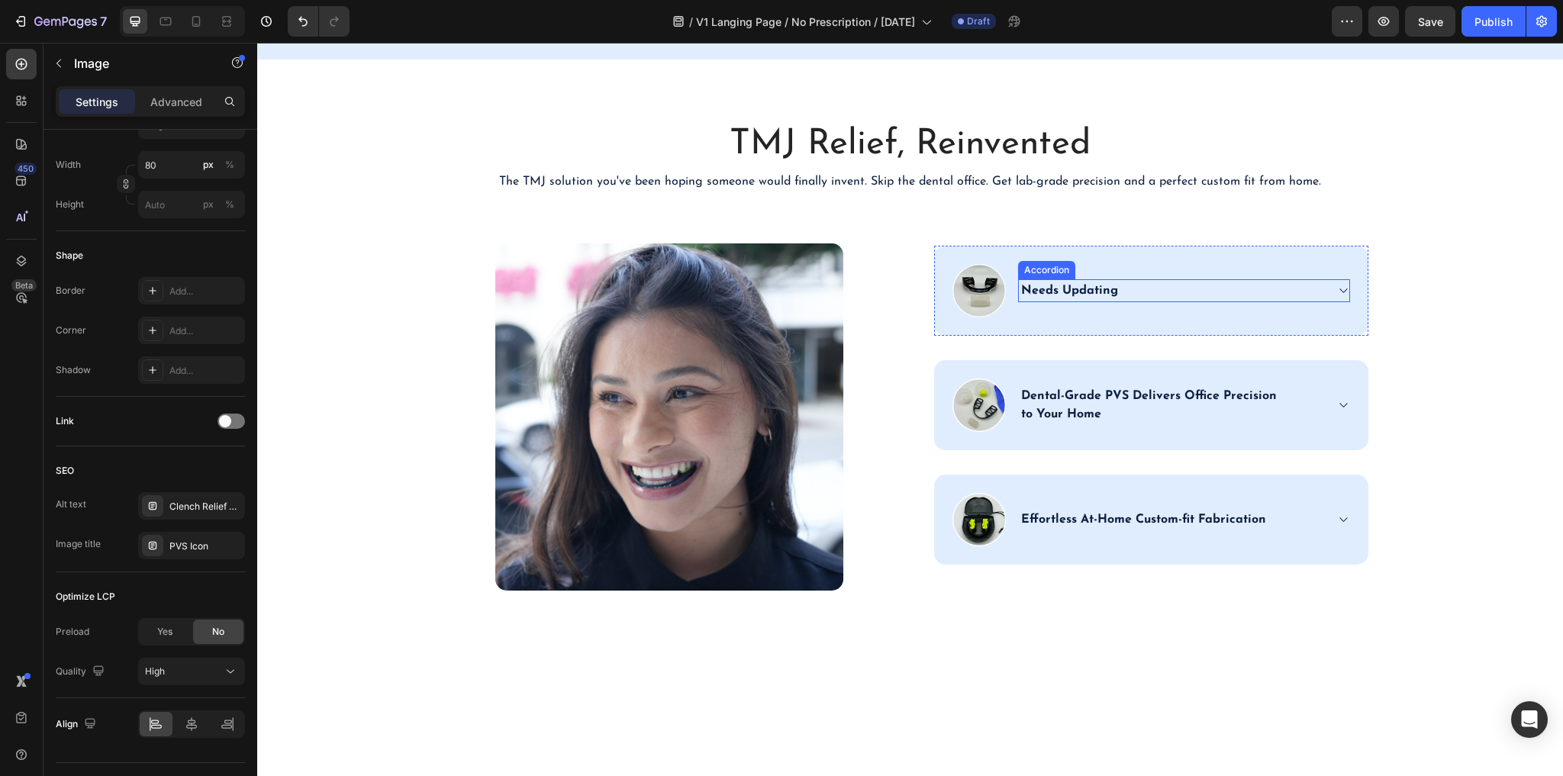
click at [1325, 302] on div "Needs Updating" at bounding box center [1184, 290] width 330 height 23
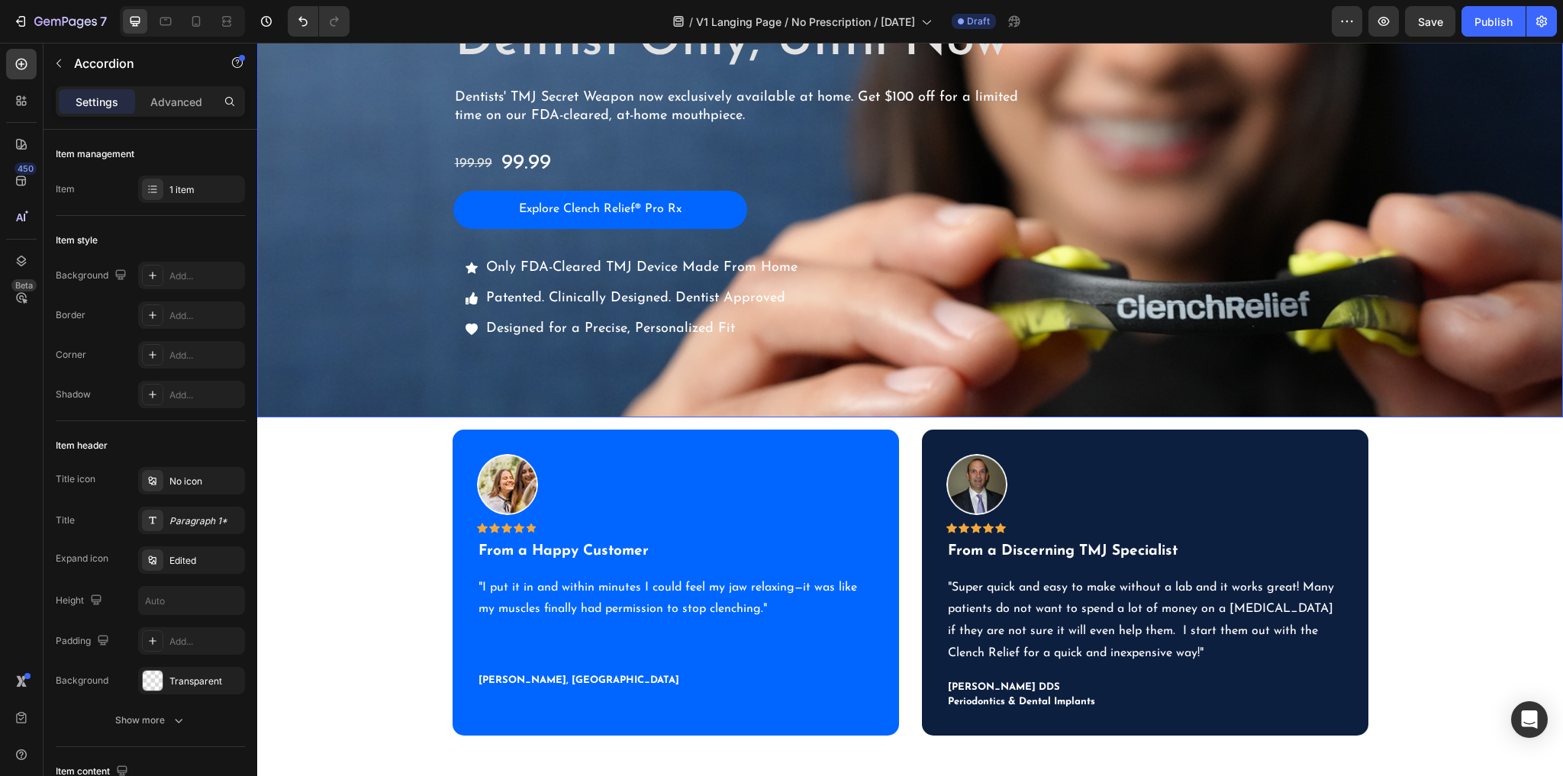
scroll to position [0, 0]
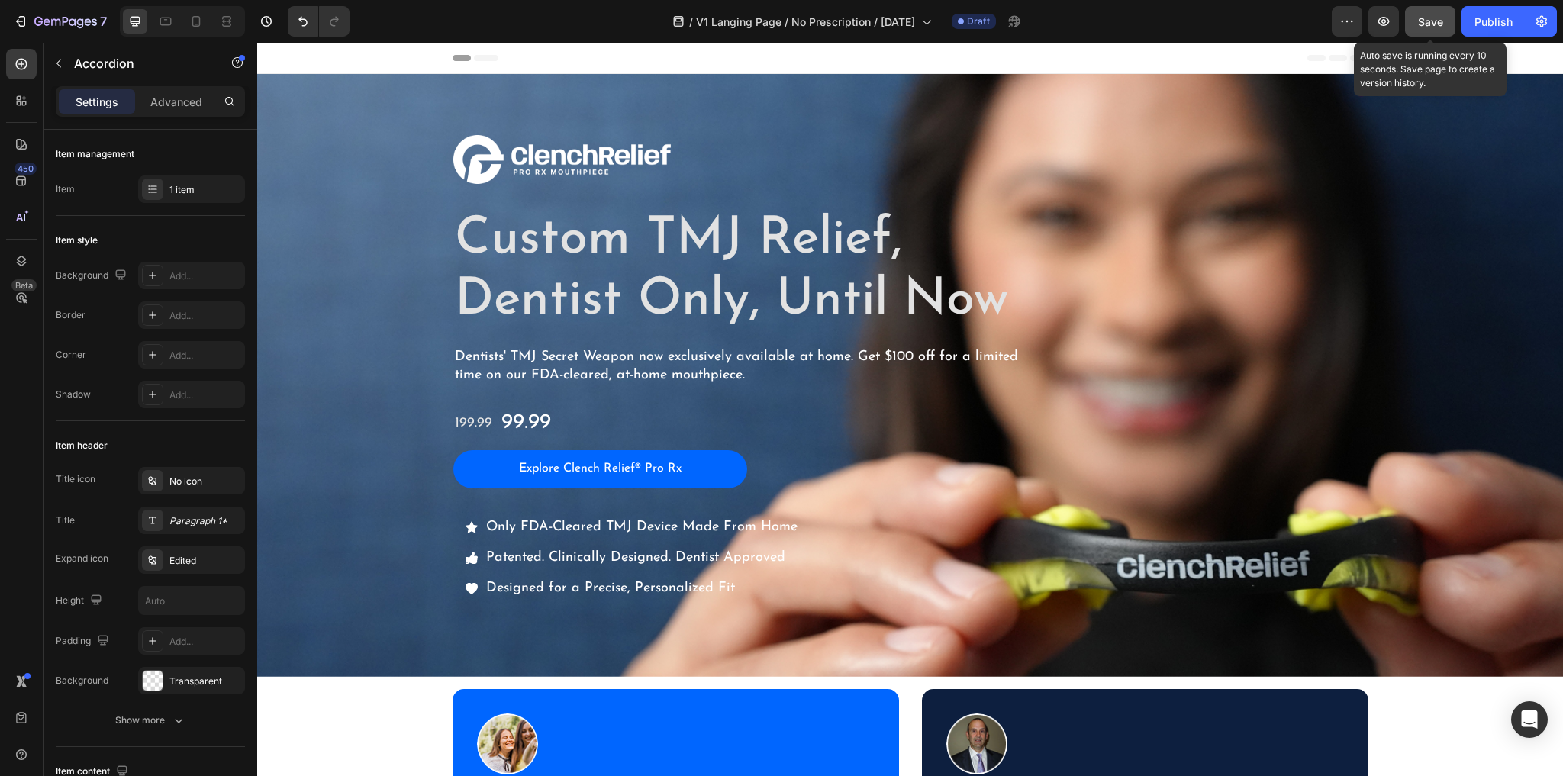
click at [1433, 25] on span "Save" at bounding box center [1430, 21] width 25 height 13
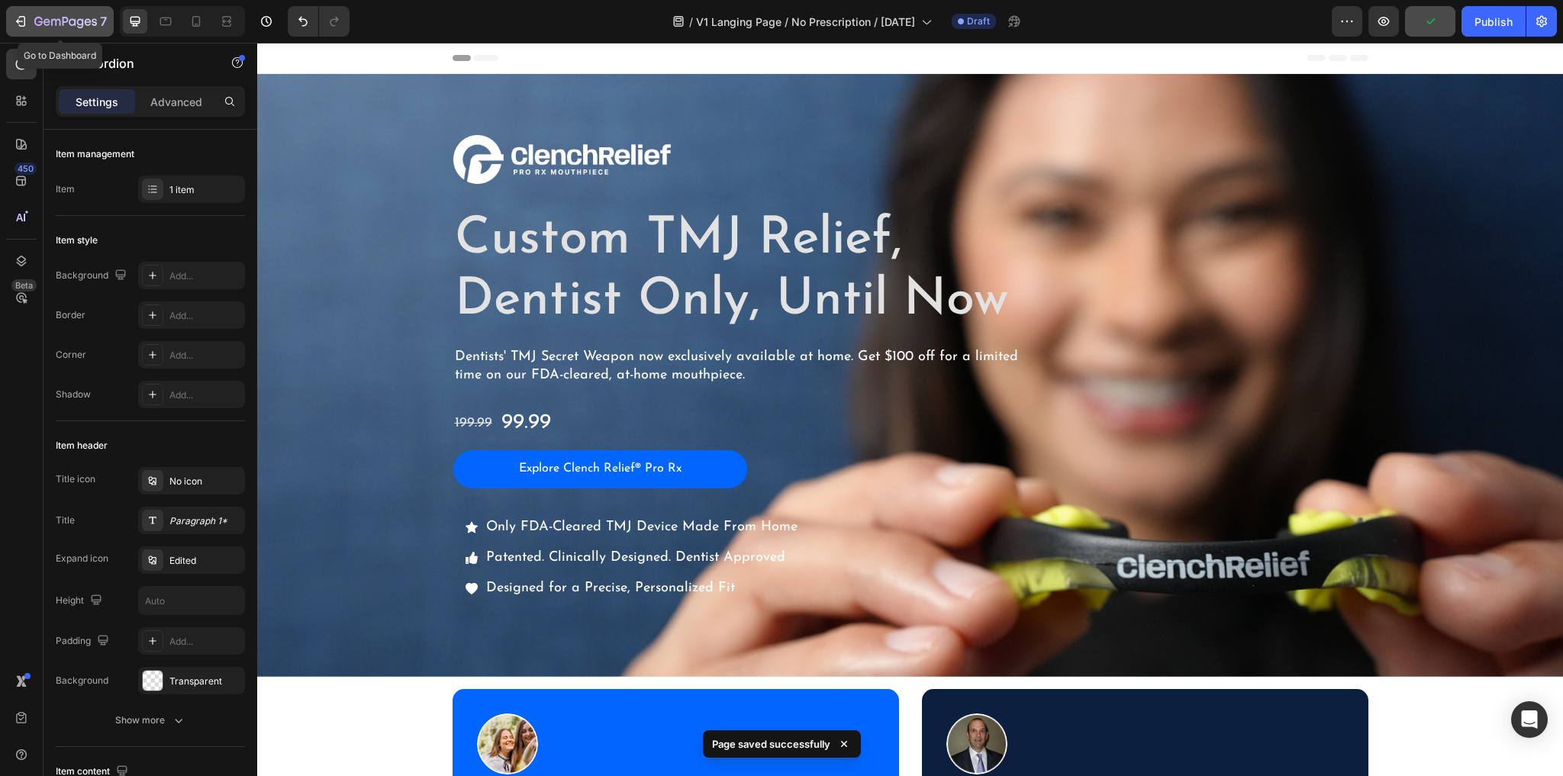
click at [65, 22] on icon "button" at bounding box center [66, 21] width 6 height 9
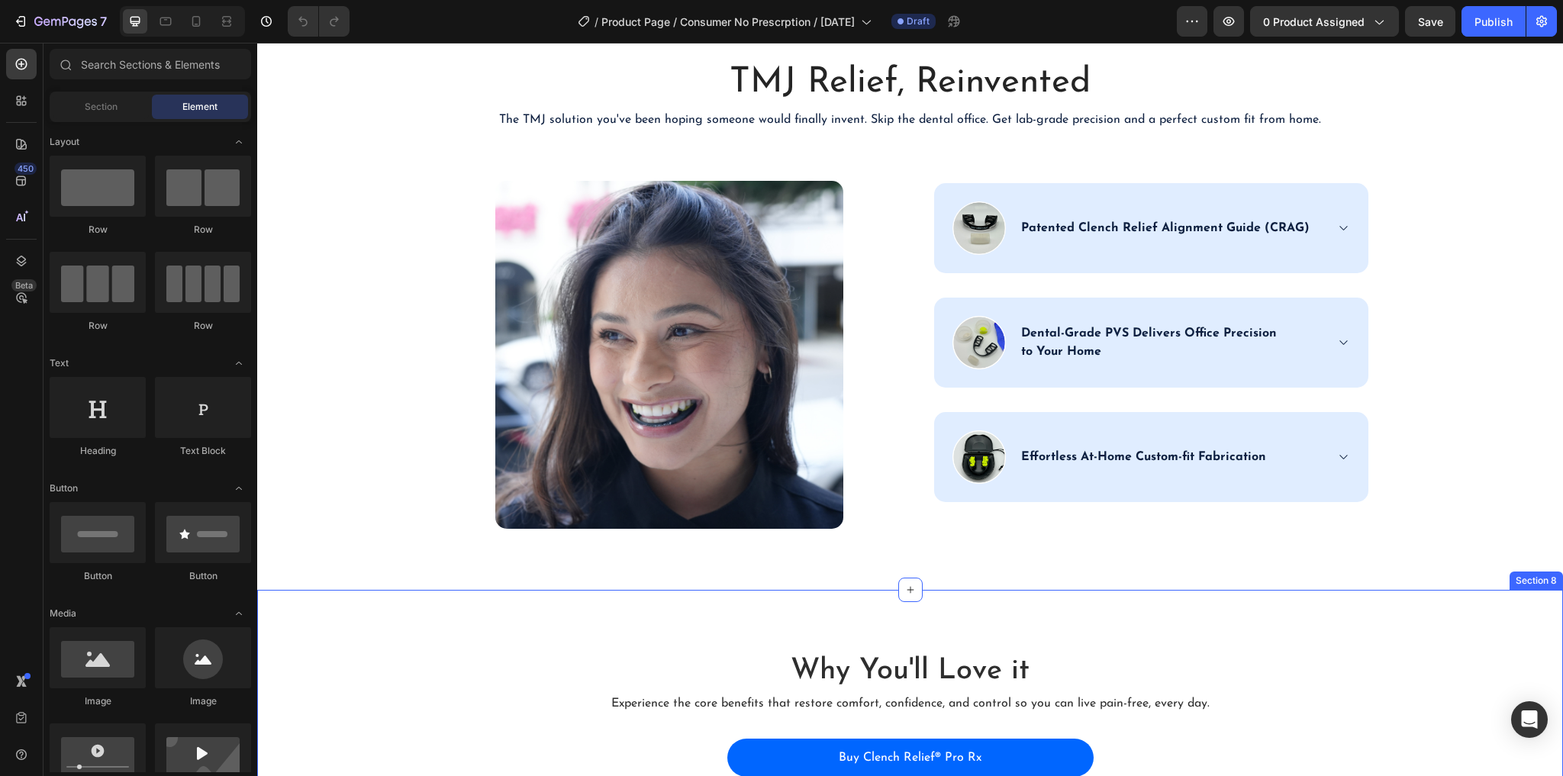
scroll to position [2686, 0]
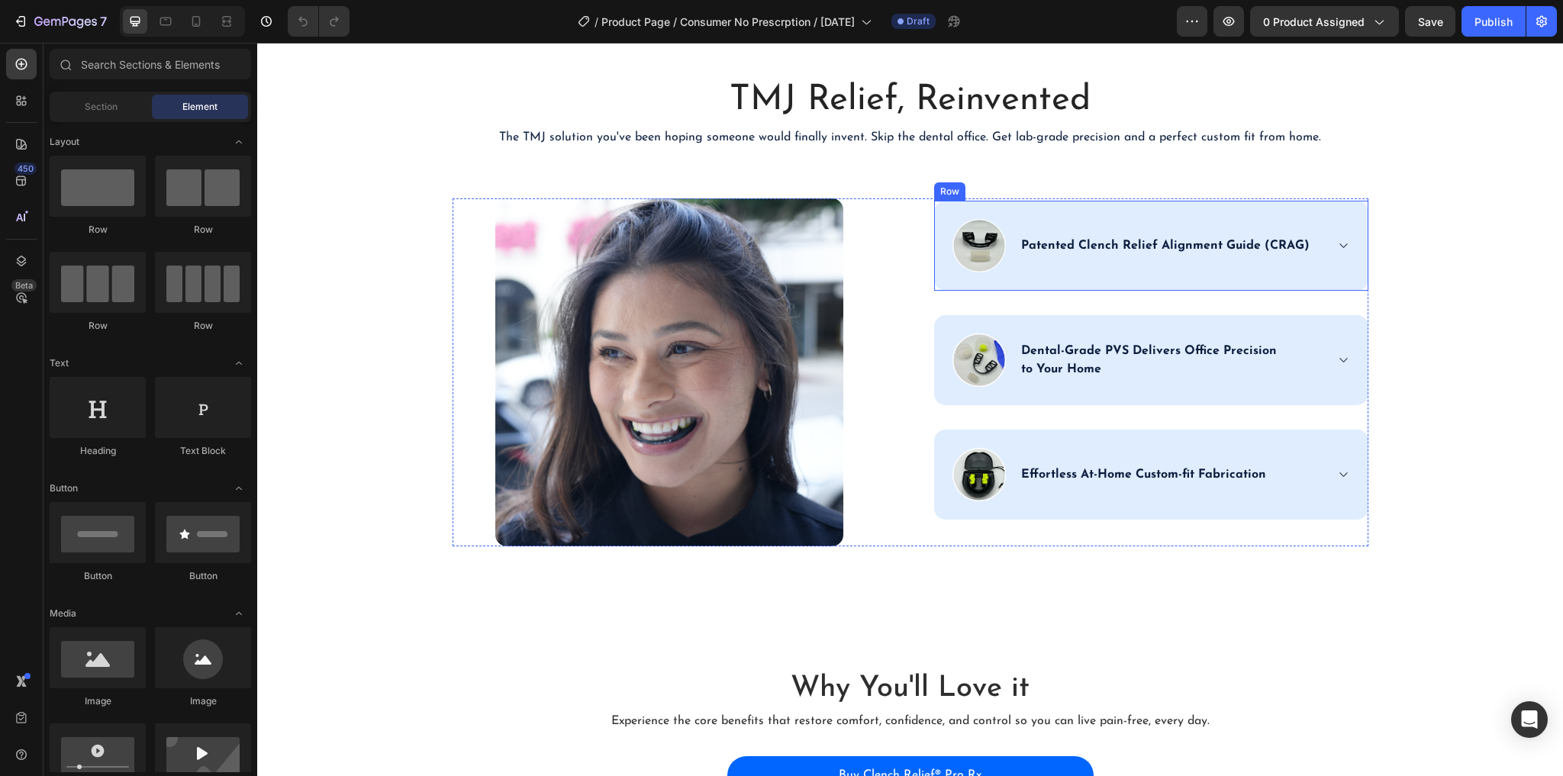
click at [1101, 253] on p "Patented Clench Relief Alignment Guide (CRAG)" at bounding box center [1165, 246] width 288 height 18
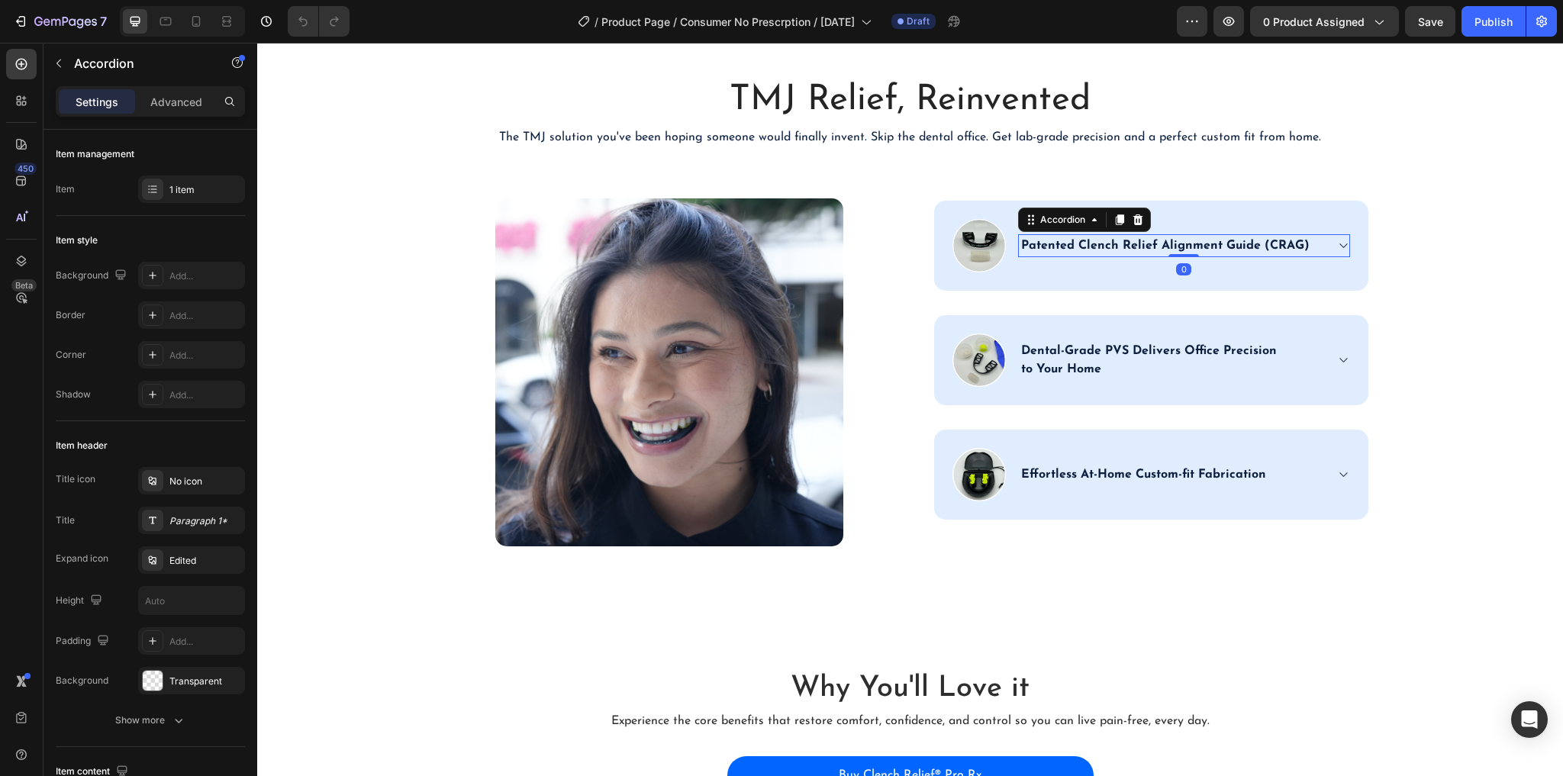
click at [1101, 253] on p "Patented Clench Relief Alignment Guide (CRAG)" at bounding box center [1165, 246] width 288 height 18
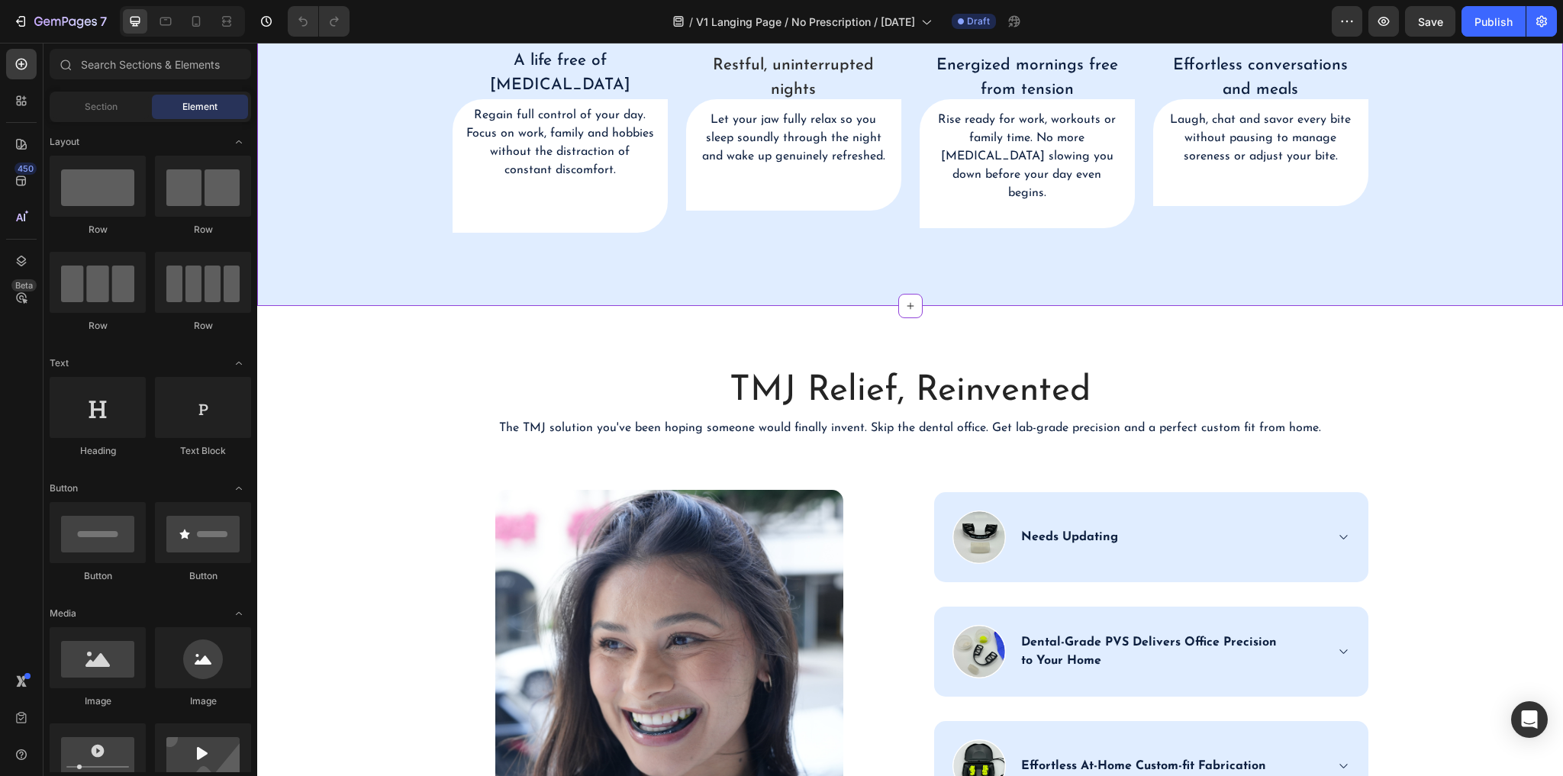
scroll to position [2137, 0]
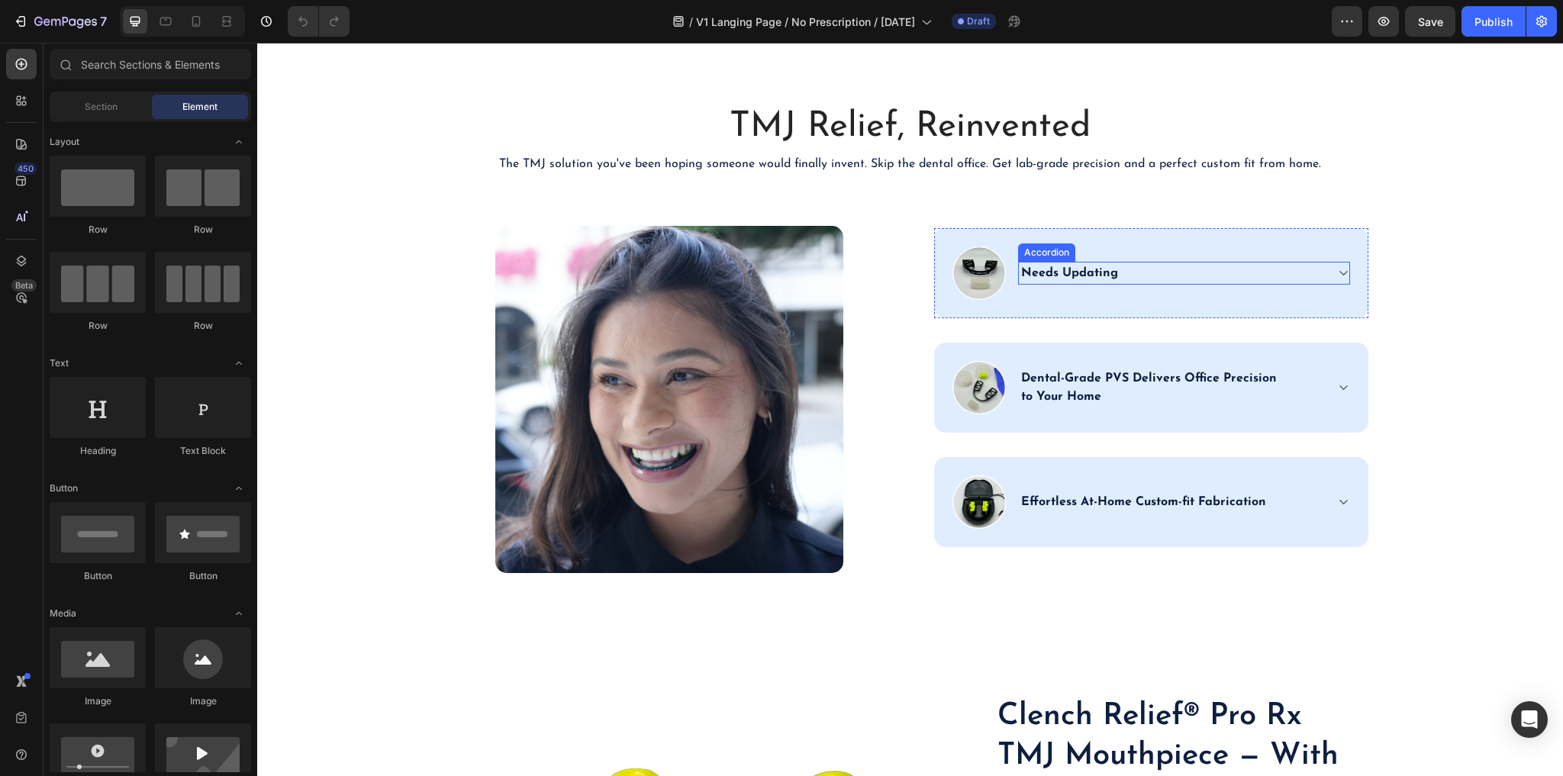
click at [1059, 269] on p "Needs Updating" at bounding box center [1069, 273] width 97 height 18
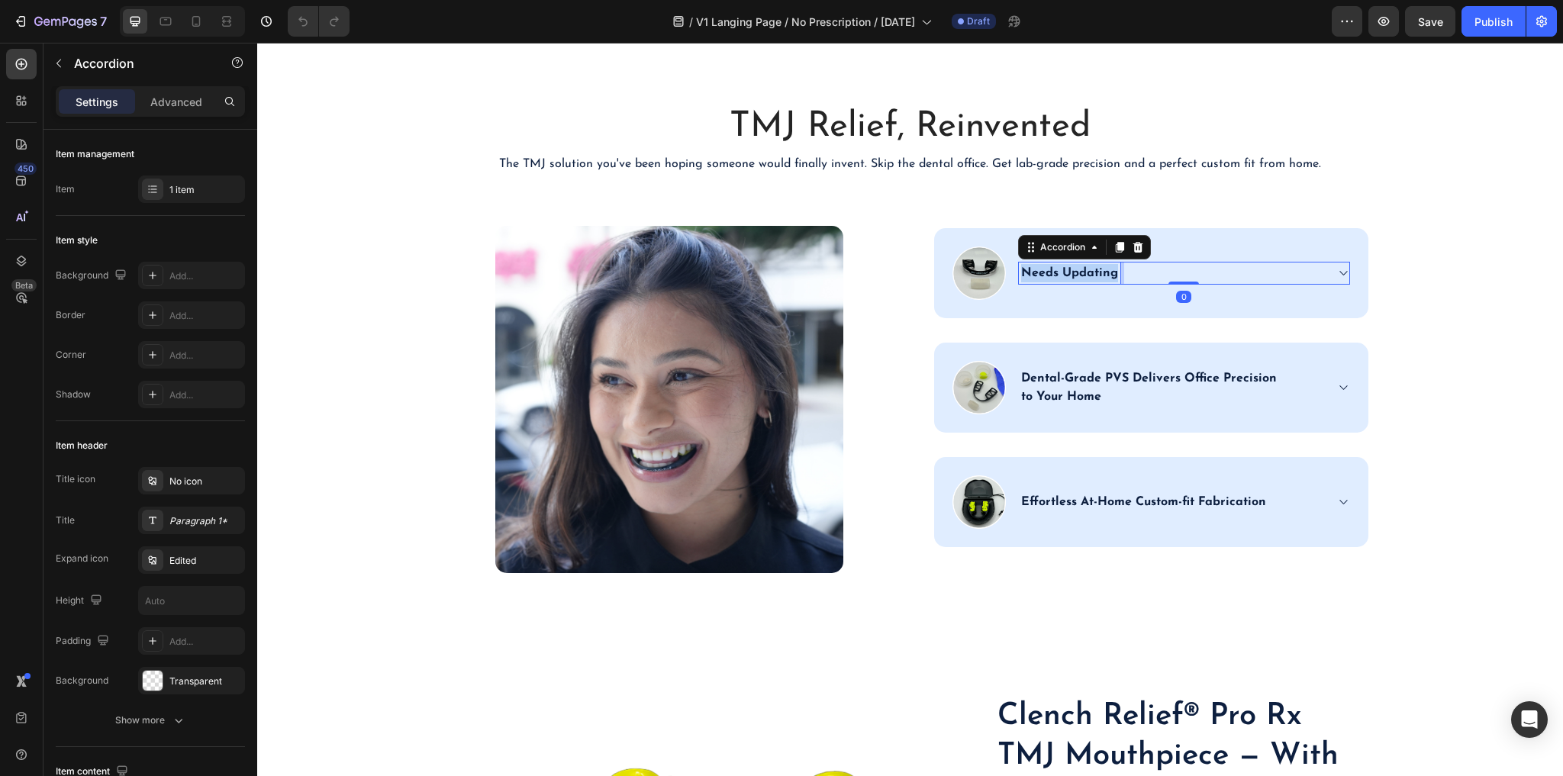
click at [1059, 269] on p "Needs Updating" at bounding box center [1069, 273] width 97 height 18
click at [1349, 271] on div "Image Patented Clench Relief Alignment Guide (CRAG) Accordion 0 Row" at bounding box center [1151, 273] width 434 height 90
click at [1343, 268] on icon at bounding box center [1342, 273] width 11 height 12
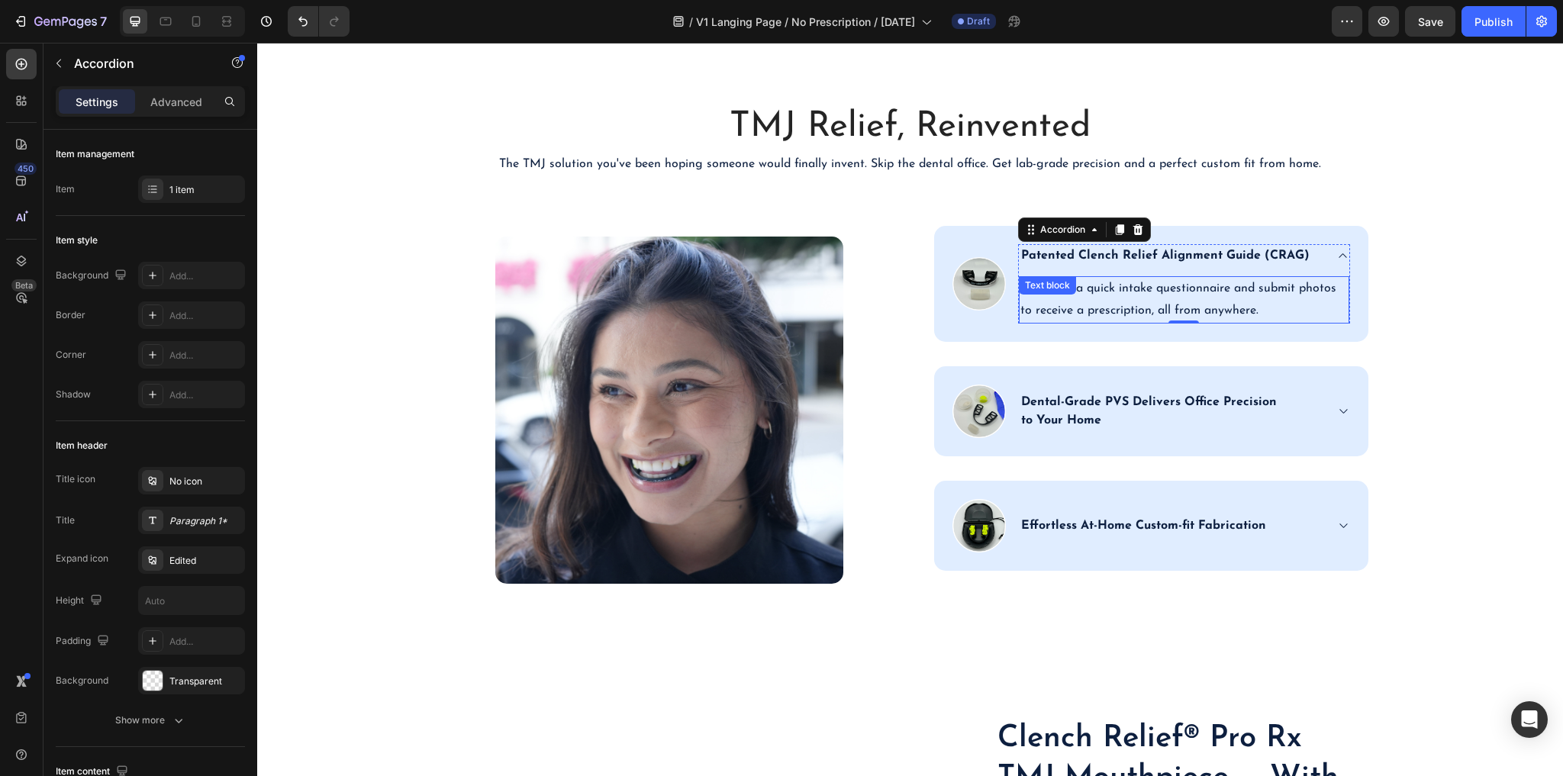
click at [1149, 301] on p "Complete a quick intake questionnaire and submit photos to receive a prescripti…" at bounding box center [1183, 300] width 327 height 44
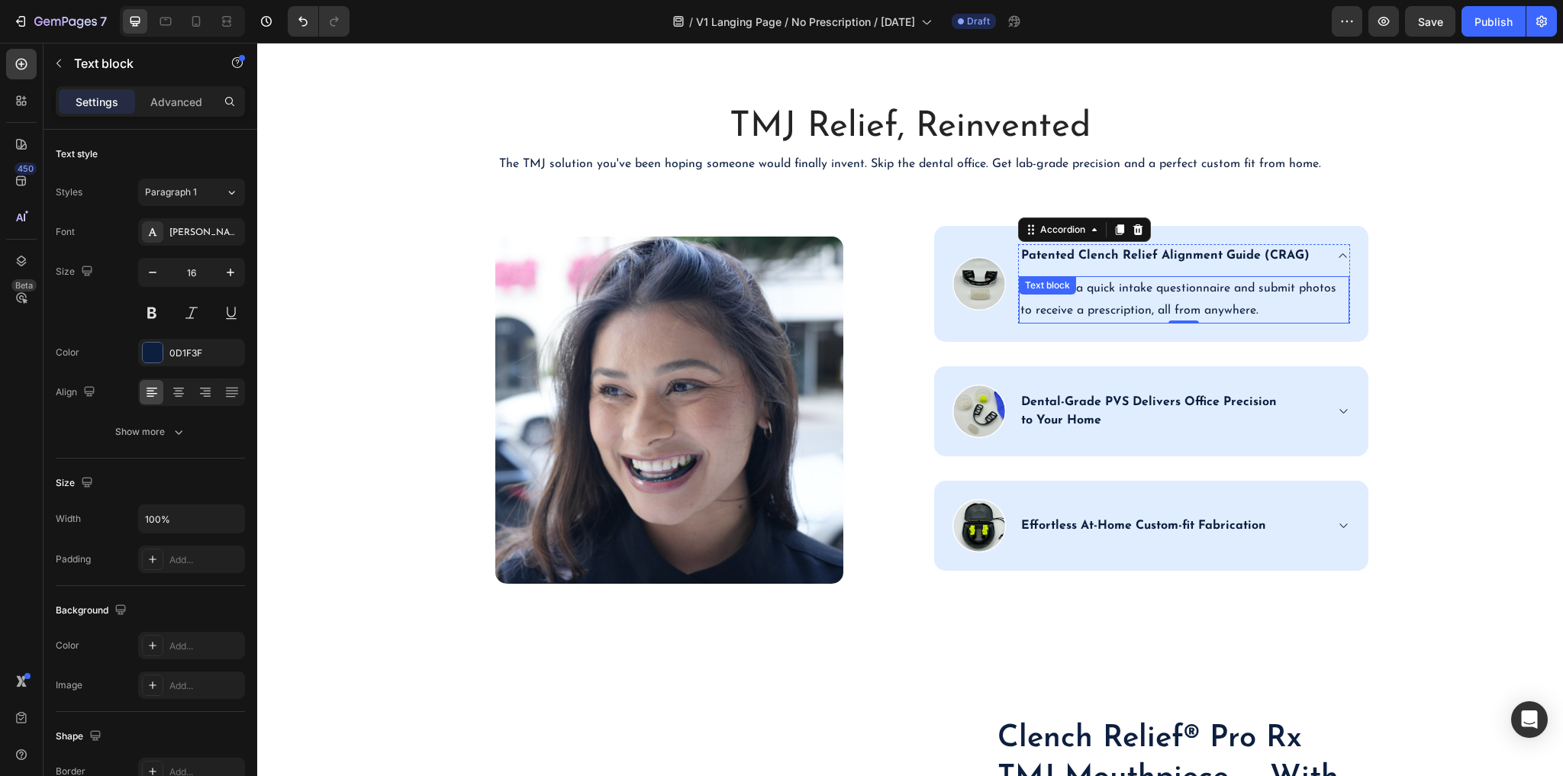
click at [1149, 301] on p "Complete a quick intake questionnaire and submit photos to receive a prescripti…" at bounding box center [1183, 300] width 327 height 44
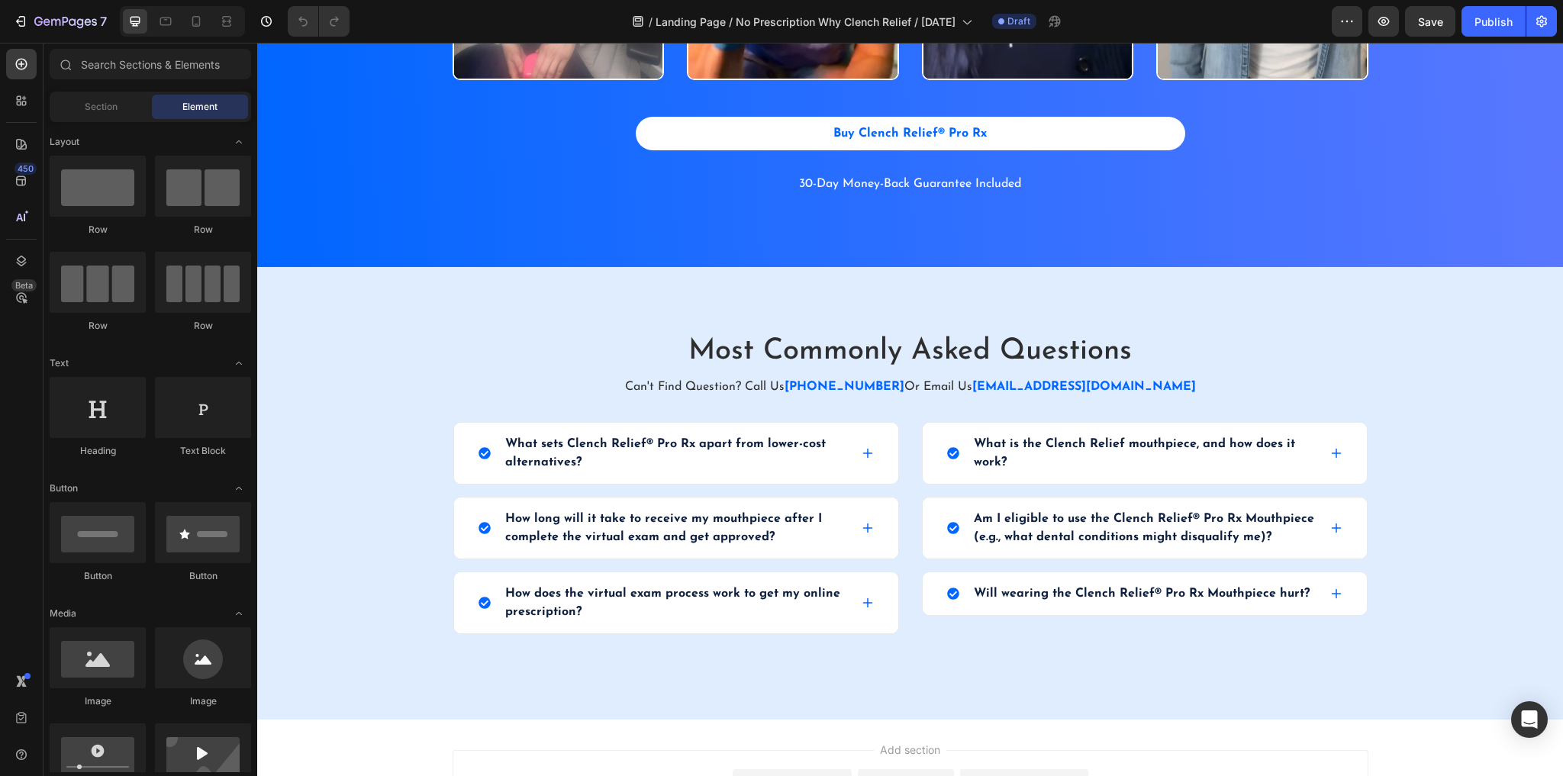
scroll to position [2617, 0]
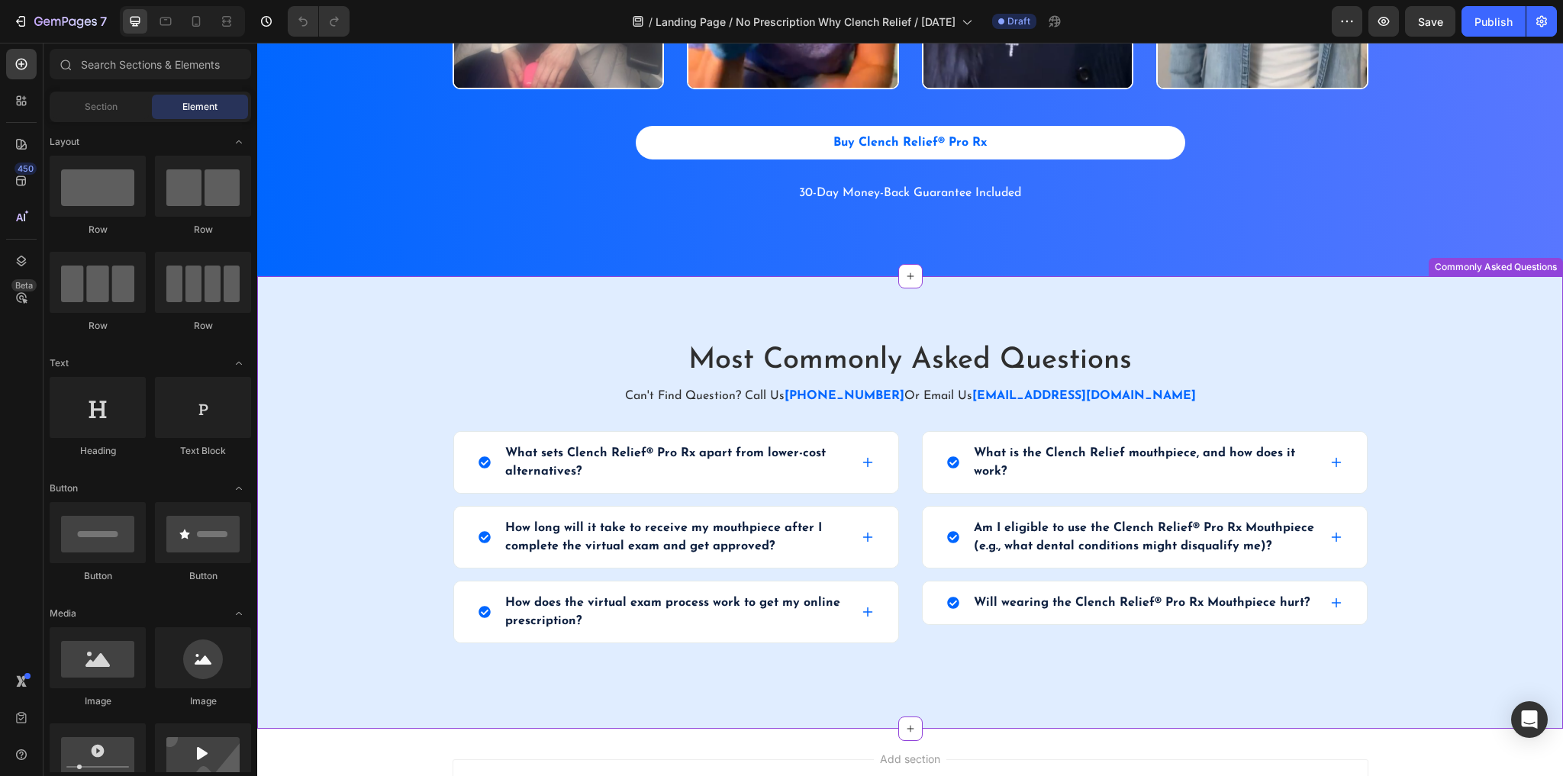
click at [1425, 408] on div "Most Commonly Asked Questions Heading Can't Find Question? Call Us [PHONE_NUMBE…" at bounding box center [910, 502] width 1283 height 330
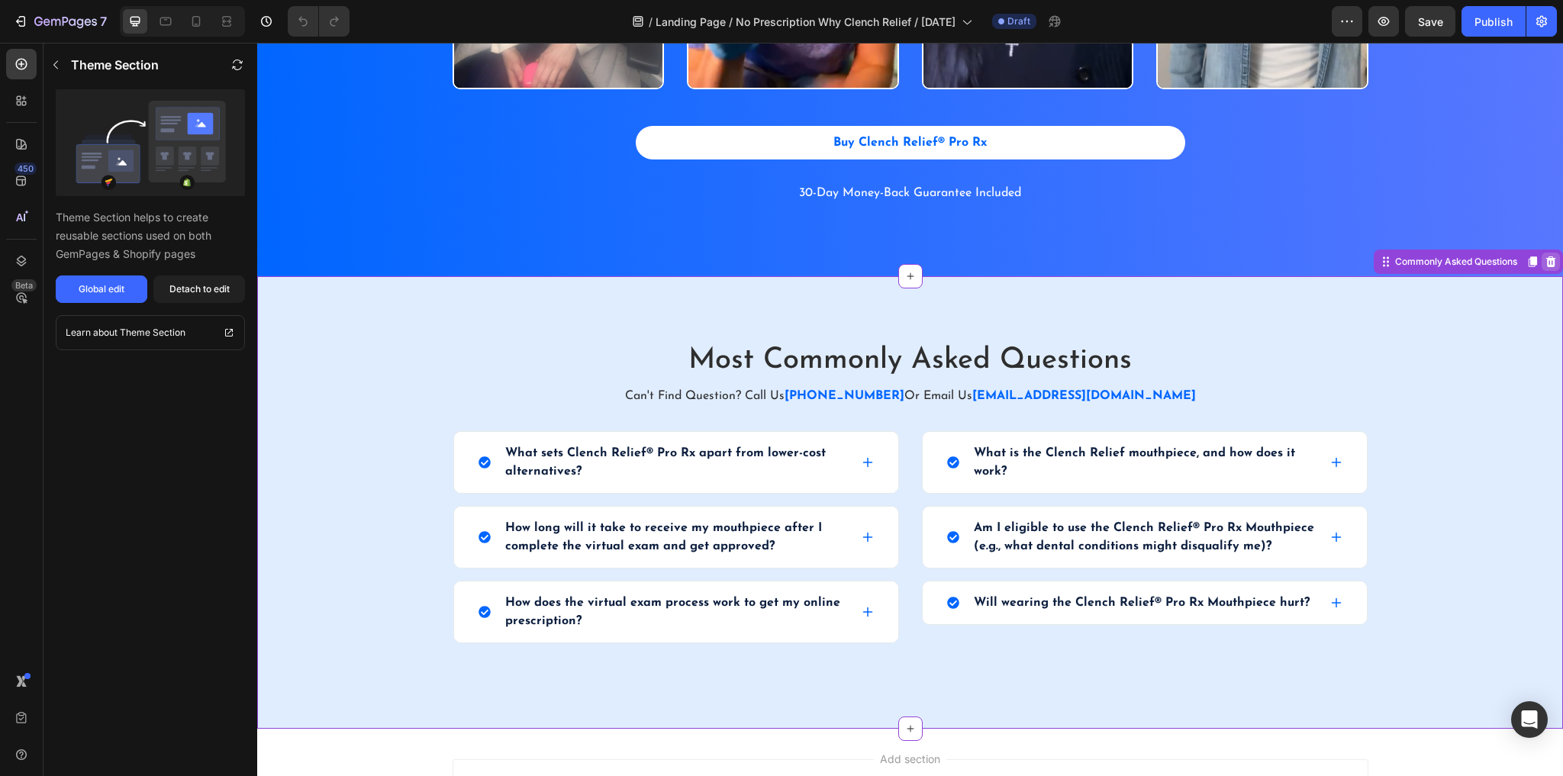
click at [1544, 263] on icon at bounding box center [1550, 262] width 12 height 12
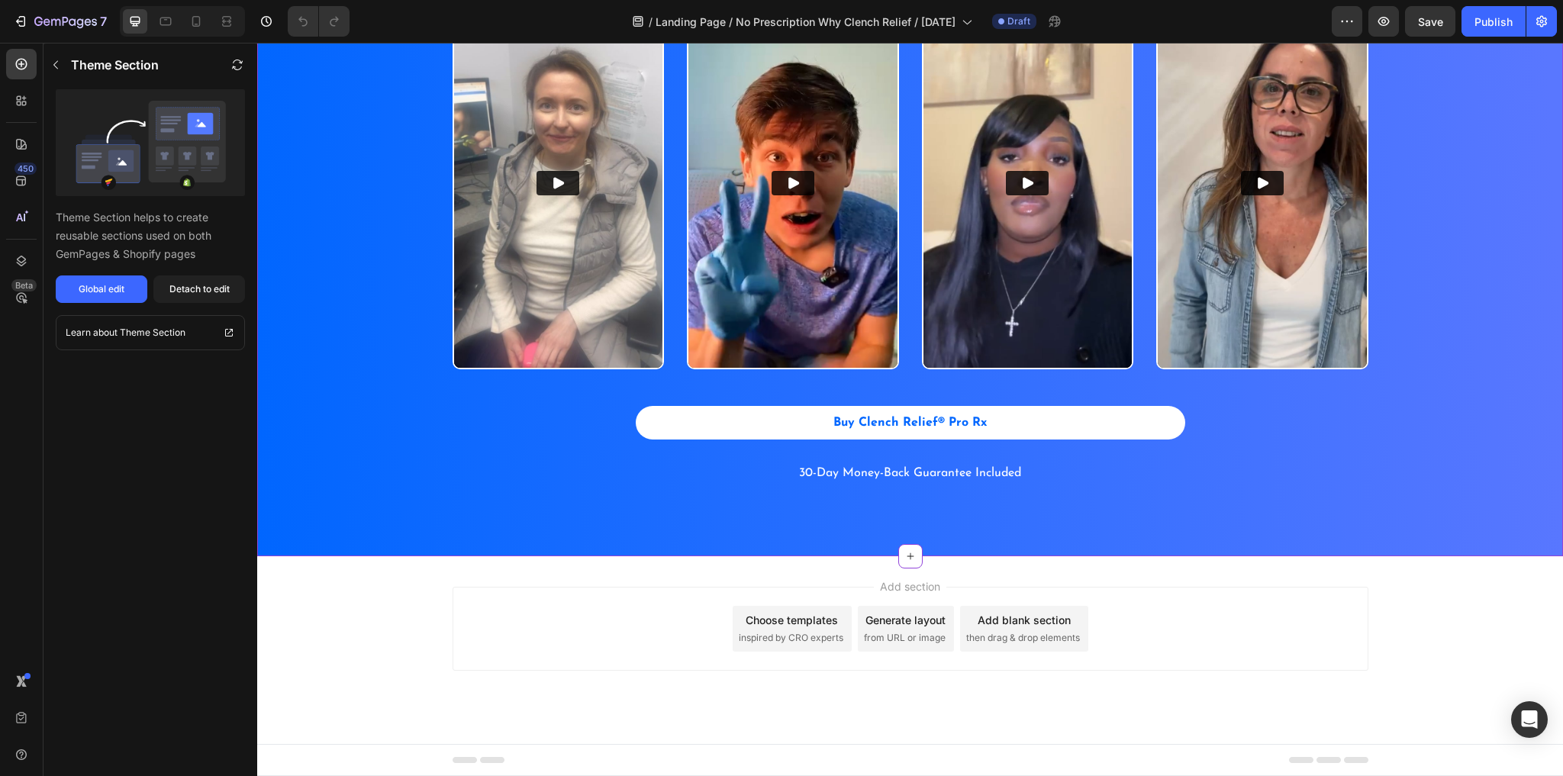
scroll to position [2337, 0]
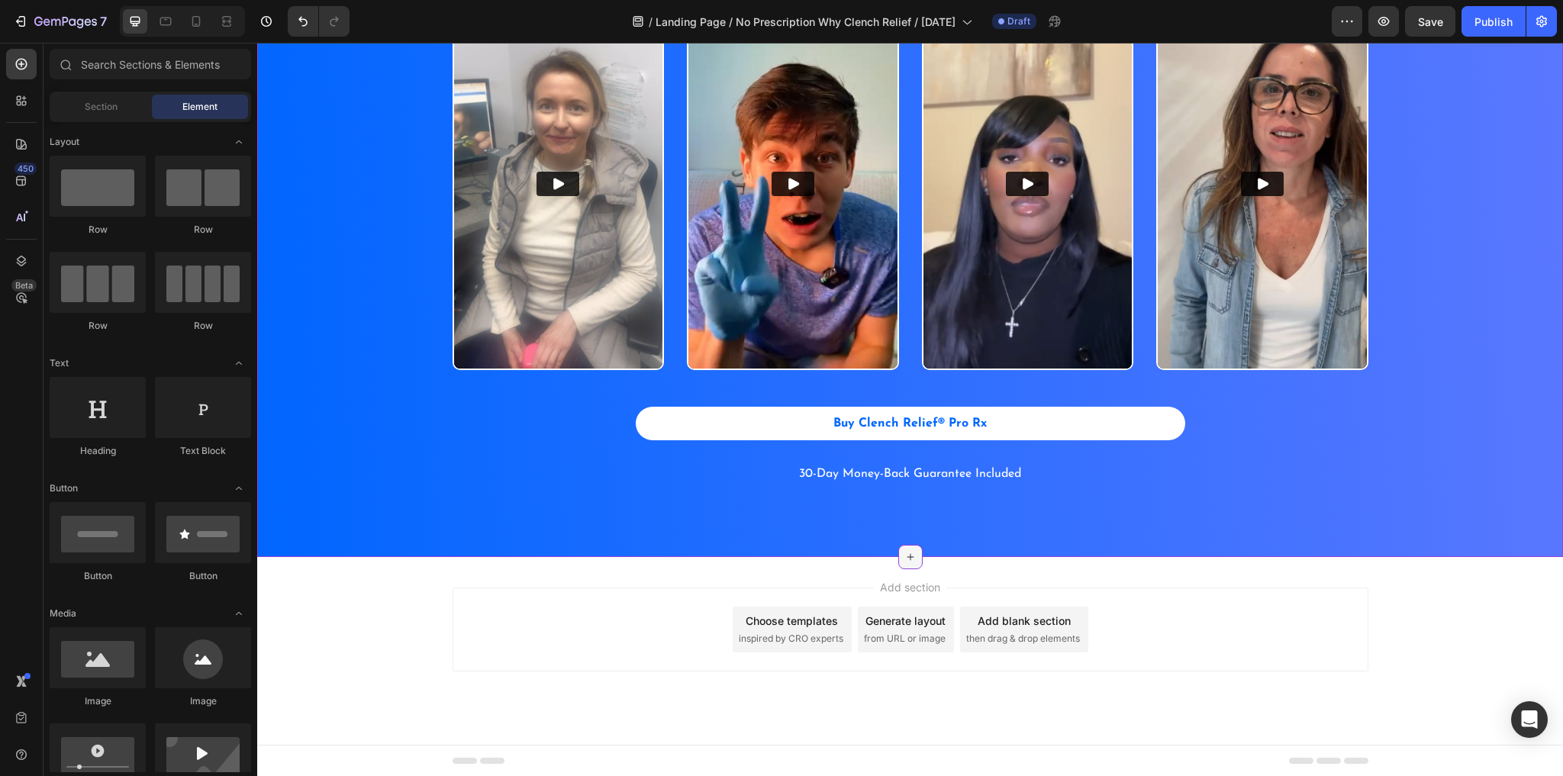
click at [910, 555] on icon at bounding box center [910, 557] width 12 height 12
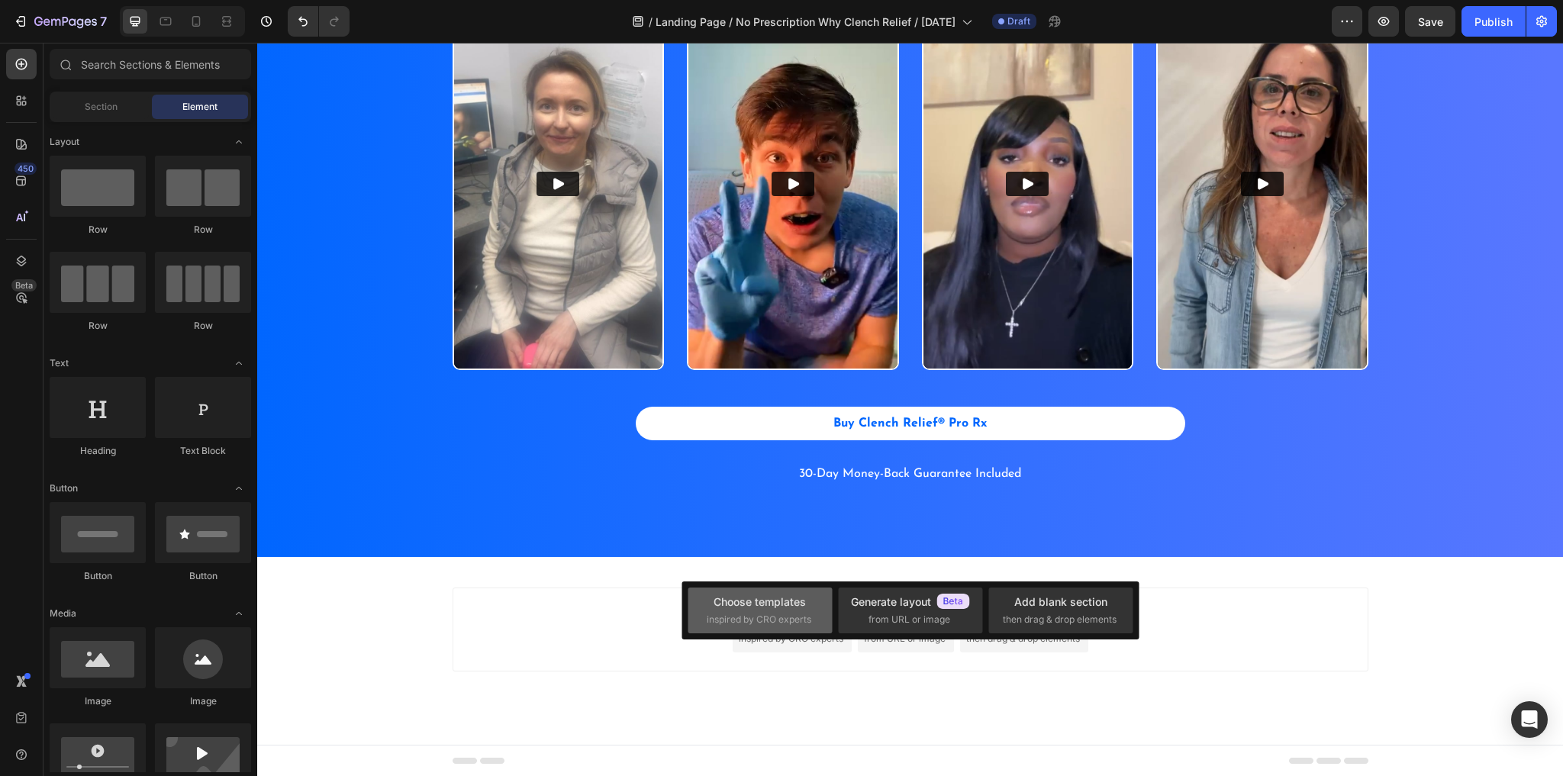
click at [809, 595] on div "Choose templates inspired by CRO experts" at bounding box center [760, 610] width 107 height 33
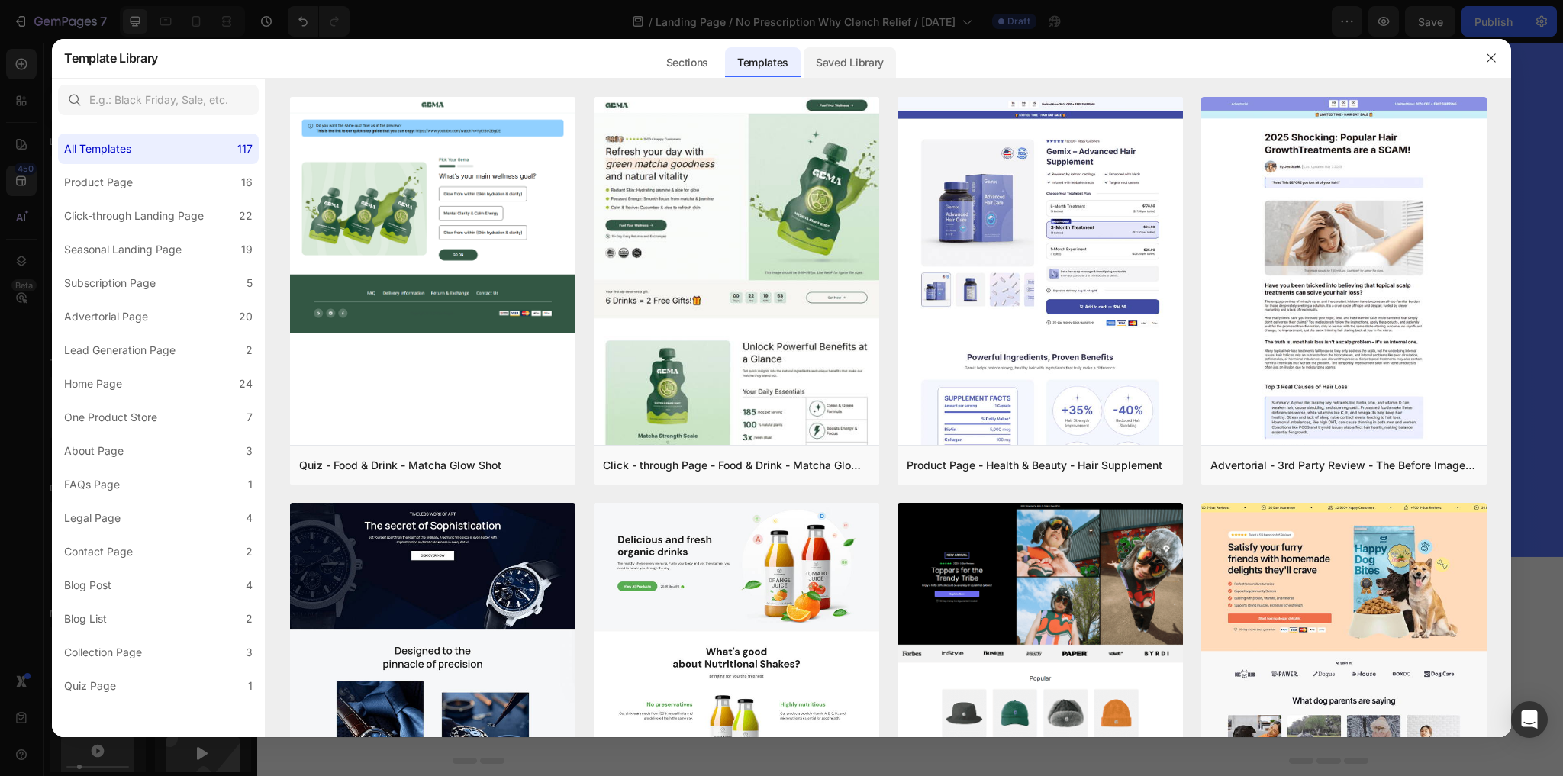
click at [870, 69] on div "Saved Library" at bounding box center [850, 62] width 92 height 31
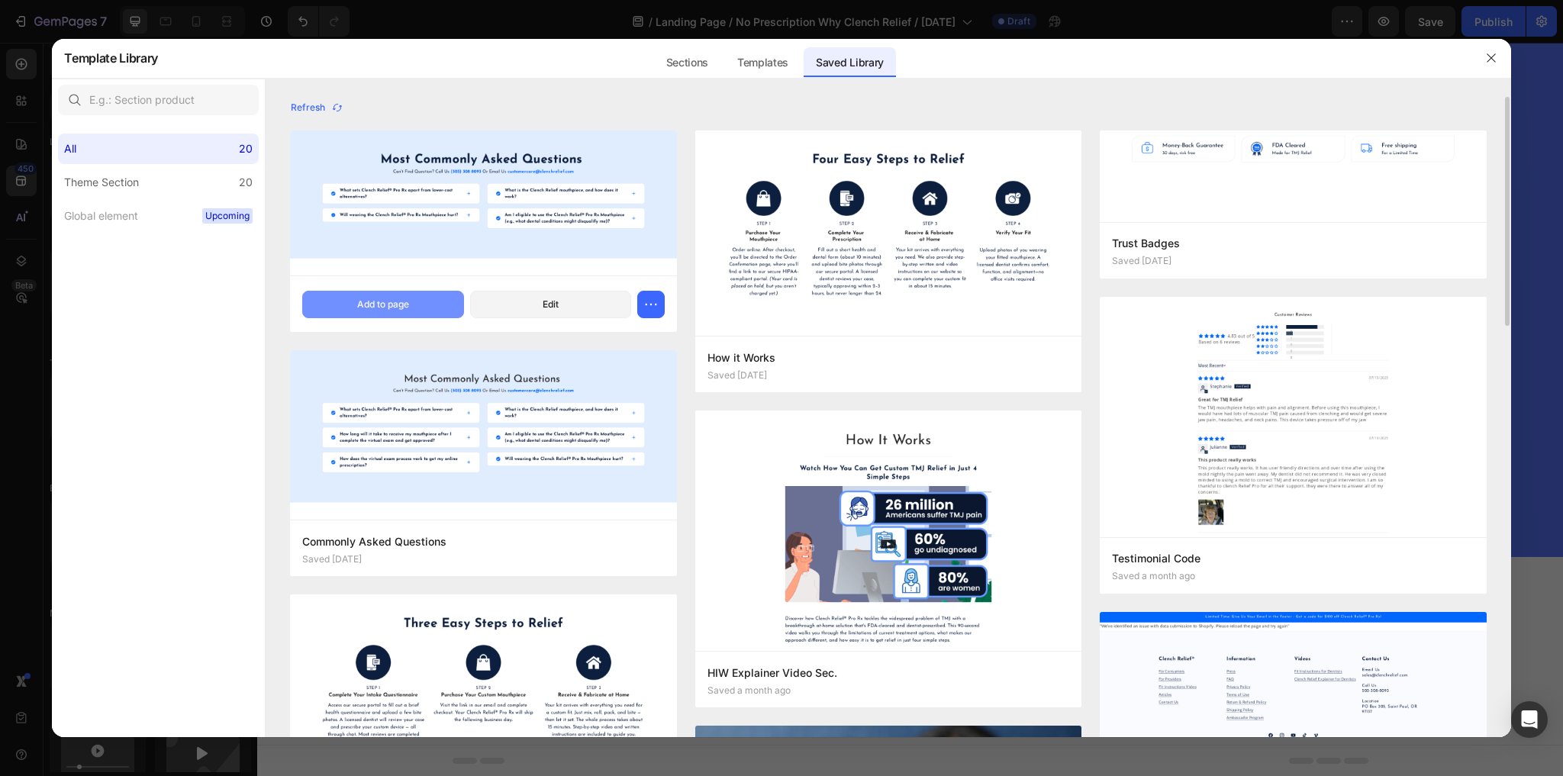
click at [412, 299] on button "Add to page" at bounding box center [382, 304] width 161 height 27
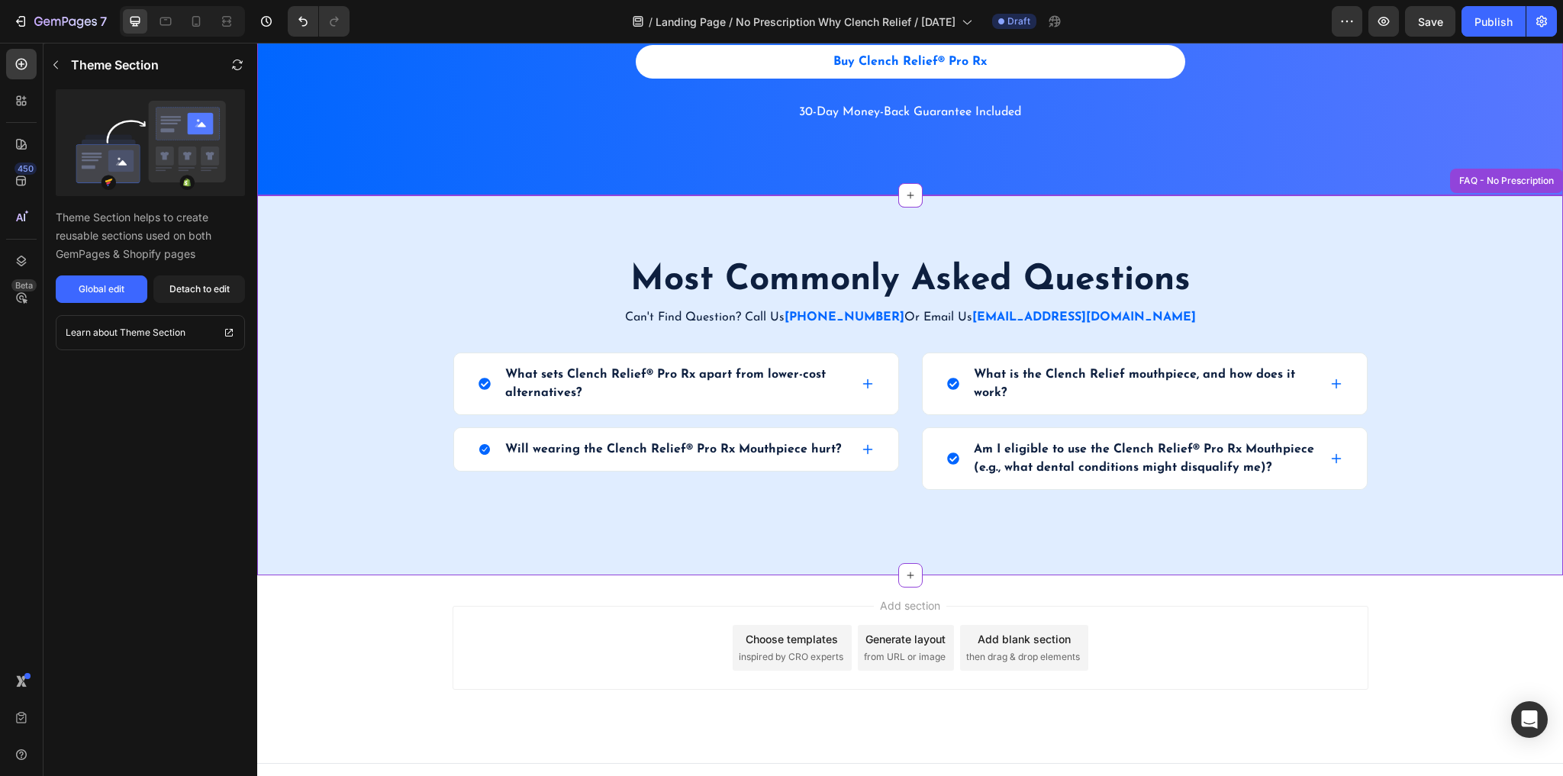
scroll to position [2716, 0]
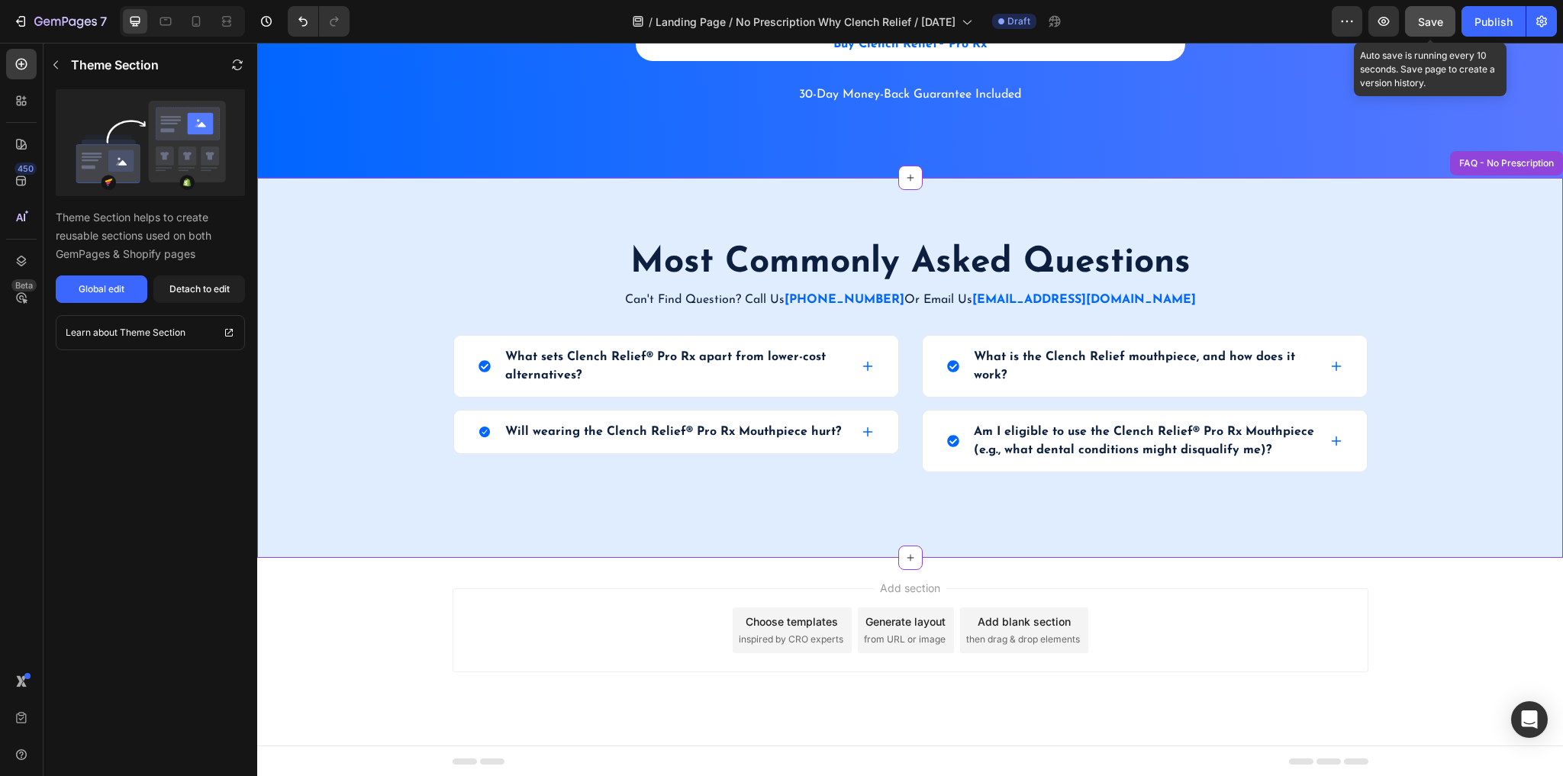
click at [1428, 21] on span "Save" at bounding box center [1430, 21] width 25 height 13
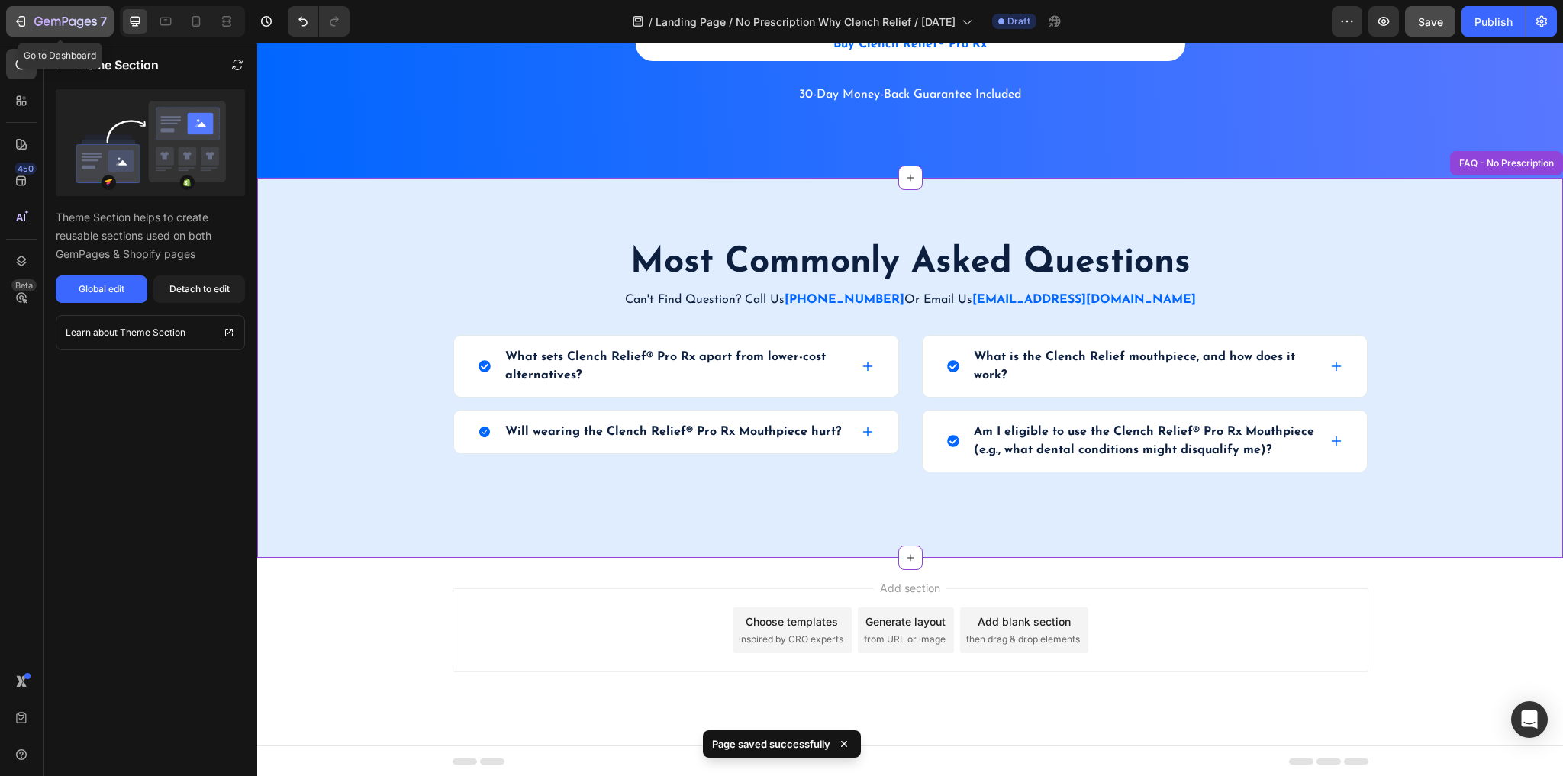
click at [18, 14] on icon "button" at bounding box center [20, 21] width 15 height 15
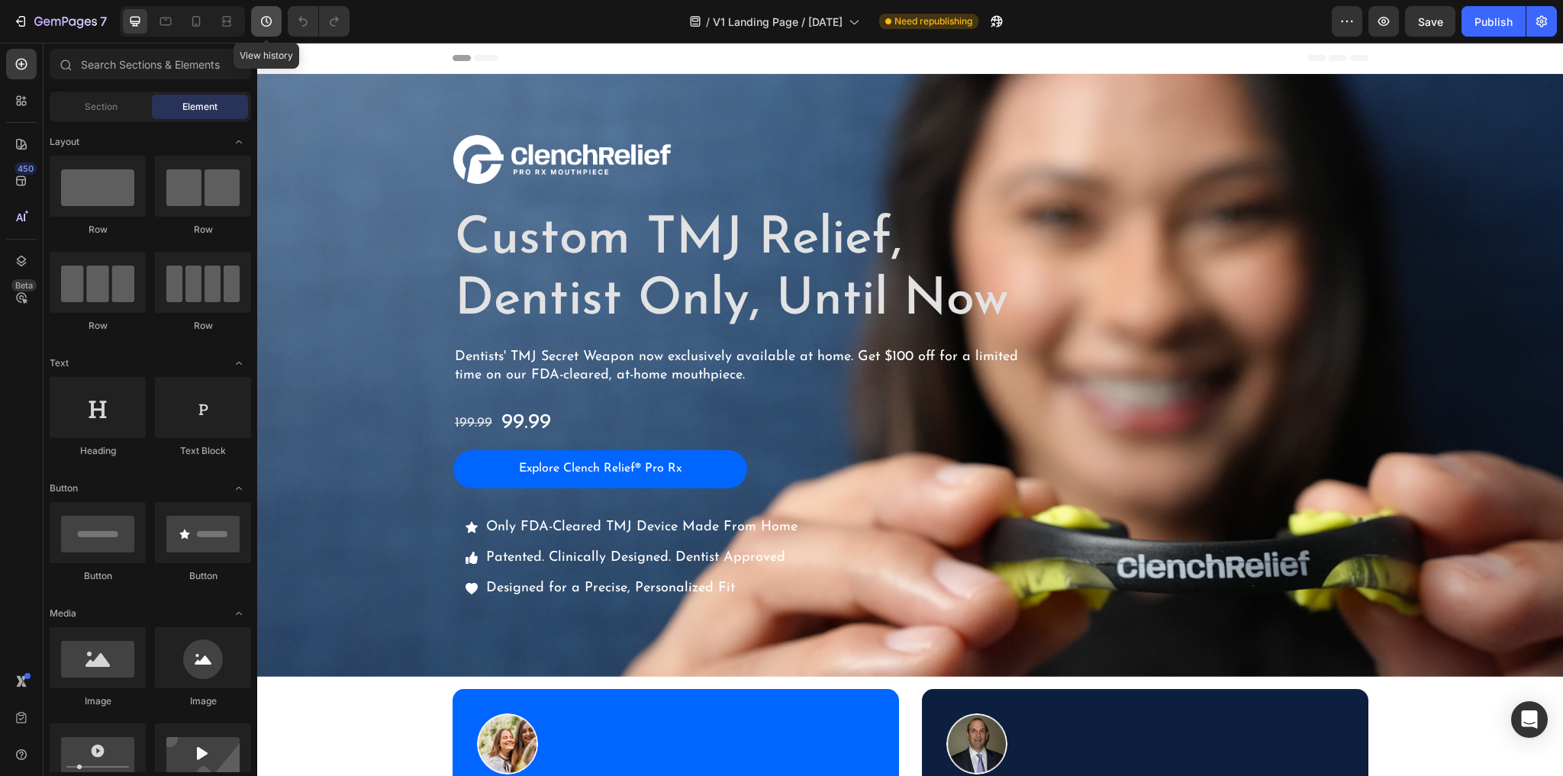
click at [264, 21] on icon "button" at bounding box center [266, 21] width 15 height 15
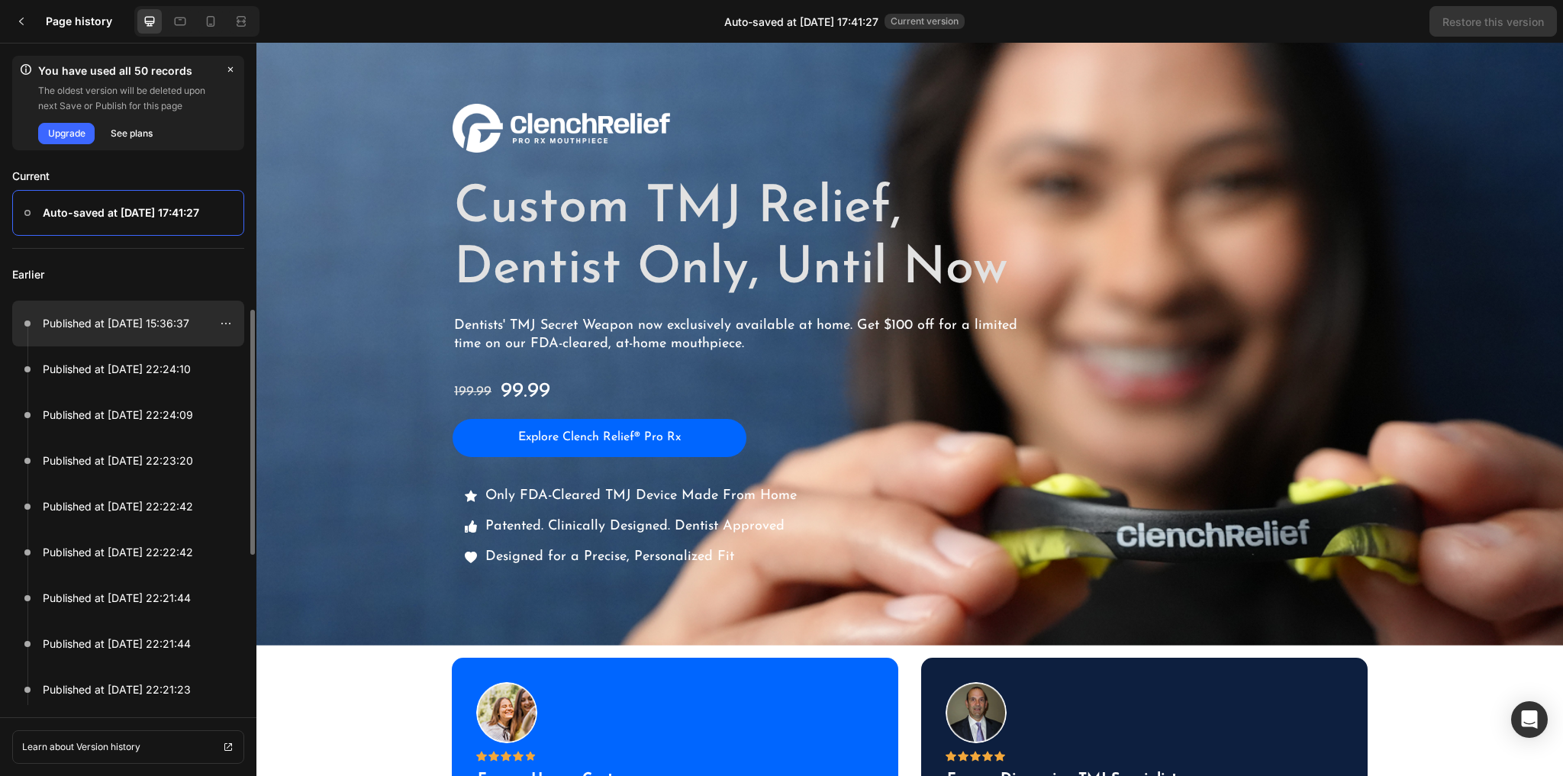
click at [166, 330] on p "Published at [DATE] 15:36:37" at bounding box center [116, 323] width 147 height 18
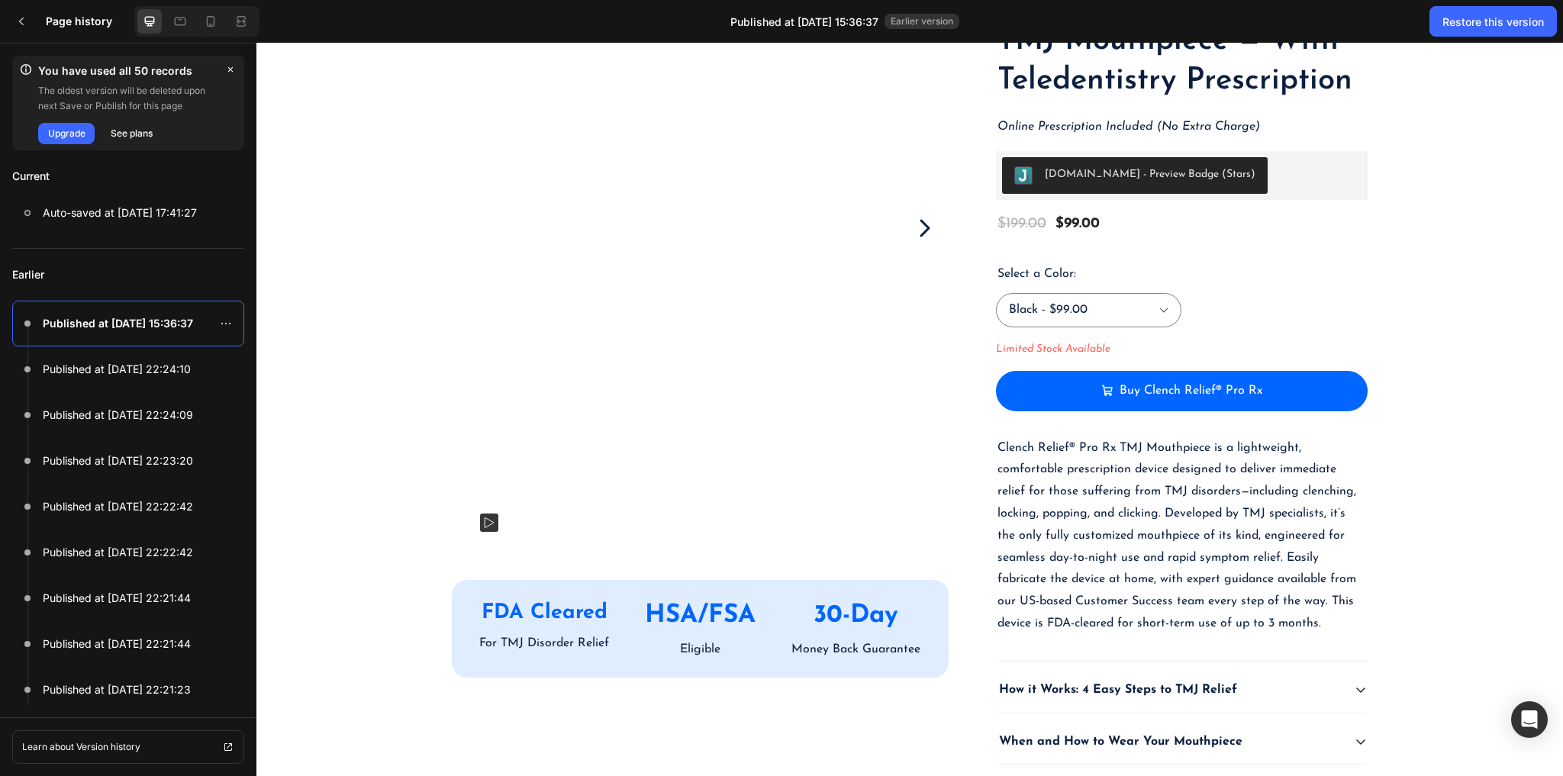
scroll to position [3551, 0]
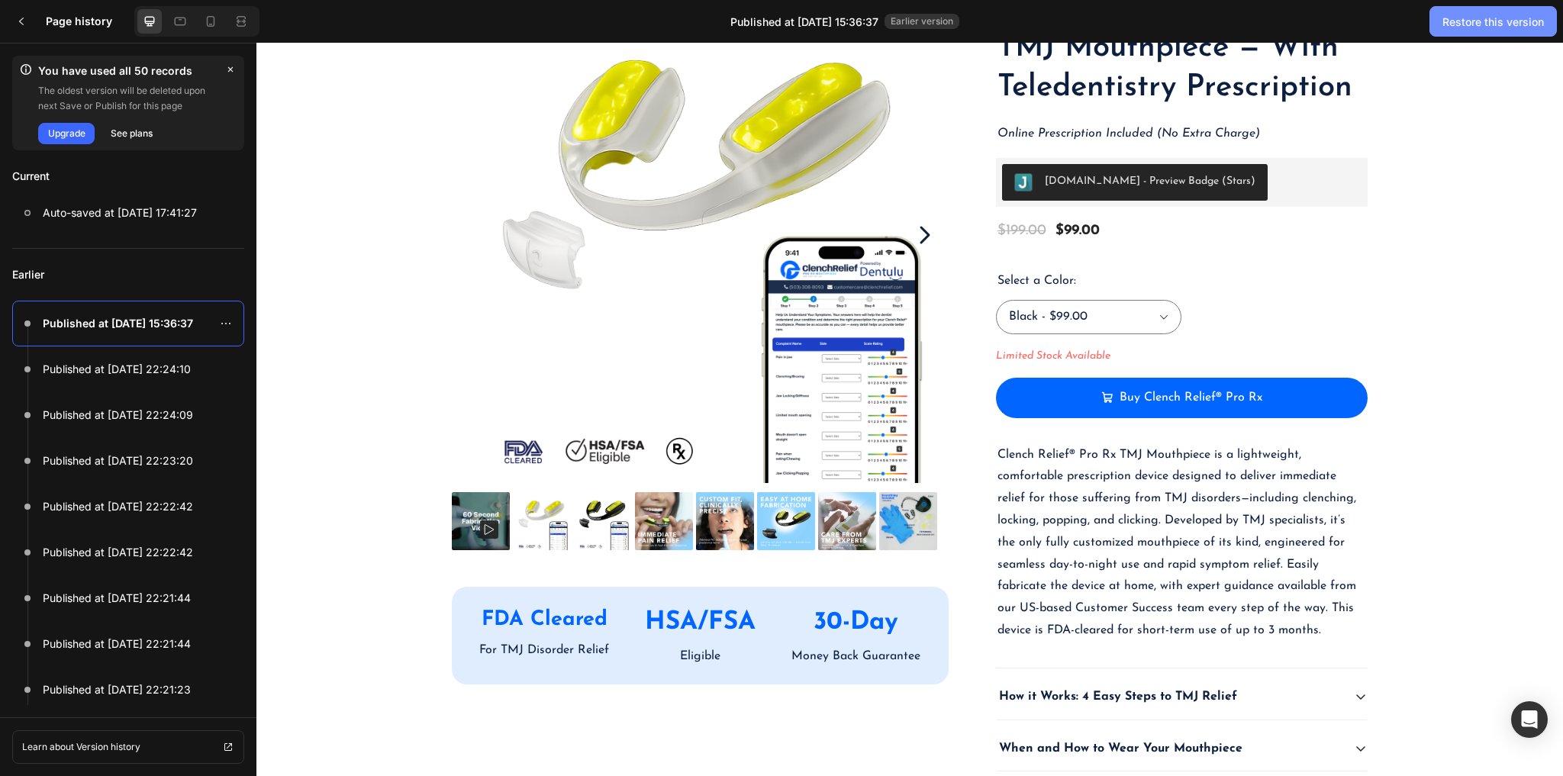
click at [1483, 34] on button "Restore this version" at bounding box center [1492, 21] width 127 height 31
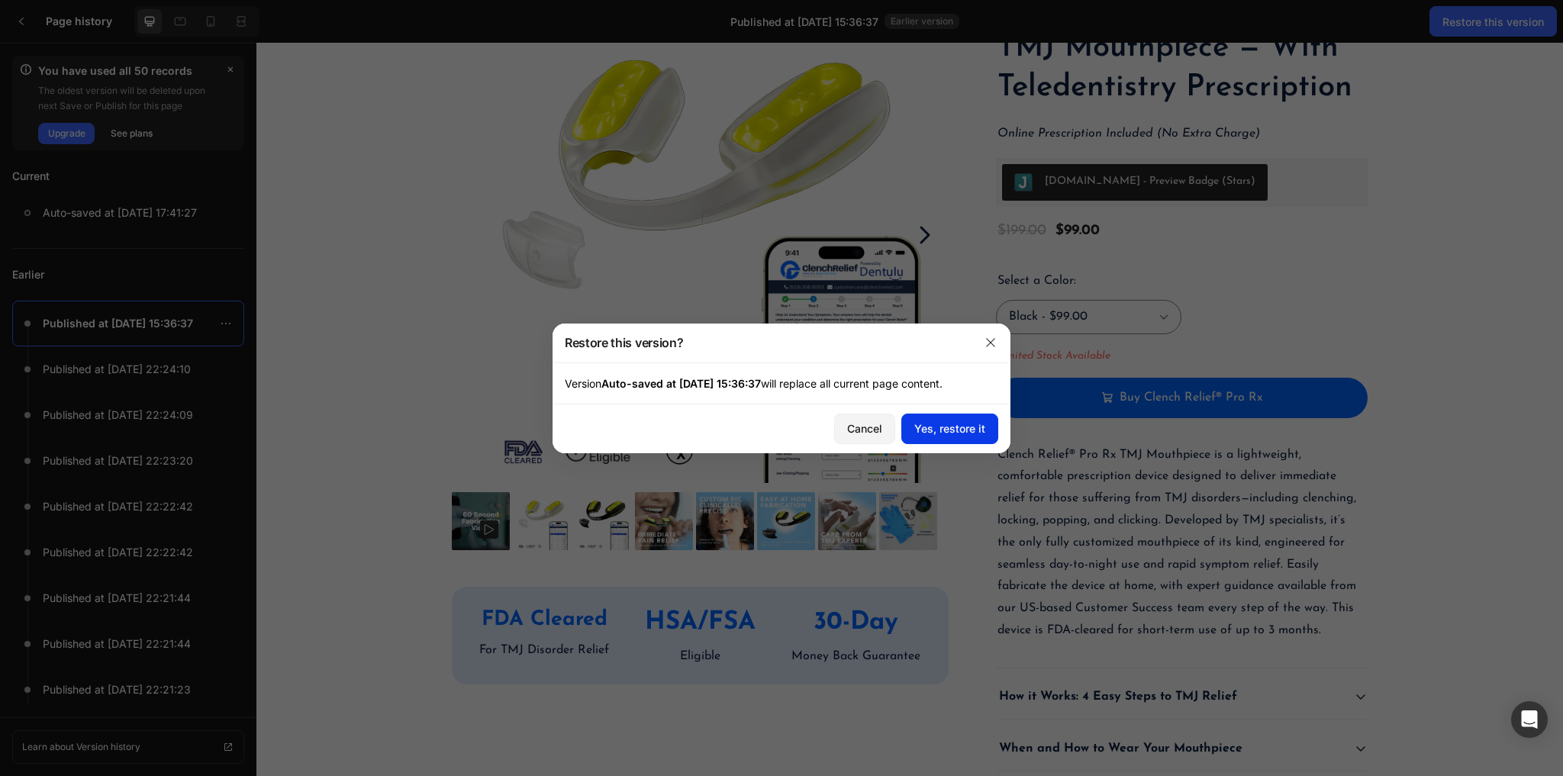
click at [955, 427] on div "Yes, restore it" at bounding box center [949, 428] width 71 height 16
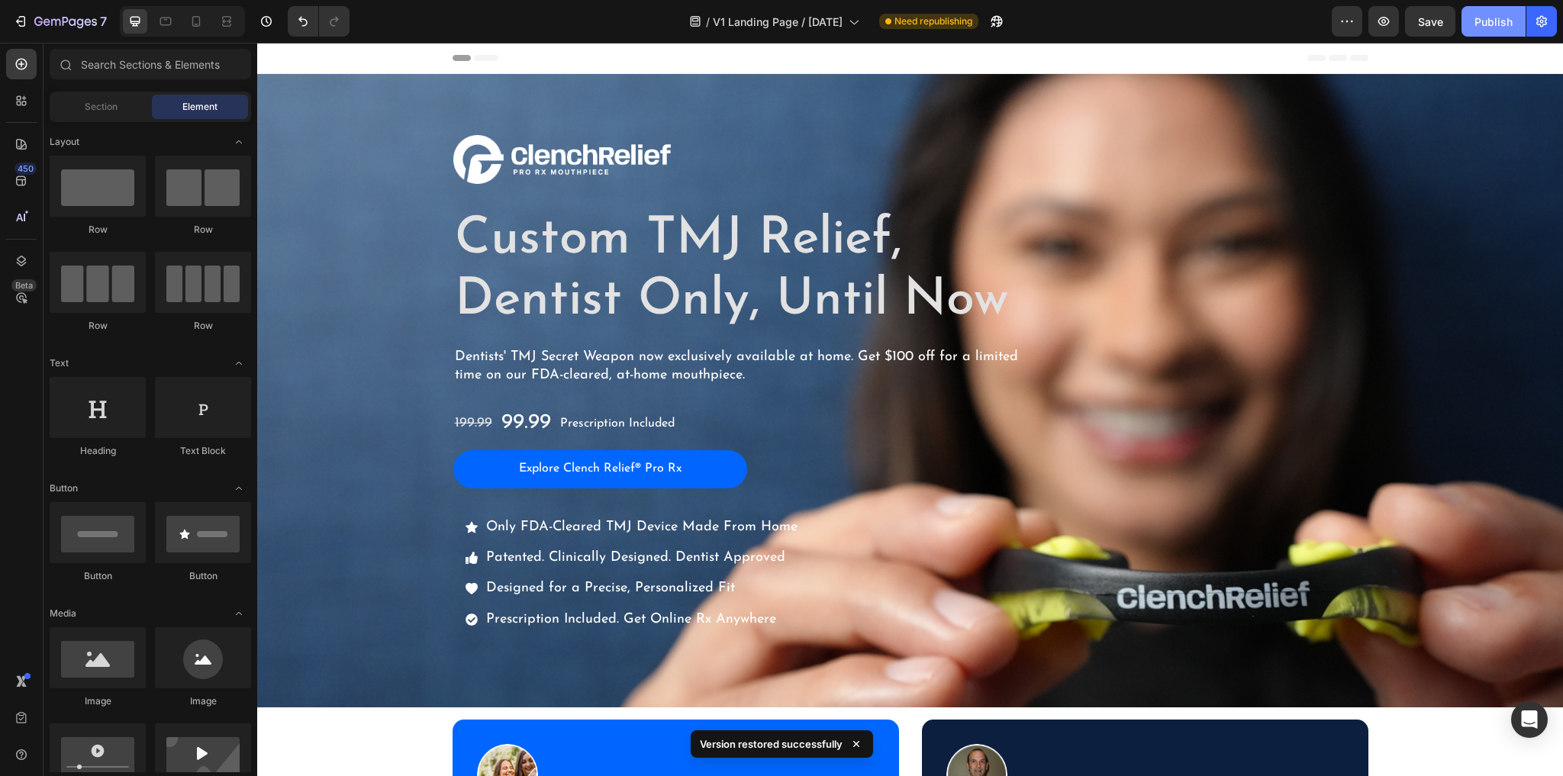
click at [1496, 24] on div "Publish" at bounding box center [1493, 22] width 38 height 16
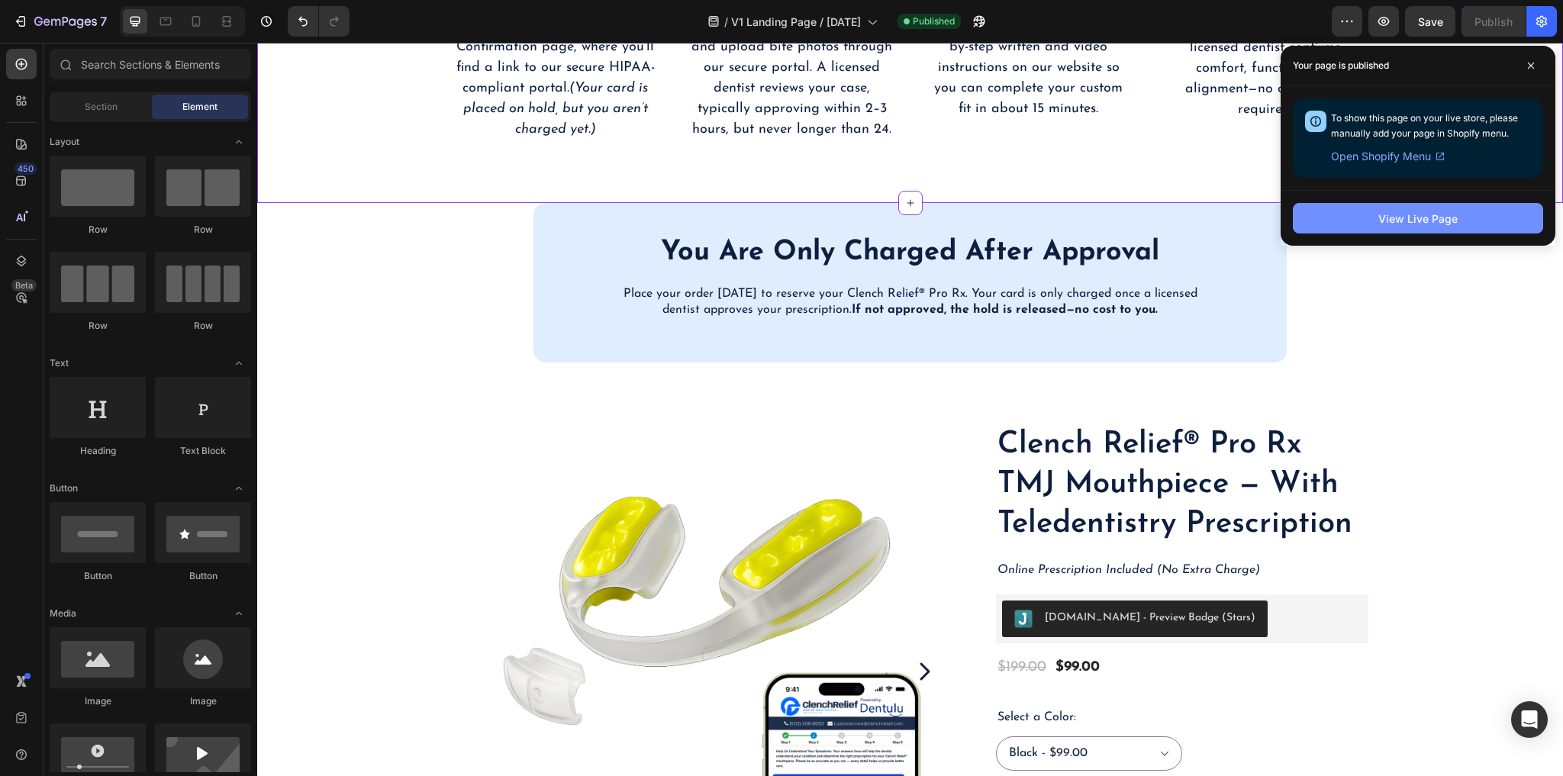
scroll to position [2991, 0]
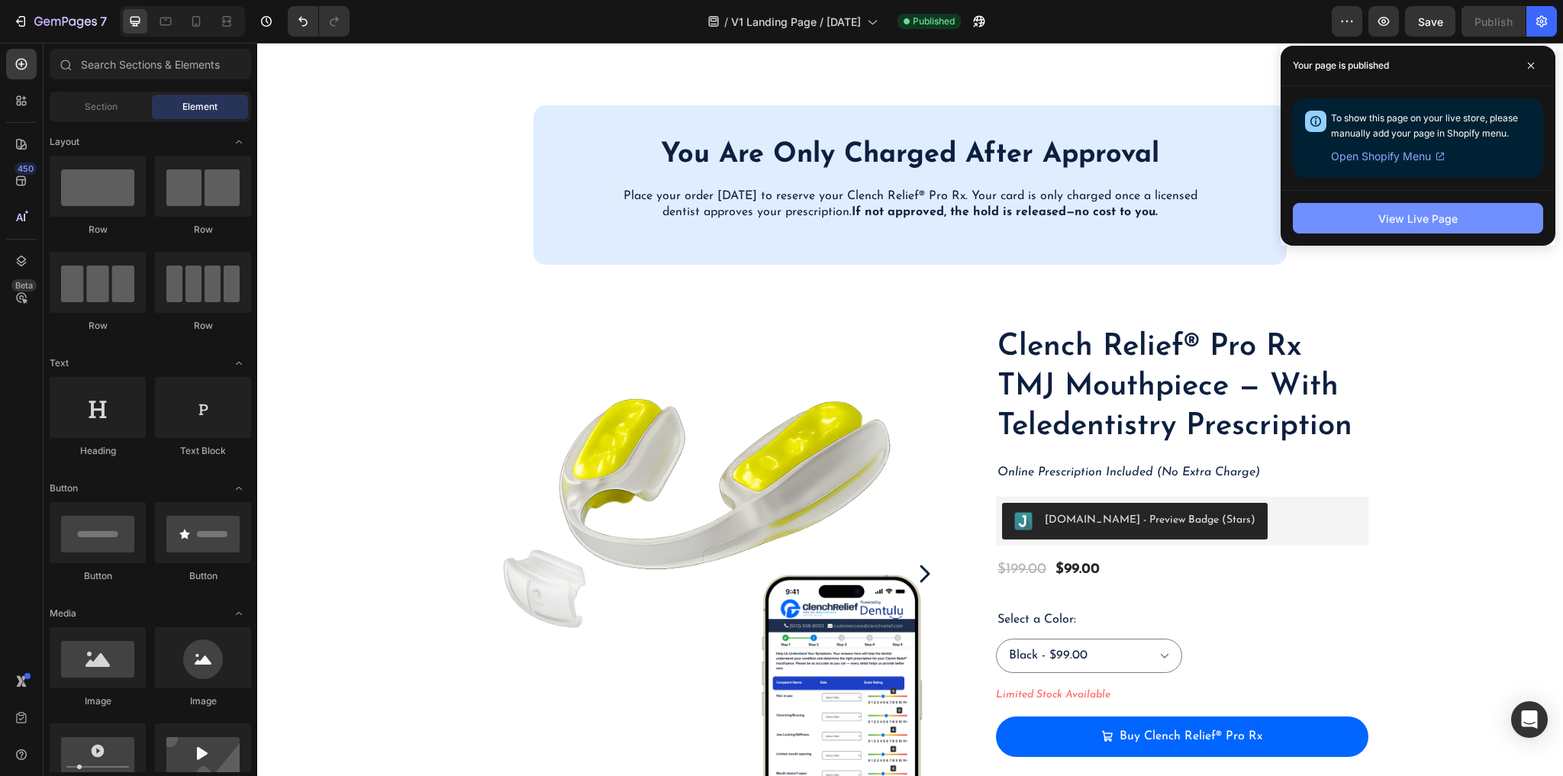
click at [1368, 223] on button "View Live Page" at bounding box center [1418, 218] width 250 height 31
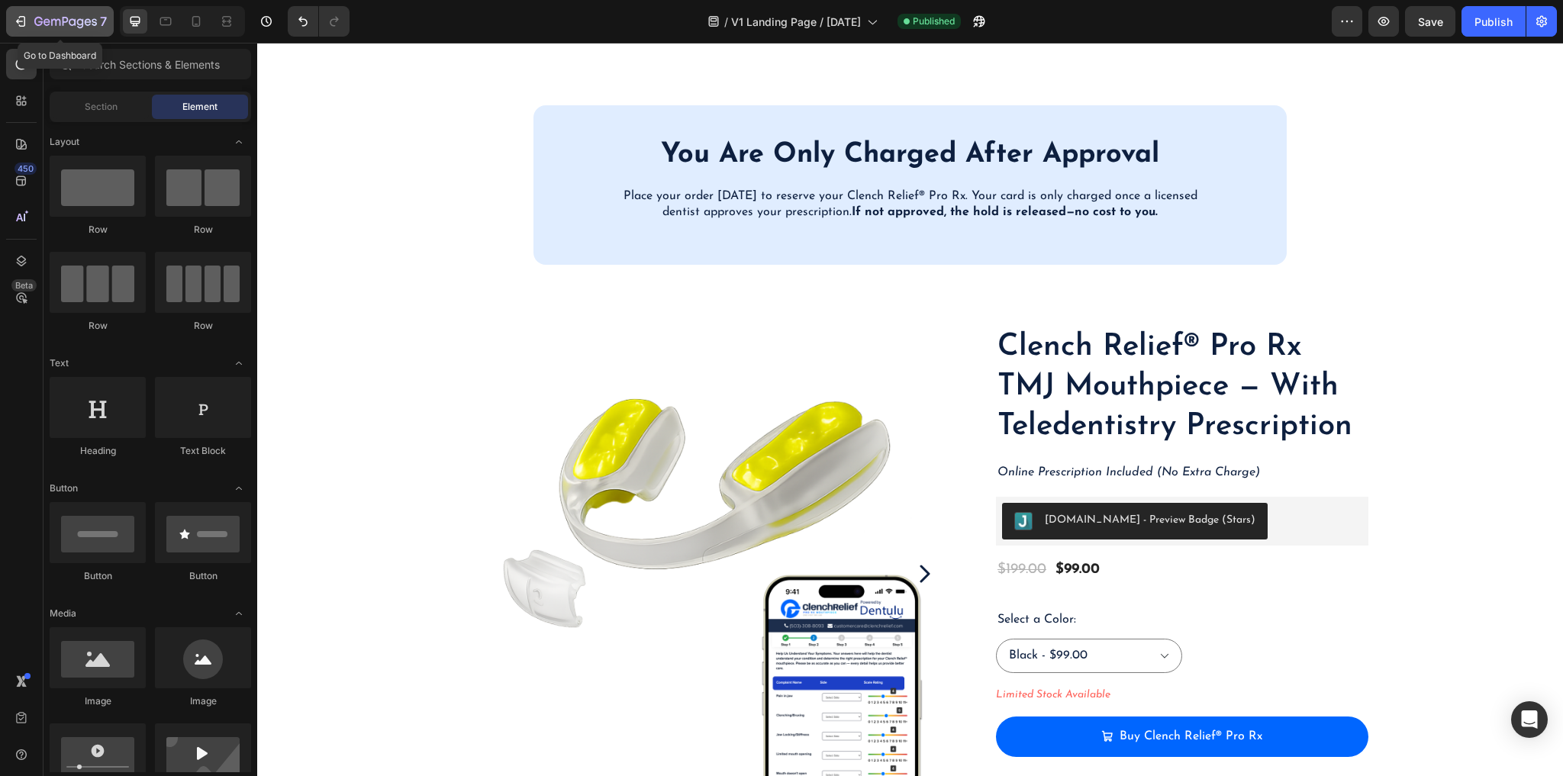
click at [21, 23] on icon "button" at bounding box center [20, 21] width 15 height 15
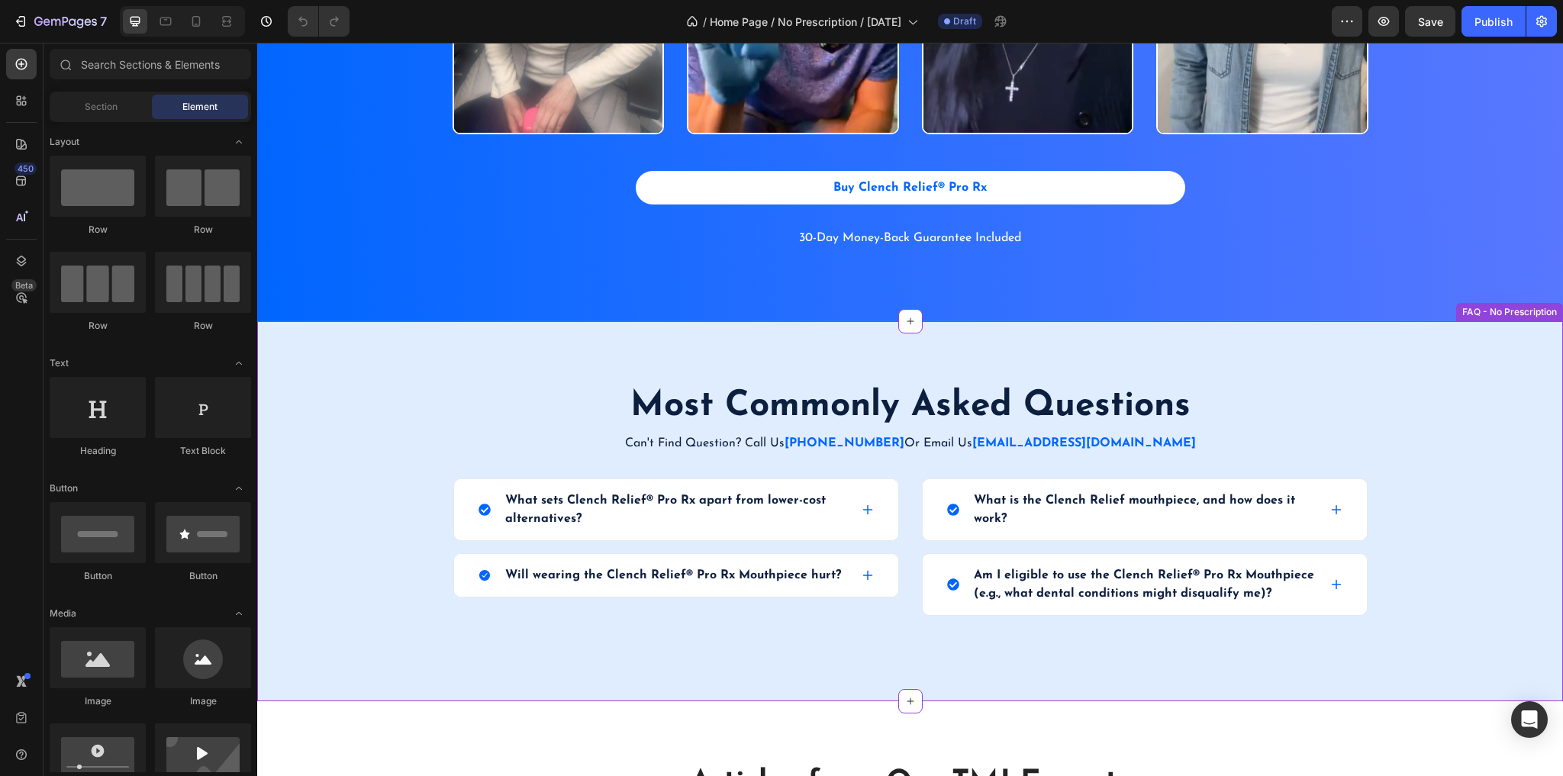
scroll to position [3285, 0]
